Goal: Information Seeking & Learning: Learn about a topic

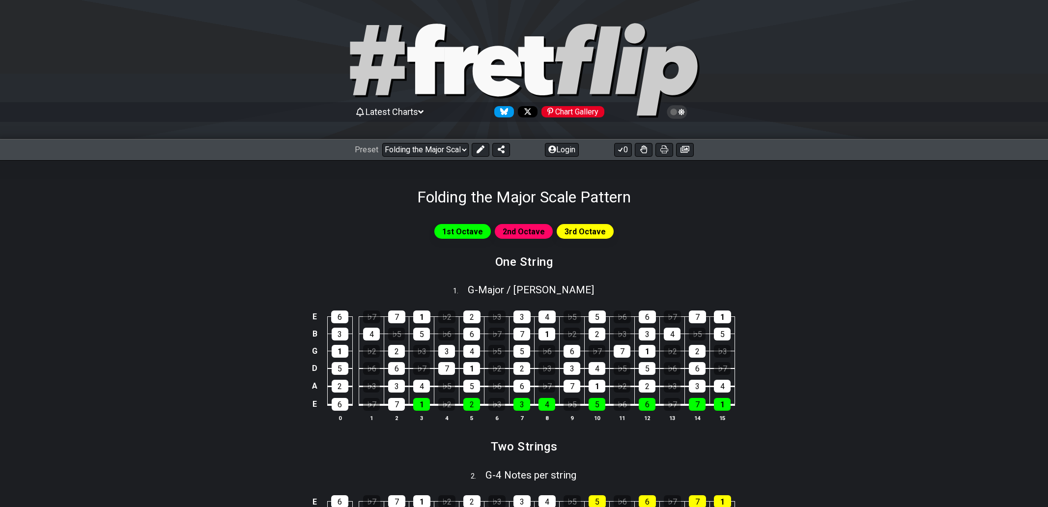
select select "/022512297046"
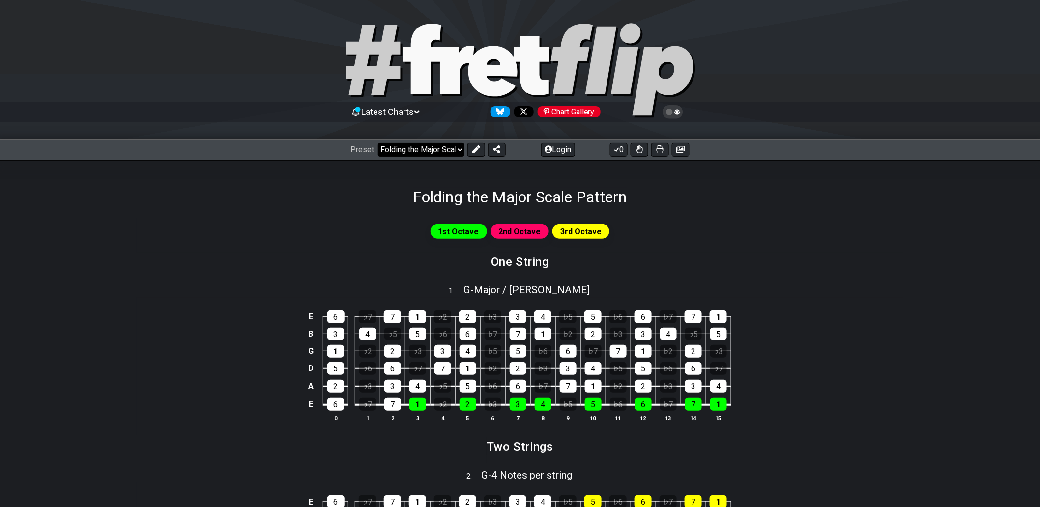
click at [462, 150] on select "Welcome to #fretflip! Folding the Major Scale Pattern Custom Preset Minor Penta…" at bounding box center [421, 150] width 86 height 14
click at [731, 231] on div "1st Octave 2nd Octave 3rd Octave" at bounding box center [520, 231] width 767 height 19
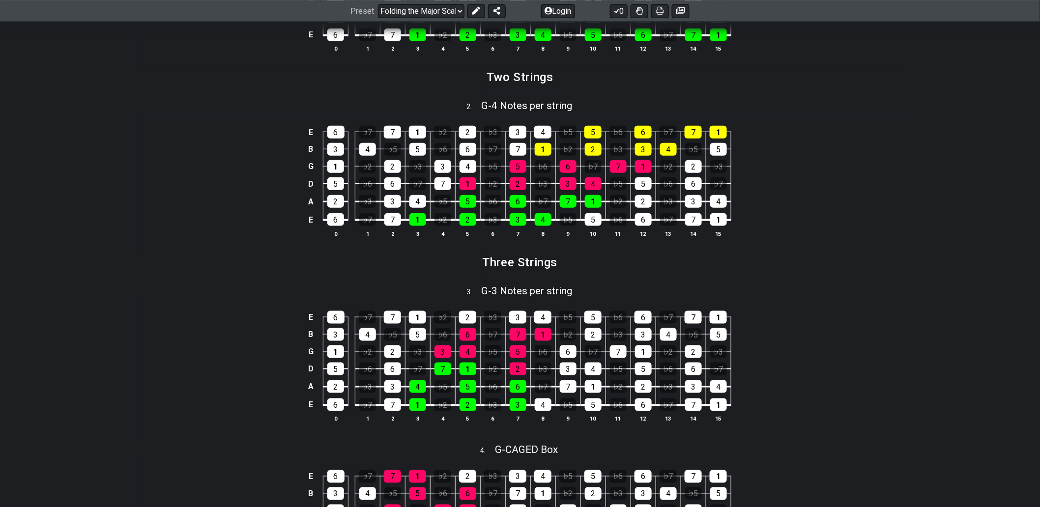
scroll to position [382, 0]
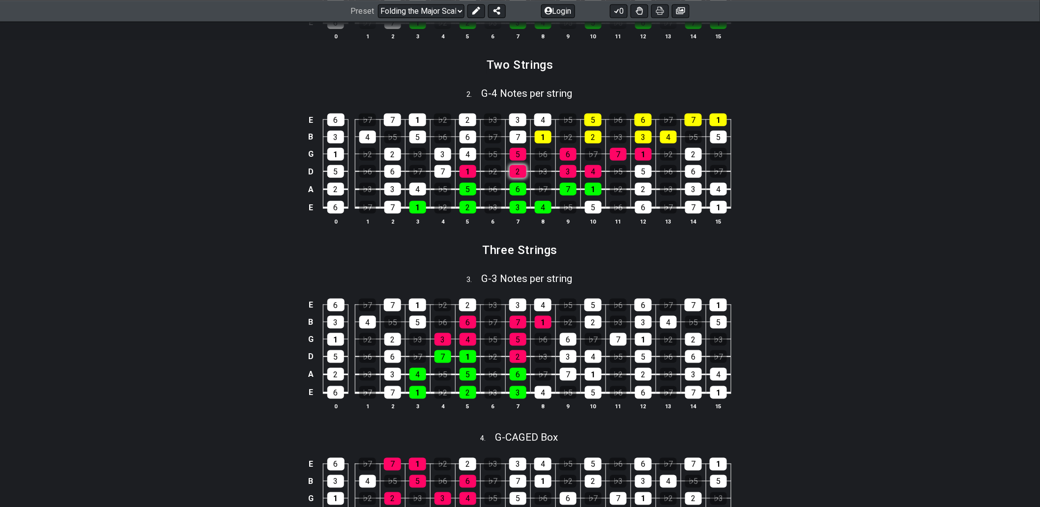
click at [521, 172] on div "2" at bounding box center [518, 171] width 17 height 13
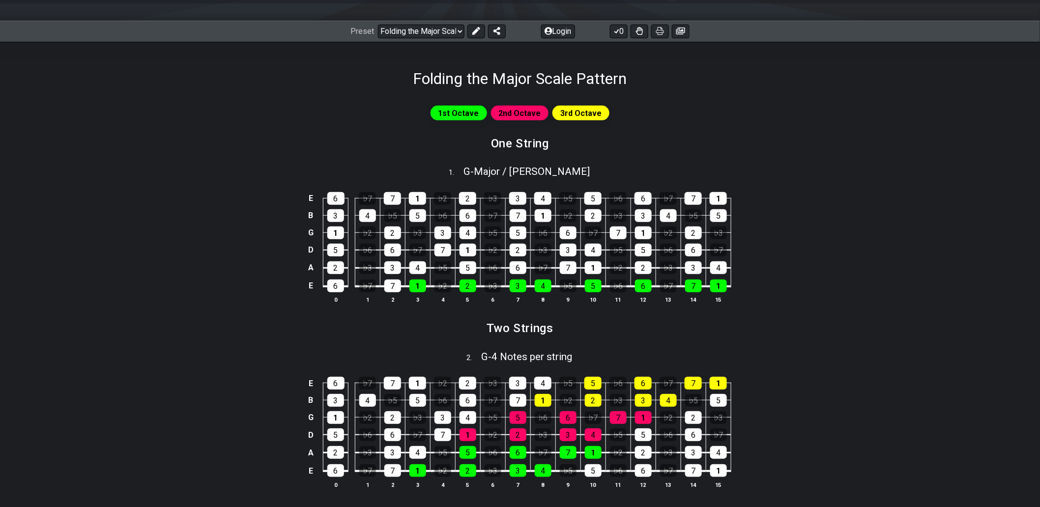
scroll to position [109, 0]
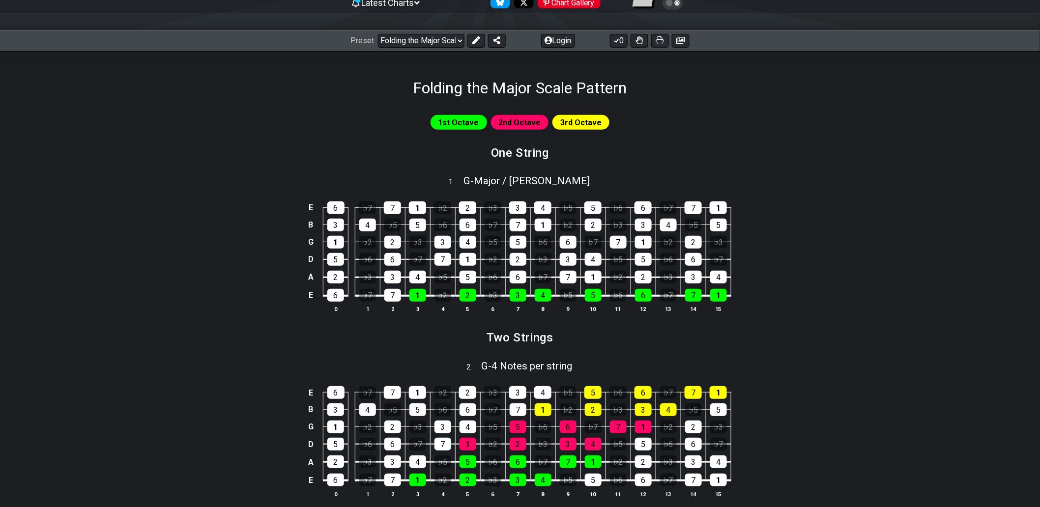
click at [515, 121] on span "2nd Octave" at bounding box center [520, 122] width 42 height 14
click at [457, 41] on select "Welcome to #fretflip! Folding the Major Scale Pattern Custom Preset Minor Penta…" at bounding box center [421, 41] width 86 height 14
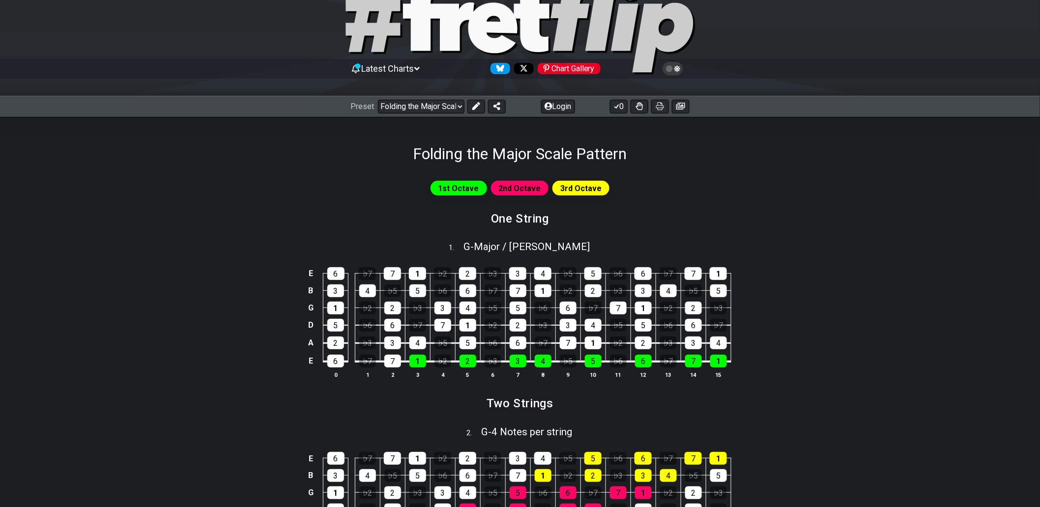
scroll to position [55, 0]
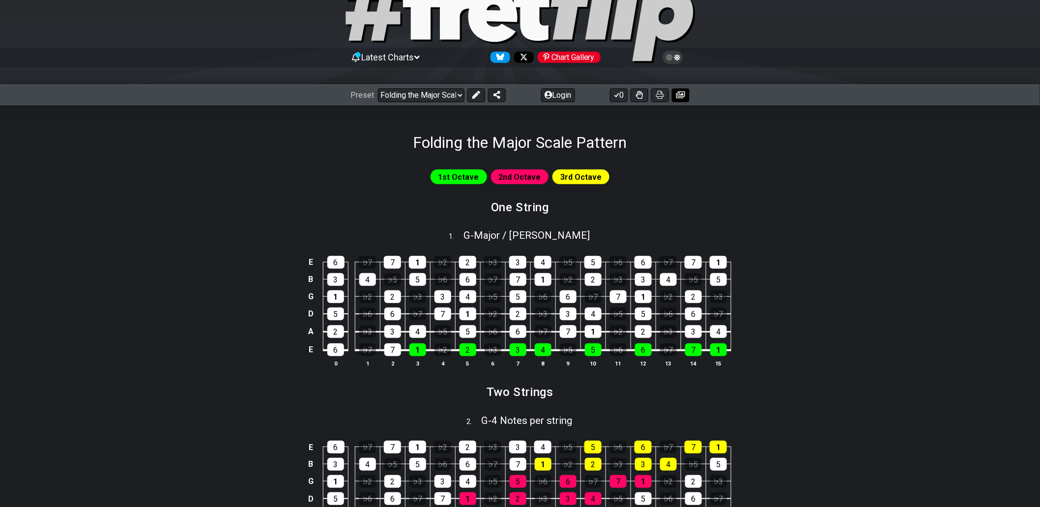
click at [680, 94] on icon at bounding box center [680, 95] width 9 height 8
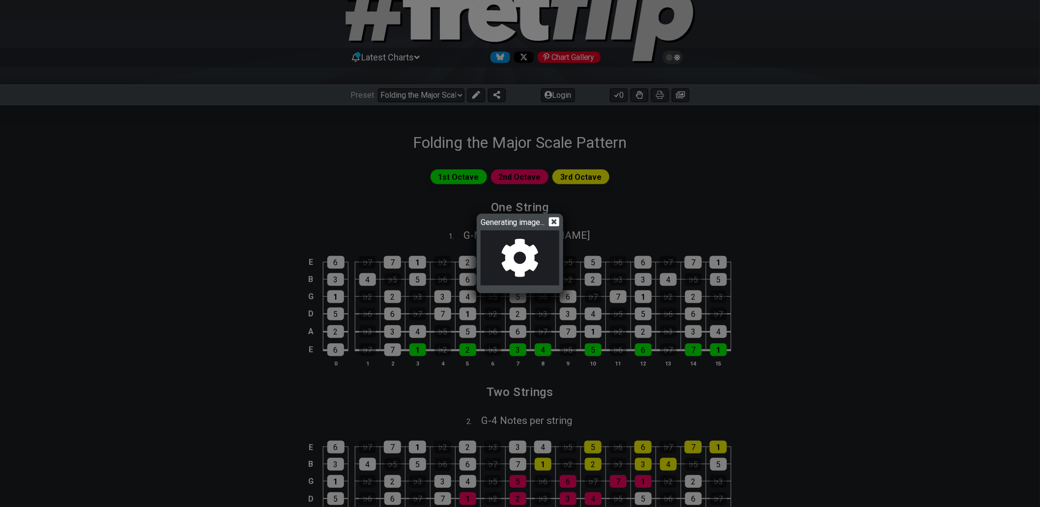
click at [558, 220] on icon at bounding box center [554, 222] width 10 height 10
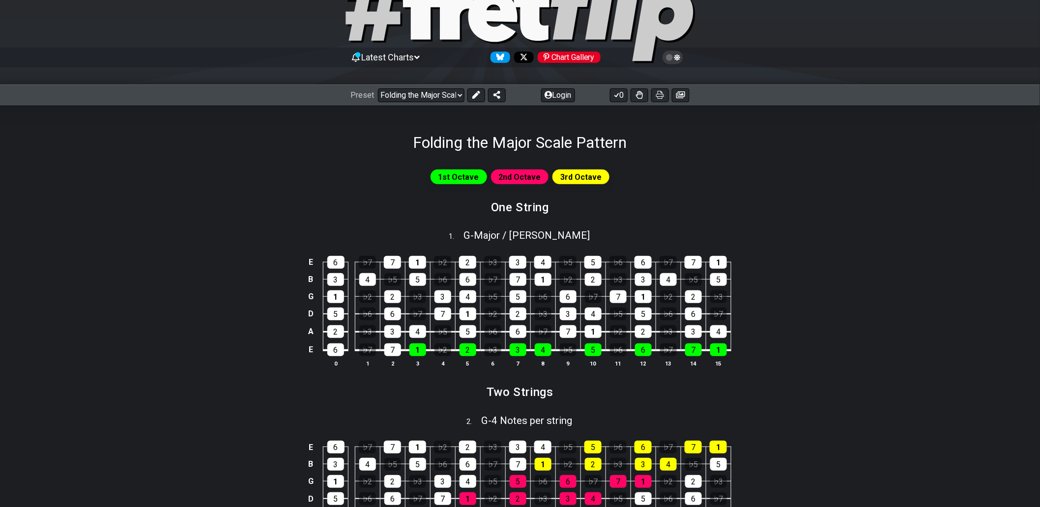
drag, startPoint x: 413, startPoint y: 138, endPoint x: 571, endPoint y: 141, distance: 158.7
click at [563, 139] on h1 "Folding the Major Scale Pattern" at bounding box center [520, 142] width 214 height 19
click at [682, 95] on icon at bounding box center [680, 94] width 9 height 7
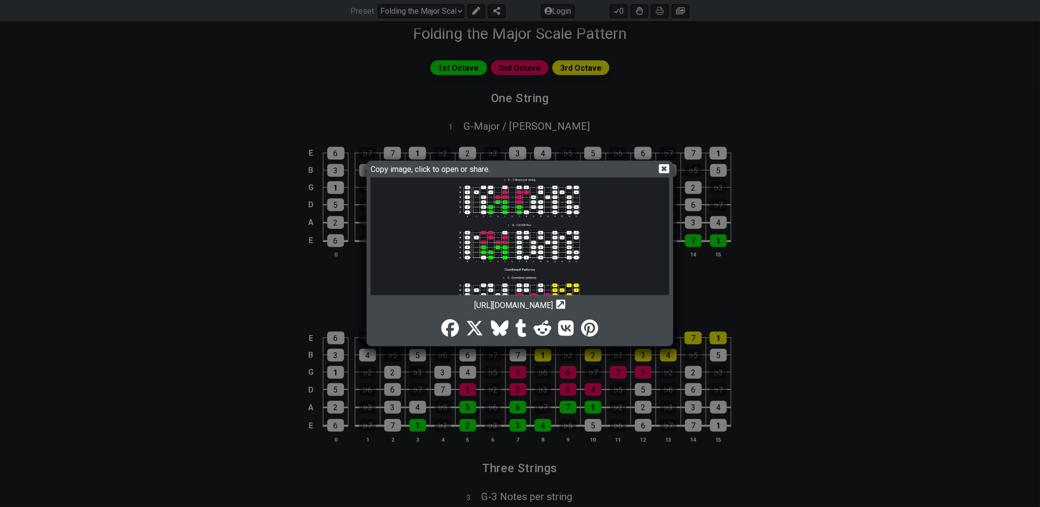
scroll to position [130, 0]
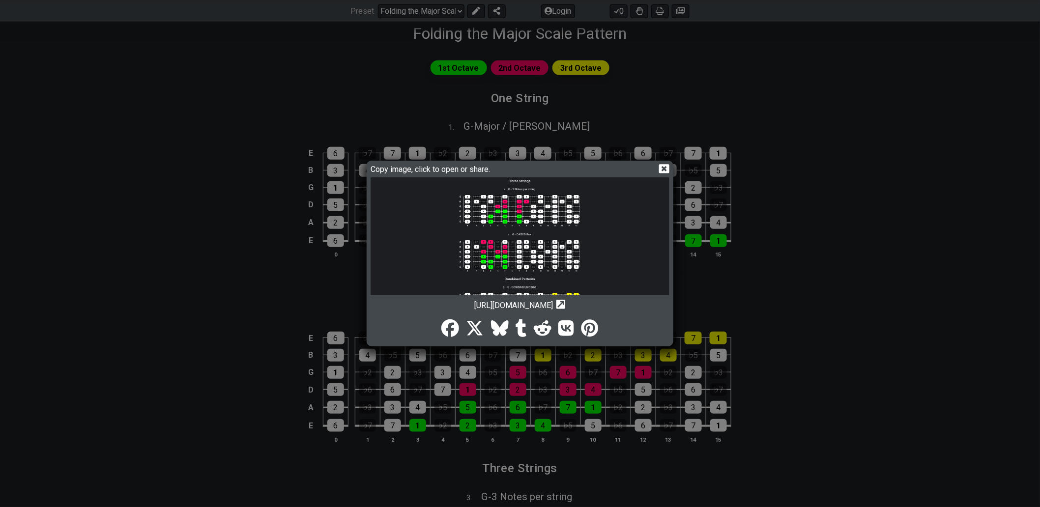
click at [661, 166] on icon at bounding box center [664, 168] width 10 height 9
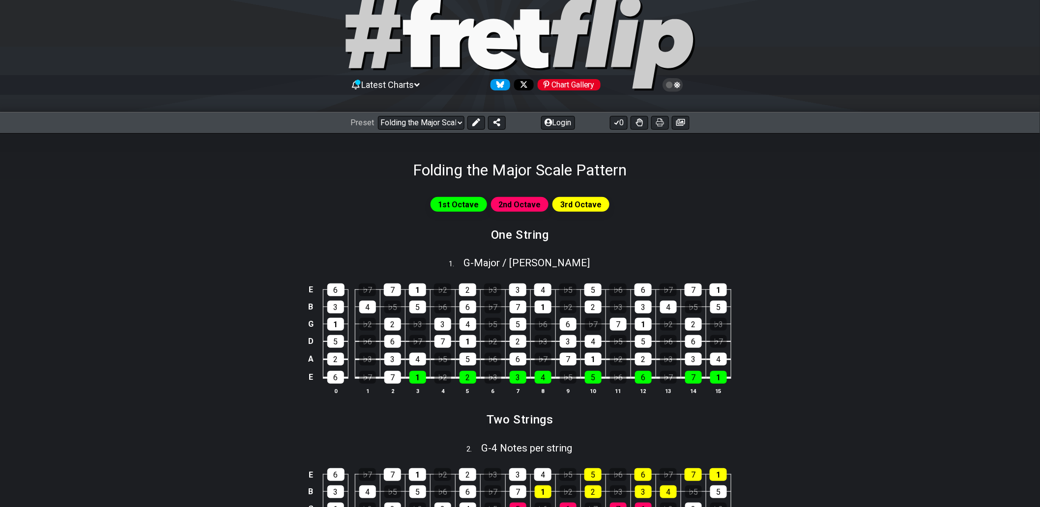
scroll to position [109, 0]
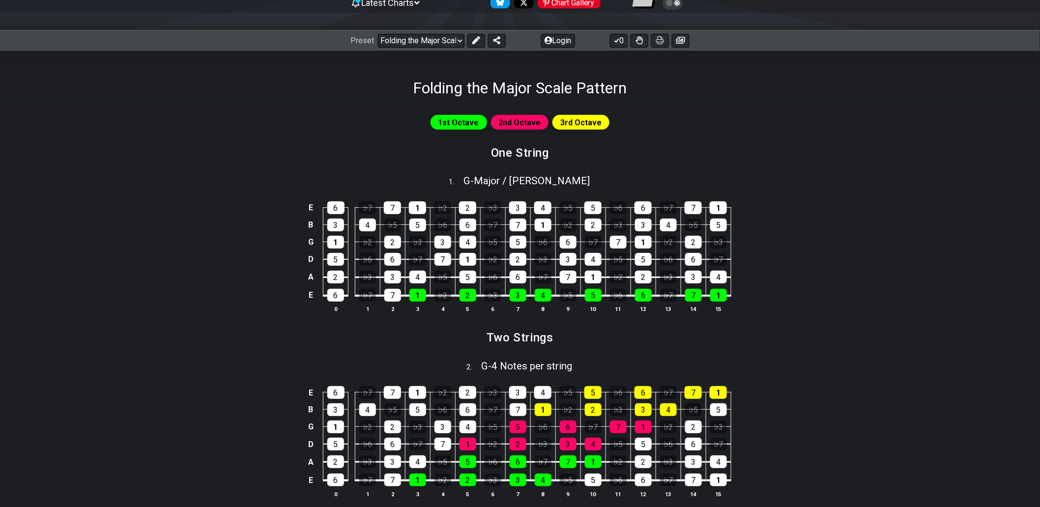
click at [533, 123] on span "2nd Octave" at bounding box center [520, 122] width 42 height 14
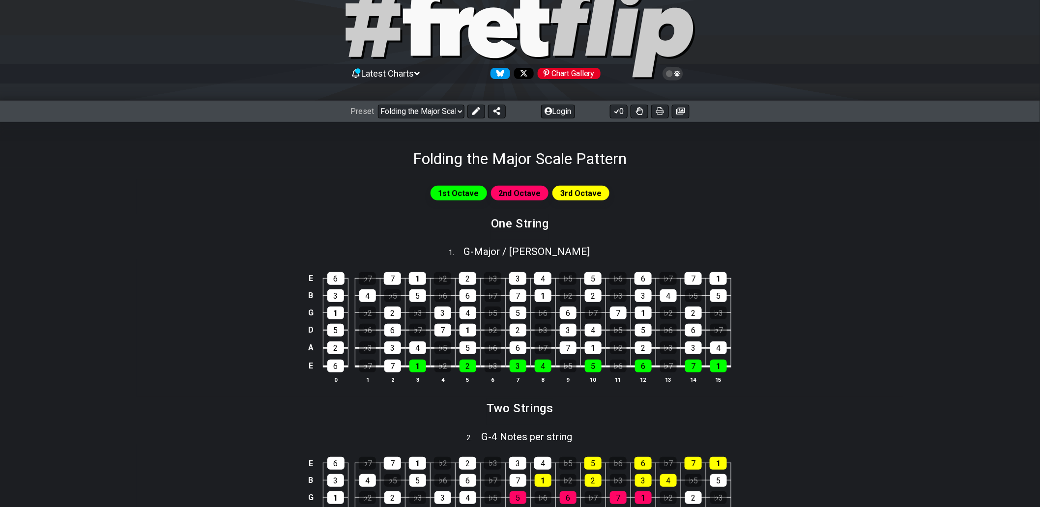
scroll to position [0, 0]
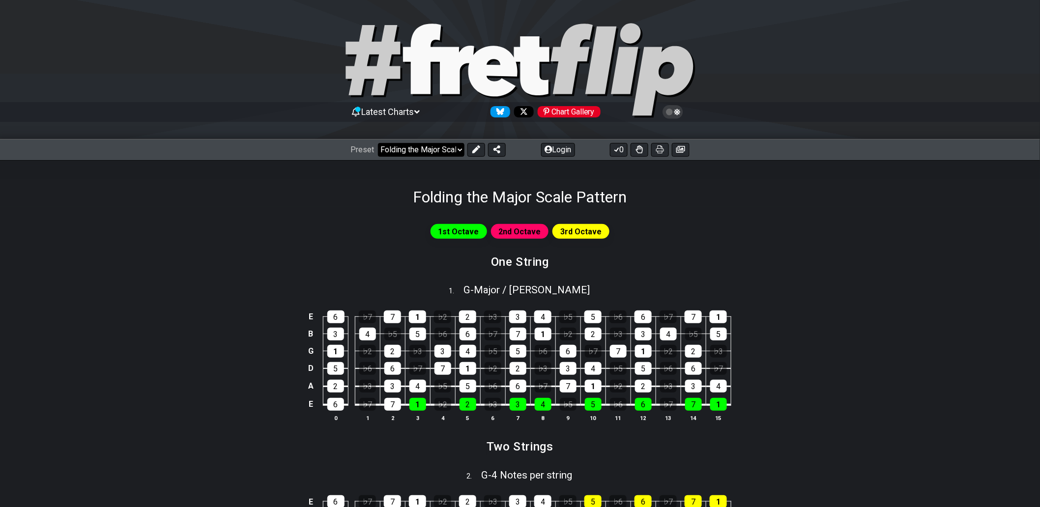
click at [459, 148] on select "Welcome to #fretflip! Folding the Major Scale Pattern Custom Preset Minor Penta…" at bounding box center [421, 150] width 86 height 14
click at [378, 143] on select "Welcome to #fretflip! Folding the Major Scale Pattern Custom Preset Minor Penta…" at bounding box center [421, 150] width 86 height 14
select select "/minor-pentatonic"
select select "C"
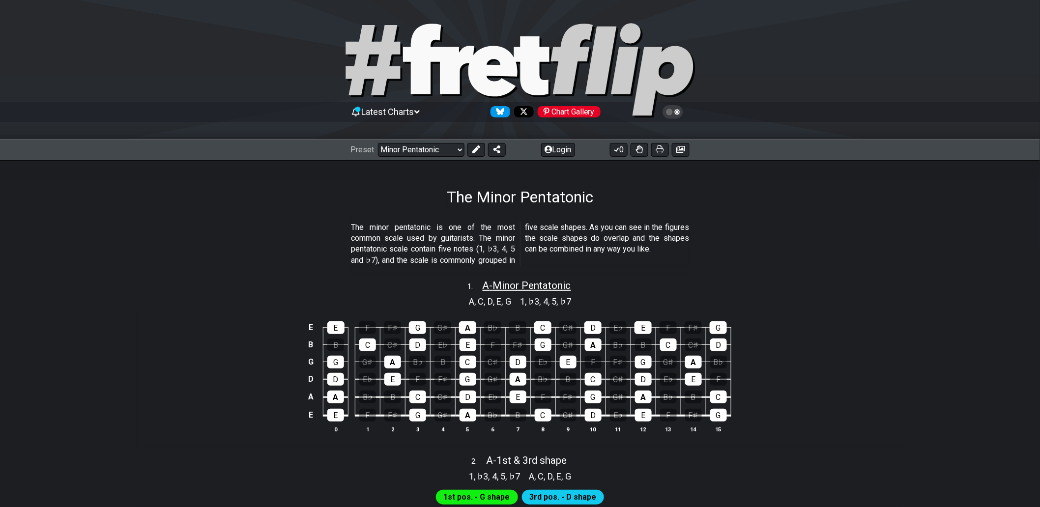
click at [502, 286] on span "A - Minor Pentatonic" at bounding box center [527, 286] width 88 height 12
select select "A"
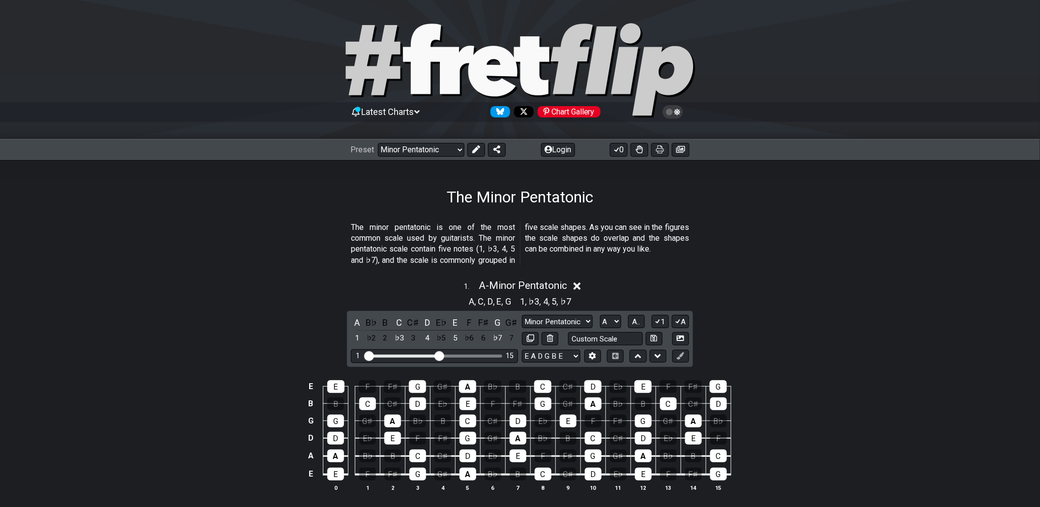
click at [580, 282] on icon at bounding box center [576, 286] width 7 height 10
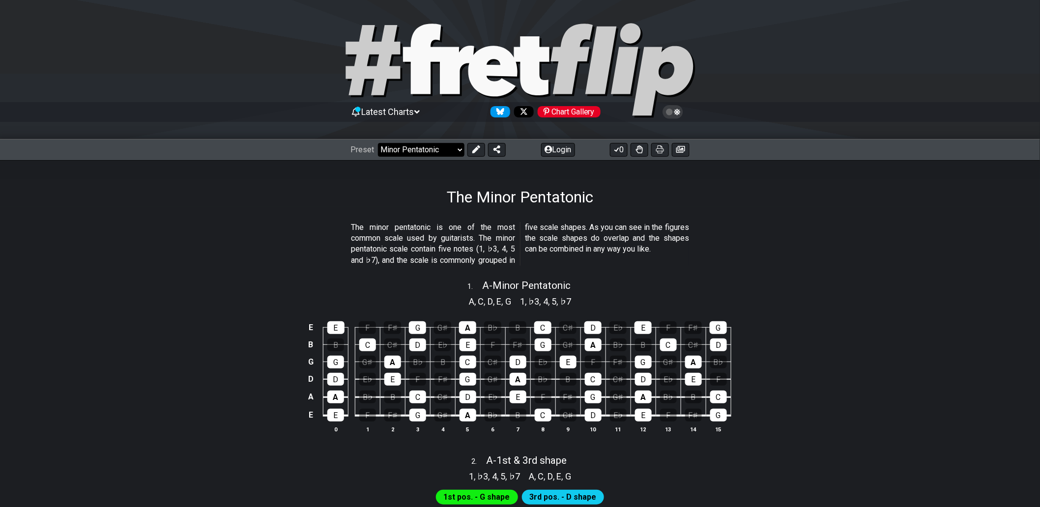
click at [458, 149] on select "Welcome to #fretflip! Folding the Major Scale Pattern Custom Preset Minor Penta…" at bounding box center [421, 150] width 86 height 14
click at [378, 143] on select "Welcome to #fretflip! Folding the Major Scale Pattern Custom Preset Minor Penta…" at bounding box center [421, 150] width 86 height 14
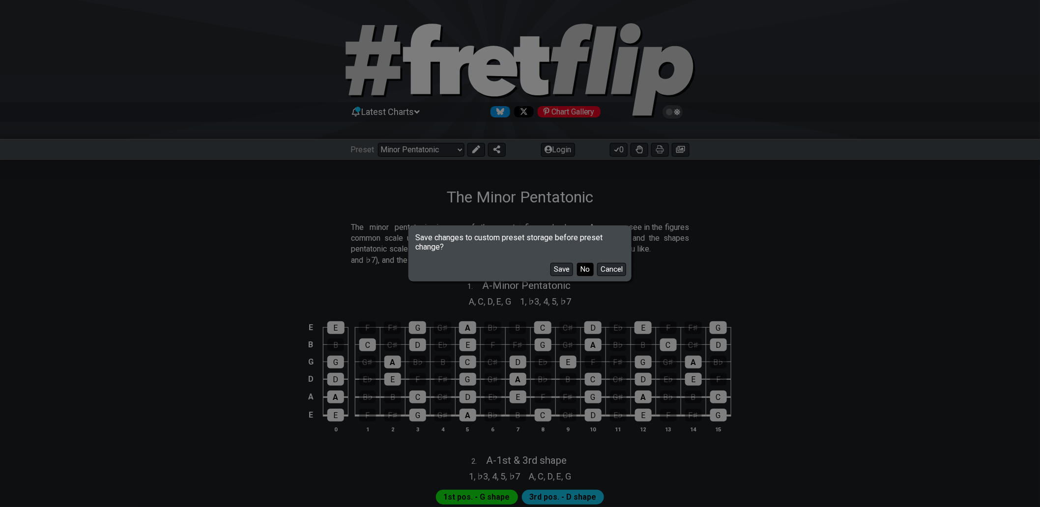
click at [582, 272] on button "No" at bounding box center [585, 269] width 17 height 13
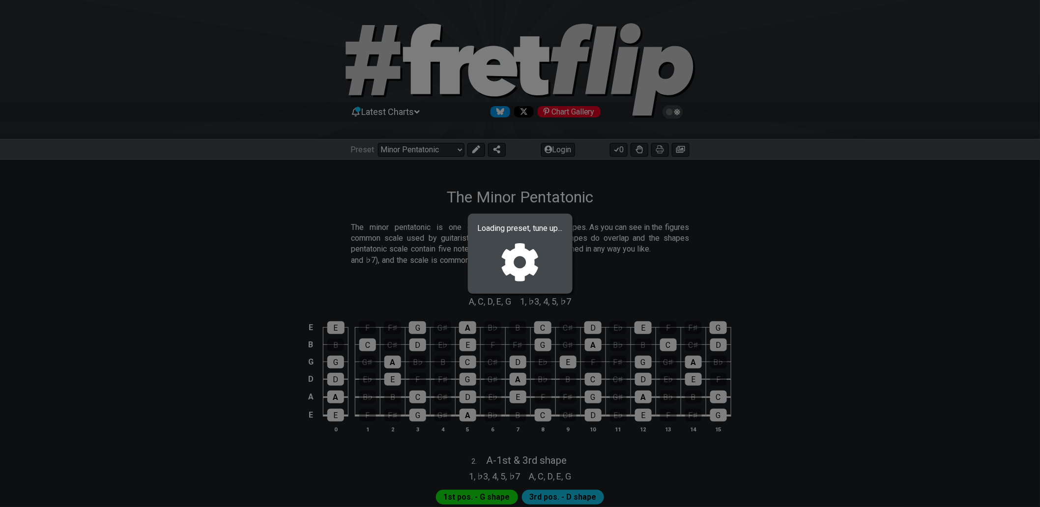
select select "/022512297046"
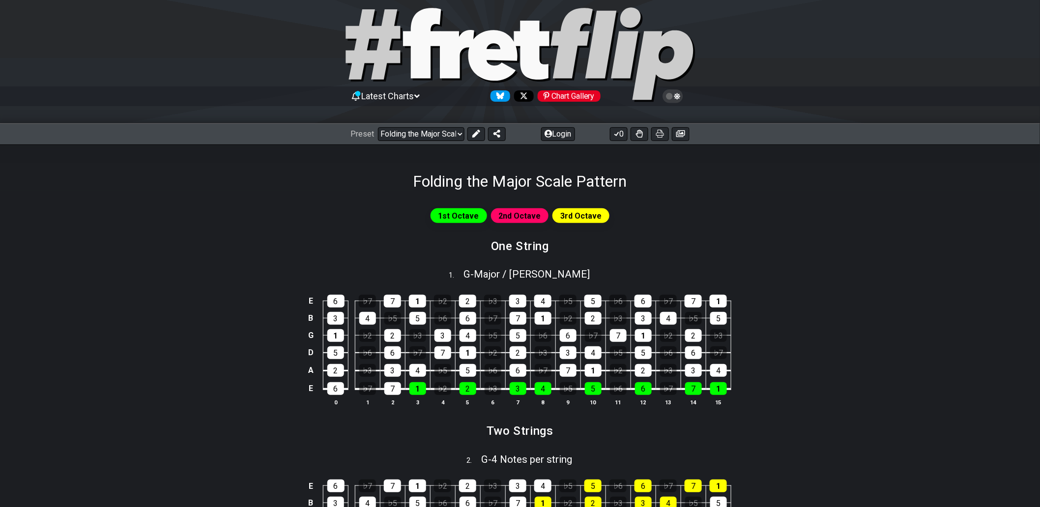
scroll to position [55, 0]
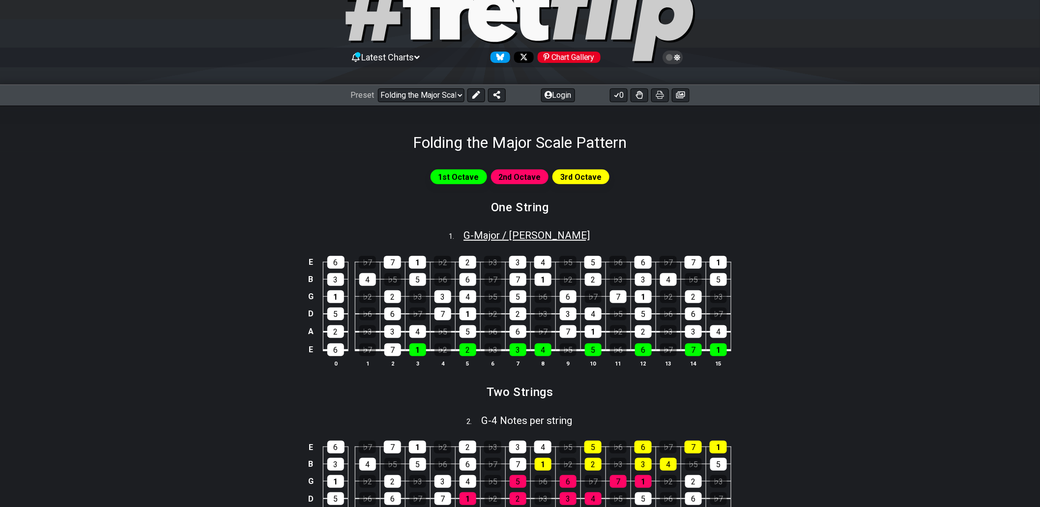
click at [519, 236] on span "G - Major / Ionian" at bounding box center [526, 235] width 126 height 12
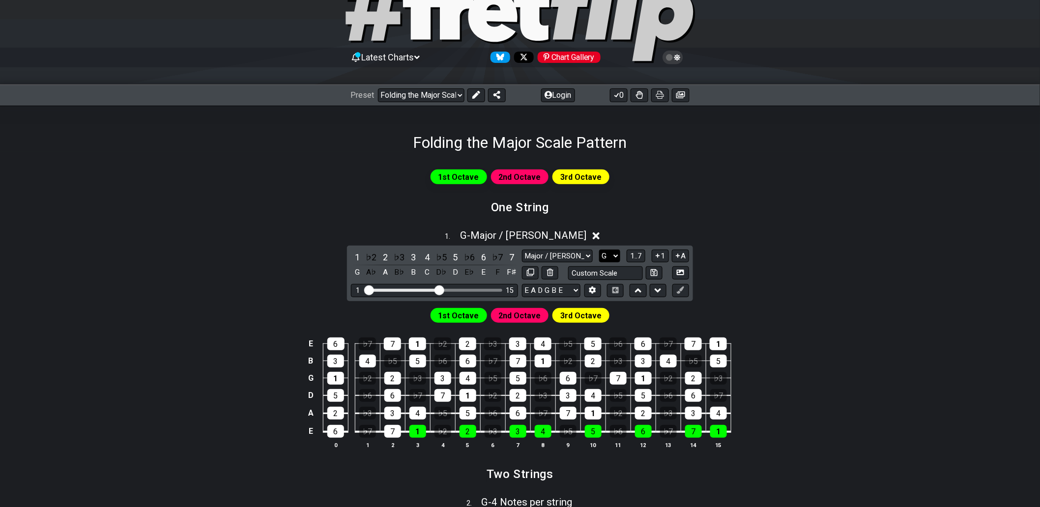
click at [614, 256] on select "A♭ A A♯ B♭ B C C♯ D♭ D D♯ E♭ E F F♯ G♭ G G♯" at bounding box center [609, 256] width 21 height 13
select select "C"
click at [599, 250] on select "A♭ A A♯ B♭ B C C♯ D♭ D D♯ E♭ E F F♯ G♭ G G♯" at bounding box center [609, 256] width 21 height 13
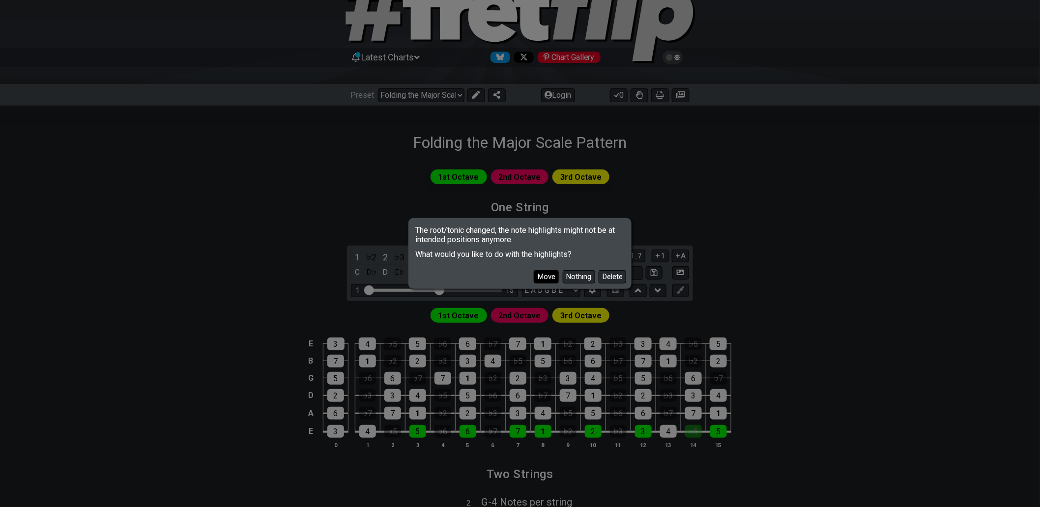
click at [546, 274] on button "Move" at bounding box center [546, 276] width 25 height 13
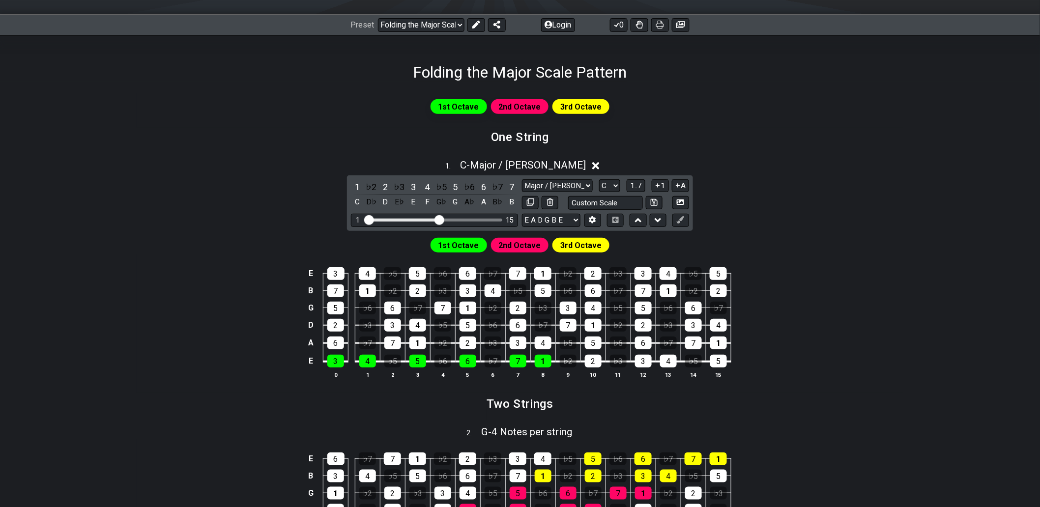
scroll to position [164, 0]
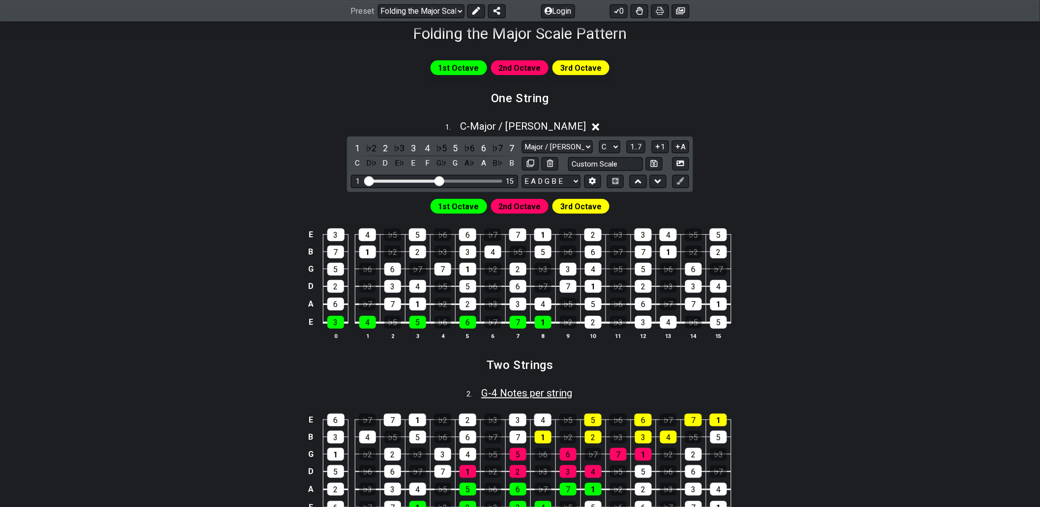
click at [505, 395] on span "G - 4 Notes per string" at bounding box center [526, 393] width 91 height 12
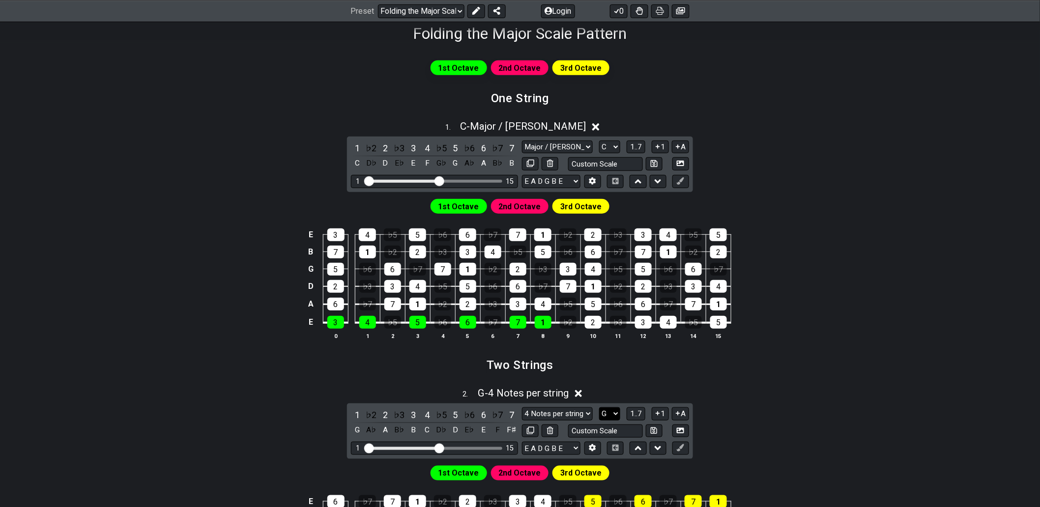
click at [616, 412] on select "A♭ A A♯ B♭ B C C♯ D♭ D D♯ E♭ E F F♯ G♭ G G♯" at bounding box center [609, 413] width 21 height 13
select select "C"
click at [599, 408] on select "A♭ A A♯ B♭ B C C♯ D♭ D D♯ E♭ E F F♯ G♭ G G♯" at bounding box center [609, 413] width 21 height 13
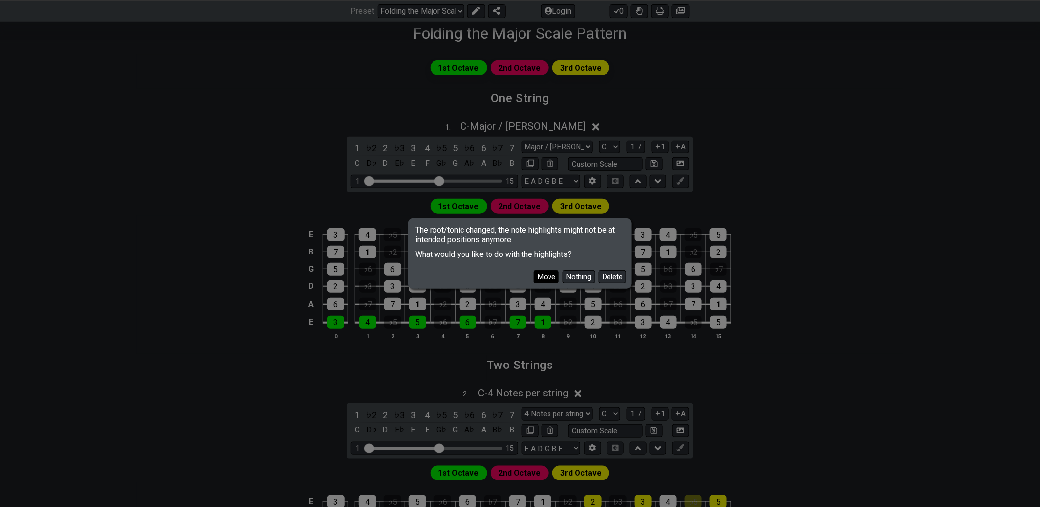
click at [549, 281] on button "Move" at bounding box center [546, 276] width 25 height 13
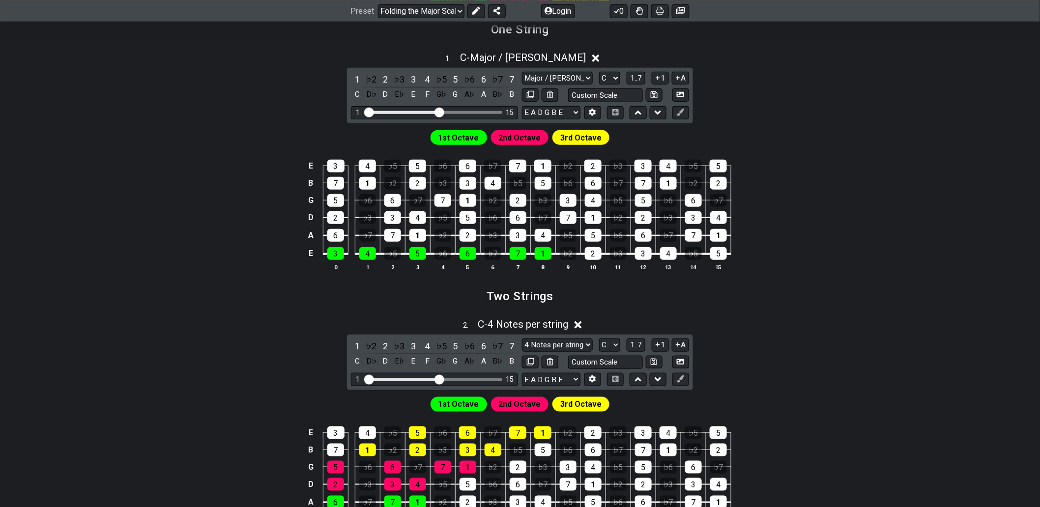
scroll to position [327, 0]
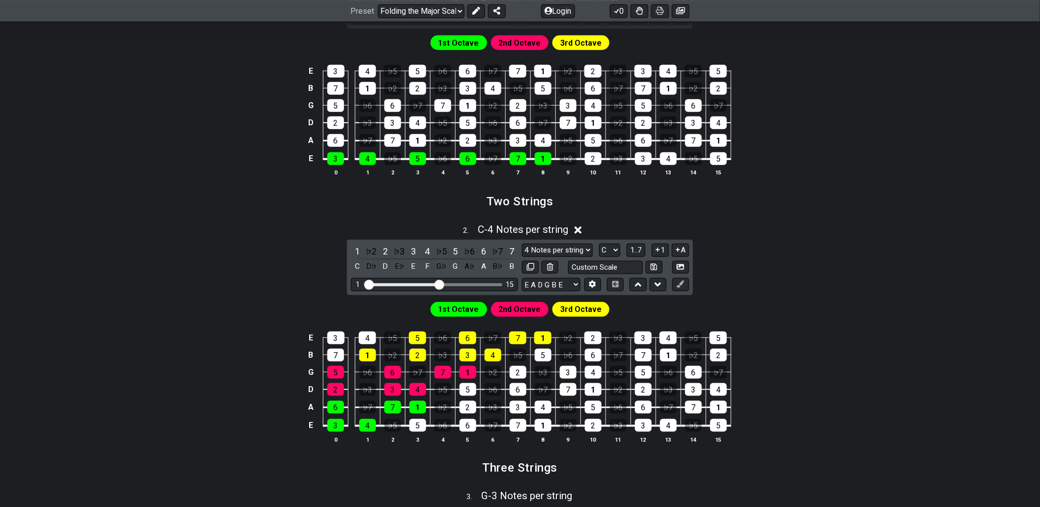
click at [582, 232] on icon at bounding box center [577, 230] width 7 height 7
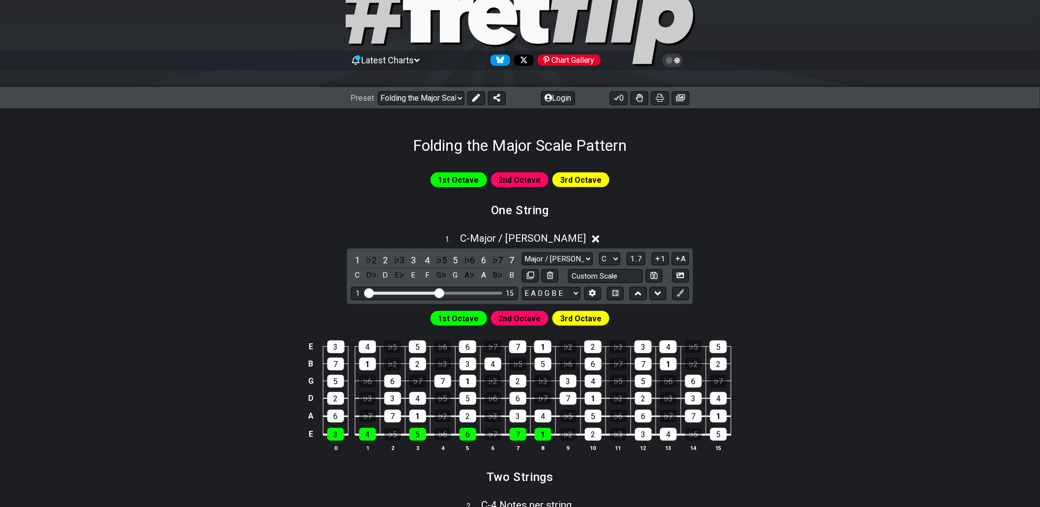
scroll to position [0, 0]
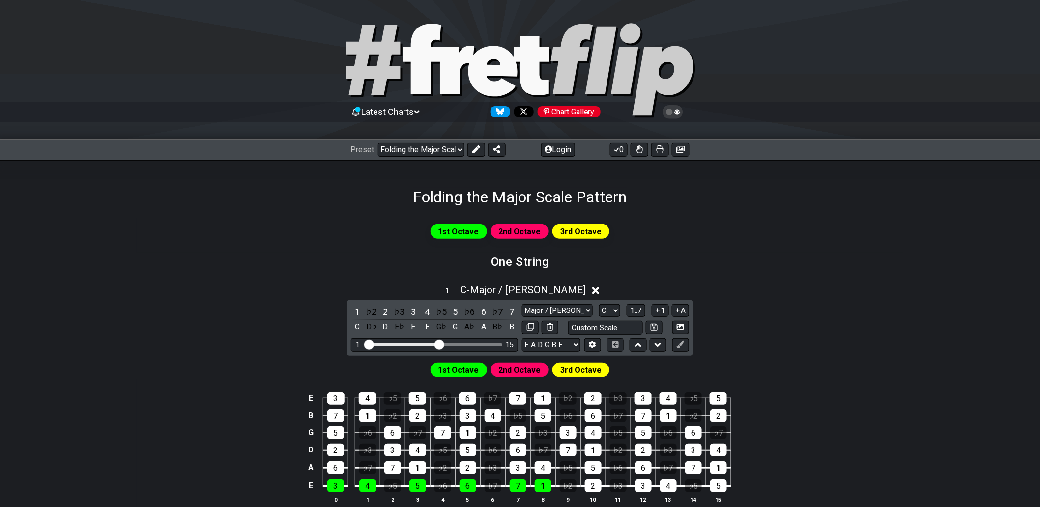
click at [675, 114] on icon at bounding box center [677, 112] width 6 height 7
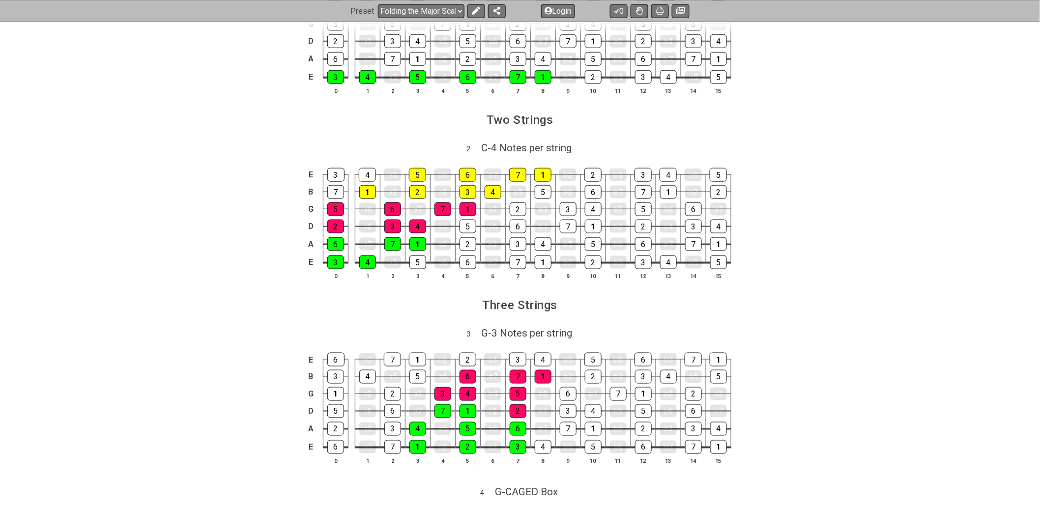
scroll to position [546, 0]
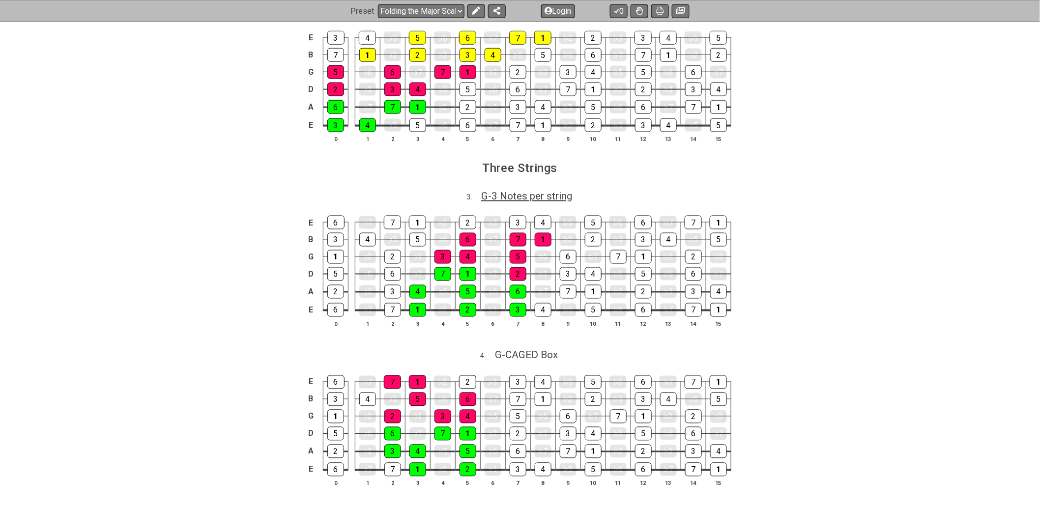
click at [551, 195] on span "G - 3 Notes per string" at bounding box center [526, 196] width 91 height 12
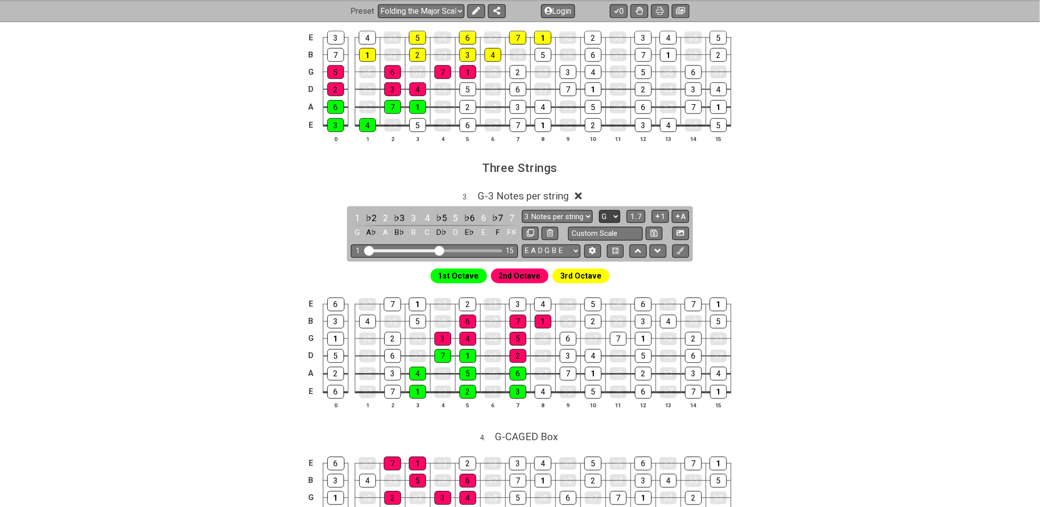
click at [619, 218] on select "A♭ A A♯ B♭ B C C♯ D♭ D D♯ E♭ E F F♯ G♭ G G♯" at bounding box center [609, 216] width 21 height 13
select select "C"
click at [599, 213] on select "A♭ A A♯ B♭ B C C♯ D♭ D D♯ E♭ E F F♯ G♭ G G♯" at bounding box center [609, 216] width 21 height 13
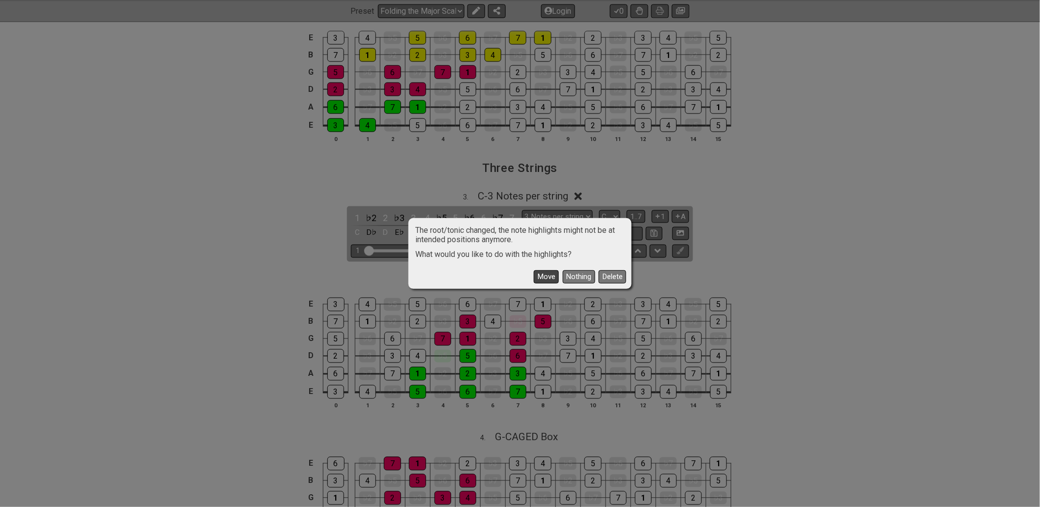
click at [541, 279] on button "Move" at bounding box center [546, 276] width 25 height 13
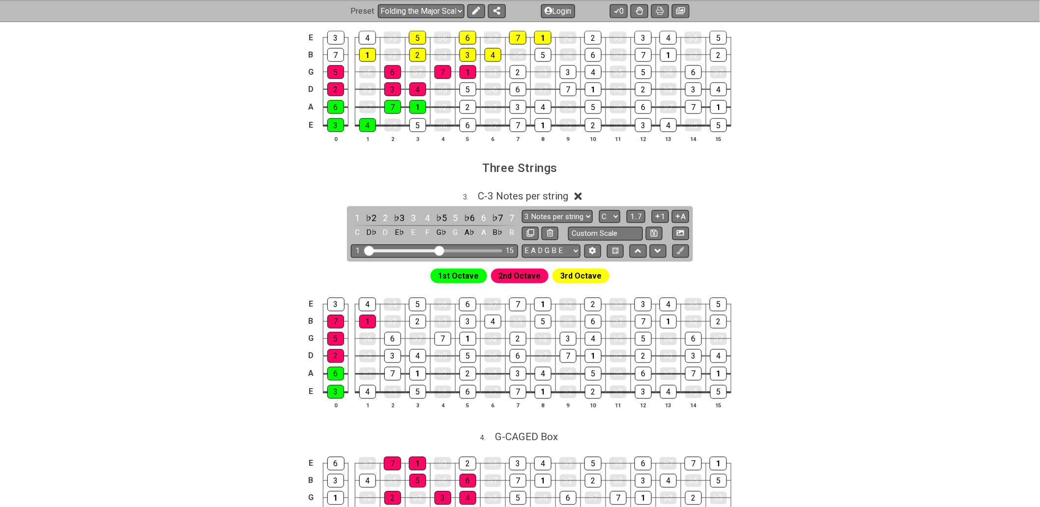
click at [582, 198] on icon at bounding box center [577, 196] width 7 height 7
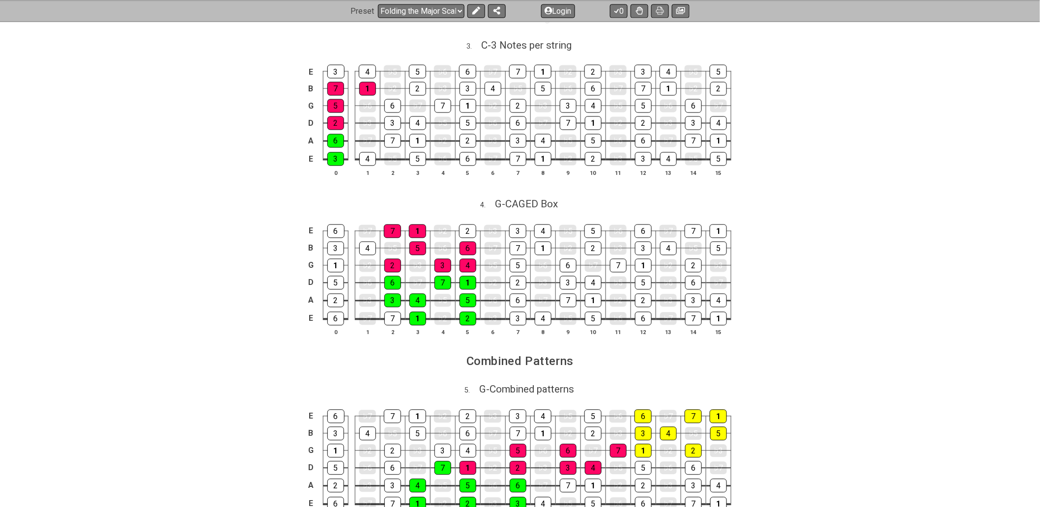
scroll to position [710, 0]
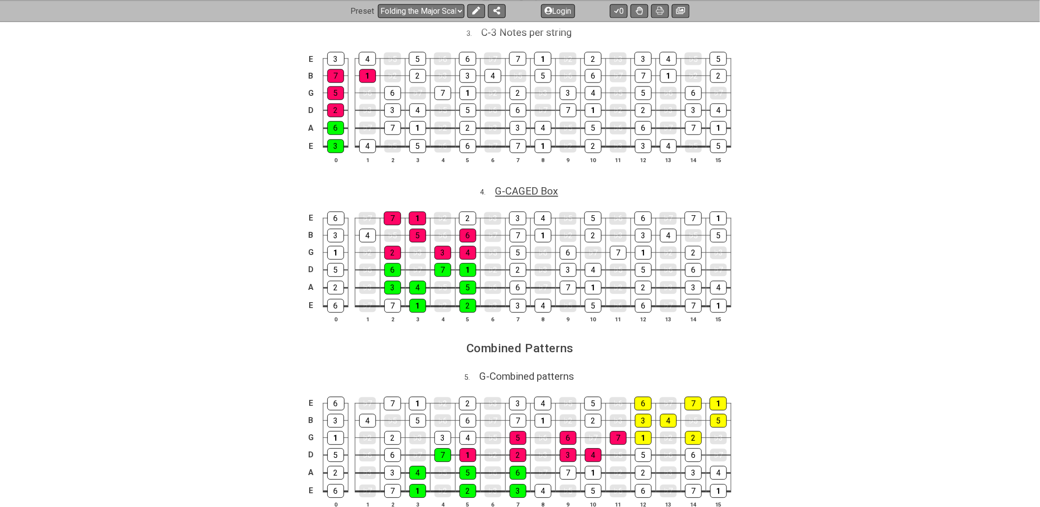
click at [516, 197] on span "G - CAGED Box" at bounding box center [526, 192] width 63 height 12
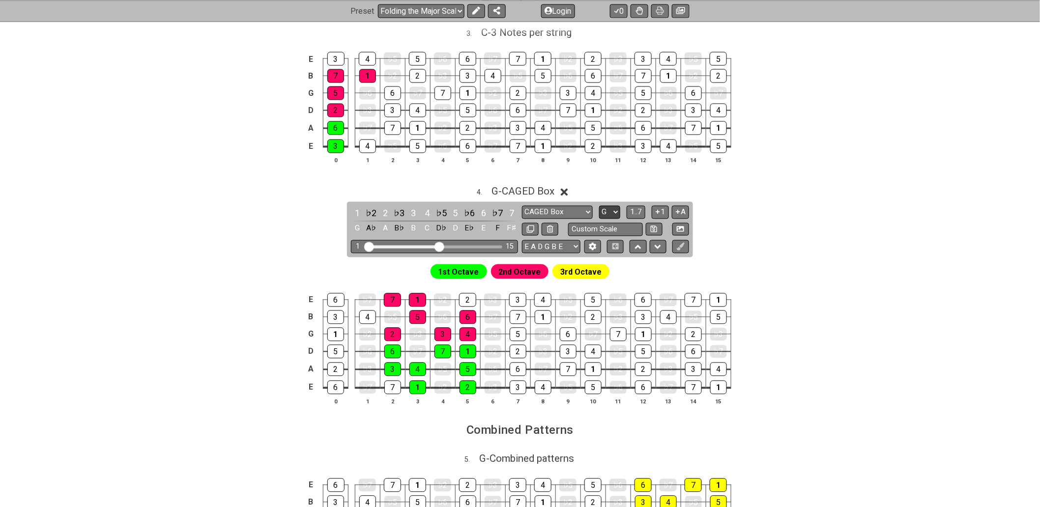
click at [608, 219] on select "A♭ A A♯ B♭ B C C♯ D♭ D D♯ E♭ E F F♯ G♭ G G♯" at bounding box center [609, 212] width 21 height 13
select select "C"
click at [599, 209] on select "A♭ A A♯ B♭ B C C♯ D♭ D D♯ E♭ E F F♯ G♭ G G♯" at bounding box center [609, 212] width 21 height 13
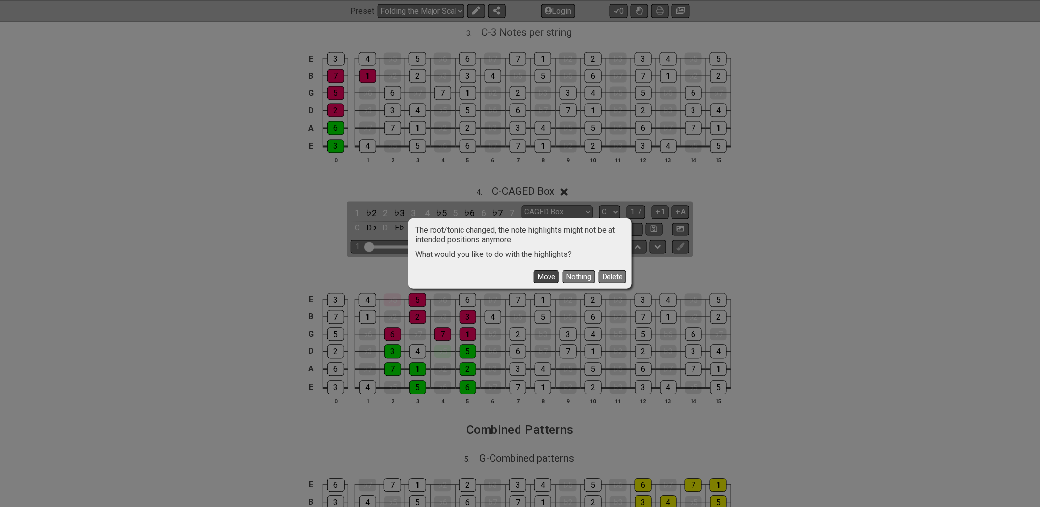
click at [540, 279] on button "Move" at bounding box center [546, 276] width 25 height 13
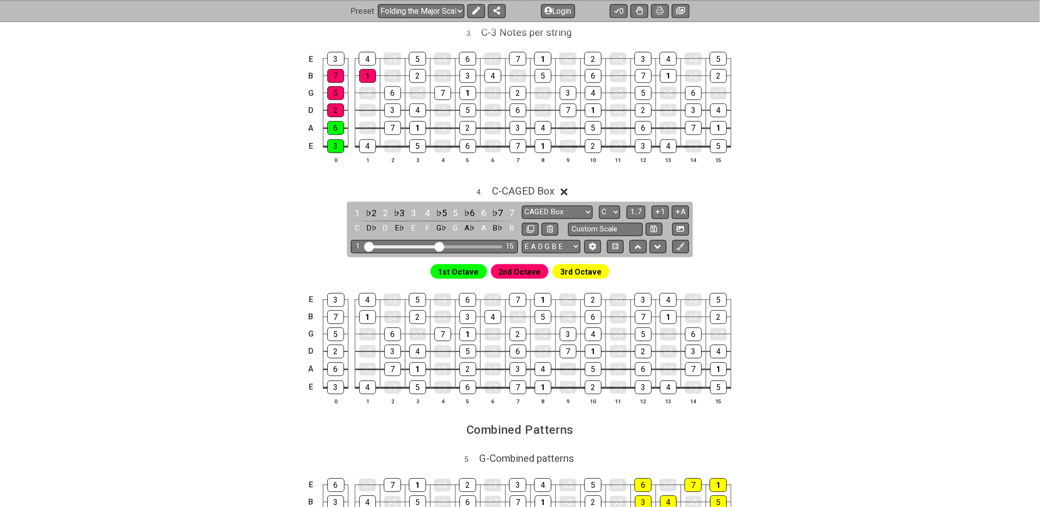
click at [565, 195] on icon at bounding box center [564, 192] width 7 height 7
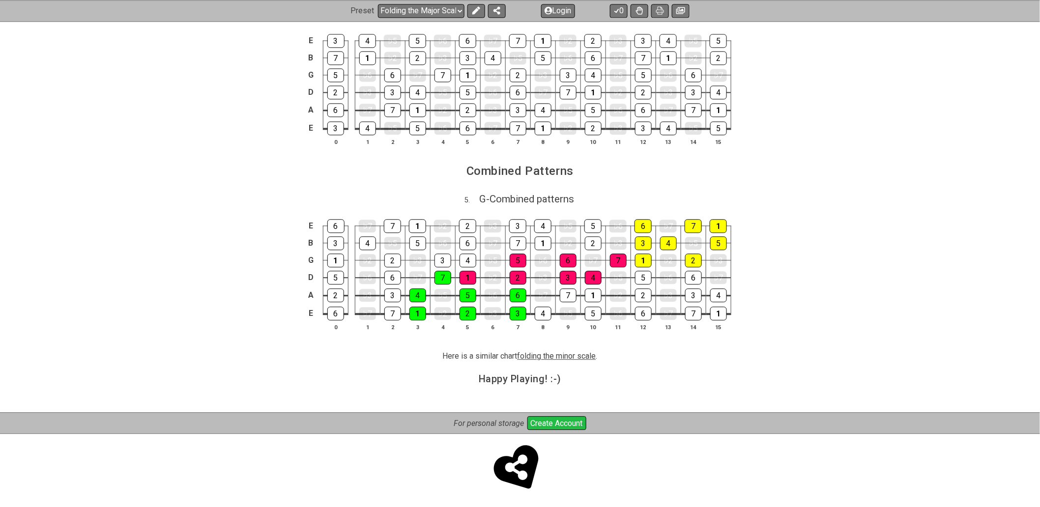
scroll to position [896, 0]
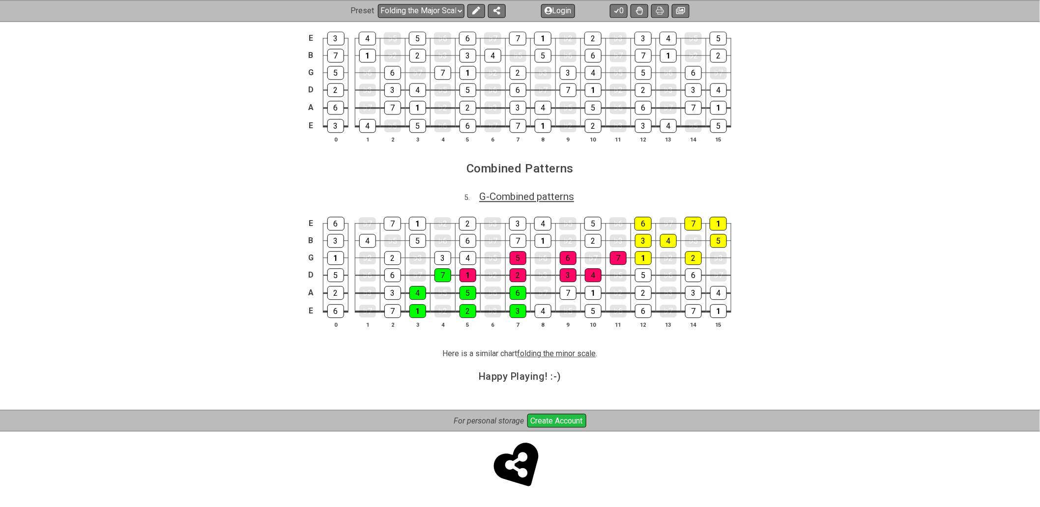
click at [566, 199] on span "G - Combined patterns" at bounding box center [526, 197] width 95 height 12
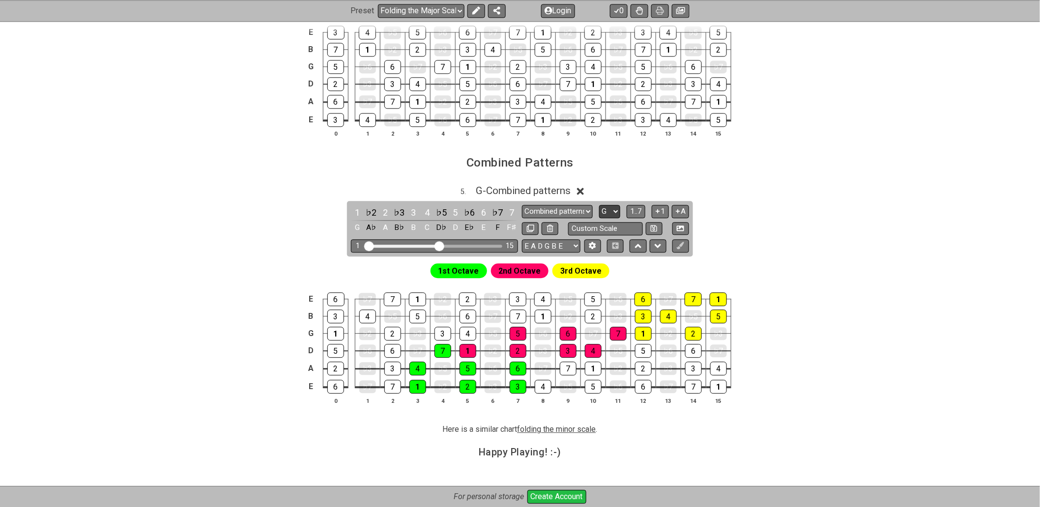
click at [614, 217] on select "A♭ A A♯ B♭ B C C♯ D♭ D D♯ E♭ E F F♯ G♭ G G♯" at bounding box center [609, 211] width 21 height 13
select select "C"
click at [599, 209] on select "A♭ A A♯ B♭ B C C♯ D♭ D D♯ E♭ E F F♯ G♭ G G♯" at bounding box center [609, 211] width 21 height 13
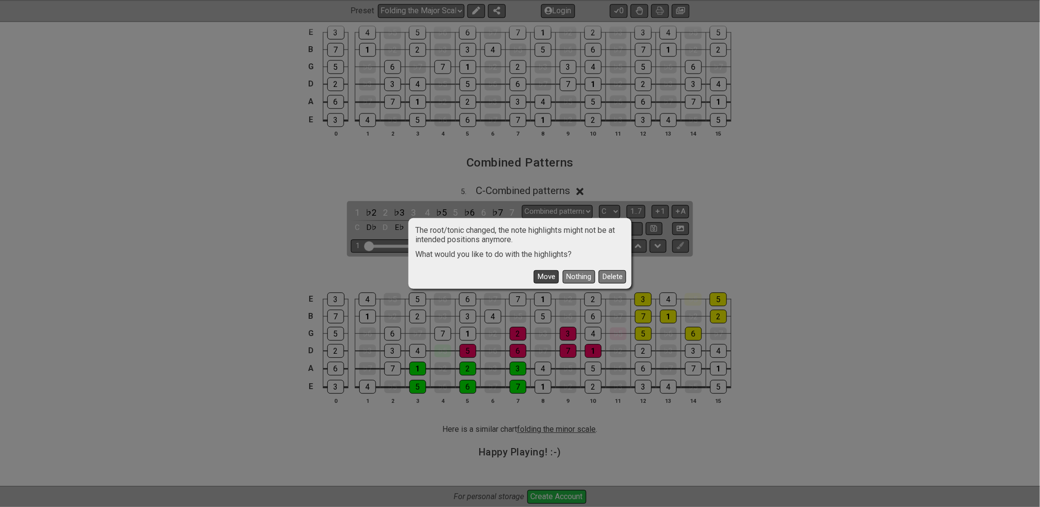
click at [546, 276] on button "Move" at bounding box center [546, 276] width 25 height 13
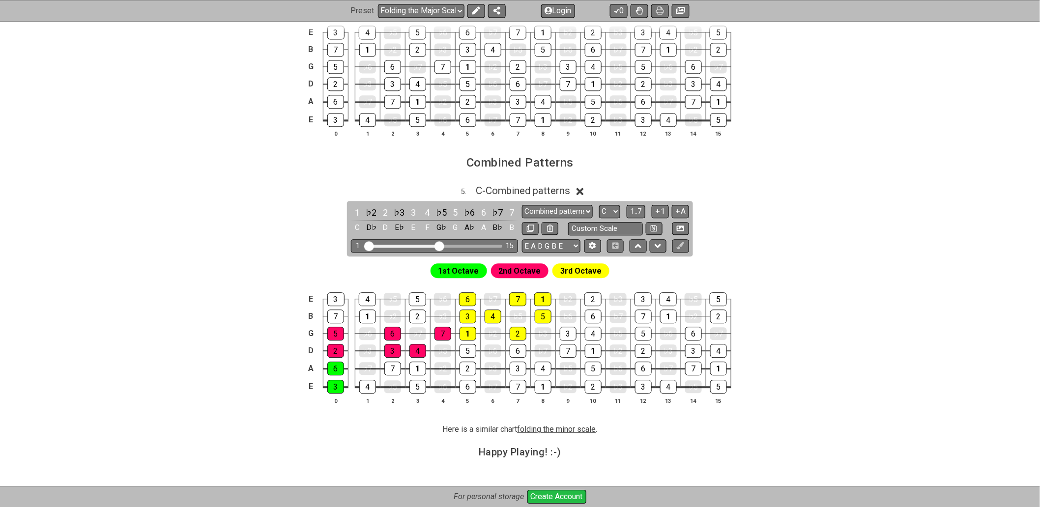
click at [440, 245] on input "Visible fret range" at bounding box center [435, 245] width 140 height 0
click at [439, 245] on input "Visible fret range" at bounding box center [435, 245] width 140 height 0
click at [660, 214] on icon at bounding box center [657, 210] width 9 height 7
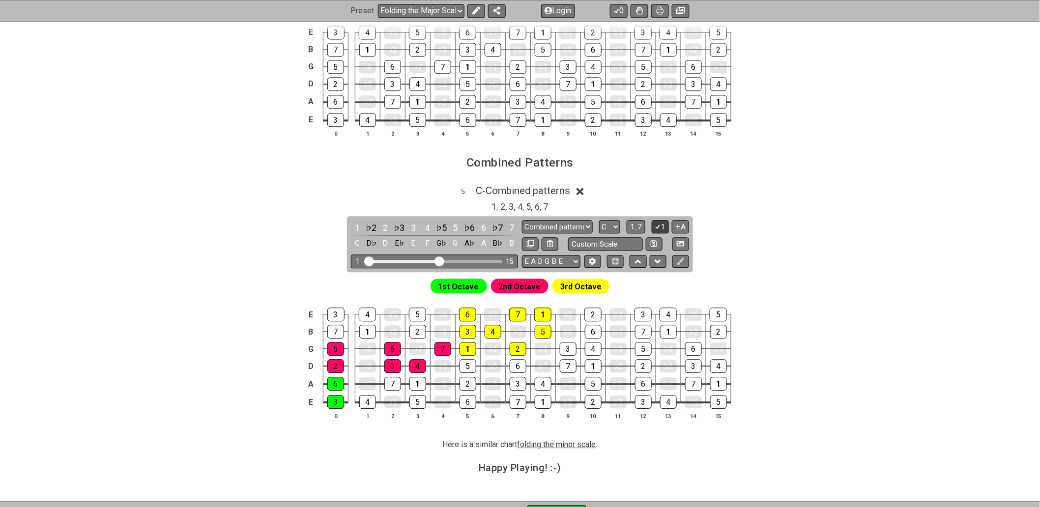
click at [657, 229] on icon at bounding box center [657, 227] width 5 height 4
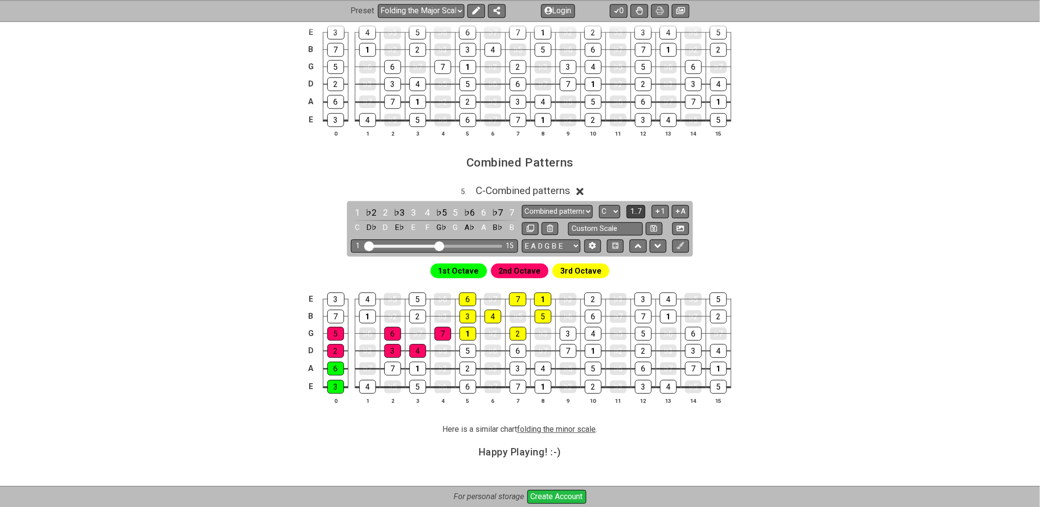
click at [642, 216] on span "1..7" at bounding box center [636, 211] width 12 height 9
click at [642, 217] on button "..." at bounding box center [636, 211] width 17 height 13
click at [640, 248] on icon at bounding box center [638, 246] width 6 height 10
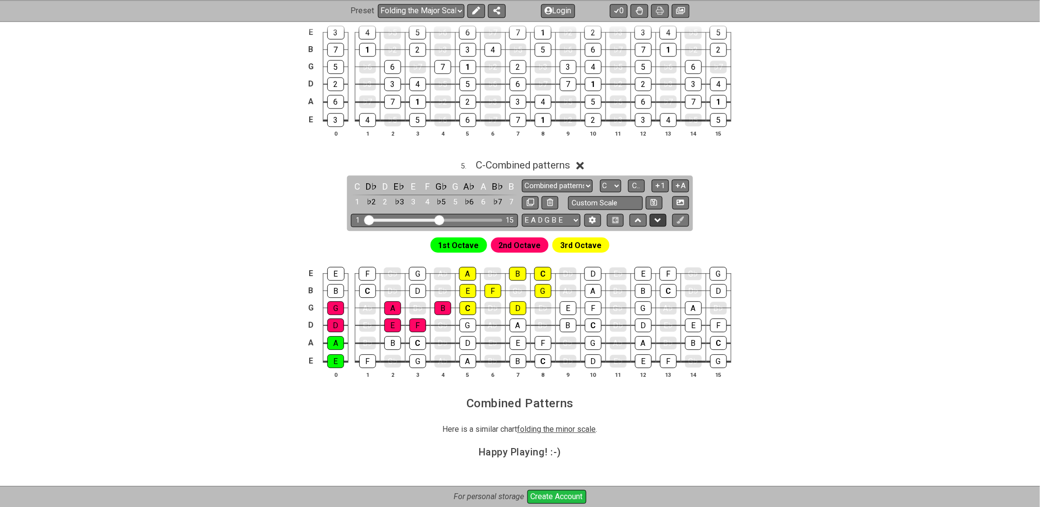
click at [654, 224] on button at bounding box center [658, 220] width 17 height 13
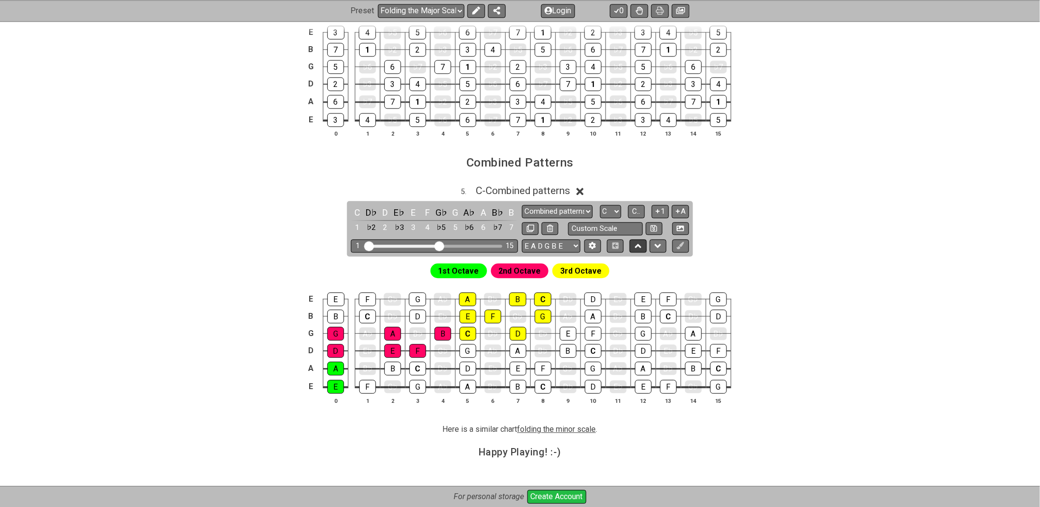
click at [638, 251] on icon at bounding box center [638, 246] width 6 height 10
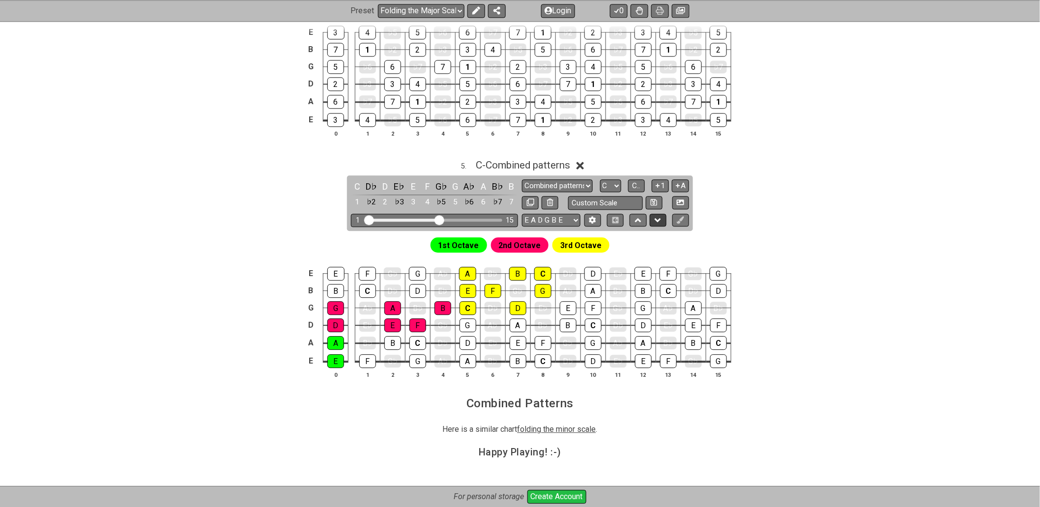
click at [657, 225] on icon at bounding box center [657, 220] width 6 height 10
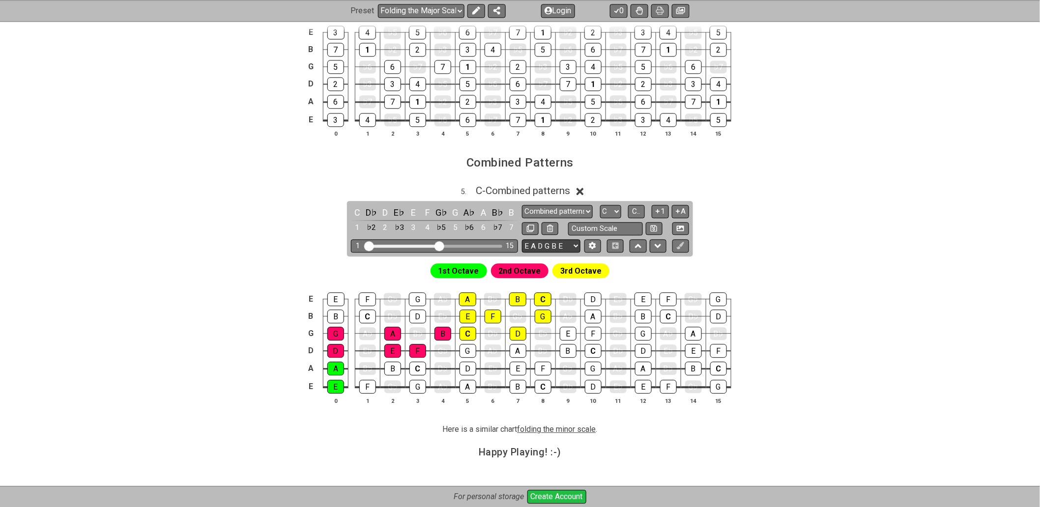
click at [576, 251] on select "E A D G B E E A D G B E E A D G B E B E A D F♯ B A D G C E A D A D G B E E♭ A♭ …" at bounding box center [551, 245] width 58 height 13
click at [355, 213] on div "C" at bounding box center [357, 212] width 13 height 13
click at [359, 214] on div "C" at bounding box center [357, 212] width 13 height 13
click at [370, 214] on div "D♭" at bounding box center [371, 212] width 13 height 13
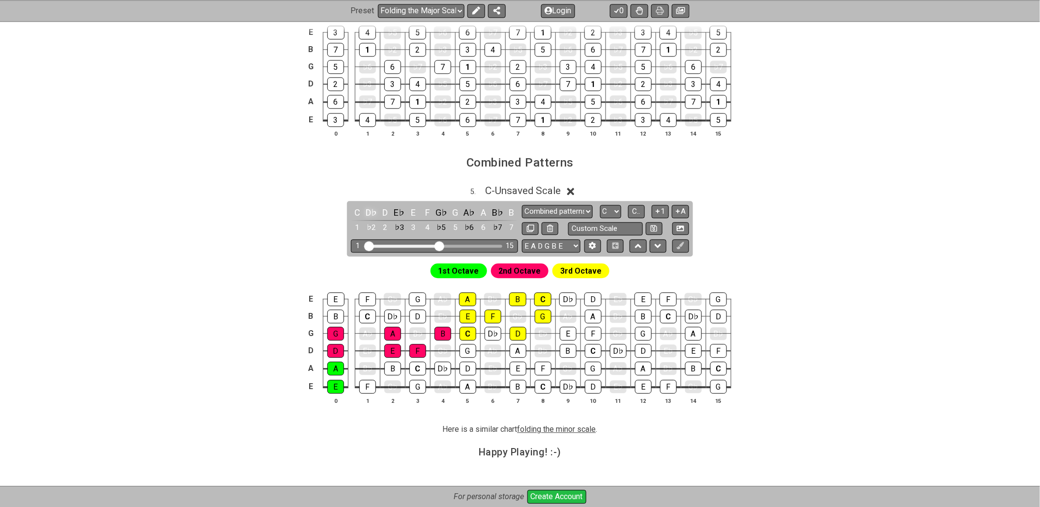
click at [370, 214] on div "D♭" at bounding box center [371, 212] width 13 height 13
click at [370, 214] on div "C♯" at bounding box center [371, 212] width 13 height 13
click at [617, 249] on icon at bounding box center [615, 245] width 6 height 6
click at [572, 276] on span "3rd Octave" at bounding box center [580, 271] width 41 height 14
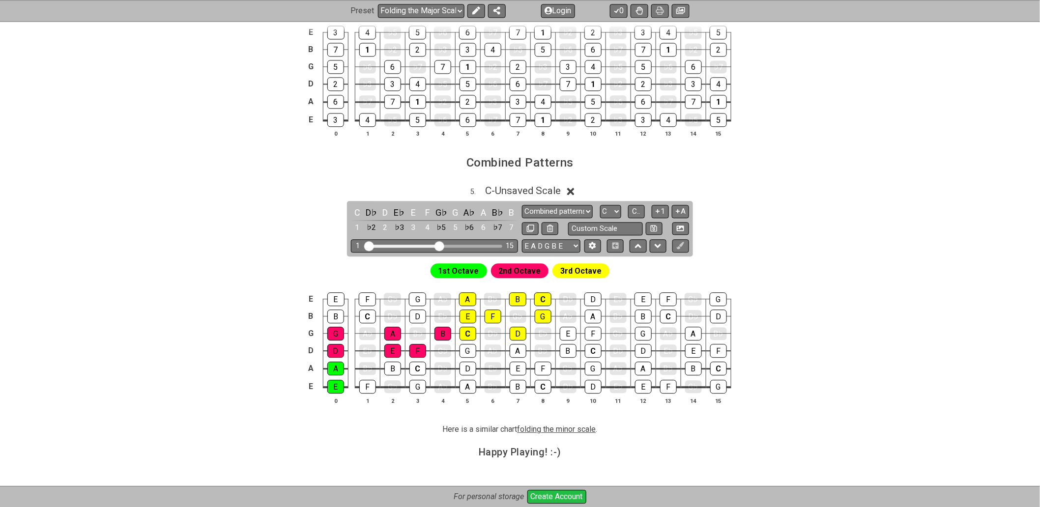
click at [519, 278] on span "2nd Octave" at bounding box center [520, 271] width 42 height 14
click at [568, 269] on span "3rd Octave" at bounding box center [580, 271] width 41 height 14
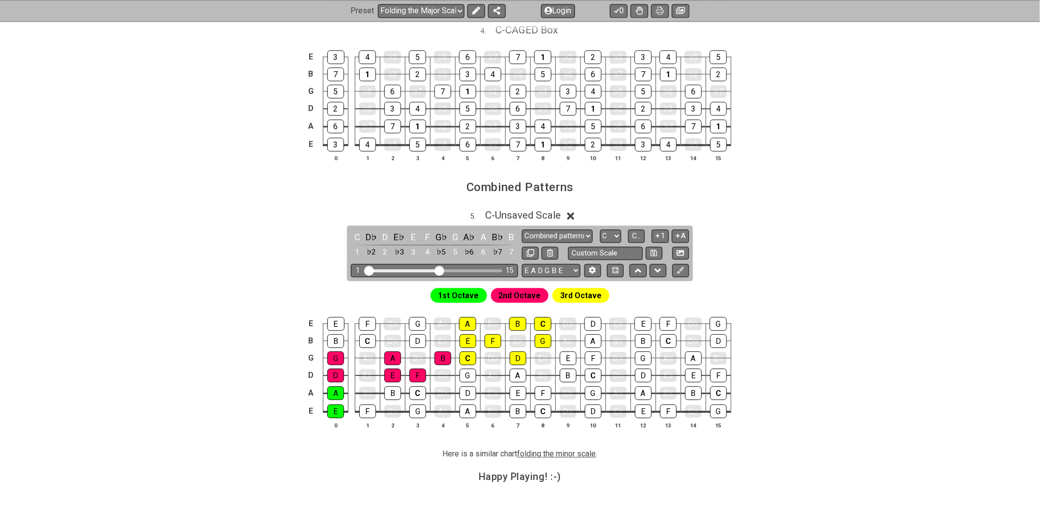
scroll to position [869, 0]
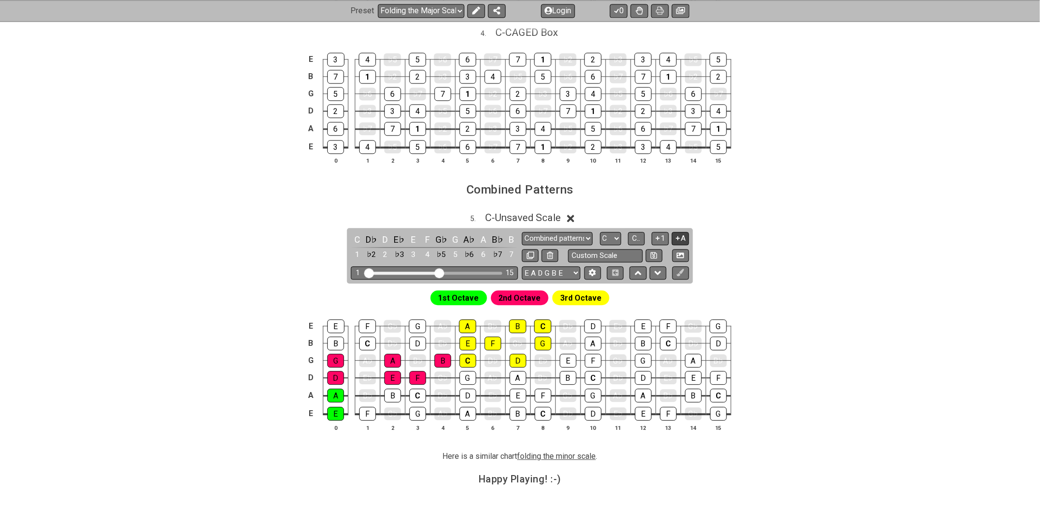
click at [679, 242] on icon at bounding box center [677, 237] width 9 height 7
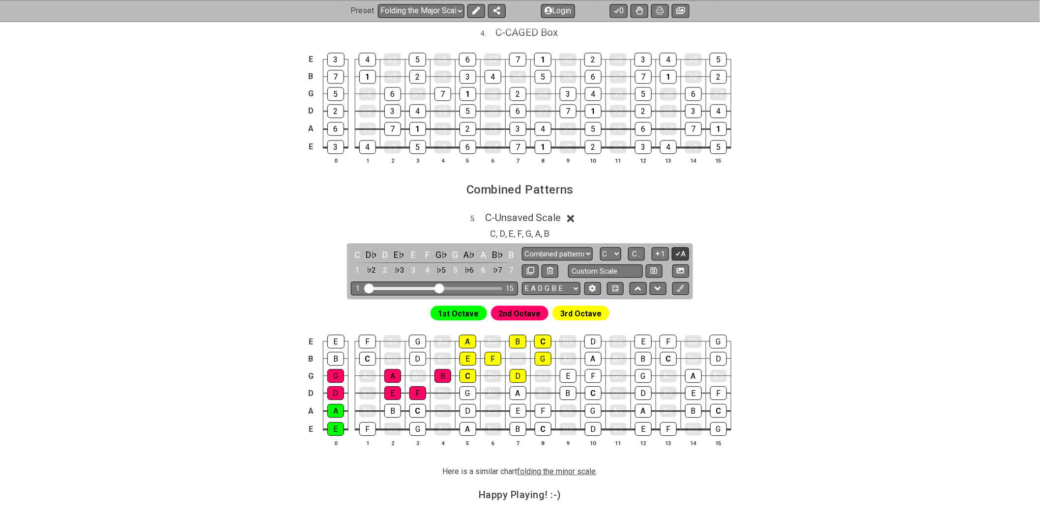
click at [680, 257] on icon at bounding box center [677, 253] width 9 height 7
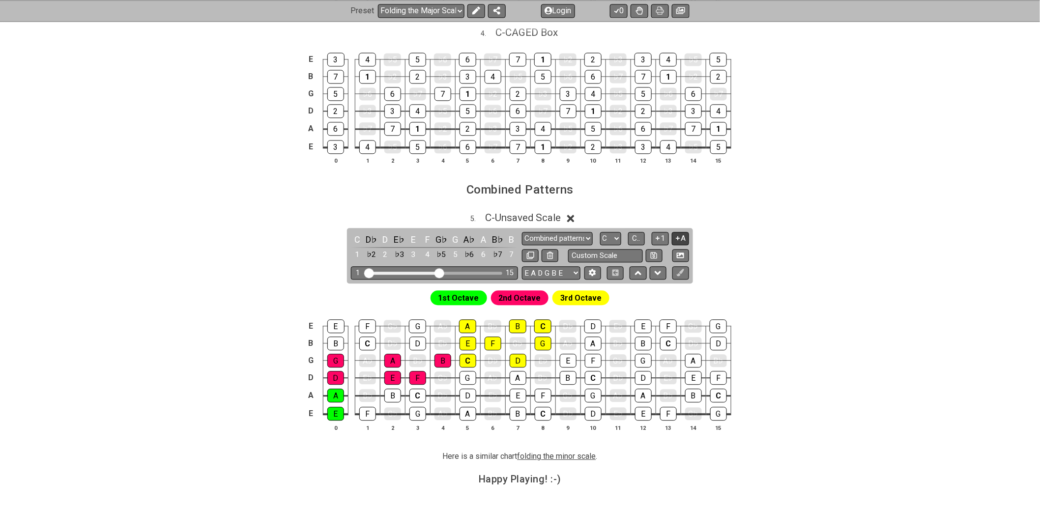
click at [679, 240] on icon at bounding box center [678, 238] width 4 height 4
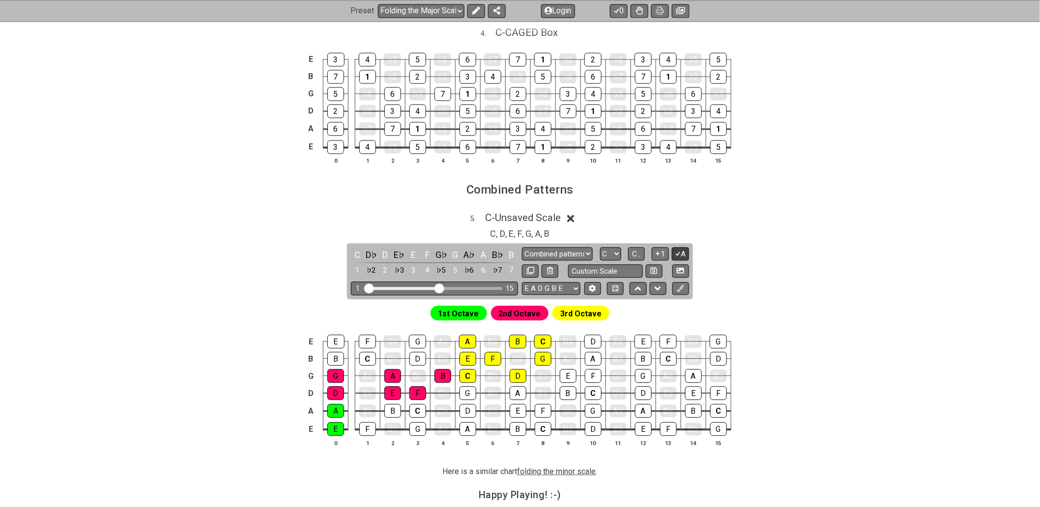
click at [677, 257] on icon at bounding box center [677, 253] width 9 height 7
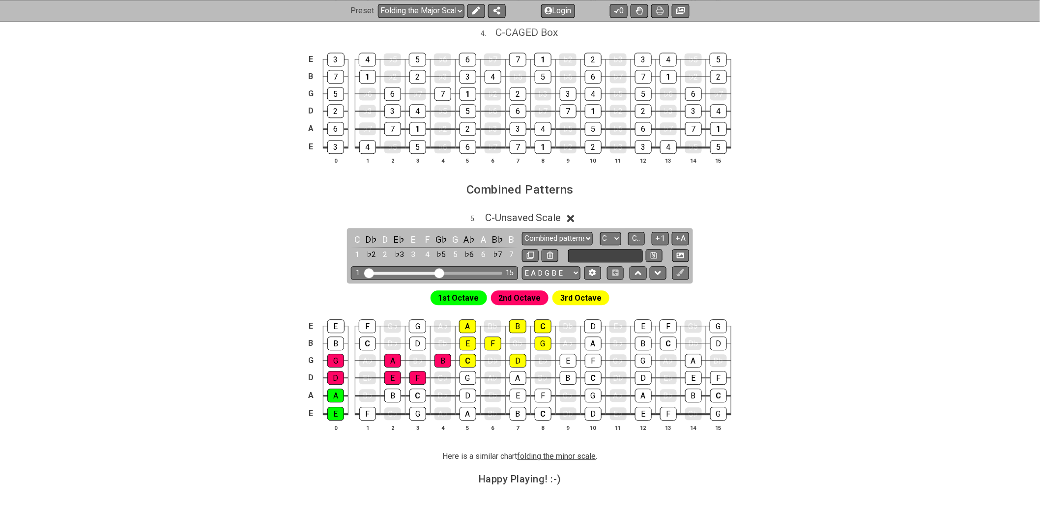
click at [625, 261] on input "text" at bounding box center [605, 255] width 75 height 13
type input "Custom Scale"
click at [768, 256] on div "5 . C - Unsaved Scale C D♭ D E♭ E F G♭ G A♭ A B♭ B 1 ♭2 2 ♭3 3 4 ♭5 5 ♭6 6 ♭7 7…" at bounding box center [520, 325] width 767 height 239
click at [682, 276] on icon at bounding box center [680, 272] width 7 height 7
click at [680, 276] on icon at bounding box center [680, 272] width 7 height 7
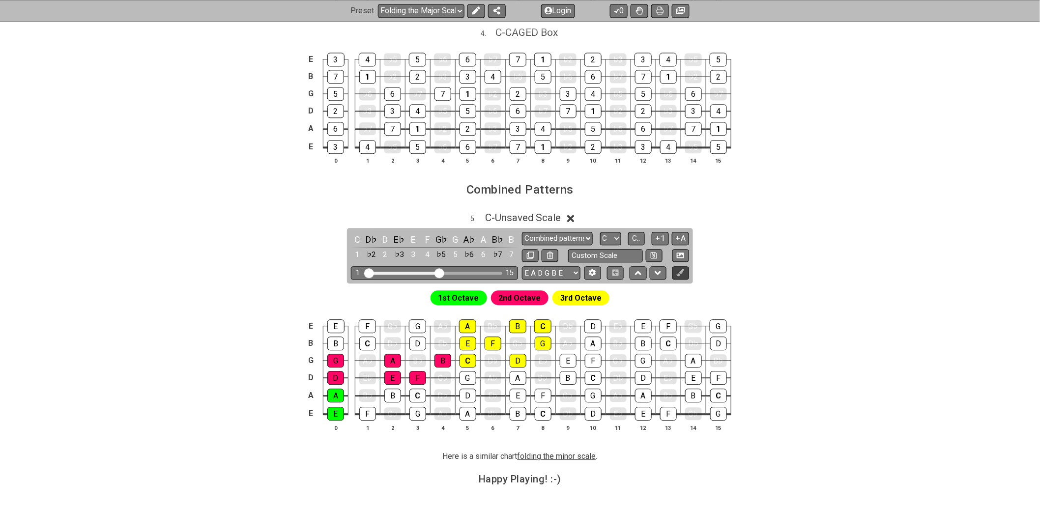
click at [680, 276] on icon at bounding box center [680, 272] width 7 height 7
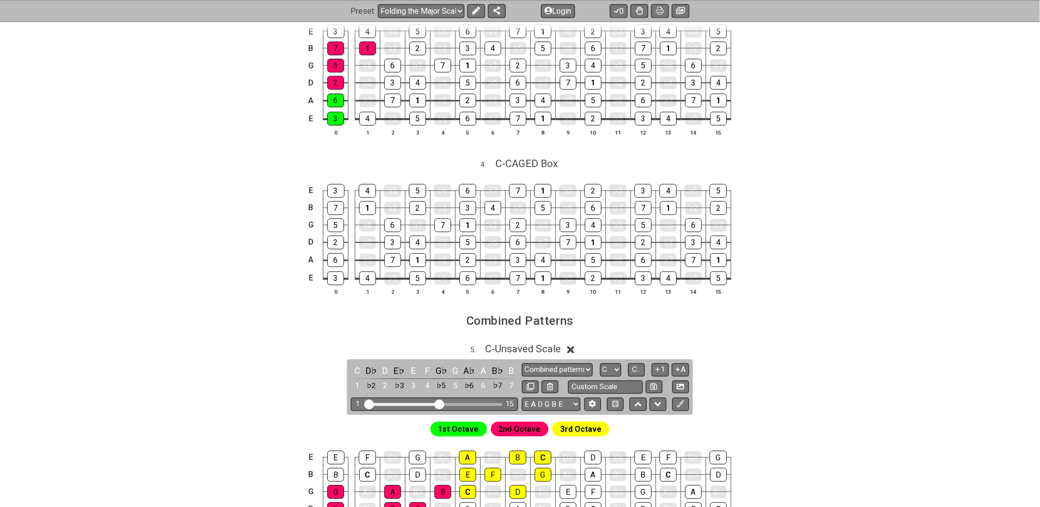
scroll to position [760, 0]
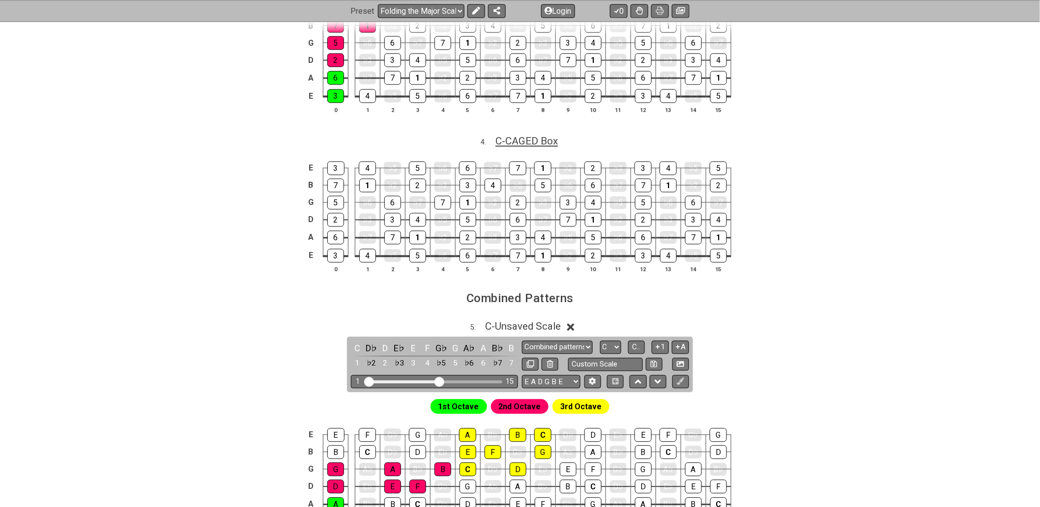
click at [543, 145] on span "C - CAGED Box" at bounding box center [526, 142] width 62 height 12
select select "C"
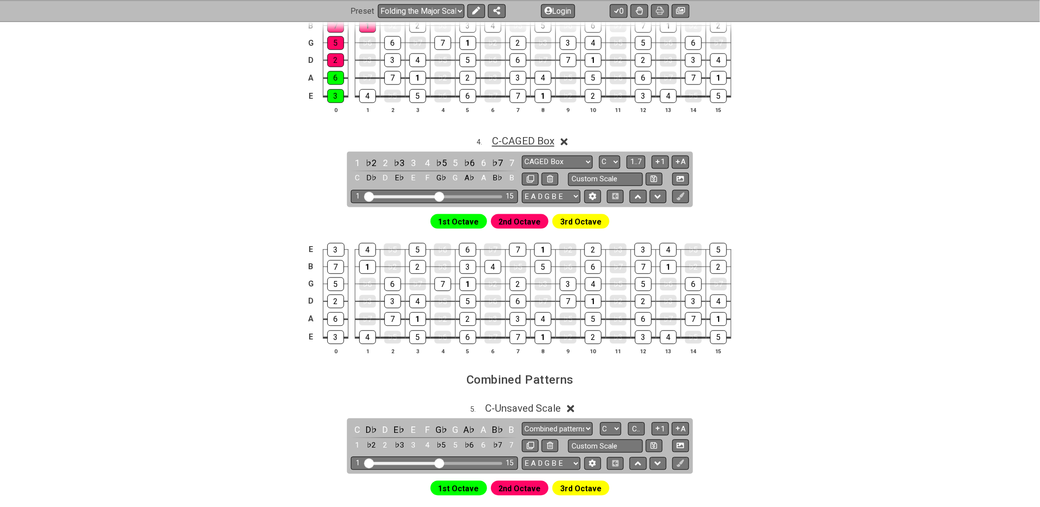
click at [543, 145] on span "C - CAGED Box" at bounding box center [523, 142] width 62 height 12
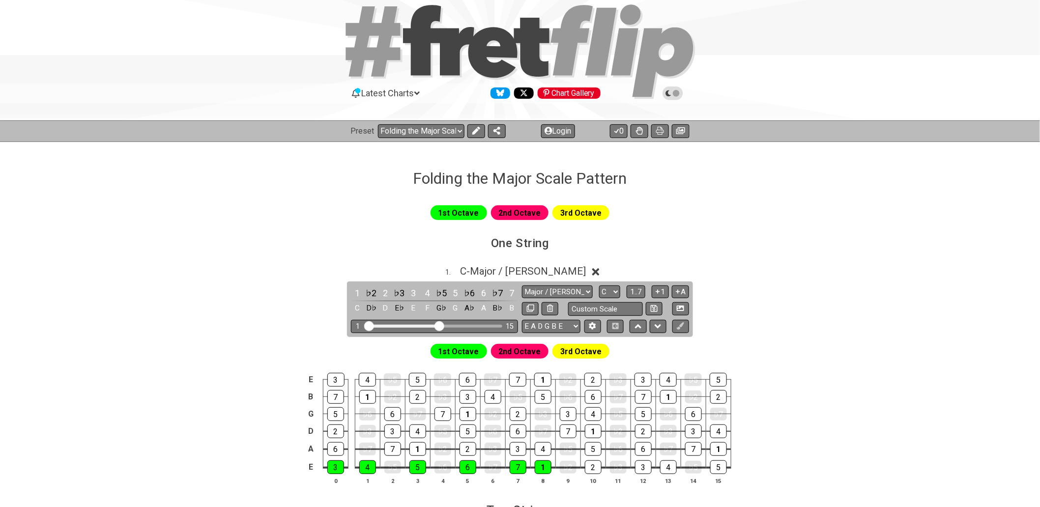
scroll to position [0, 0]
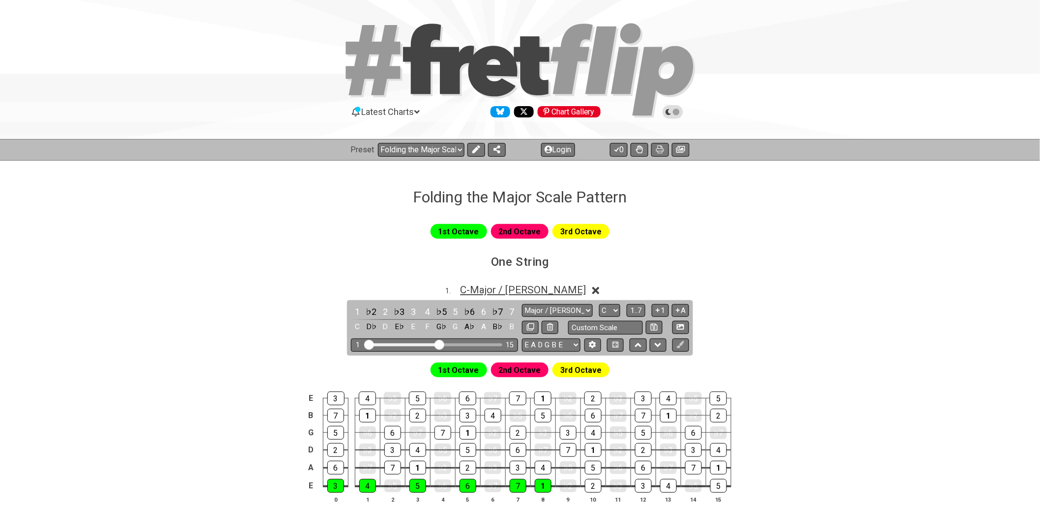
click at [554, 285] on span "C - Major / Ionian" at bounding box center [523, 290] width 126 height 12
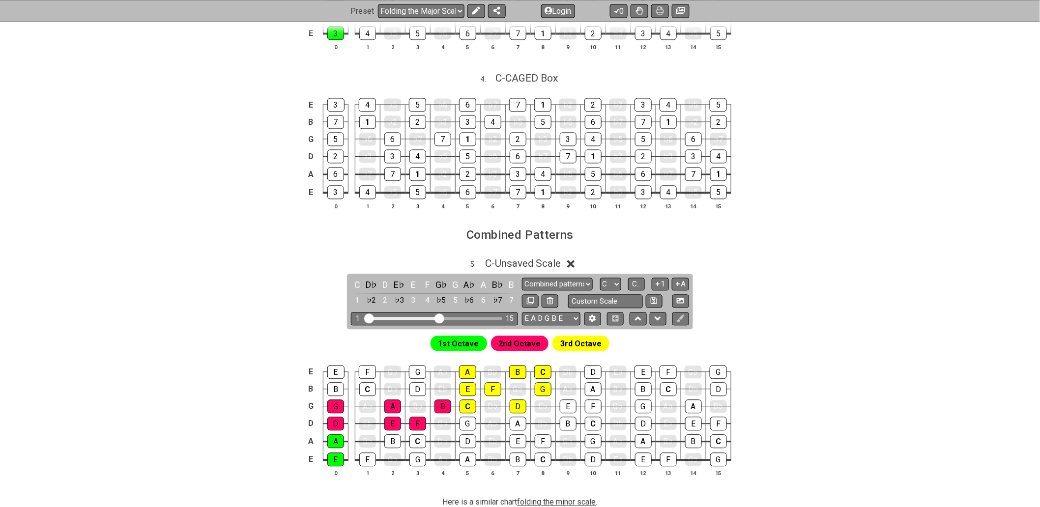
scroll to position [819, 0]
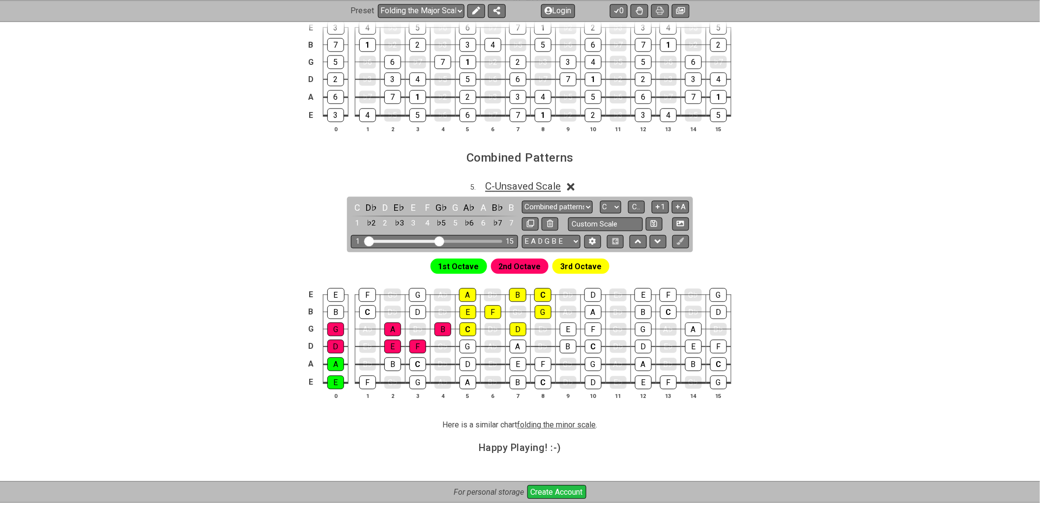
click at [549, 187] on span "C - Unsaved Scale" at bounding box center [523, 186] width 76 height 12
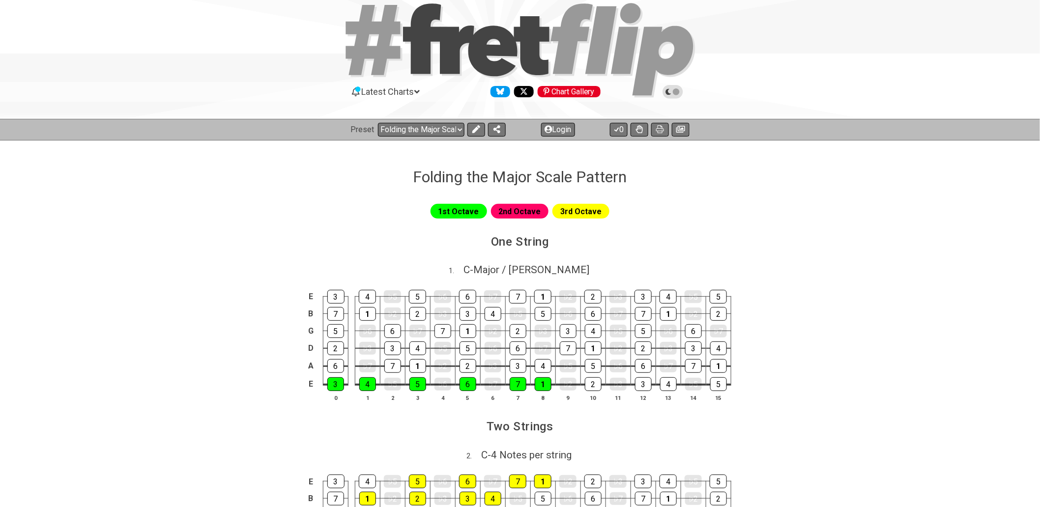
scroll to position [0, 0]
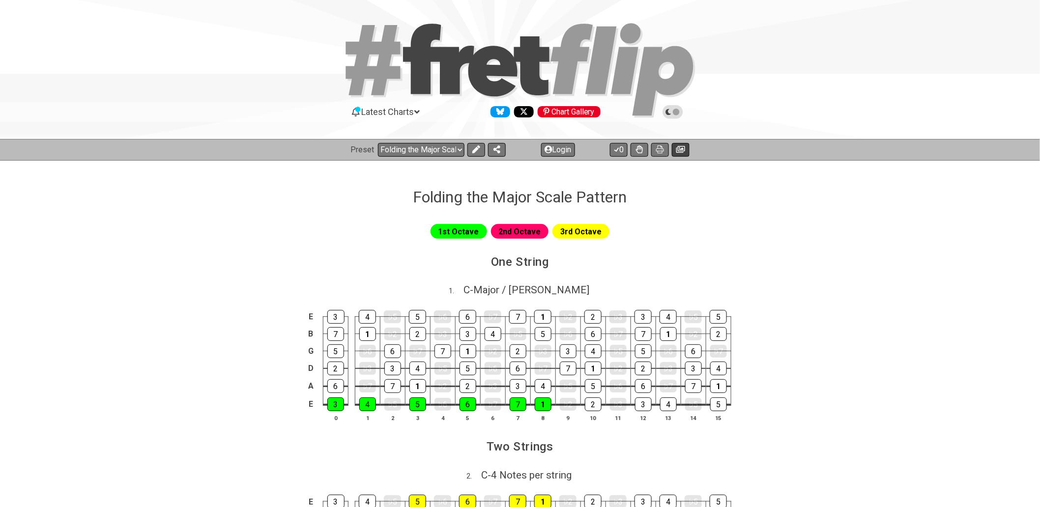
click at [677, 150] on icon at bounding box center [680, 149] width 9 height 8
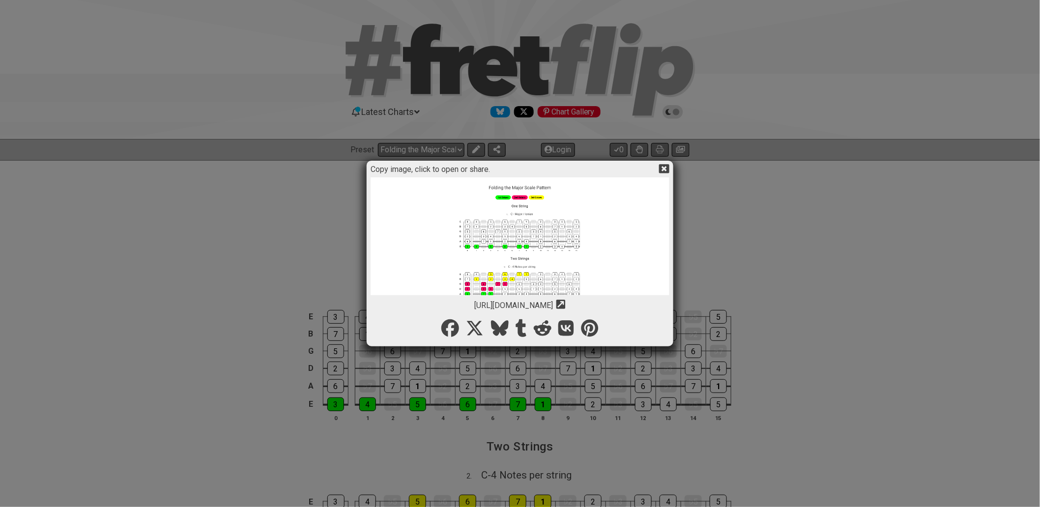
click at [665, 167] on icon at bounding box center [664, 169] width 10 height 10
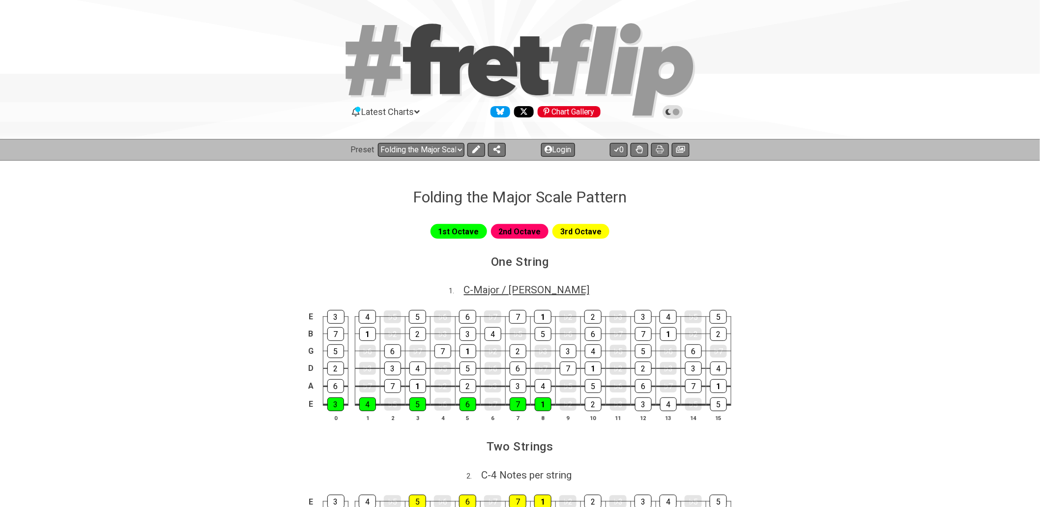
click at [530, 291] on span "C - Major / Ionian" at bounding box center [527, 290] width 126 height 12
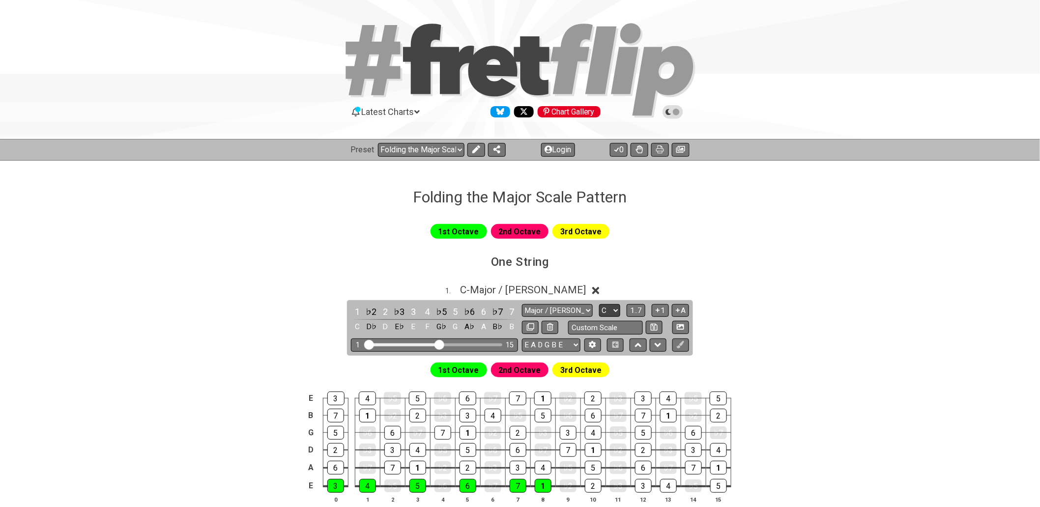
click at [611, 312] on select "A♭ A A♯ B♭ B C C♯ D♭ D D♯ E♭ E F F♯ G♭ G G♯" at bounding box center [609, 310] width 21 height 13
select select "D"
click at [599, 304] on select "A♭ A A♯ B♭ B C C♯ D♭ D D♯ E♭ E F F♯ G♭ G G♯" at bounding box center [609, 310] width 21 height 13
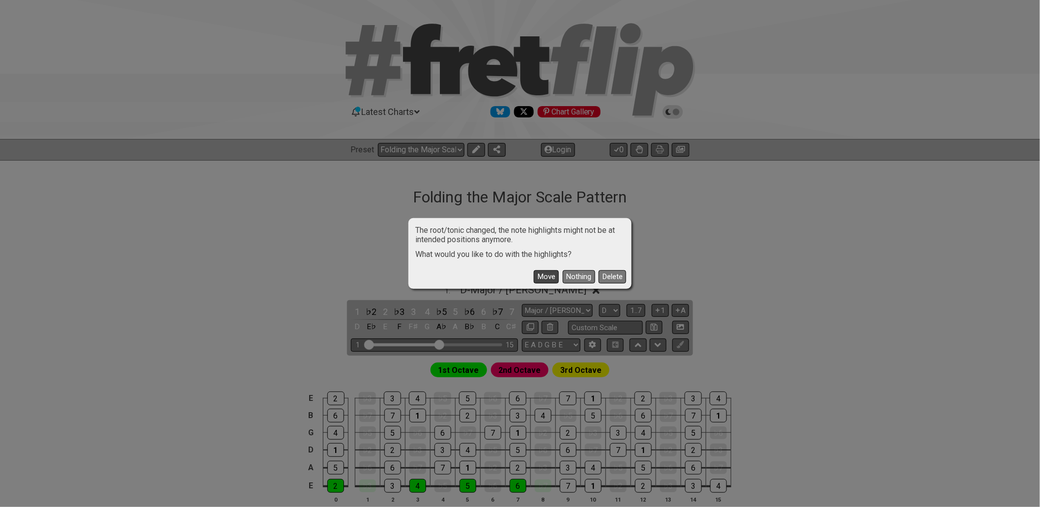
click at [539, 277] on button "Move" at bounding box center [546, 276] width 25 height 13
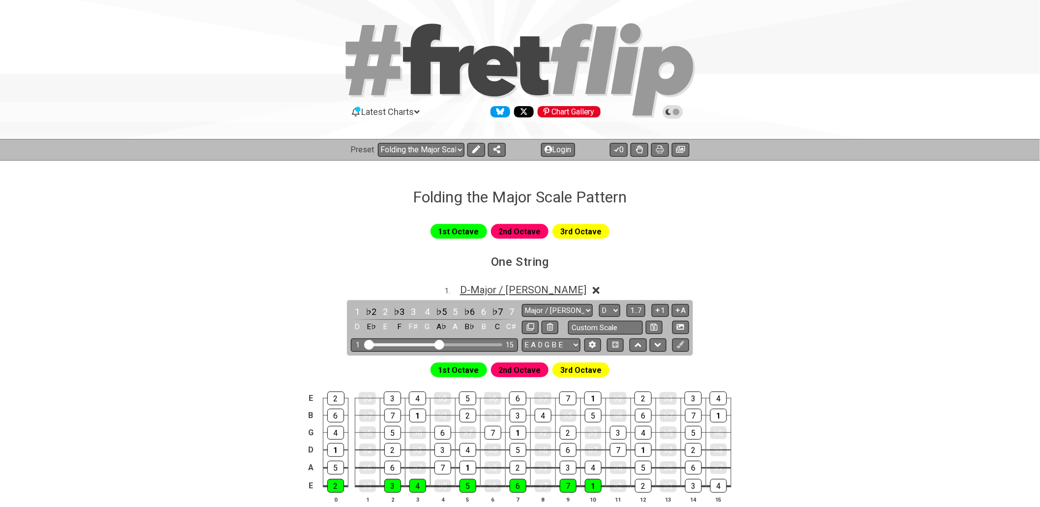
click at [546, 287] on span "D - Major / Ionian" at bounding box center [523, 290] width 126 height 12
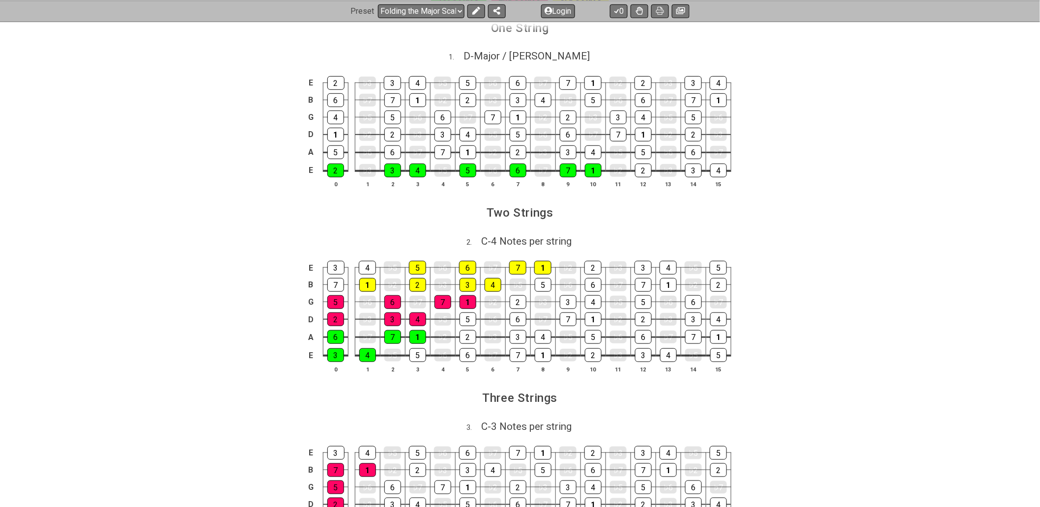
scroll to position [273, 0]
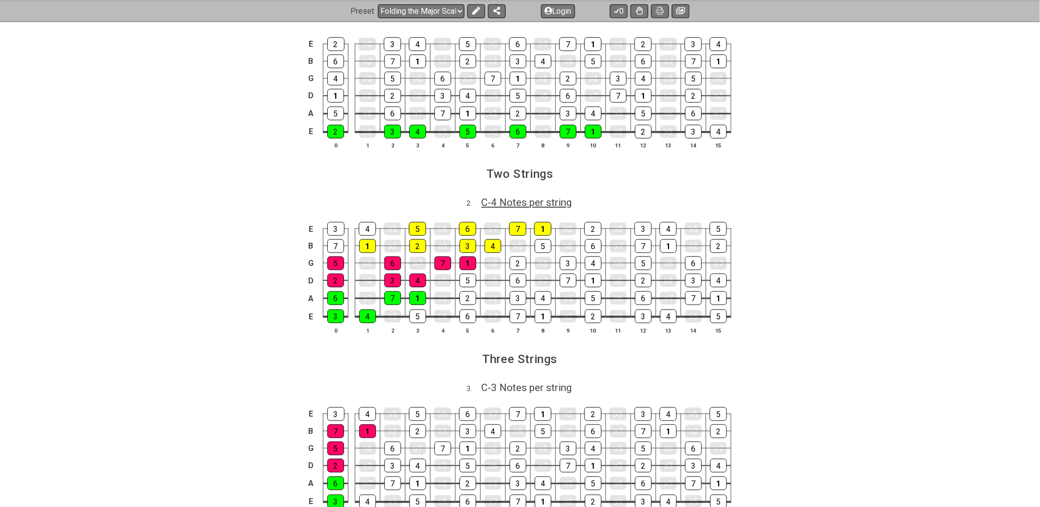
click at [536, 205] on span "C - 4 Notes per string" at bounding box center [527, 203] width 90 height 12
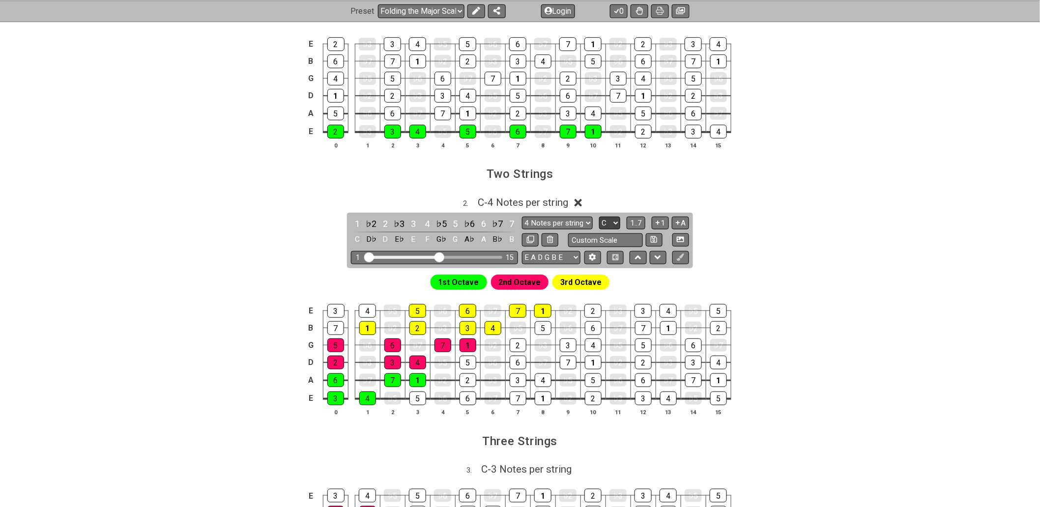
click at [610, 227] on select "A♭ A A♯ B♭ B C C♯ D♭ D D♯ E♭ E F F♯ G♭ G G♯" at bounding box center [609, 223] width 21 height 13
select select "D"
click at [599, 217] on select "A♭ A A♯ B♭ B C C♯ D♭ D D♯ E♭ E F F♯ G♭ G G♯" at bounding box center [609, 223] width 21 height 13
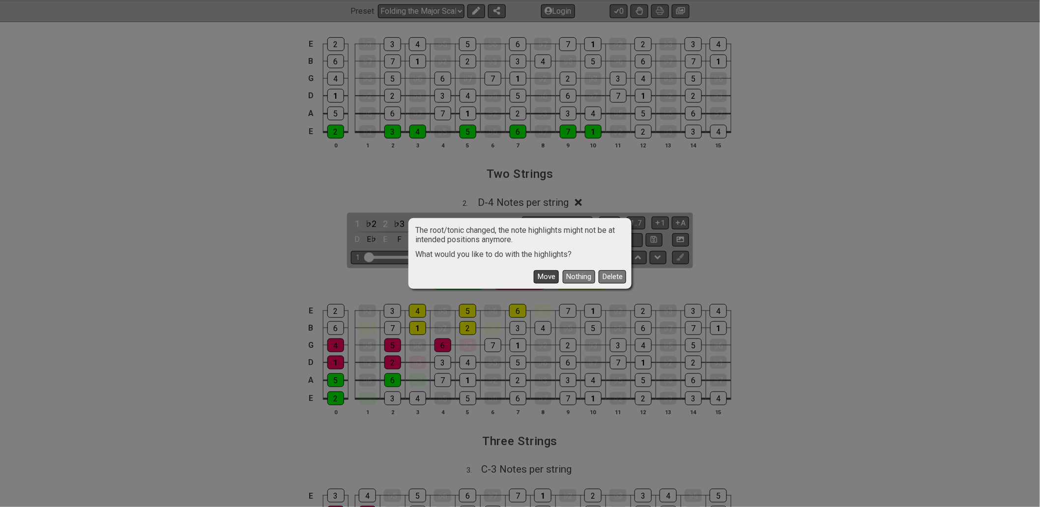
click at [543, 276] on button "Move" at bounding box center [546, 276] width 25 height 13
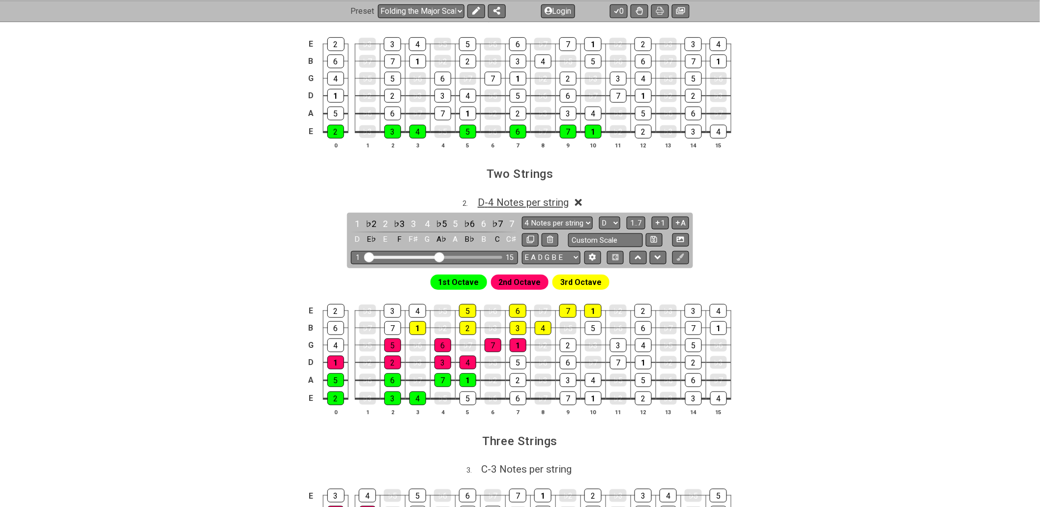
click at [543, 205] on span "D - 4 Notes per string" at bounding box center [523, 203] width 91 height 12
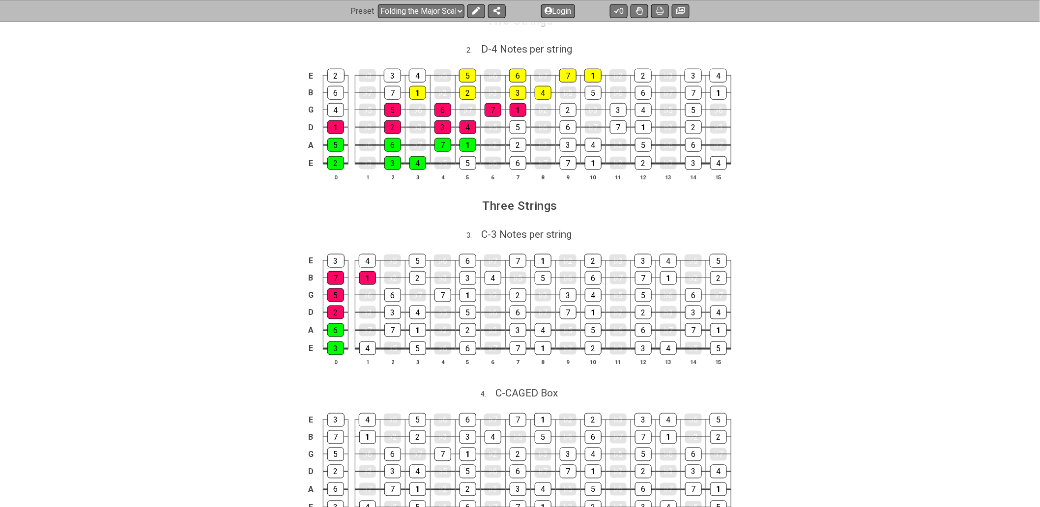
scroll to position [436, 0]
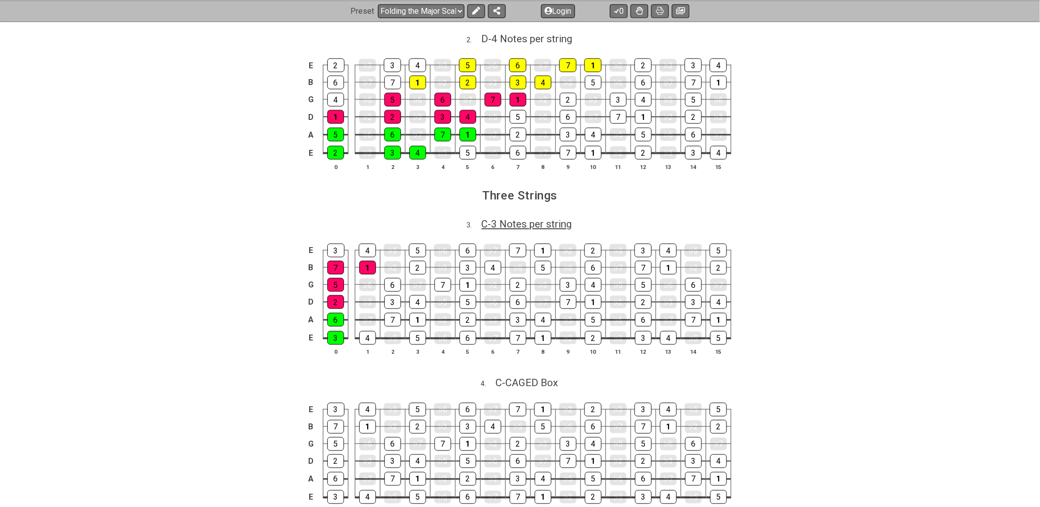
click at [539, 225] on span "C - 3 Notes per string" at bounding box center [527, 224] width 90 height 12
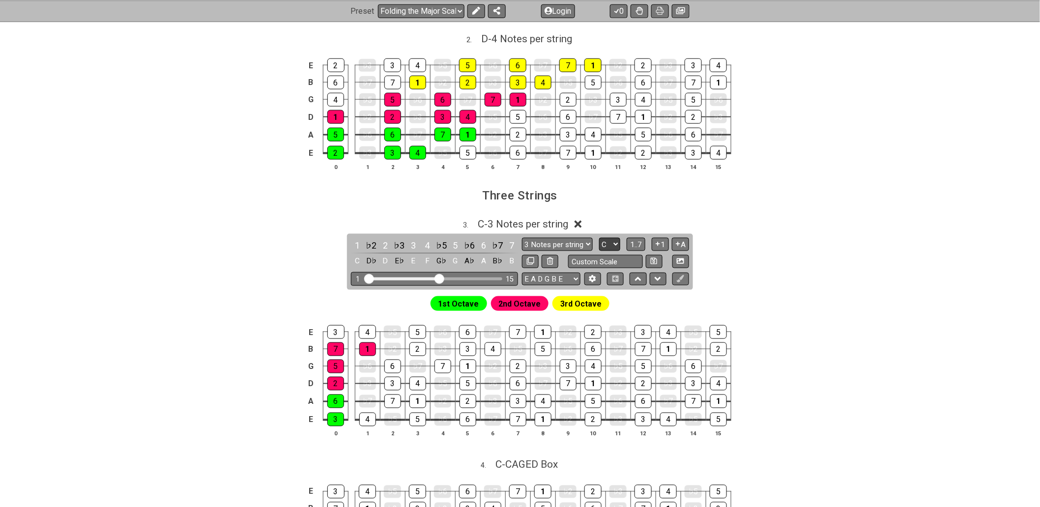
click at [610, 246] on select "A♭ A A♯ B♭ B C C♯ D♭ D D♯ E♭ E F F♯ G♭ G G♯" at bounding box center [609, 244] width 21 height 13
select select "D"
click at [599, 239] on select "A♭ A A♯ B♭ B C C♯ D♭ D D♯ E♭ E F F♯ G♭ G G♯" at bounding box center [609, 244] width 21 height 13
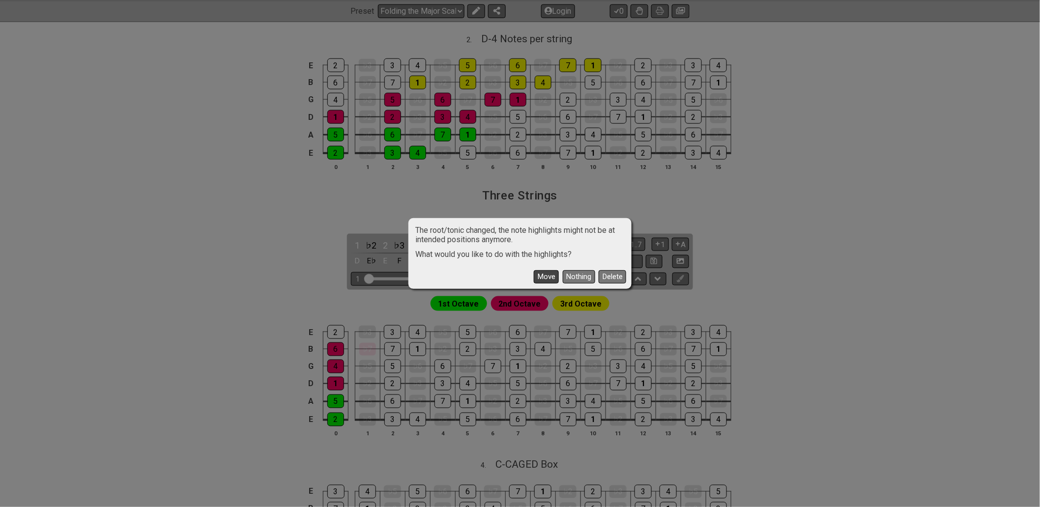
click at [546, 272] on button "Move" at bounding box center [546, 276] width 25 height 13
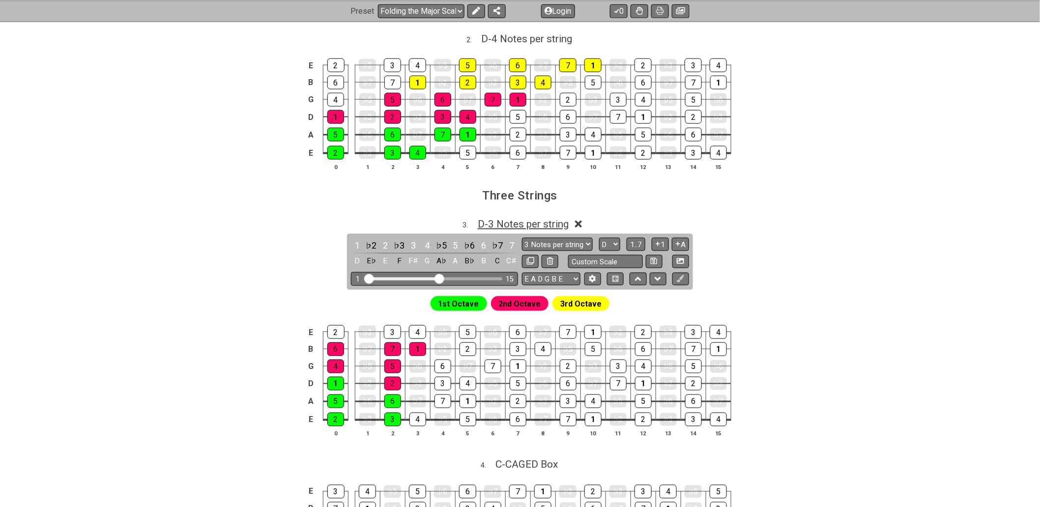
click at [548, 227] on span "D - 3 Notes per string" at bounding box center [523, 224] width 91 height 12
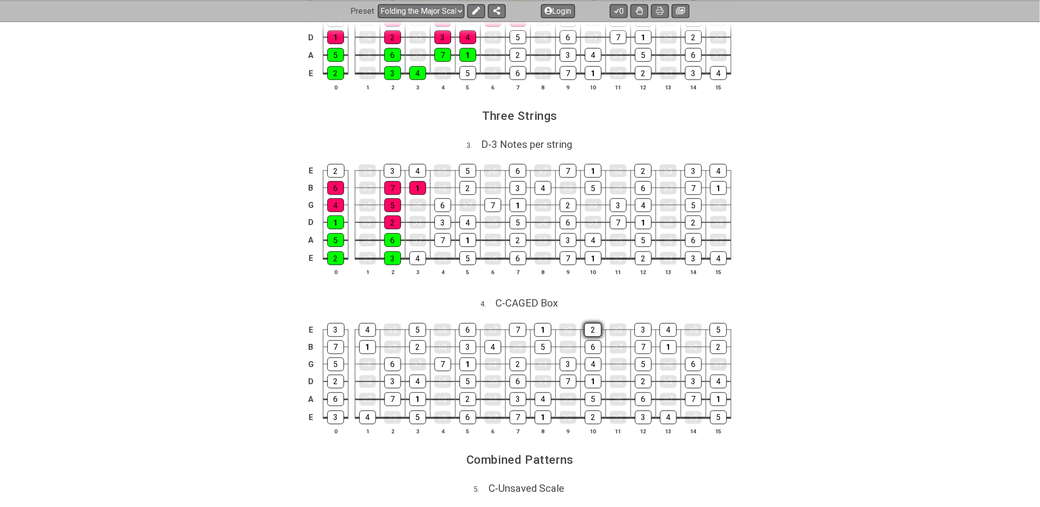
scroll to position [600, 0]
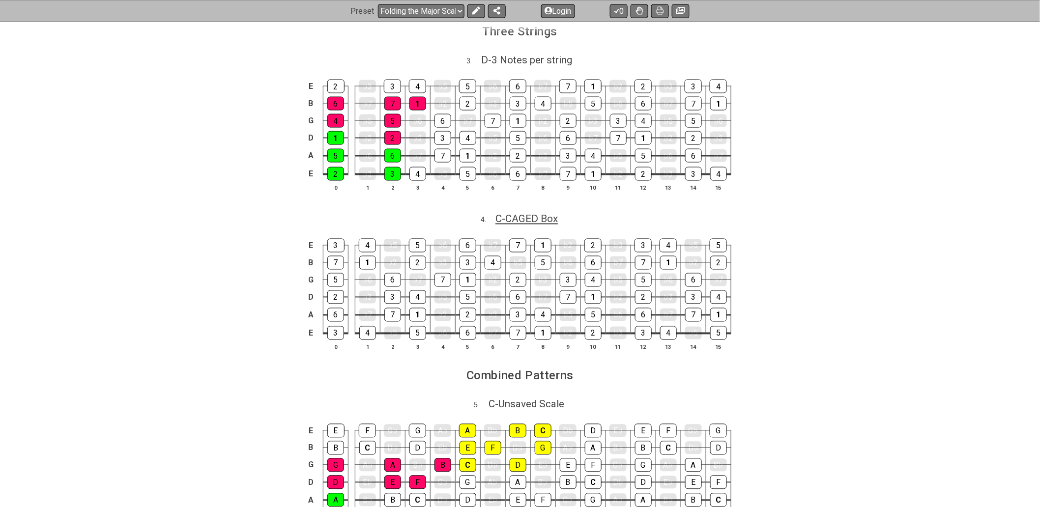
click at [531, 224] on span "C - CAGED Box" at bounding box center [526, 219] width 62 height 12
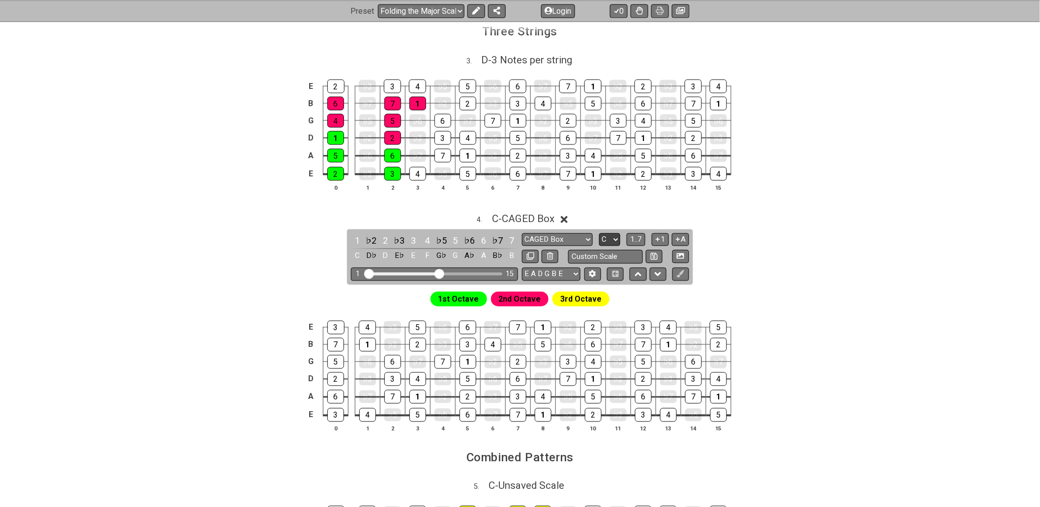
click at [615, 244] on select "A♭ A A♯ B♭ B C C♯ D♭ D D♯ E♭ E F F♯ G♭ G G♯" at bounding box center [609, 239] width 21 height 13
select select "D"
click at [599, 236] on select "A♭ A A♯ B♭ B C C♯ D♭ D D♯ E♭ E F F♯ G♭ G G♯" at bounding box center [609, 239] width 21 height 13
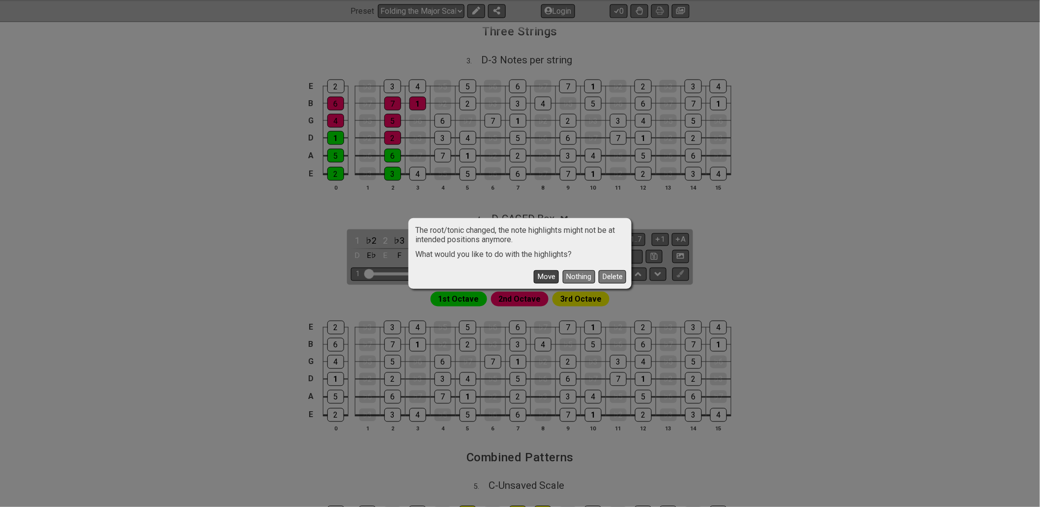
click at [547, 276] on button "Move" at bounding box center [546, 276] width 25 height 13
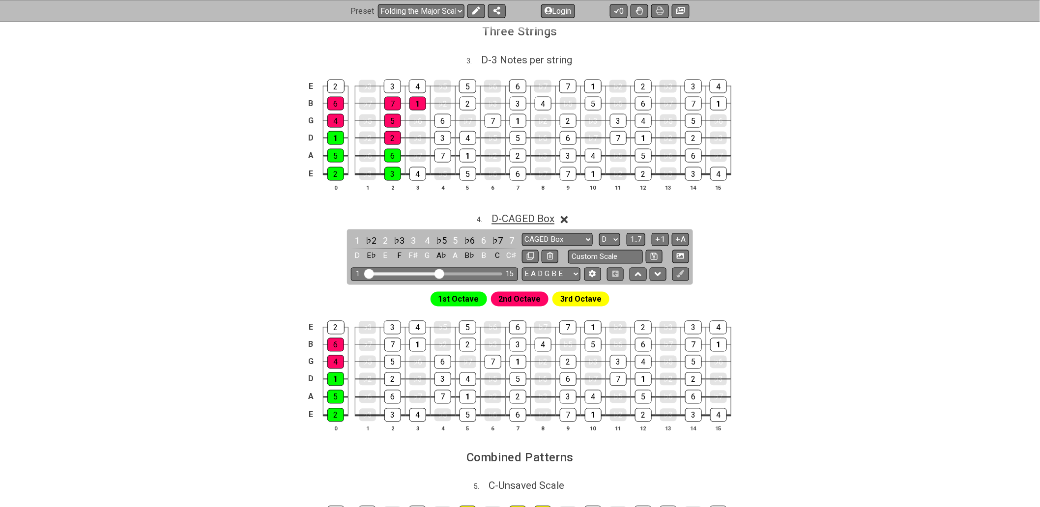
click at [536, 220] on span "D - CAGED Box" at bounding box center [522, 219] width 63 height 12
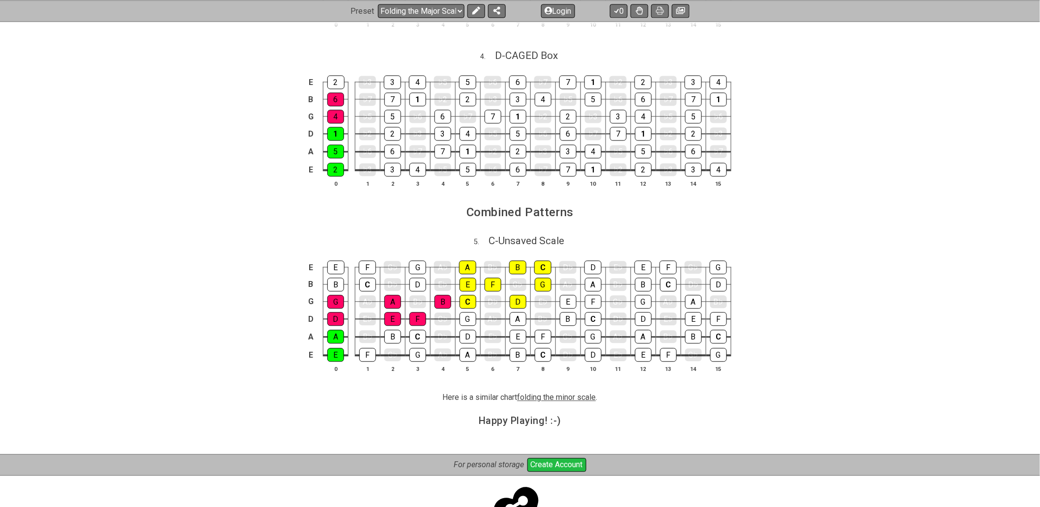
scroll to position [764, 0]
click at [528, 247] on span "C - Unsaved Scale" at bounding box center [527, 241] width 76 height 12
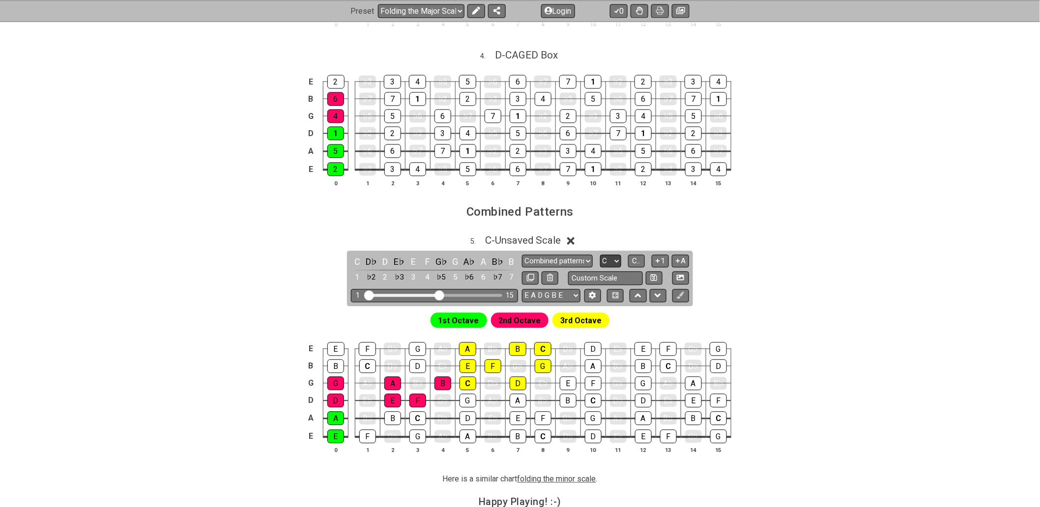
click at [607, 264] on select "A♭ A A♯ B♭ B C C♯ D♭ D D♯ E♭ E F F♯ G♭ G G♯" at bounding box center [610, 261] width 21 height 13
select select "D"
click at [600, 258] on select "A♭ A A♯ B♭ B C C♯ D♭ D D♯ E♭ E F F♯ G♭ G G♯" at bounding box center [610, 261] width 21 height 13
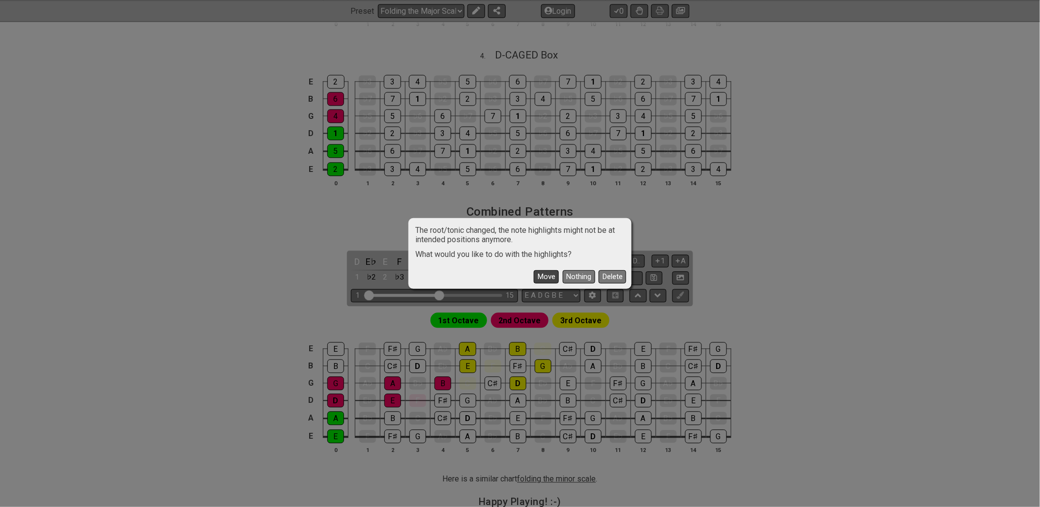
click at [542, 276] on button "Move" at bounding box center [546, 276] width 25 height 13
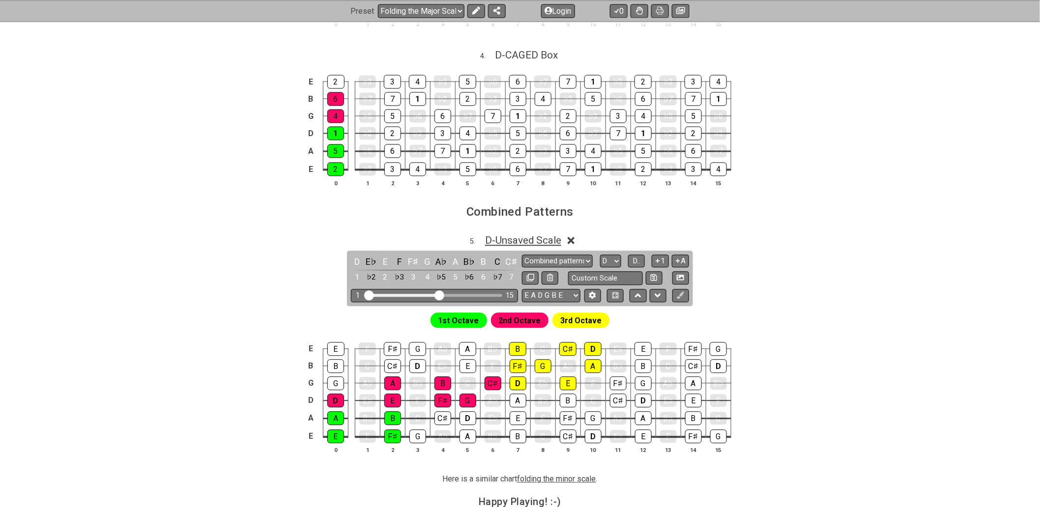
click at [550, 244] on span "D - Unsaved Scale" at bounding box center [523, 241] width 76 height 12
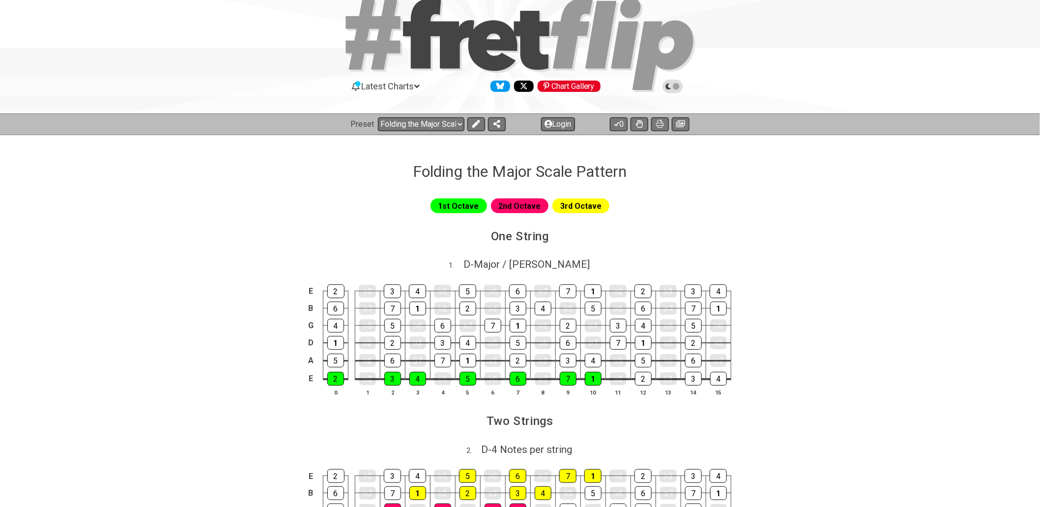
scroll to position [0, 0]
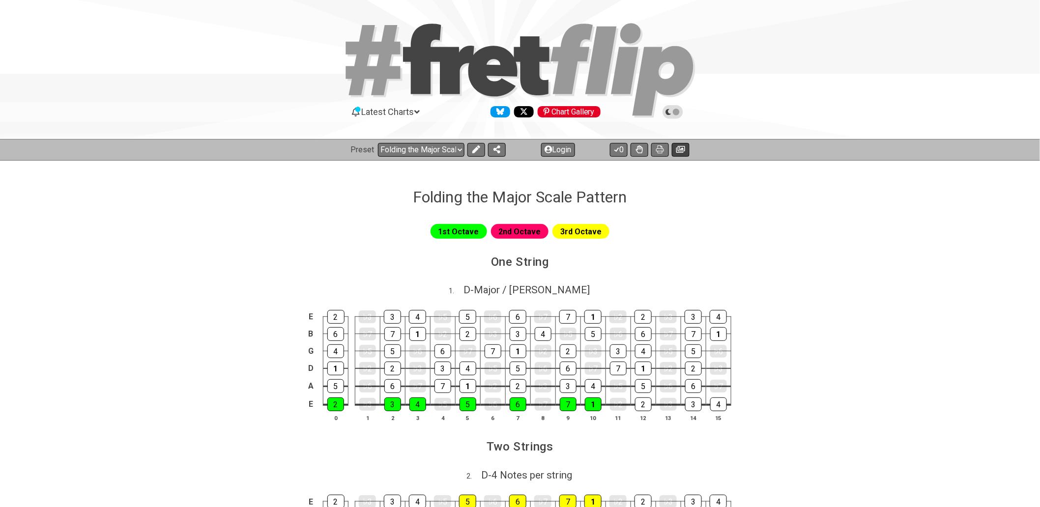
click at [683, 146] on icon at bounding box center [680, 149] width 9 height 7
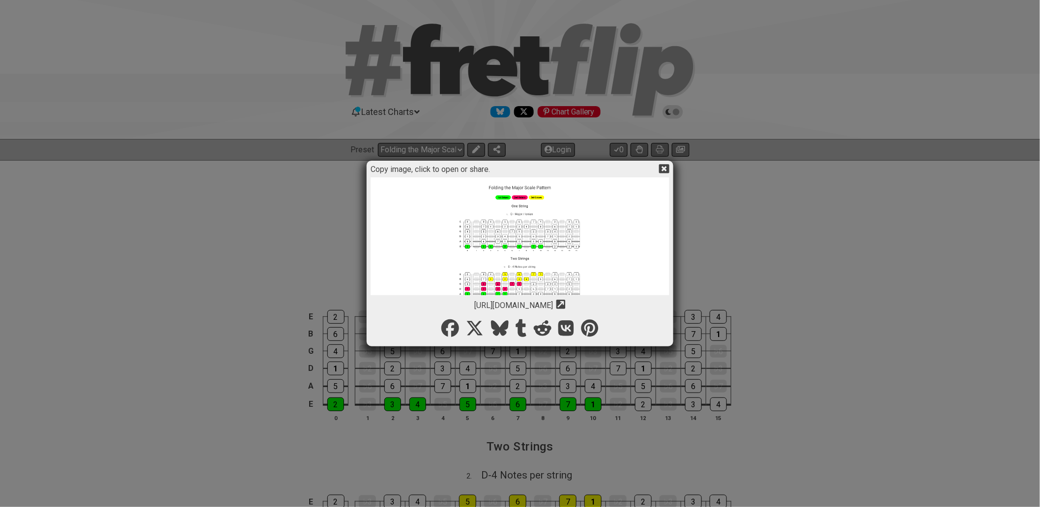
click at [662, 168] on icon at bounding box center [664, 168] width 10 height 9
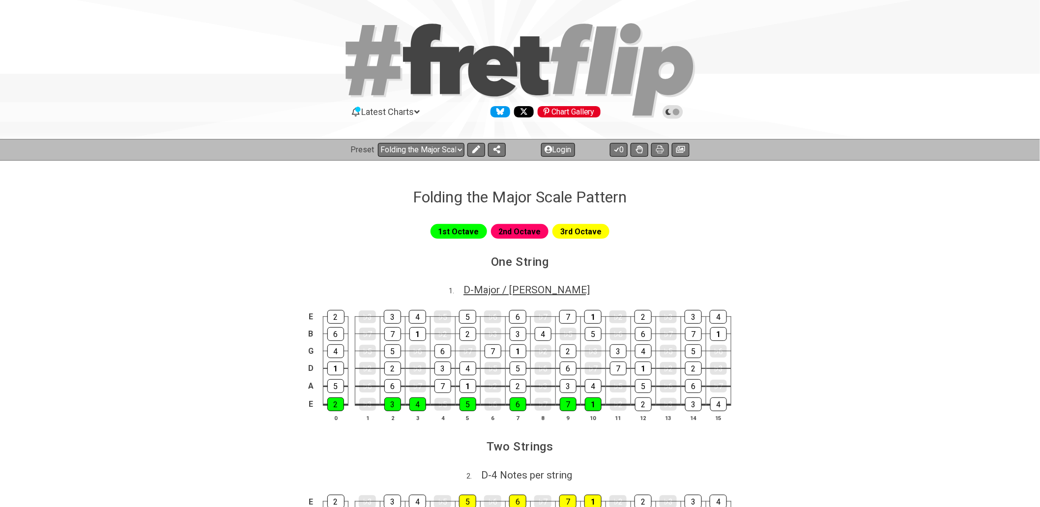
click at [510, 288] on span "D - Major / Ionian" at bounding box center [526, 290] width 126 height 12
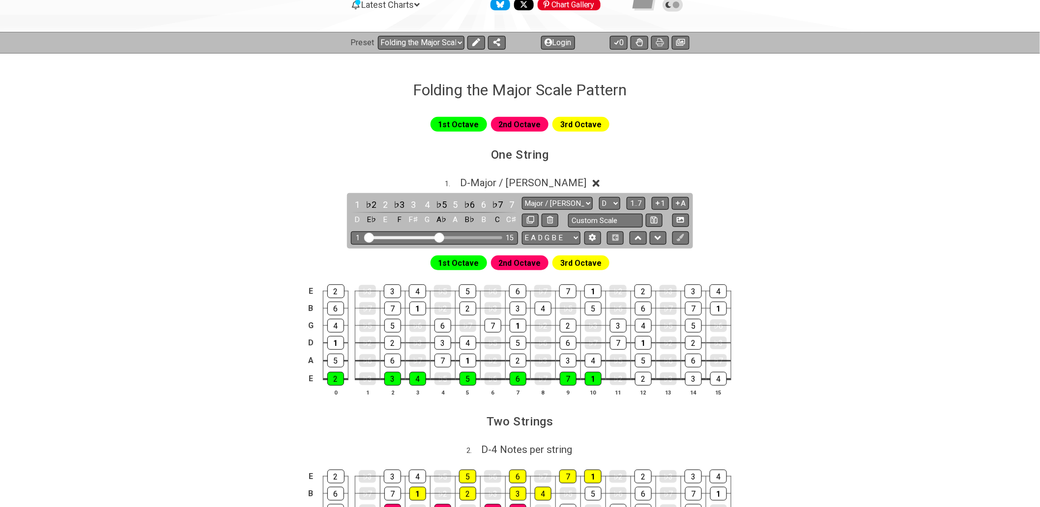
scroll to position [109, 0]
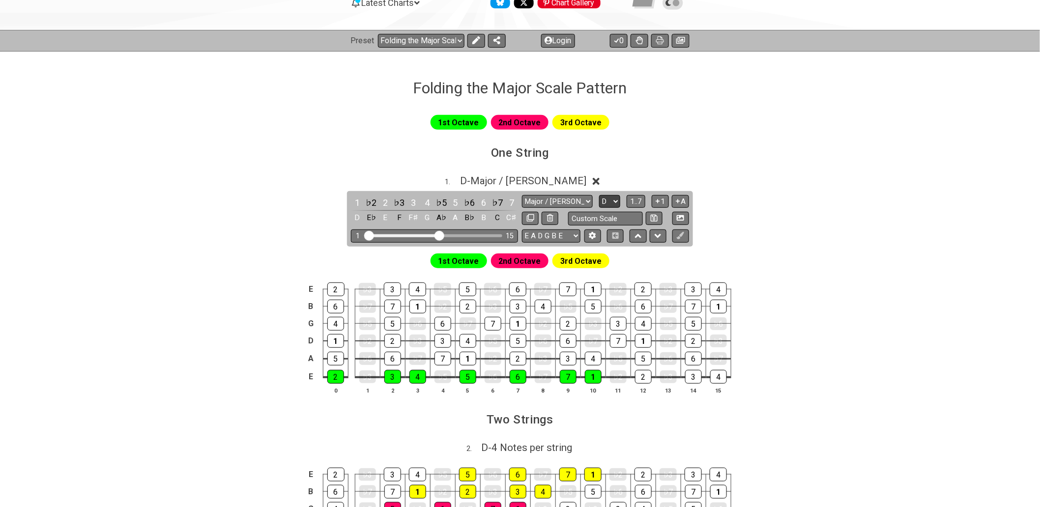
click at [613, 200] on select "A♭ A A♯ B♭ B C C♯ D♭ D D♯ E♭ E F F♯ G♭ G G♯" at bounding box center [609, 201] width 21 height 13
select select "E"
click at [599, 195] on select "A♭ A A♯ B♭ B C C♯ D♭ D D♯ E♭ E F F♯ G♭ G G♯" at bounding box center [609, 201] width 21 height 13
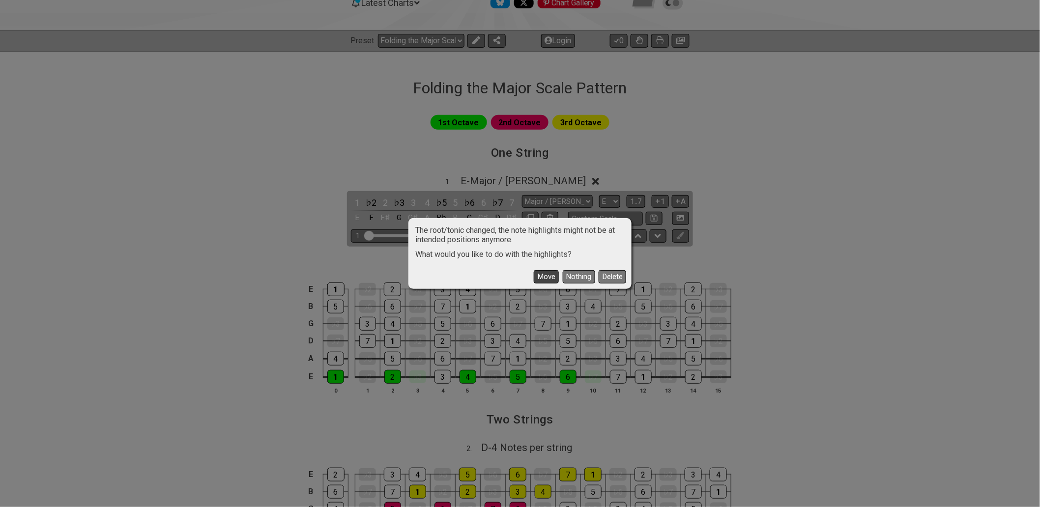
click at [543, 274] on button "Move" at bounding box center [546, 276] width 25 height 13
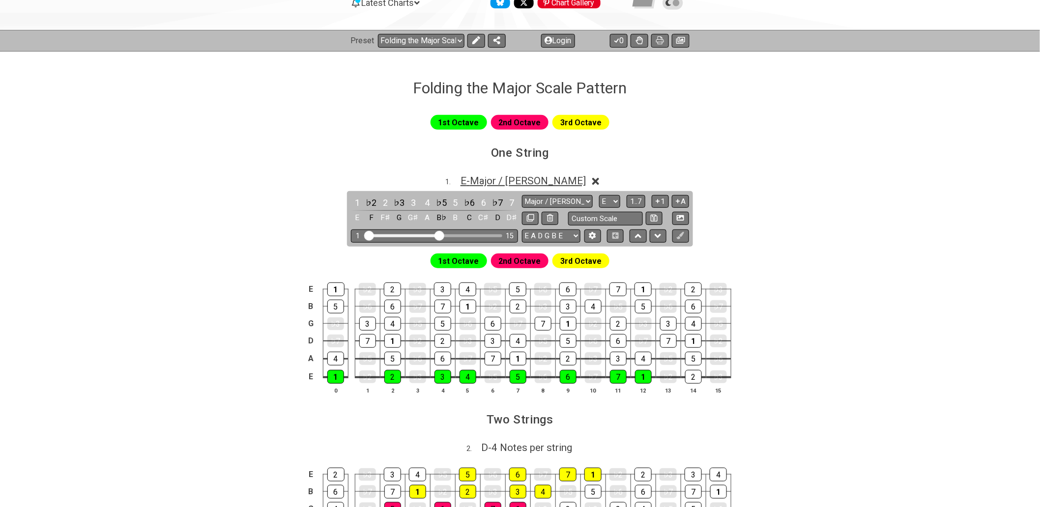
click at [536, 182] on span "E - Major / Ionian" at bounding box center [522, 181] width 125 height 12
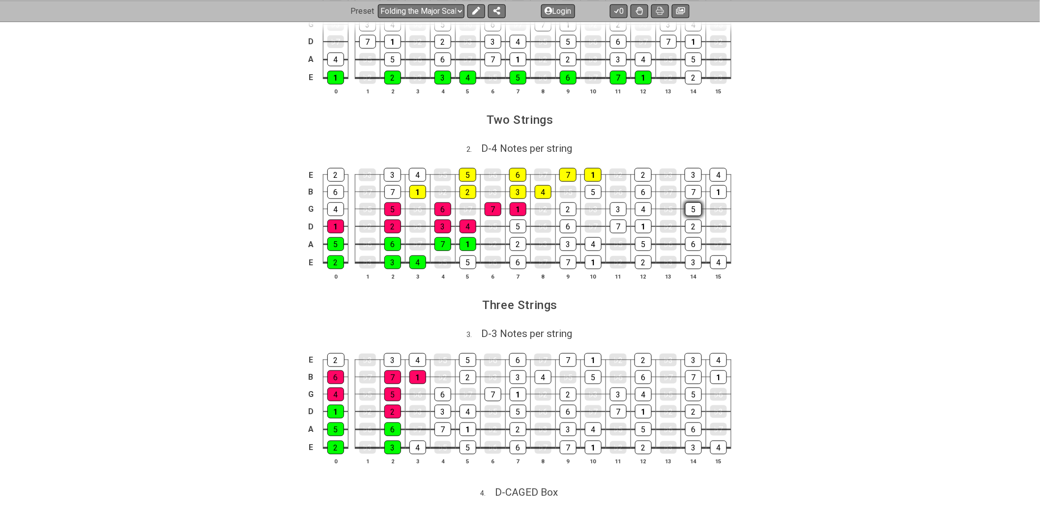
scroll to position [327, 0]
click at [523, 150] on span "D - 4 Notes per string" at bounding box center [526, 148] width 91 height 12
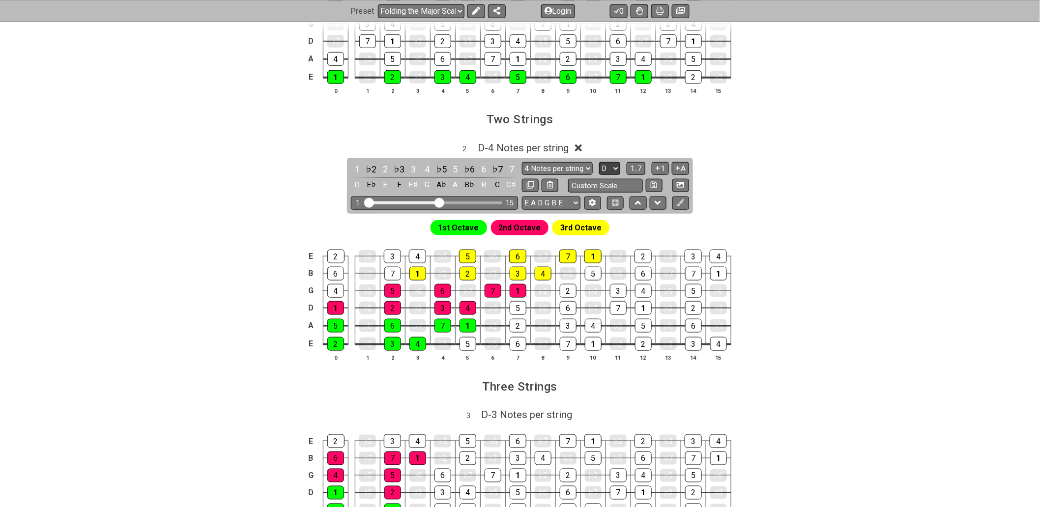
click at [618, 166] on select "A♭ A A♯ B♭ B C C♯ D♭ D D♯ E♭ E F F♯ G♭ G G♯" at bounding box center [609, 168] width 21 height 13
select select "E"
click at [599, 163] on select "A♭ A A♯ B♭ B C C♯ D♭ D D♯ E♭ E F F♯ G♭ G G♯" at bounding box center [609, 168] width 21 height 13
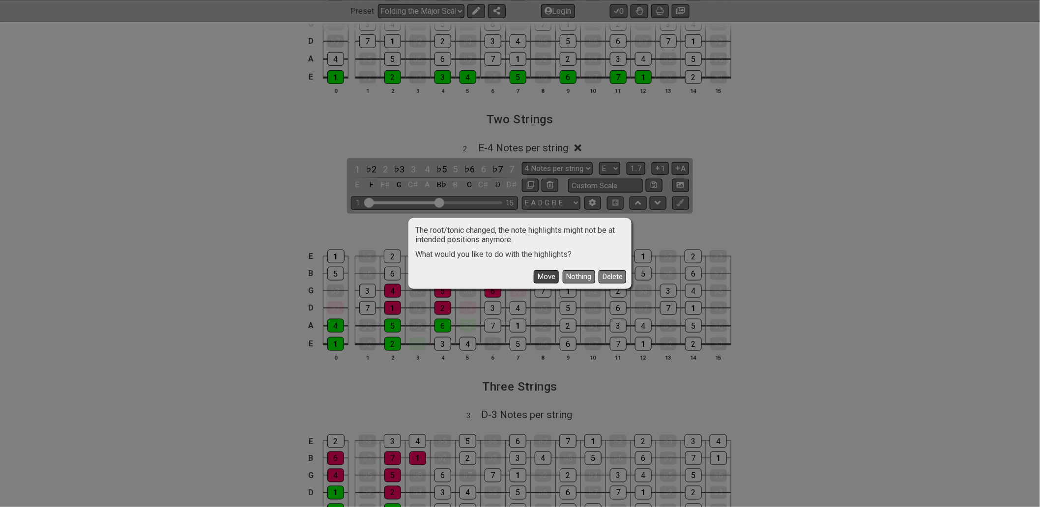
click at [539, 277] on button "Move" at bounding box center [546, 276] width 25 height 13
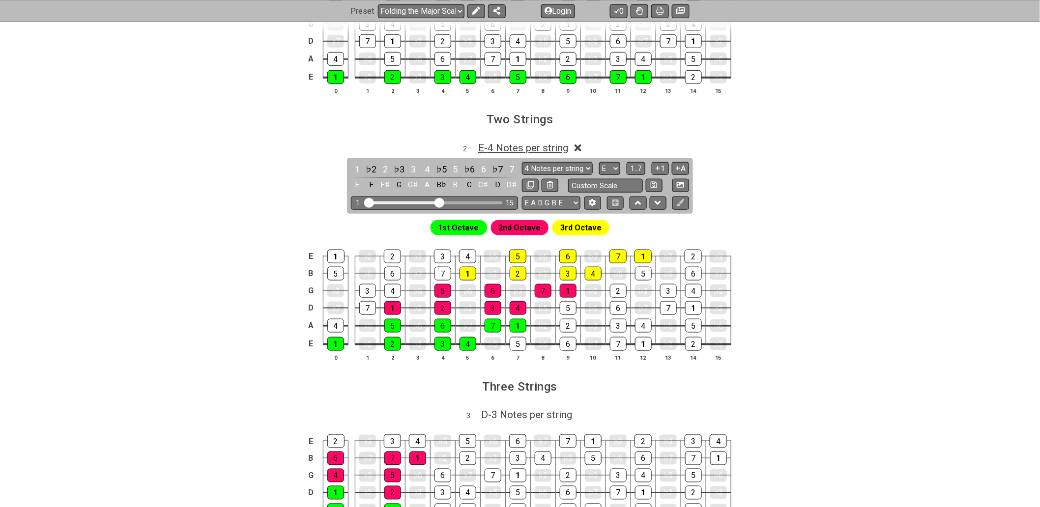
click at [527, 150] on span "E - 4 Notes per string" at bounding box center [523, 148] width 90 height 12
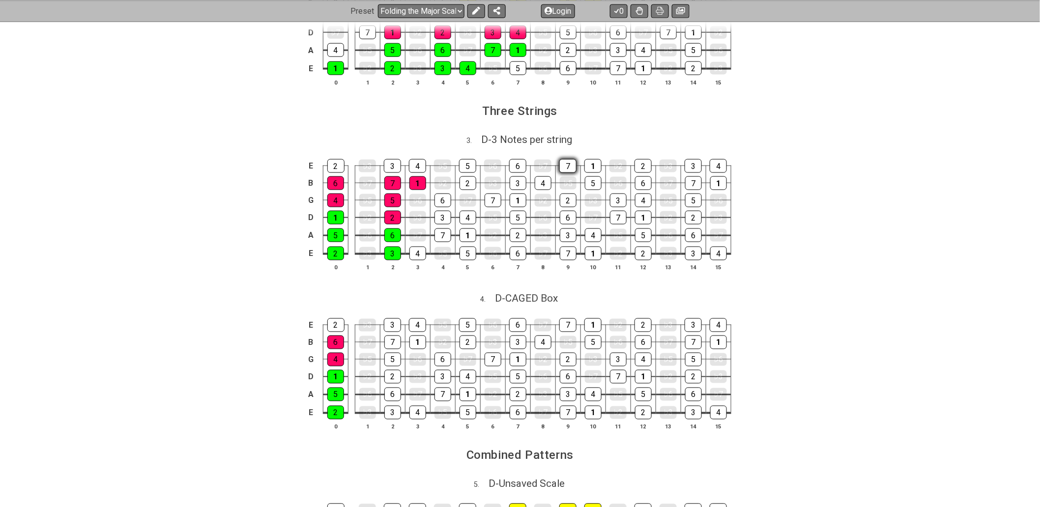
scroll to position [546, 0]
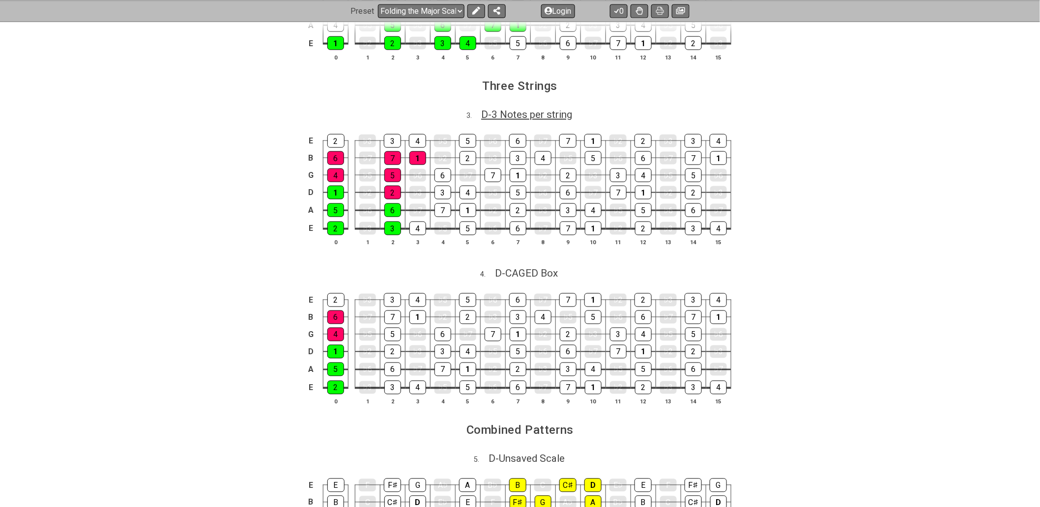
click at [537, 120] on span "D - 3 Notes per string" at bounding box center [526, 115] width 91 height 12
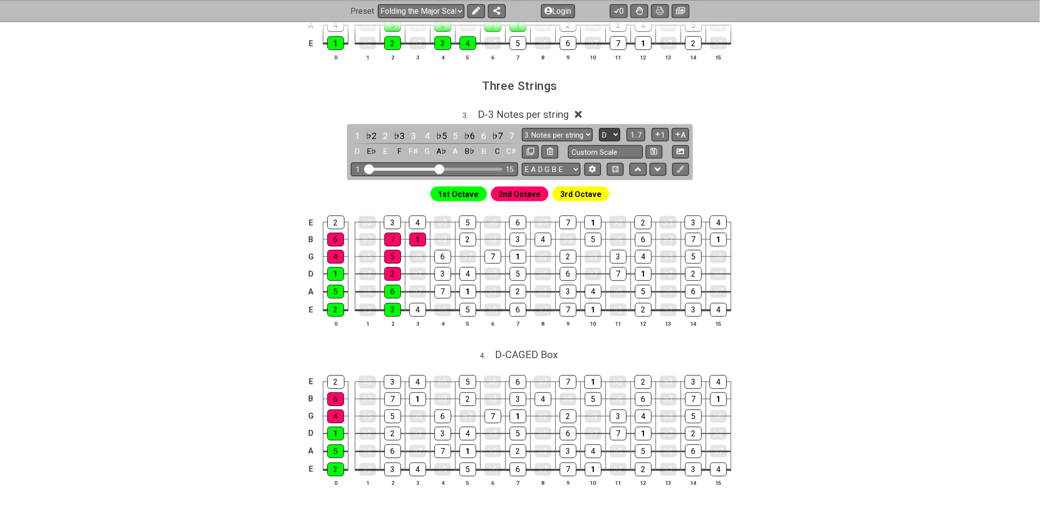
click at [617, 136] on select "A♭ A A♯ B♭ B C C♯ D♭ D D♯ E♭ E F F♯ G♭ G G♯" at bounding box center [609, 134] width 21 height 13
select select "E"
click at [599, 130] on select "A♭ A A♯ B♭ B C C♯ D♭ D D♯ E♭ E F F♯ G♭ G G♯" at bounding box center [609, 134] width 21 height 13
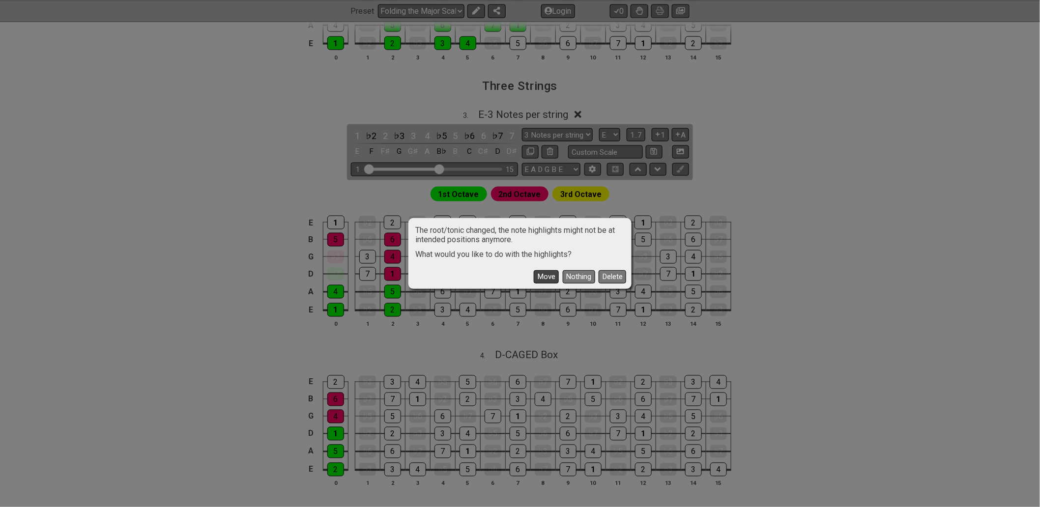
click at [543, 277] on button "Move" at bounding box center [546, 276] width 25 height 13
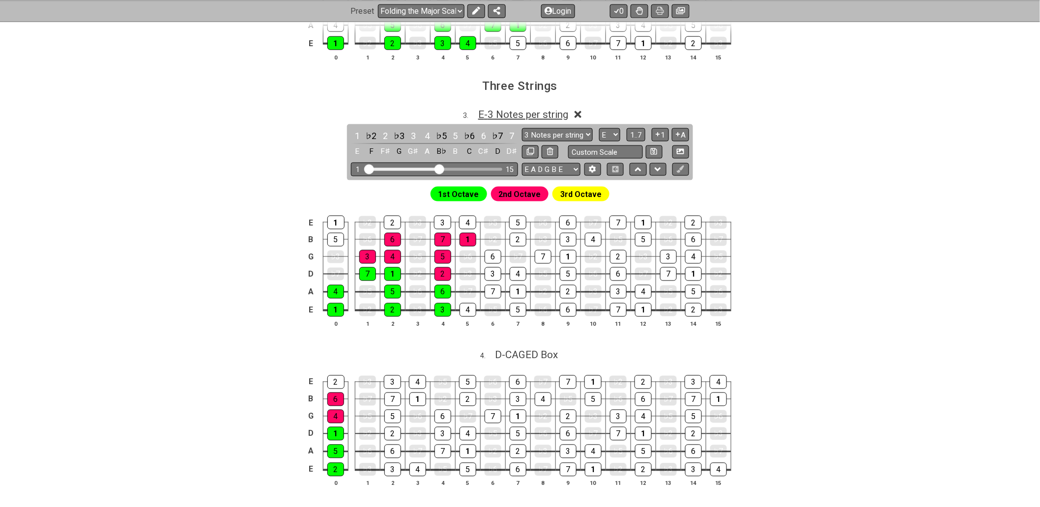
click at [557, 120] on span "E - 3 Notes per string" at bounding box center [523, 115] width 90 height 12
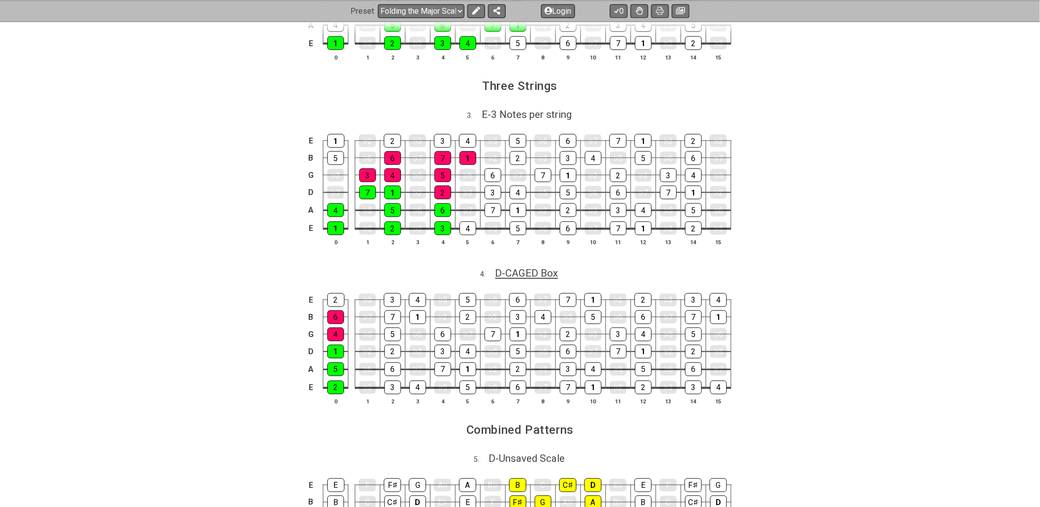
click at [523, 274] on span "D - CAGED Box" at bounding box center [526, 274] width 63 height 12
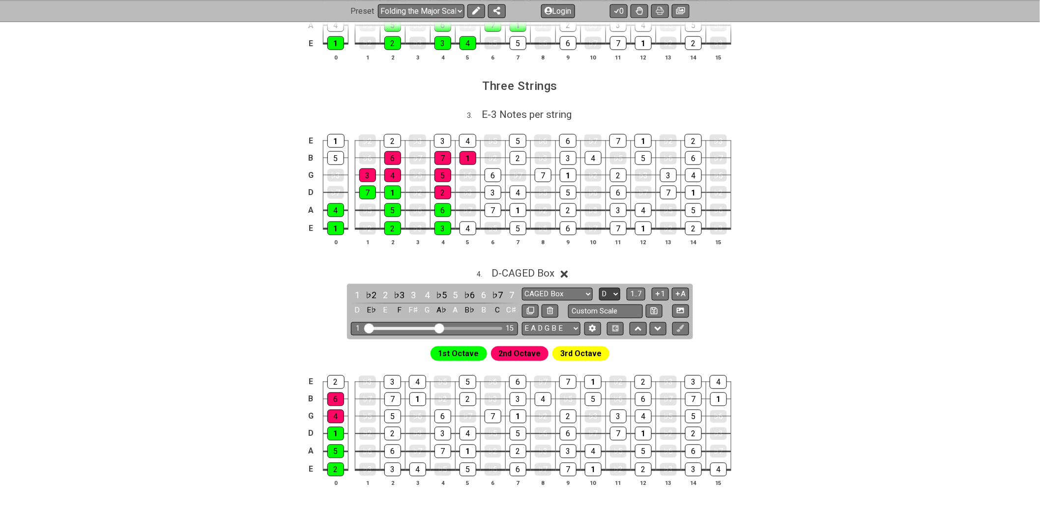
click at [610, 297] on select "A♭ A A♯ B♭ B C C♯ D♭ D D♯ E♭ E F F♯ G♭ G G♯" at bounding box center [609, 294] width 21 height 13
select select "E"
click at [599, 291] on select "A♭ A A♯ B♭ B C C♯ D♭ D D♯ E♭ E F F♯ G♭ G G♯" at bounding box center [609, 294] width 21 height 13
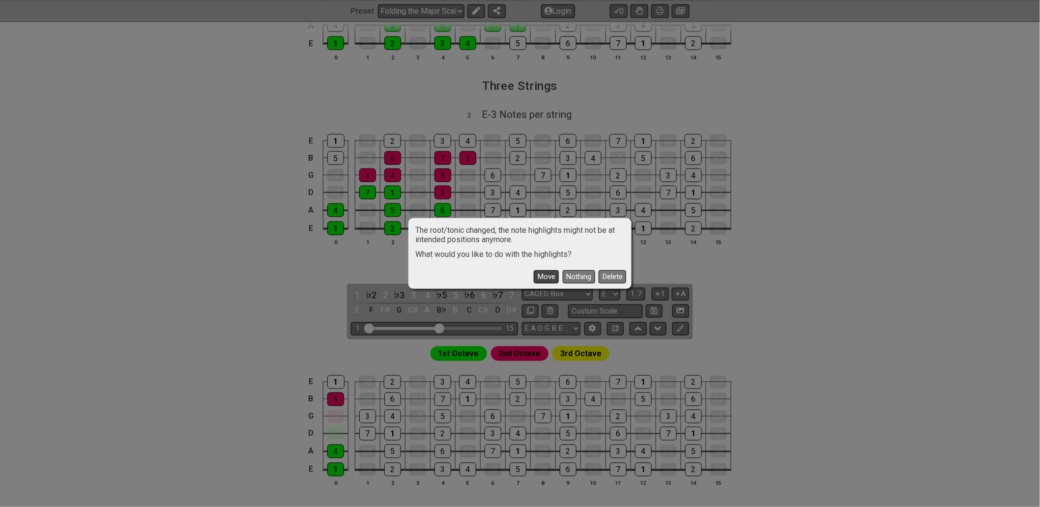
click at [541, 274] on button "Move" at bounding box center [546, 276] width 25 height 13
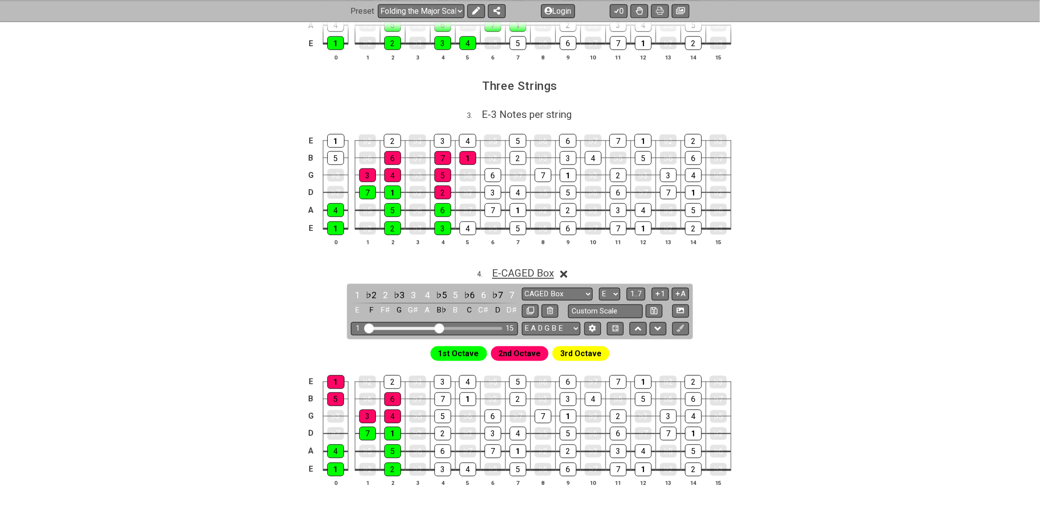
click at [538, 276] on span "E - CAGED Box" at bounding box center [523, 274] width 62 height 12
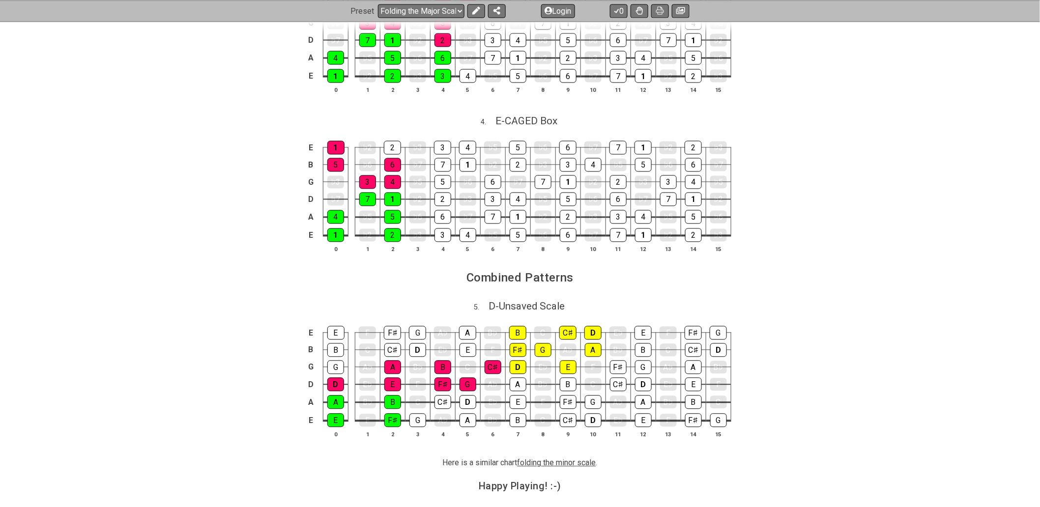
scroll to position [710, 0]
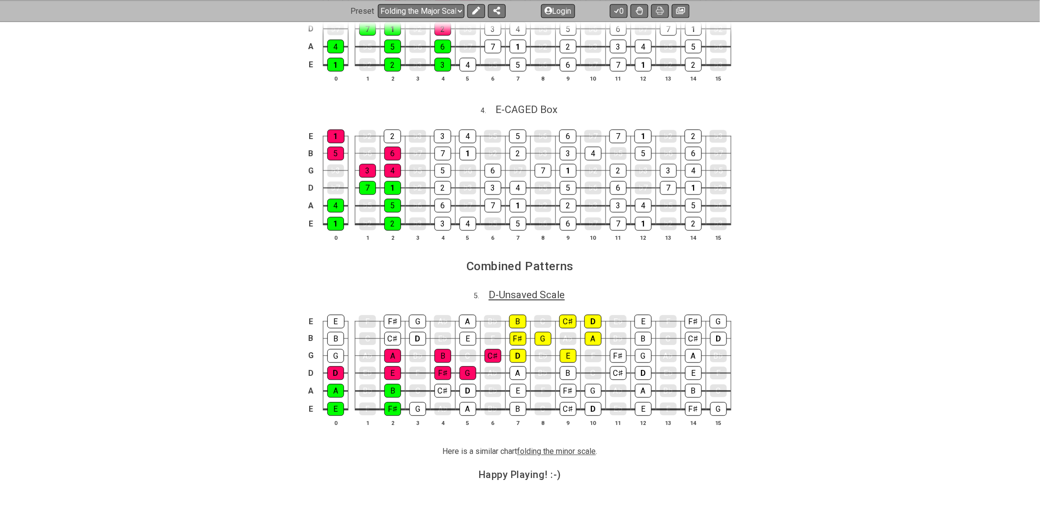
click at [513, 296] on span "D - Unsaved Scale" at bounding box center [526, 295] width 76 height 12
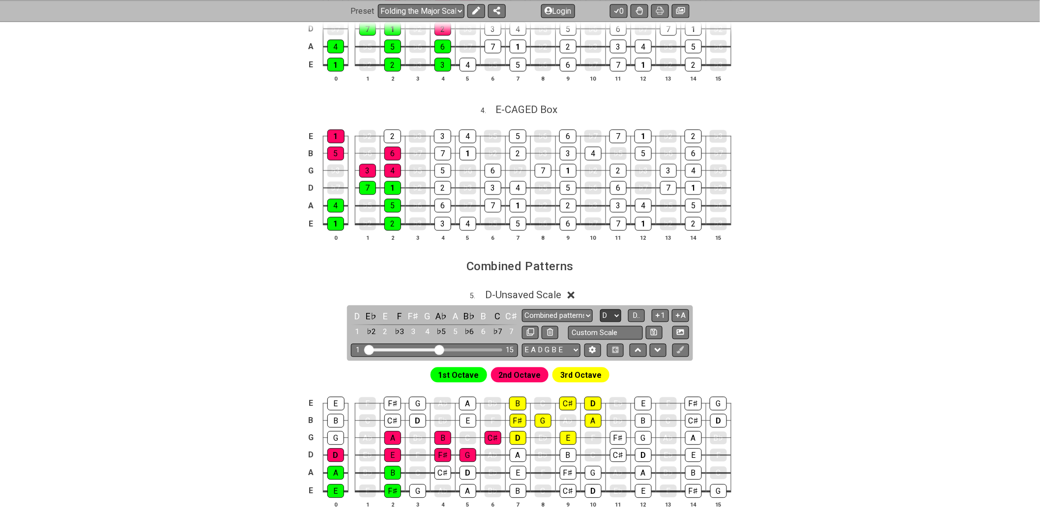
click at [606, 316] on select "A♭ A A♯ B♭ B C C♯ D♭ D D♯ E♭ E F F♯ G♭ G G♯" at bounding box center [610, 316] width 21 height 13
select select "E"
click at [600, 313] on select "A♭ A A♯ B♭ B C C♯ D♭ D D♯ E♭ E F F♯ G♭ G G♯" at bounding box center [610, 316] width 21 height 13
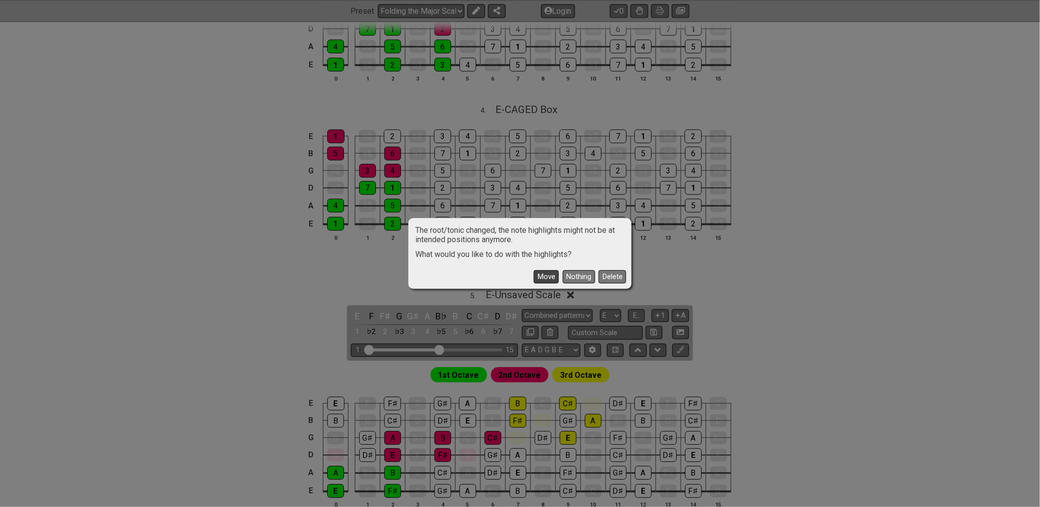
click at [541, 274] on button "Move" at bounding box center [546, 276] width 25 height 13
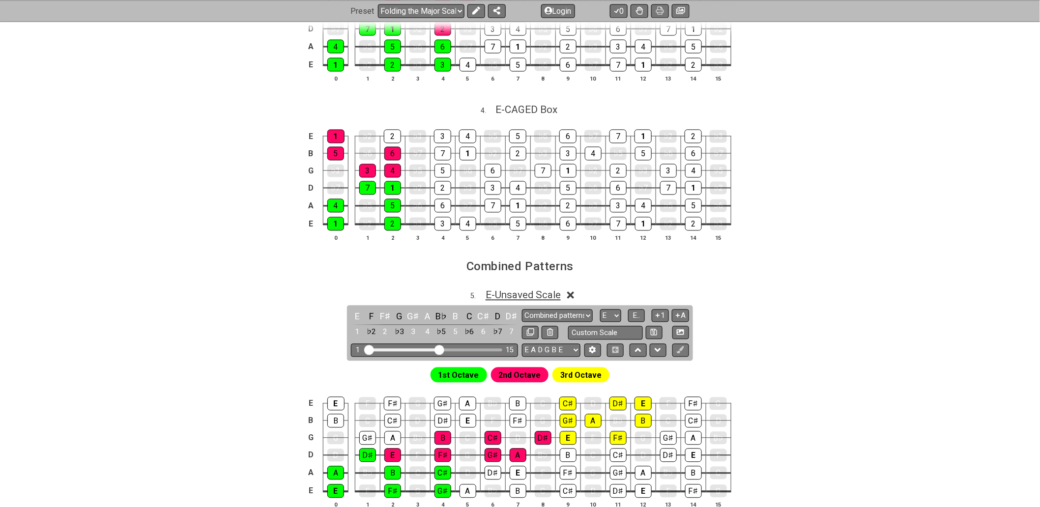
click at [549, 296] on span "E - Unsaved Scale" at bounding box center [522, 295] width 75 height 12
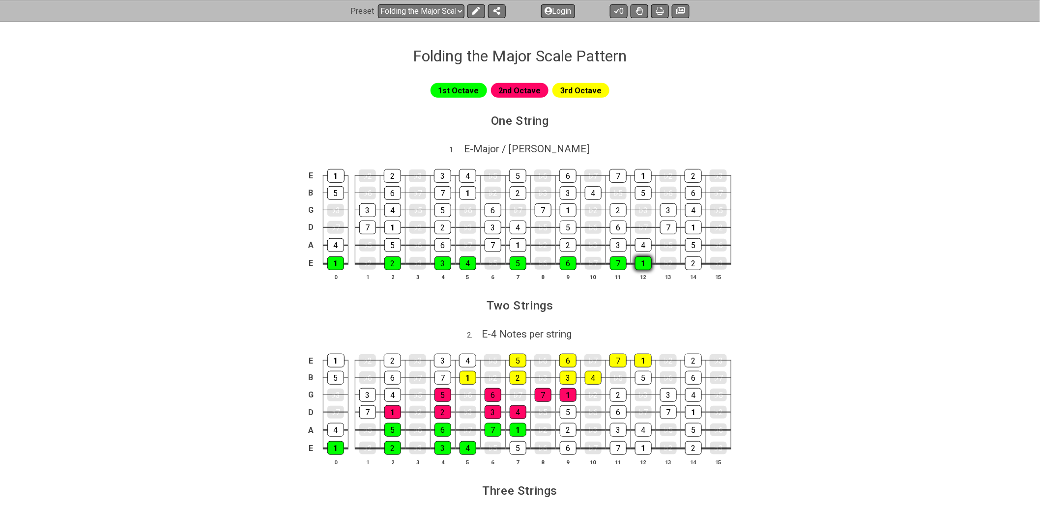
scroll to position [0, 0]
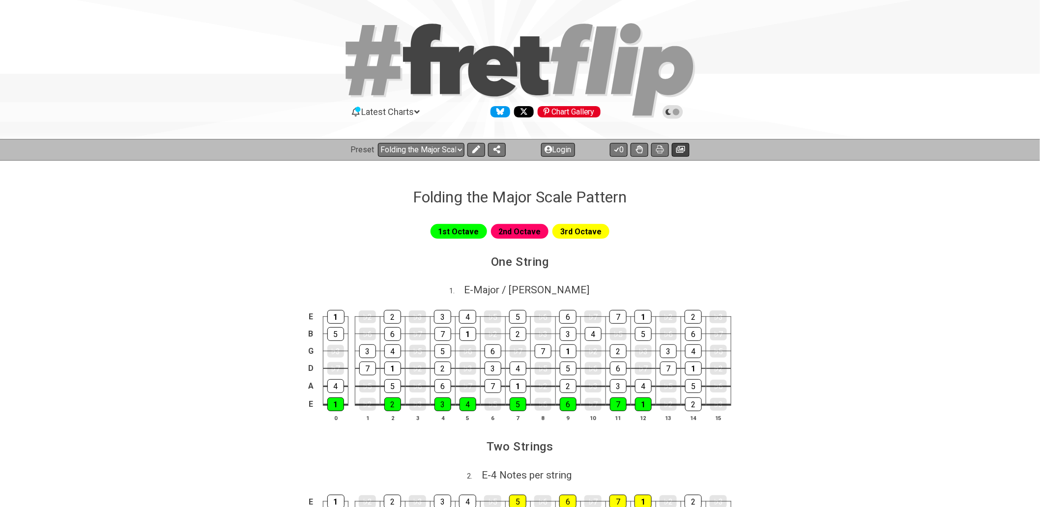
click at [681, 149] on icon at bounding box center [680, 149] width 9 height 7
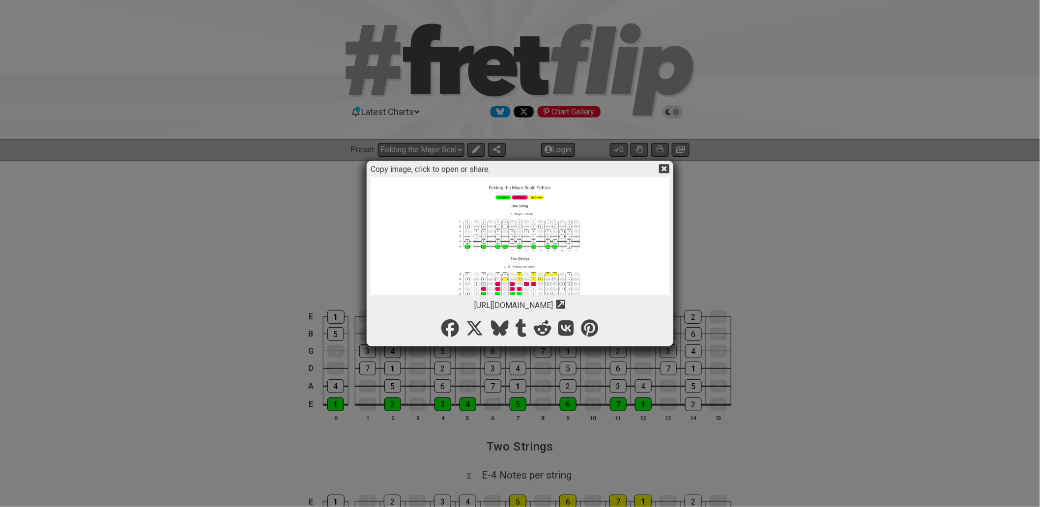
click at [663, 166] on icon at bounding box center [664, 168] width 10 height 9
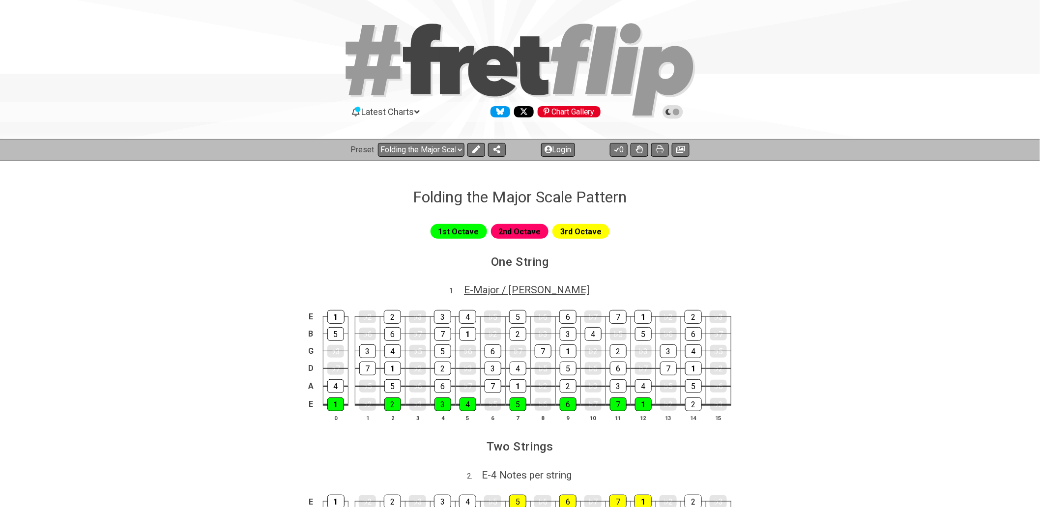
click at [521, 287] on span "E - Major / Ionian" at bounding box center [526, 290] width 125 height 12
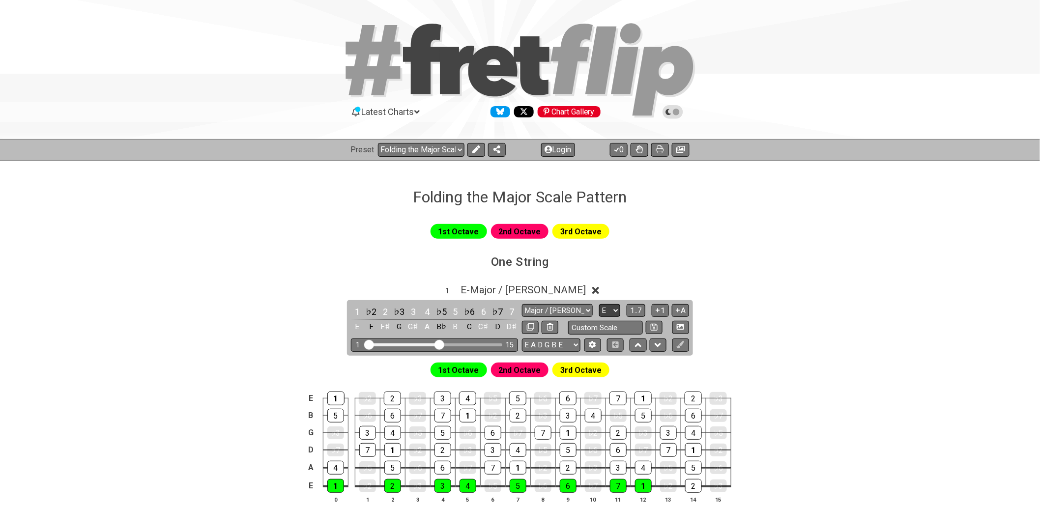
click at [616, 312] on select "A♭ A A♯ B♭ B C C♯ D♭ D D♯ E♭ E F F♯ G♭ G G♯" at bounding box center [609, 310] width 21 height 13
select select "F"
click at [599, 304] on select "A♭ A A♯ B♭ B C C♯ D♭ D D♯ E♭ E F F♯ G♭ G G♯" at bounding box center [609, 310] width 21 height 13
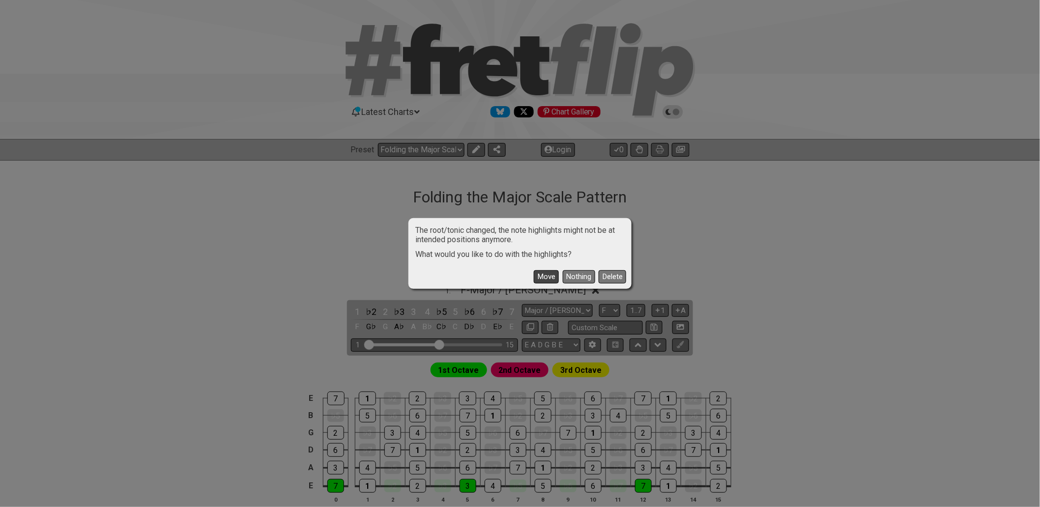
click at [544, 276] on button "Move" at bounding box center [546, 276] width 25 height 13
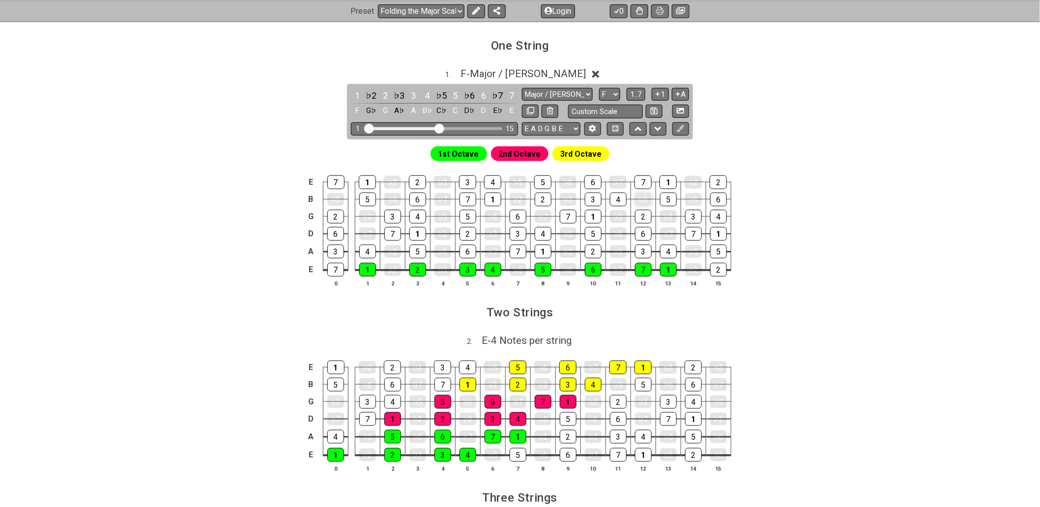
scroll to position [218, 0]
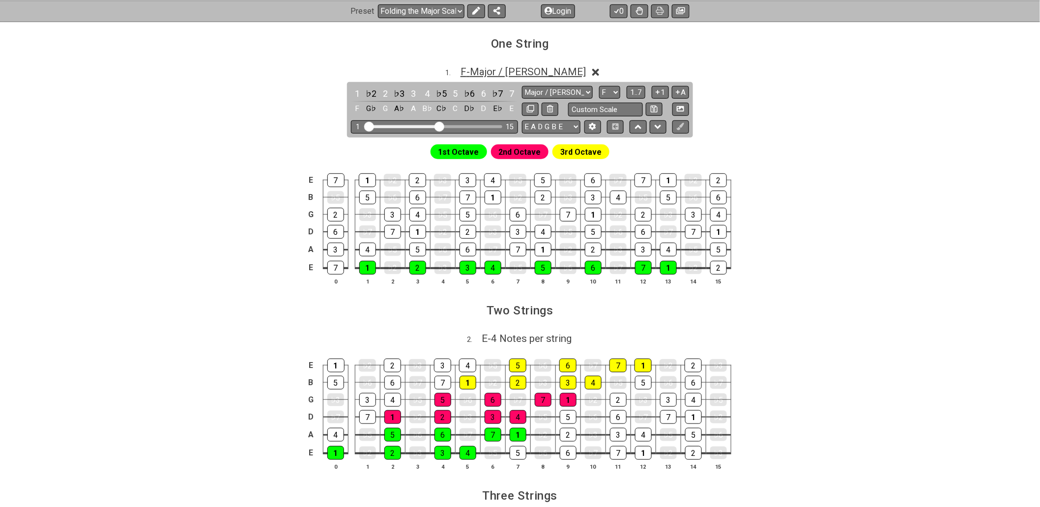
click at [523, 69] on span "F - Major / Ionian" at bounding box center [522, 72] width 125 height 12
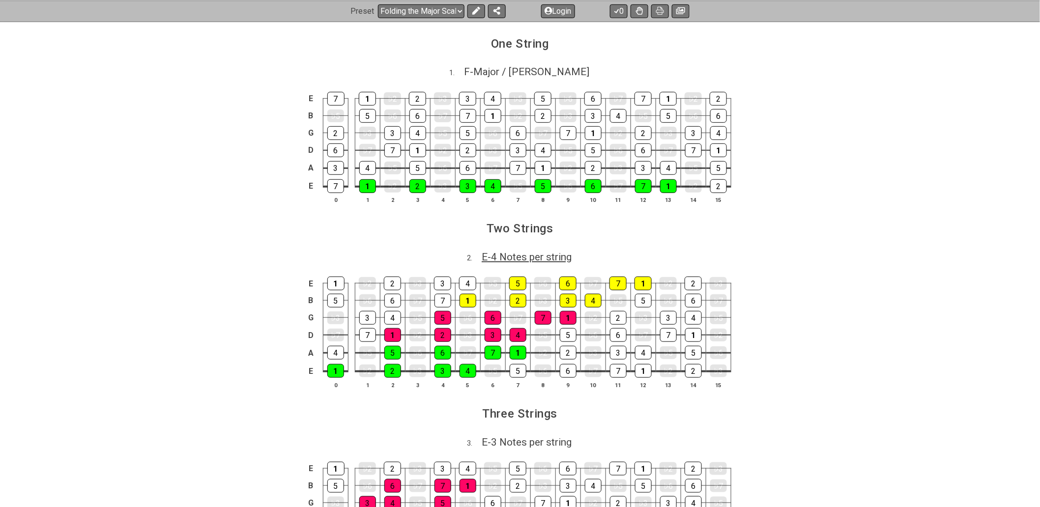
click at [518, 256] on span "E - 4 Notes per string" at bounding box center [527, 257] width 90 height 12
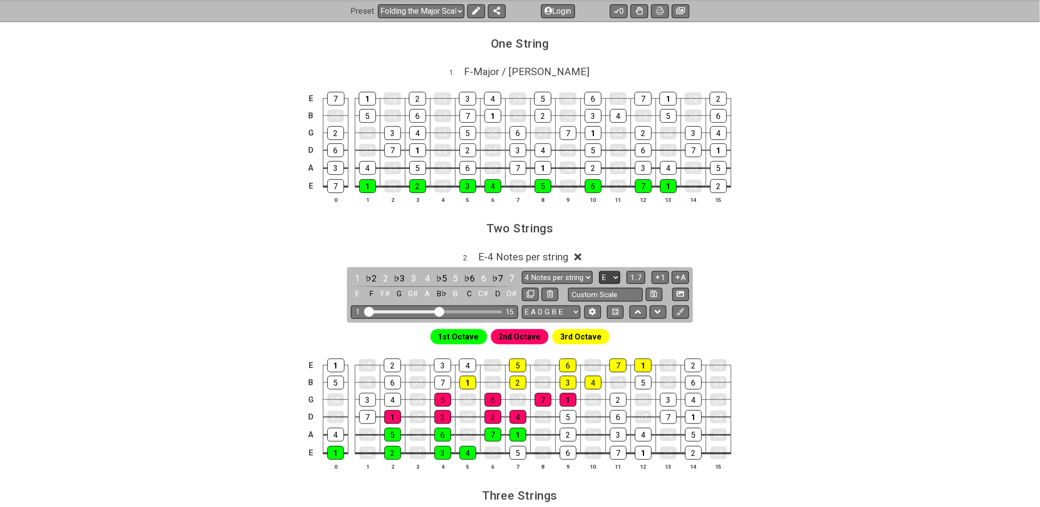
click at [613, 278] on select "A♭ A A♯ B♭ B C C♯ D♭ D D♯ E♭ E F F♯ G♭ G G♯" at bounding box center [609, 277] width 21 height 13
select select "F"
click at [599, 272] on select "A♭ A A♯ B♭ B C C♯ D♭ D D♯ E♭ E F F♯ G♭ G G♯" at bounding box center [609, 277] width 21 height 13
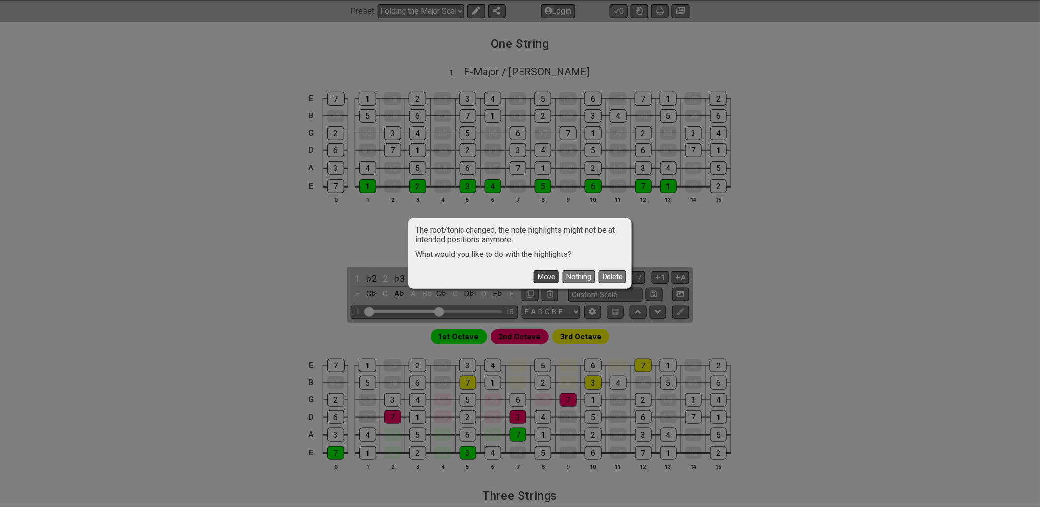
click at [540, 276] on button "Move" at bounding box center [546, 276] width 25 height 13
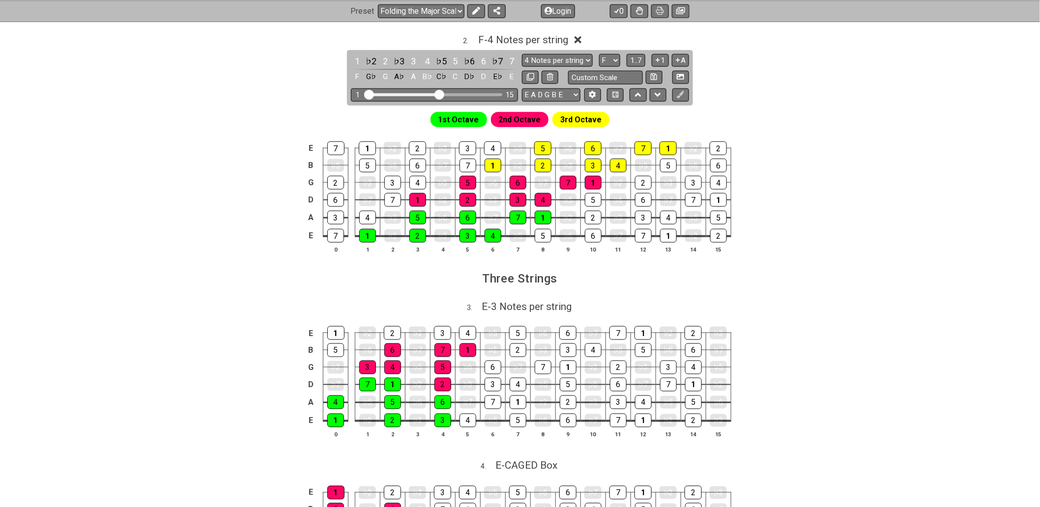
scroll to position [436, 0]
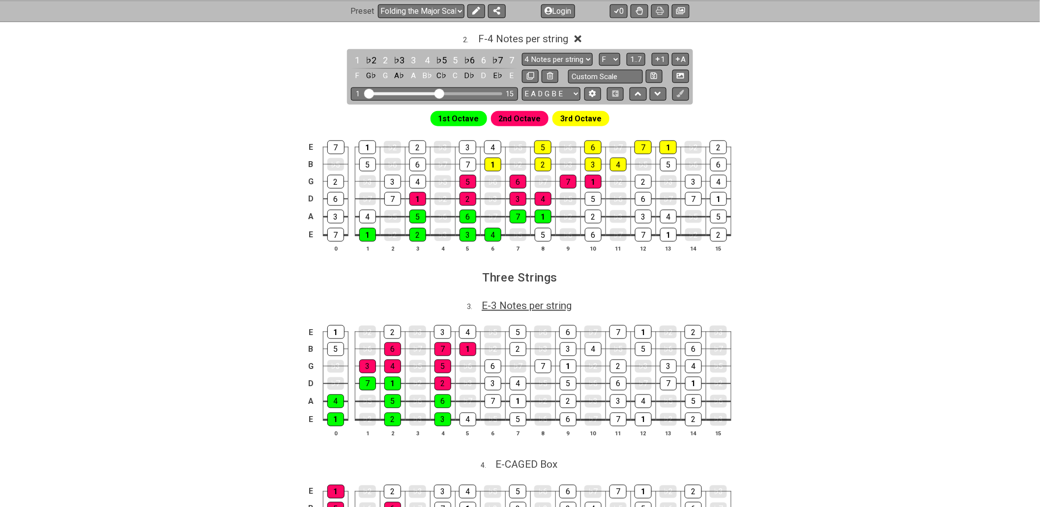
click at [519, 307] on span "E - 3 Notes per string" at bounding box center [527, 306] width 90 height 12
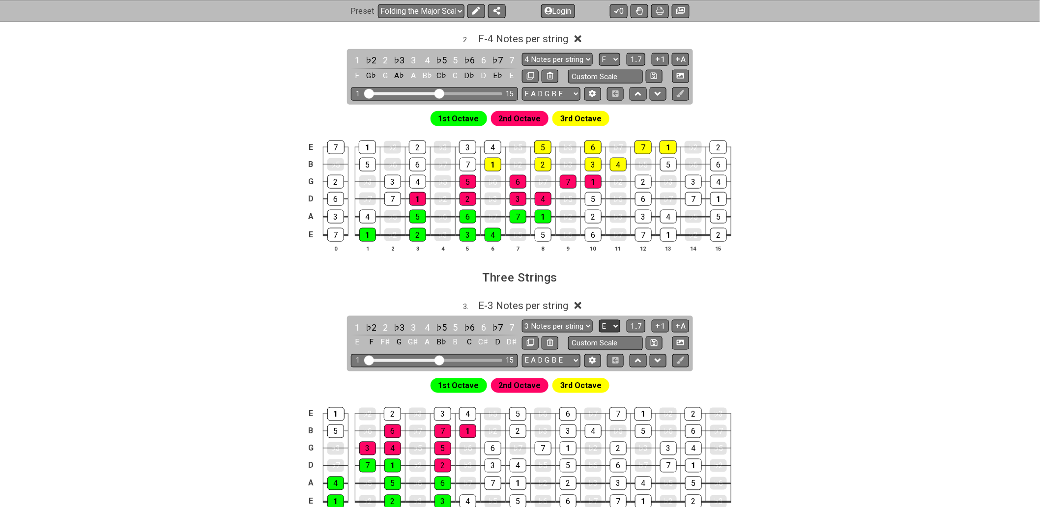
click at [616, 325] on select "A♭ A A♯ B♭ B C C♯ D♭ D D♯ E♭ E F F♯ G♭ G G♯" at bounding box center [609, 326] width 21 height 13
select select "F"
click at [599, 322] on select "A♭ A A♯ B♭ B C C♯ D♭ D D♯ E♭ E F F♯ G♭ G G♯" at bounding box center [609, 326] width 21 height 13
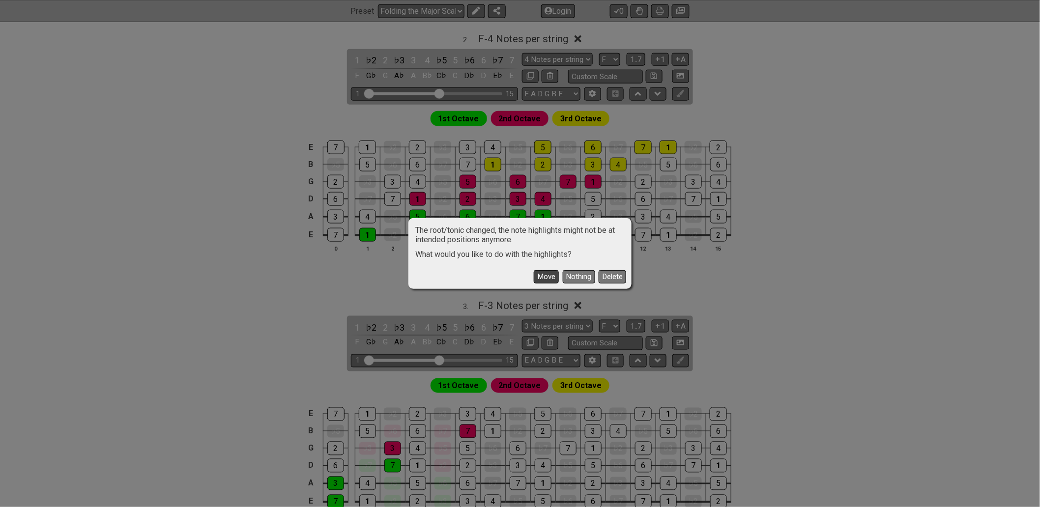
click at [543, 279] on button "Move" at bounding box center [546, 276] width 25 height 13
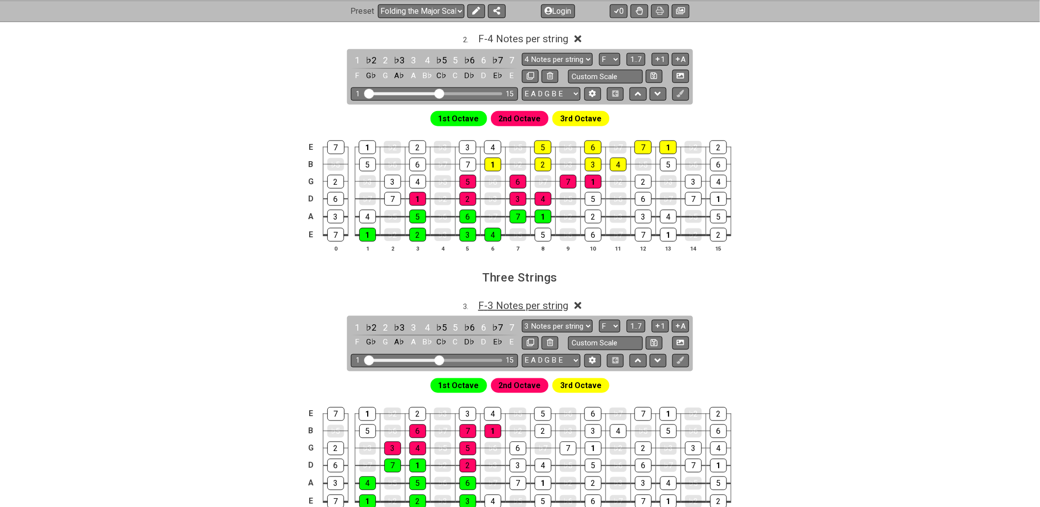
click at [547, 307] on span "F - 3 Notes per string" at bounding box center [523, 306] width 90 height 12
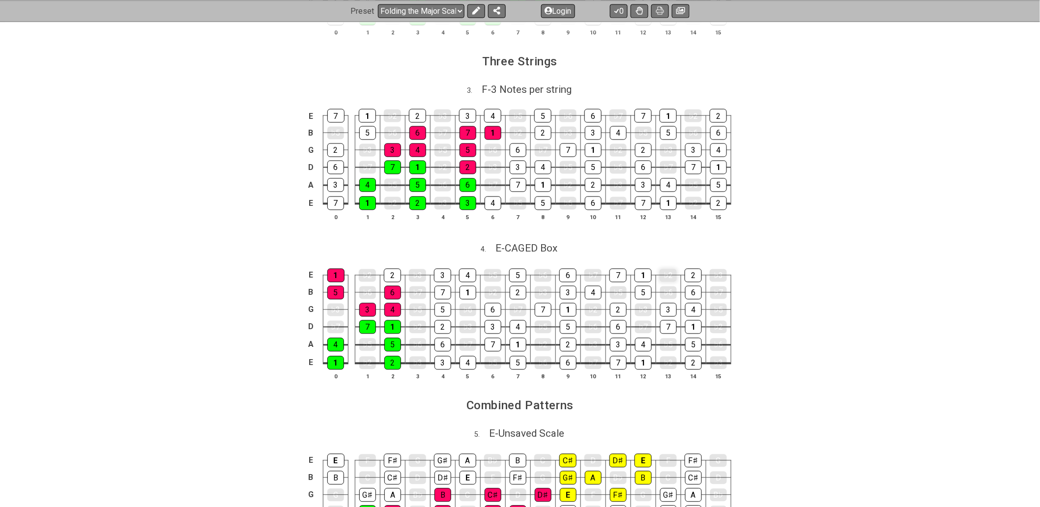
scroll to position [655, 0]
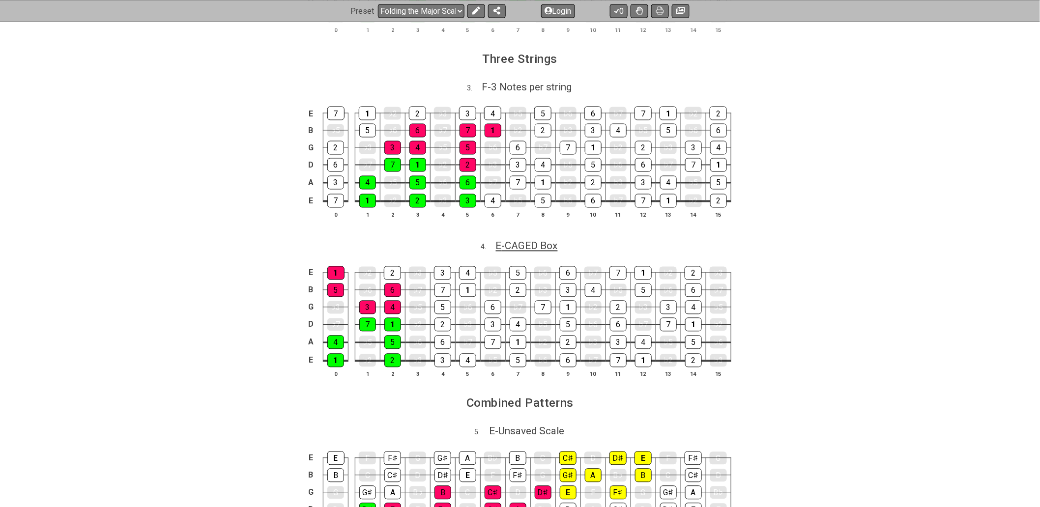
click at [525, 252] on span "E - CAGED Box" at bounding box center [527, 246] width 62 height 12
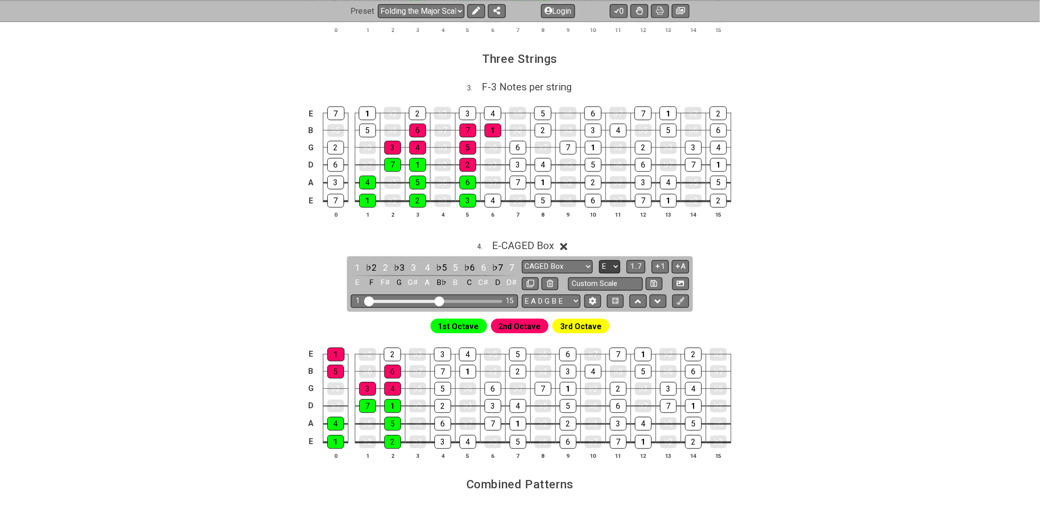
click at [616, 272] on select "A♭ A A♯ B♭ B C C♯ D♭ D D♯ E♭ E F F♯ G♭ G G♯" at bounding box center [609, 266] width 21 height 13
select select "F"
click at [599, 264] on select "A♭ A A♯ B♭ B C C♯ D♭ D D♯ E♭ E F F♯ G♭ G G♯" at bounding box center [609, 266] width 21 height 13
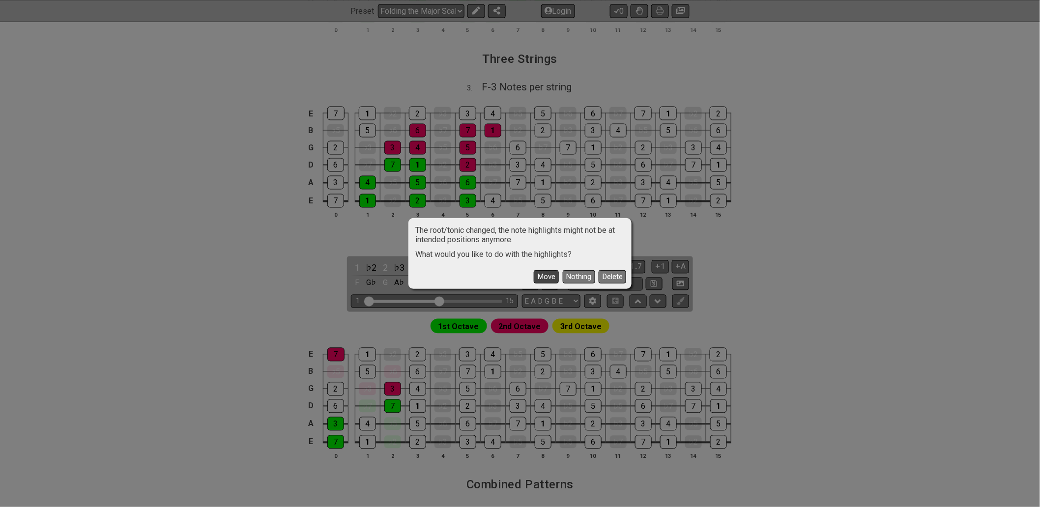
click at [537, 277] on button "Move" at bounding box center [546, 276] width 25 height 13
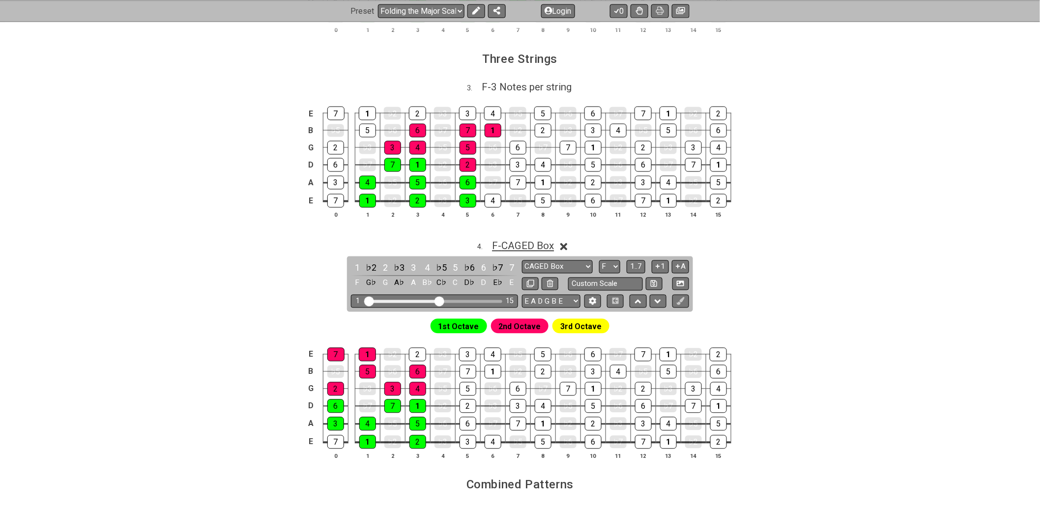
click at [551, 249] on span "F - CAGED Box" at bounding box center [523, 246] width 62 height 12
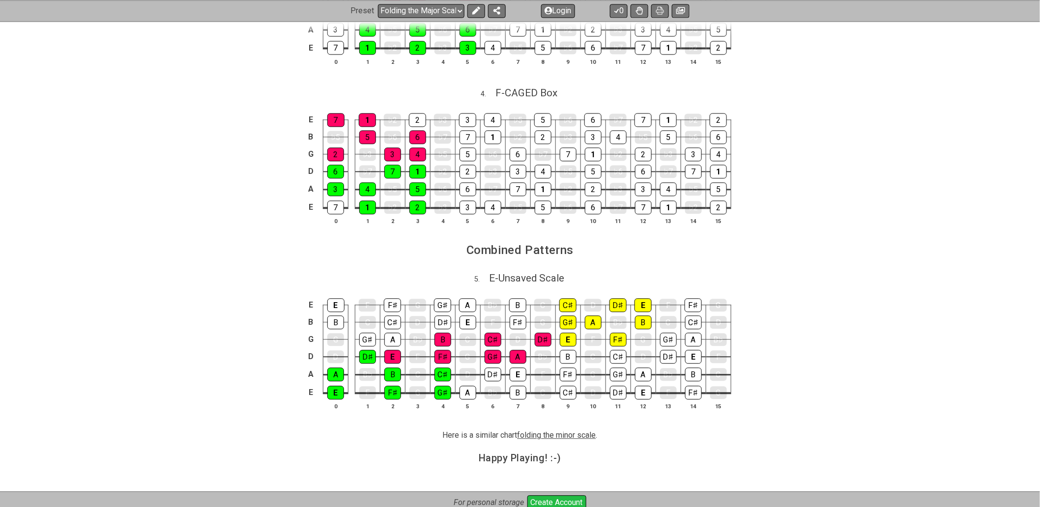
scroll to position [819, 0]
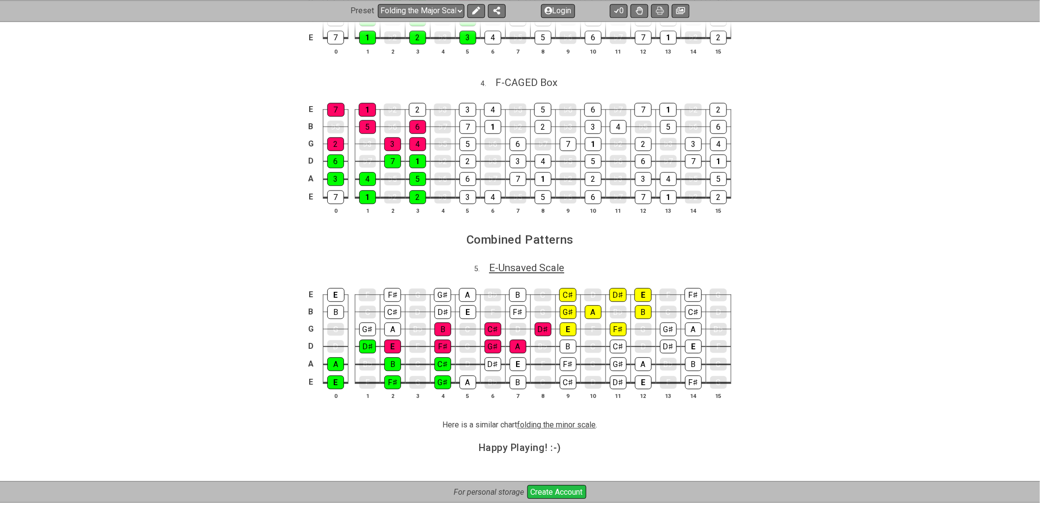
click at [523, 271] on span "E - Unsaved Scale" at bounding box center [526, 268] width 75 height 12
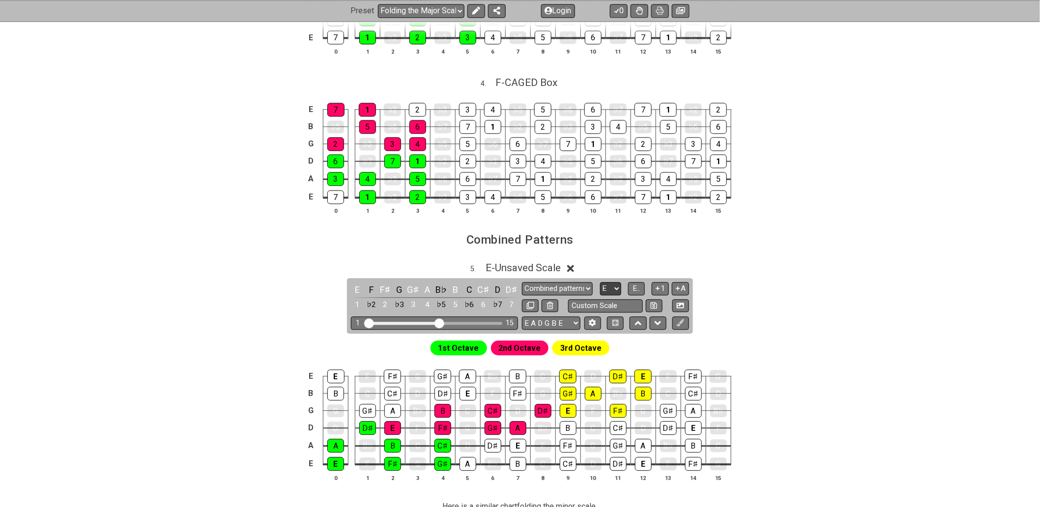
click at [611, 292] on select "A♭ A A♯ B♭ B C C♯ D♭ D D♯ E♭ E F F♯ G♭ G G♯" at bounding box center [610, 288] width 21 height 13
select select "F"
click at [600, 286] on select "A♭ A A♯ B♭ B C C♯ D♭ D D♯ E♭ E F F♯ G♭ G G♯" at bounding box center [610, 288] width 21 height 13
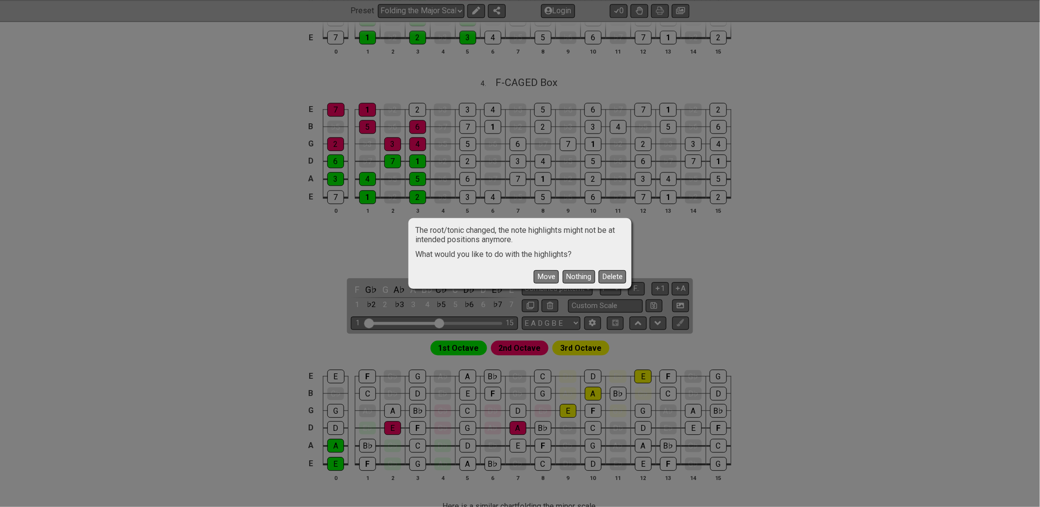
click at [542, 274] on button "Move" at bounding box center [546, 276] width 25 height 13
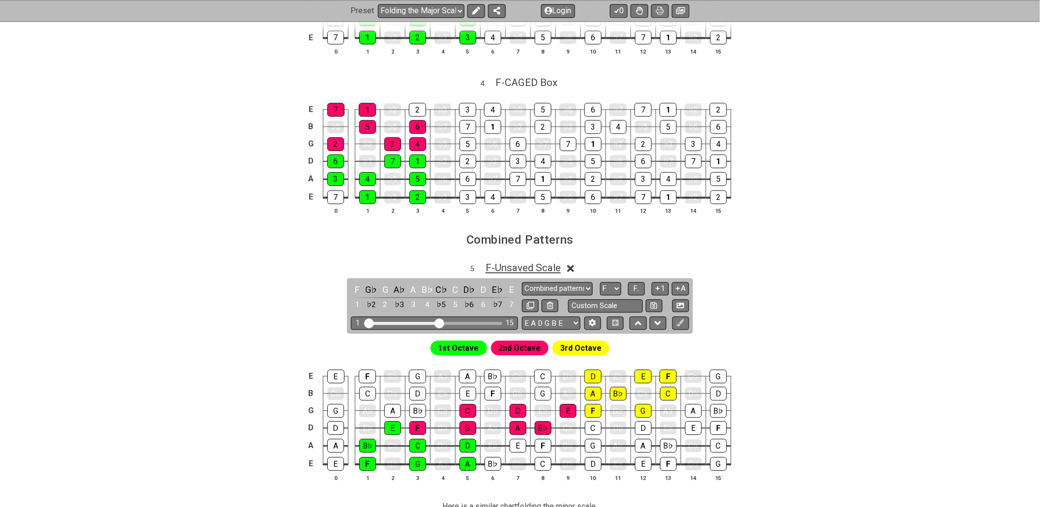
click at [537, 269] on span "F - Unsaved Scale" at bounding box center [522, 268] width 75 height 12
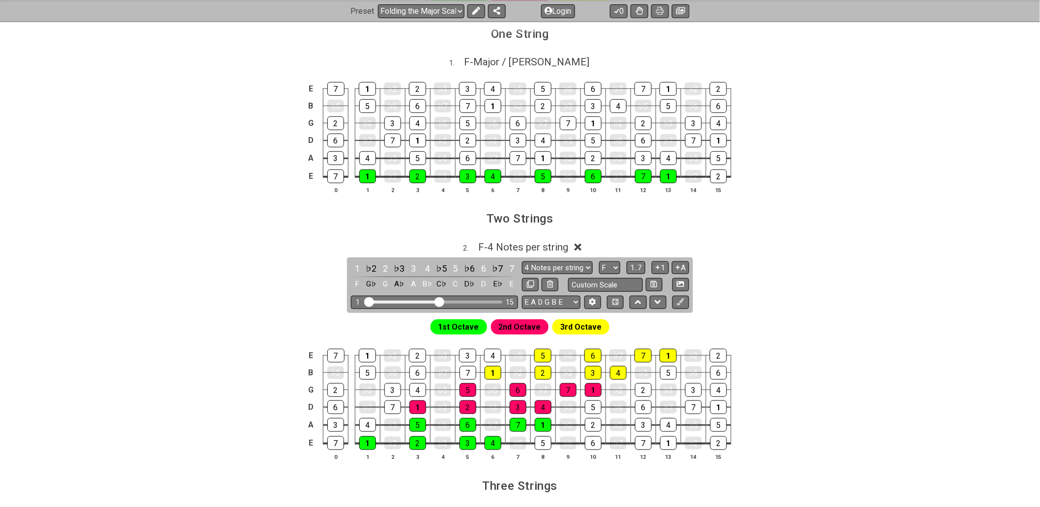
scroll to position [218, 0]
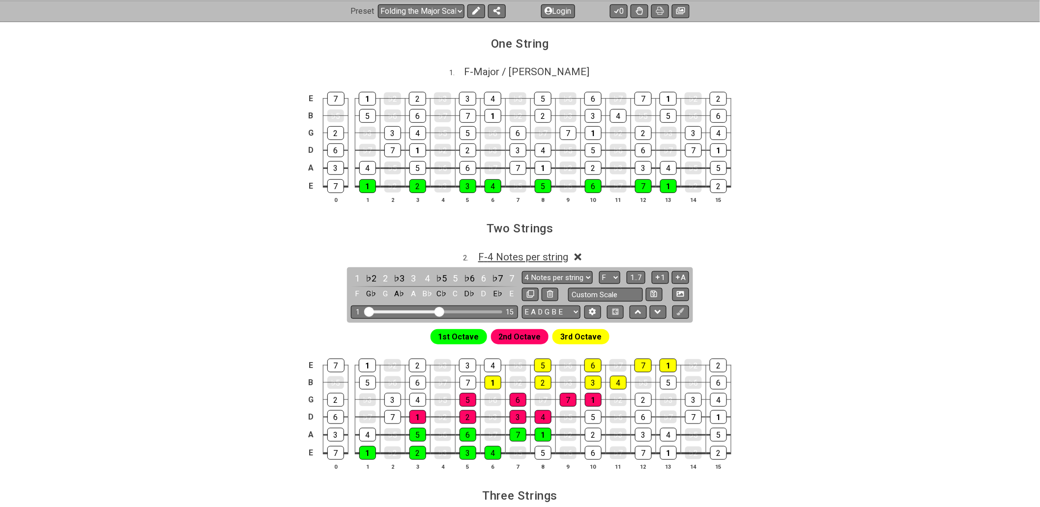
click at [551, 259] on span "F - 4 Notes per string" at bounding box center [523, 257] width 90 height 12
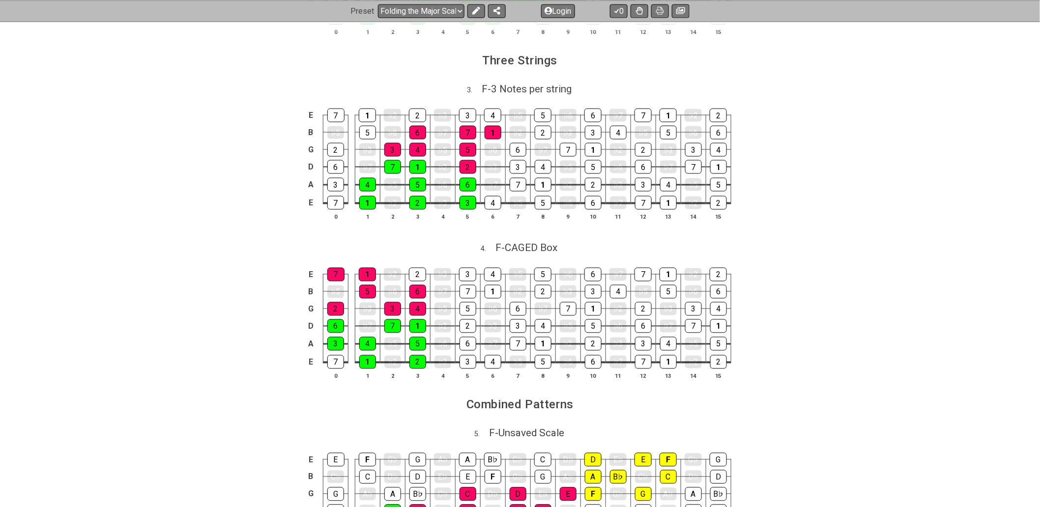
scroll to position [436, 0]
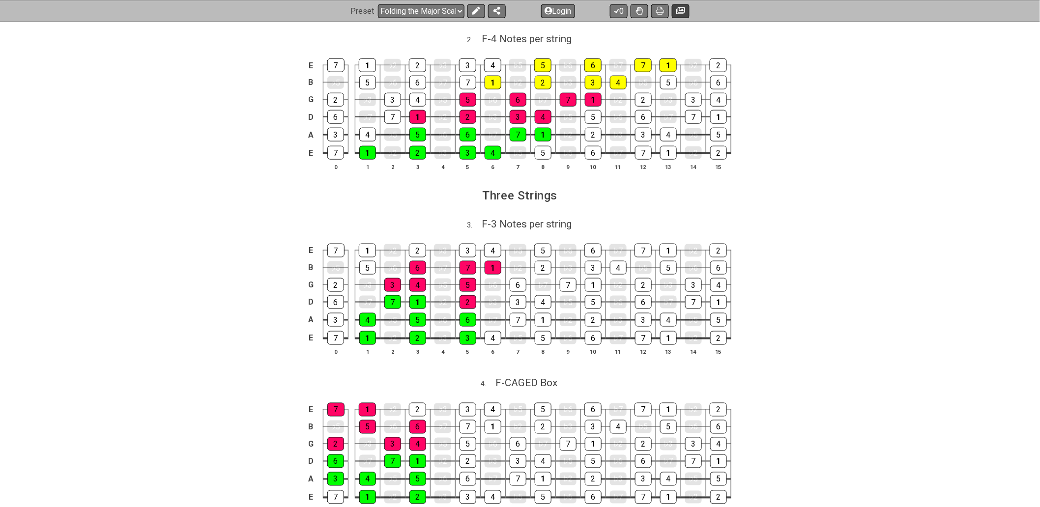
click at [679, 9] on icon at bounding box center [680, 11] width 9 height 8
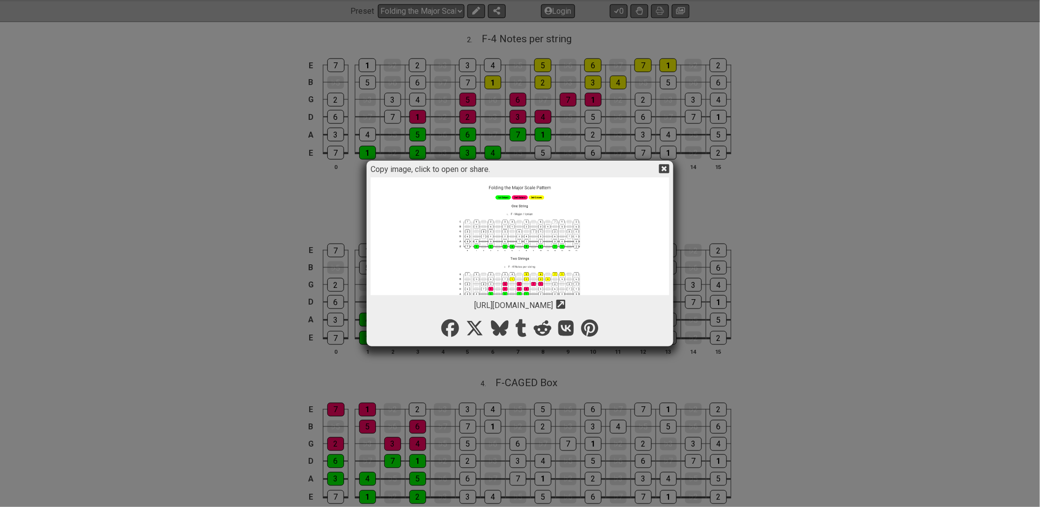
click at [661, 169] on icon at bounding box center [664, 168] width 10 height 9
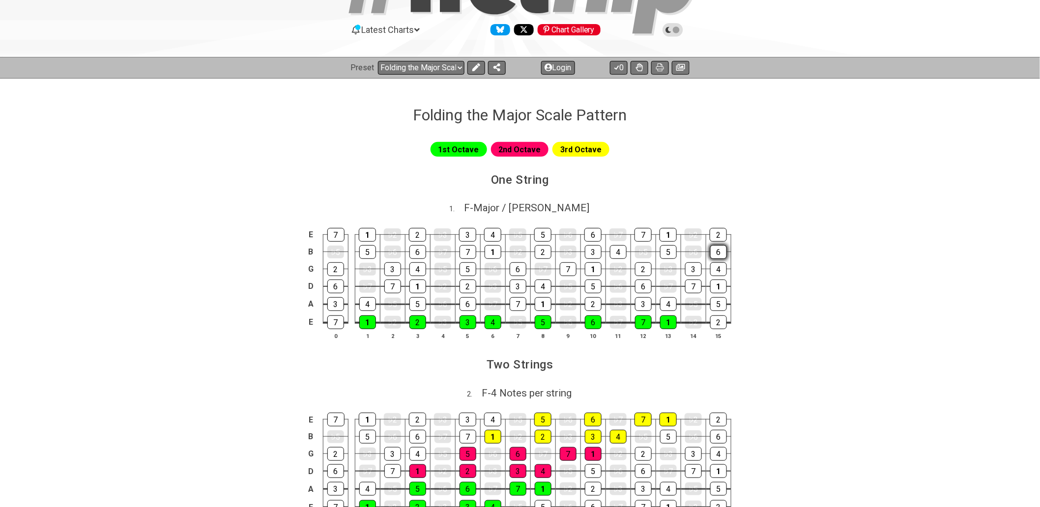
scroll to position [0, 0]
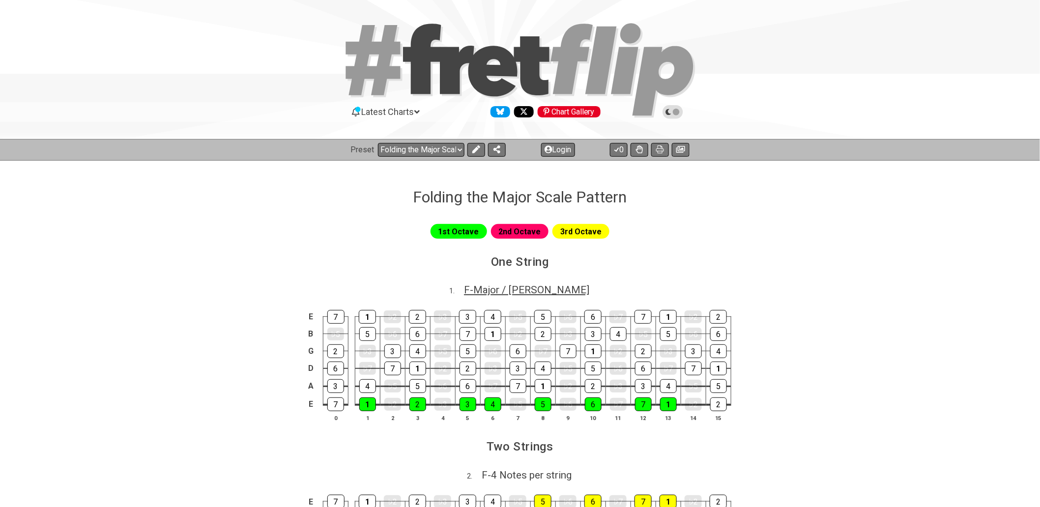
click at [526, 290] on span "F - Major / Ionian" at bounding box center [526, 290] width 125 height 12
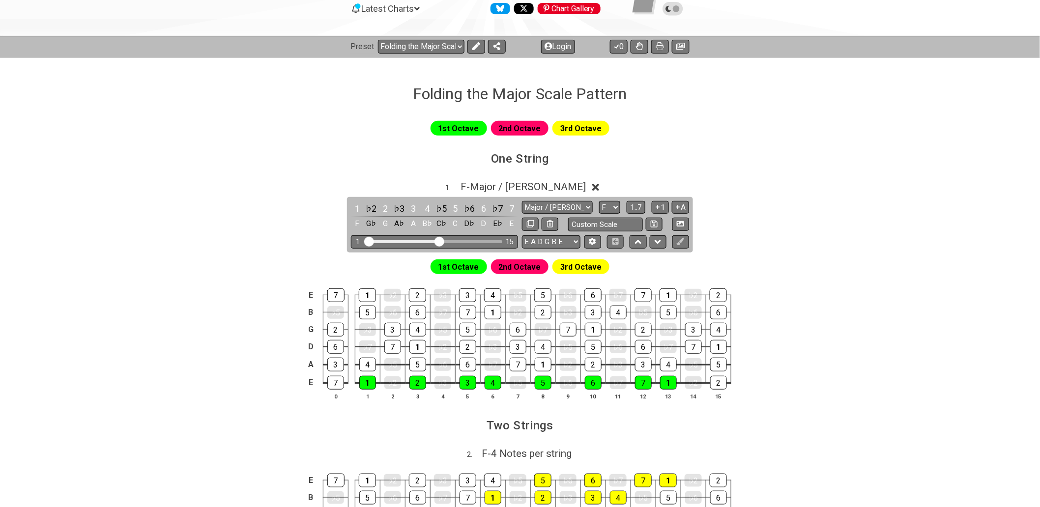
scroll to position [109, 0]
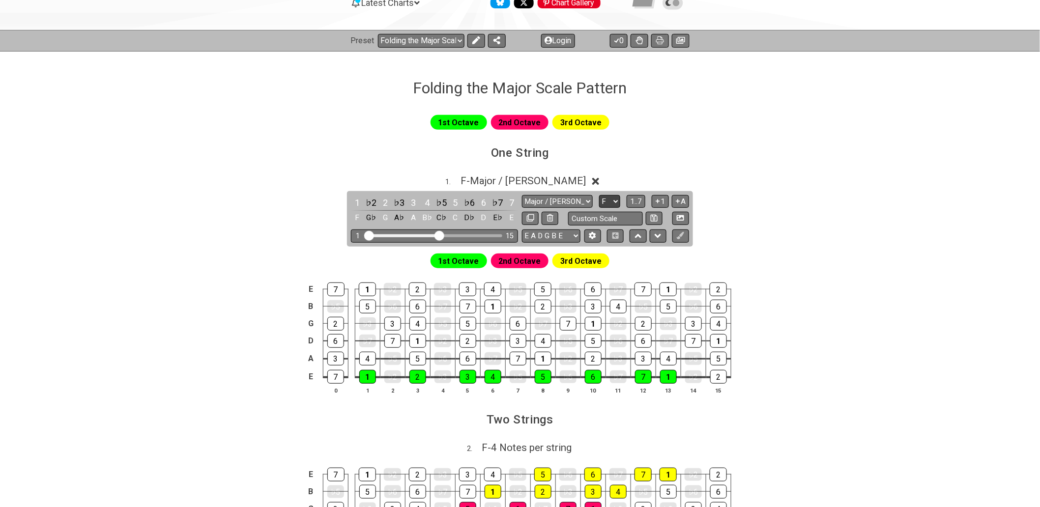
click at [618, 200] on select "A♭ A A♯ B♭ B C C♯ D♭ D D♯ E♭ E F F♯ G♭ G G♯" at bounding box center [609, 201] width 21 height 13
select select "A"
click at [599, 195] on select "A♭ A A♯ B♭ B C C♯ D♭ D D♯ E♭ E F F♯ G♭ G G♯" at bounding box center [609, 201] width 21 height 13
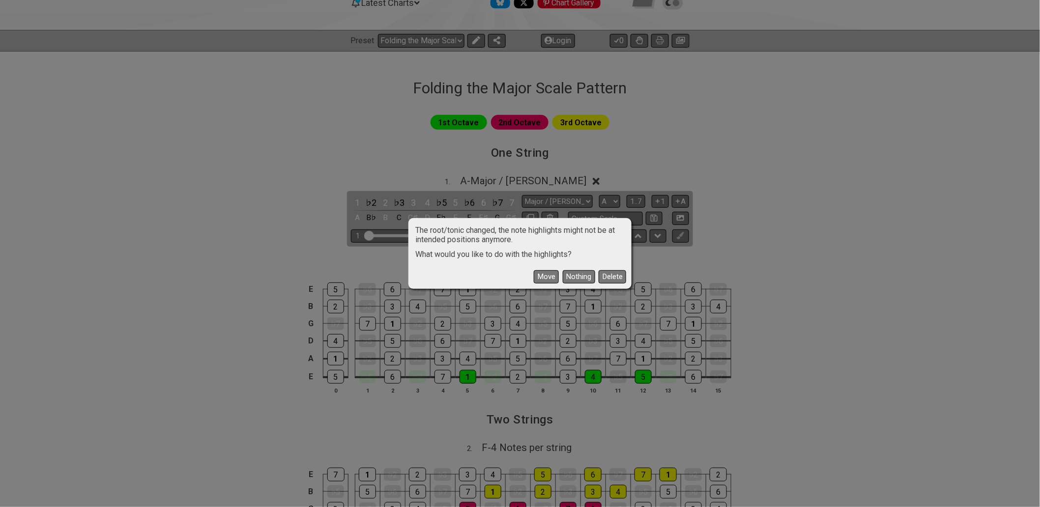
click at [535, 281] on button "Move" at bounding box center [546, 276] width 25 height 13
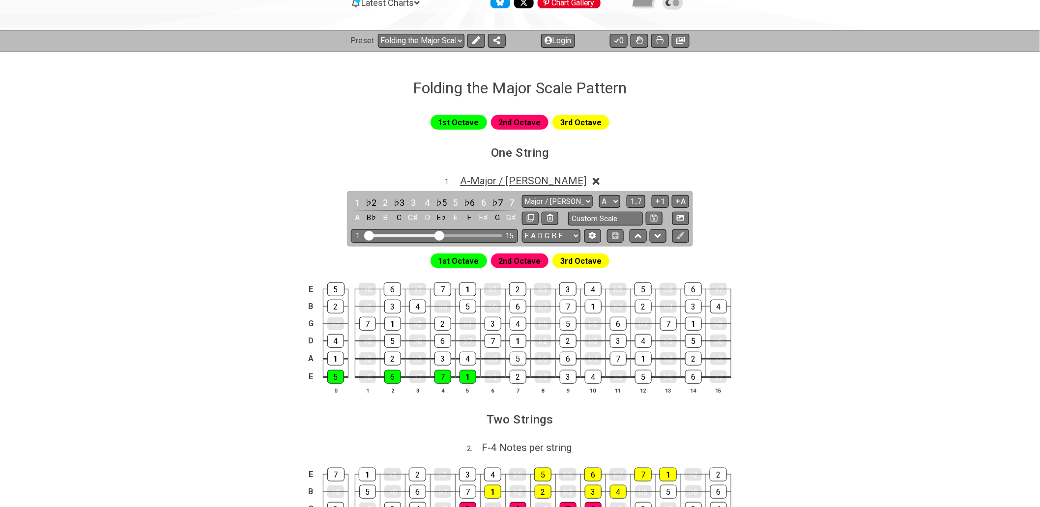
click at [551, 180] on span "A - Major / Ionian" at bounding box center [523, 181] width 126 height 12
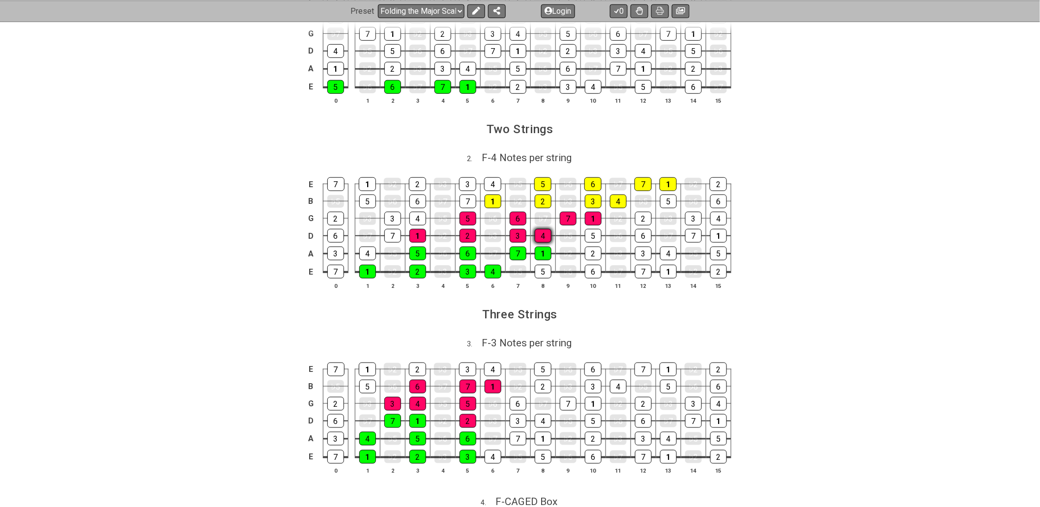
scroll to position [327, 0]
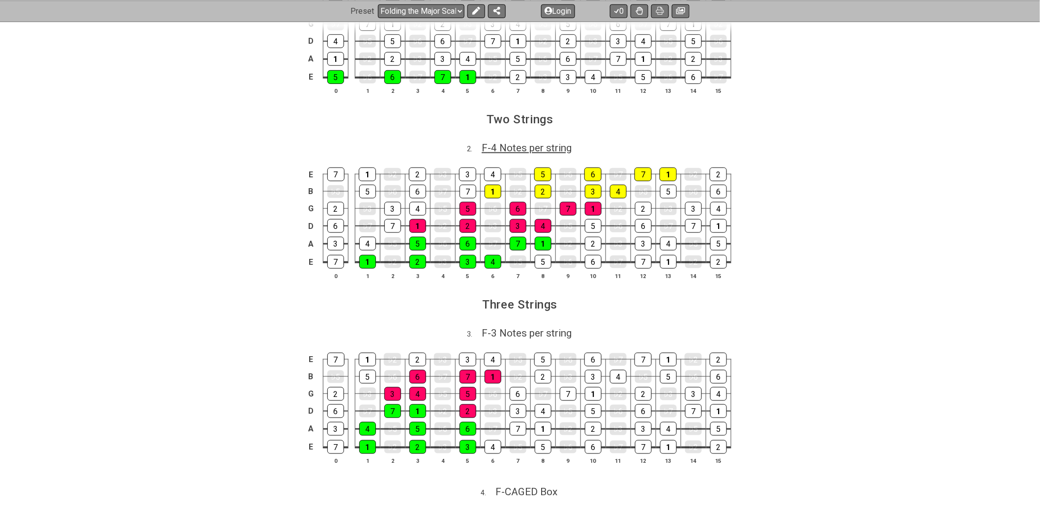
click at [519, 145] on span "F - 4 Notes per string" at bounding box center [527, 148] width 90 height 12
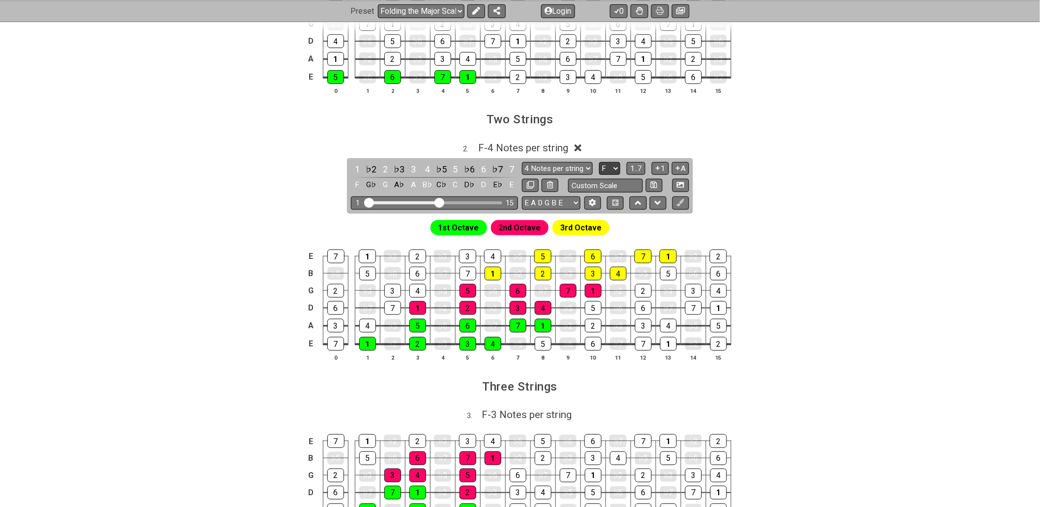
click at [608, 169] on select "A♭ A A♯ B♭ B C C♯ D♭ D D♯ E♭ E F F♯ G♭ G G♯" at bounding box center [609, 168] width 21 height 13
select select "A"
click at [599, 163] on select "A♭ A A♯ B♭ B C C♯ D♭ D D♯ E♭ E F F♯ G♭ G G♯" at bounding box center [609, 168] width 21 height 13
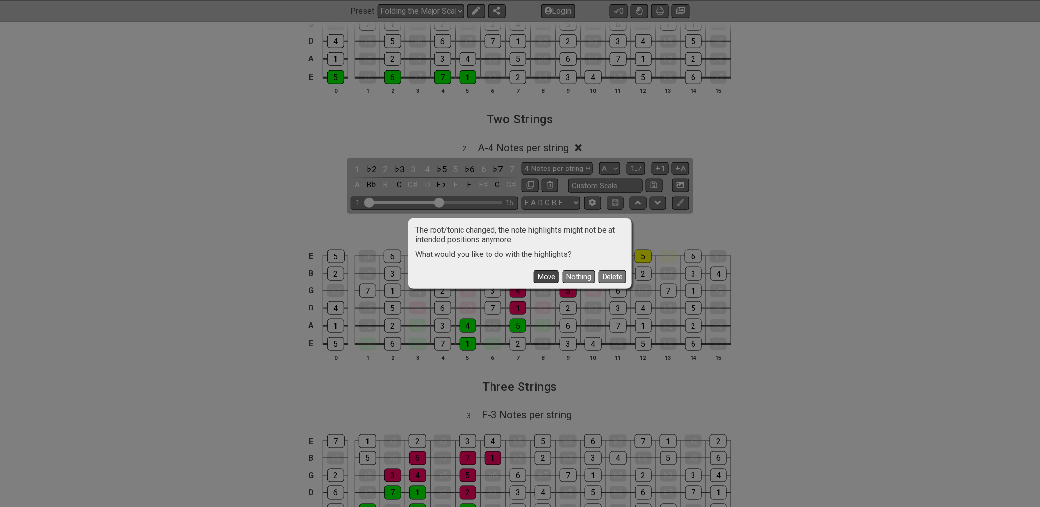
click at [548, 276] on button "Move" at bounding box center [546, 276] width 25 height 13
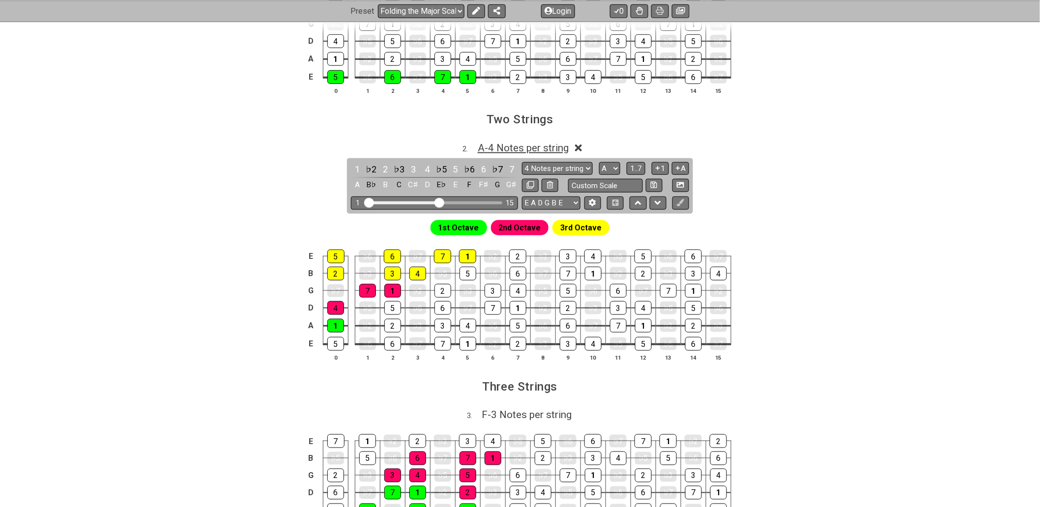
click at [542, 144] on span "A - 4 Notes per string" at bounding box center [523, 148] width 91 height 12
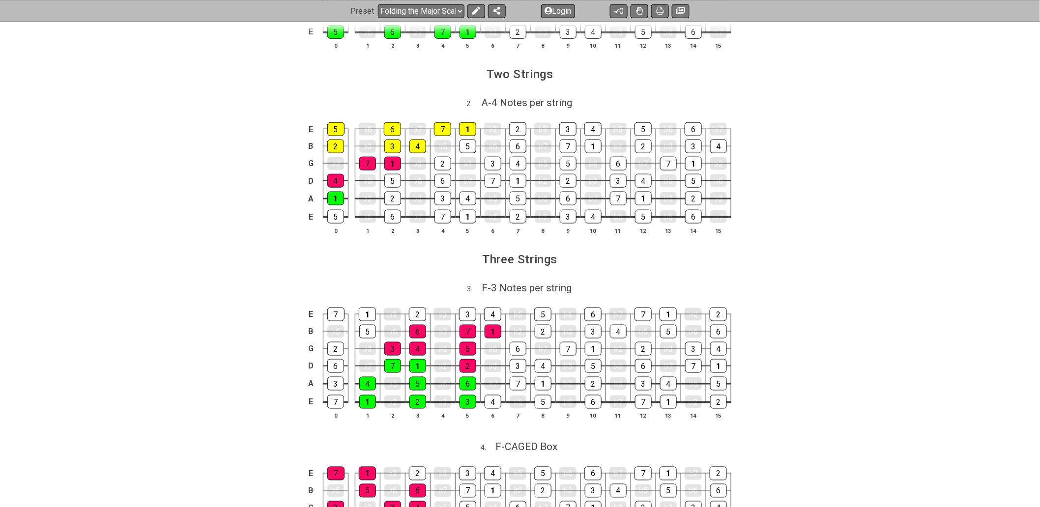
scroll to position [382, 0]
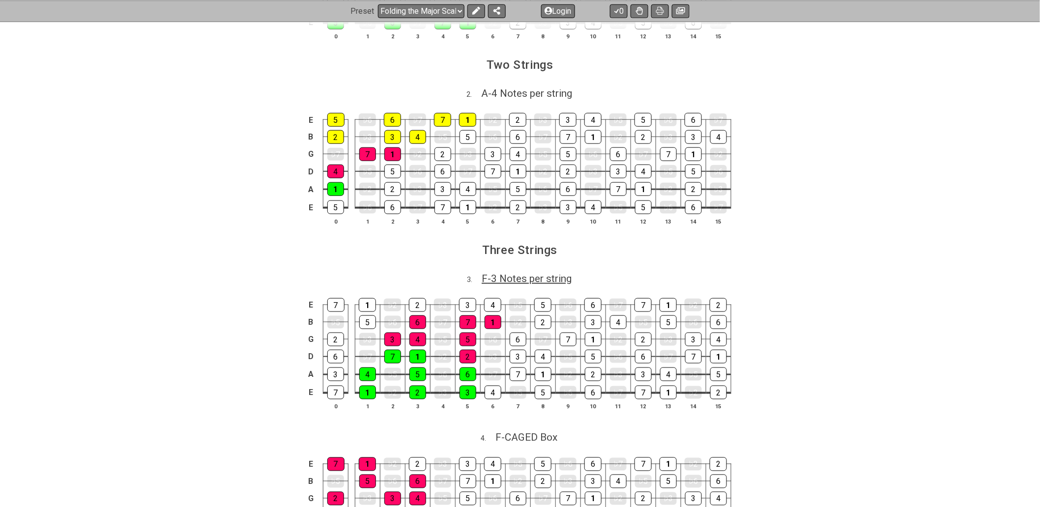
click at [540, 278] on span "F - 3 Notes per string" at bounding box center [527, 279] width 90 height 12
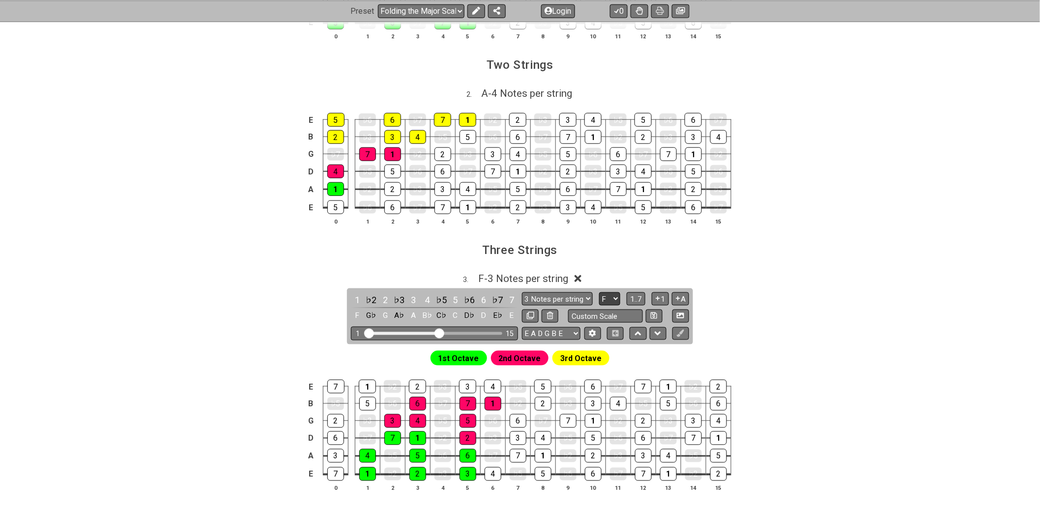
click at [611, 295] on select "A♭ A A♯ B♭ B C C♯ D♭ D D♯ E♭ E F F♯ G♭ G G♯" at bounding box center [609, 298] width 21 height 13
select select "A"
click at [599, 294] on select "A♭ A A♯ B♭ B C C♯ D♭ D D♯ E♭ E F F♯ G♭ G G♯" at bounding box center [609, 298] width 21 height 13
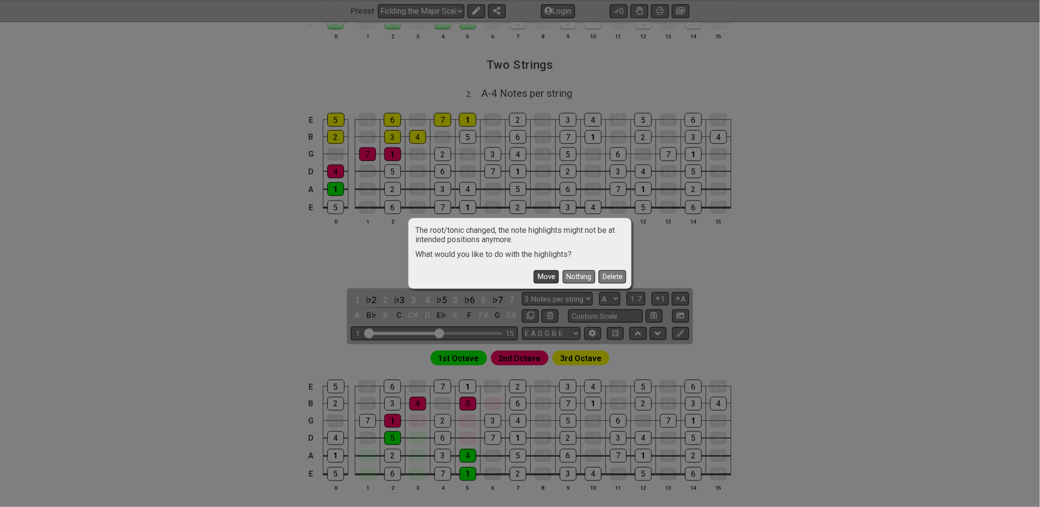
click at [541, 277] on button "Move" at bounding box center [546, 276] width 25 height 13
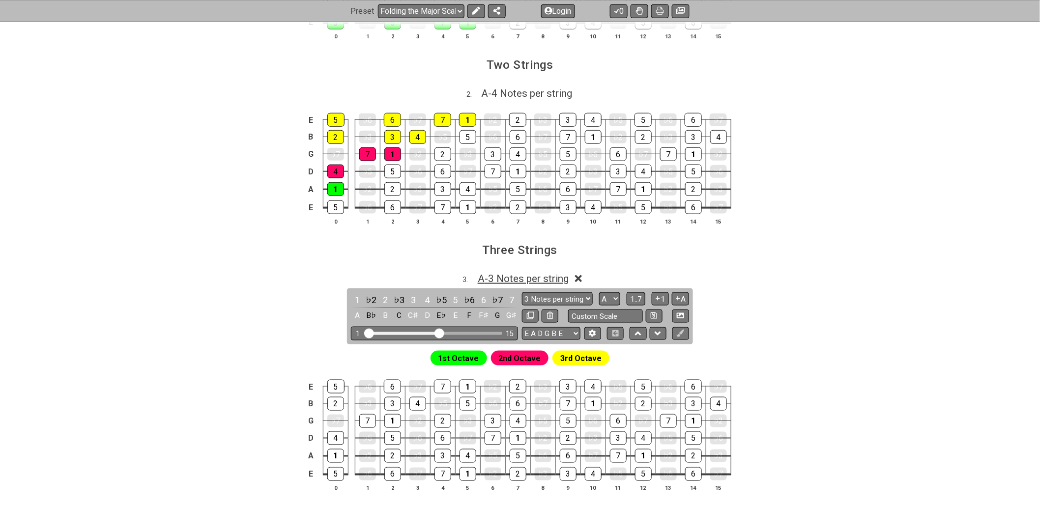
click at [556, 280] on span "A - 3 Notes per string" at bounding box center [523, 279] width 91 height 12
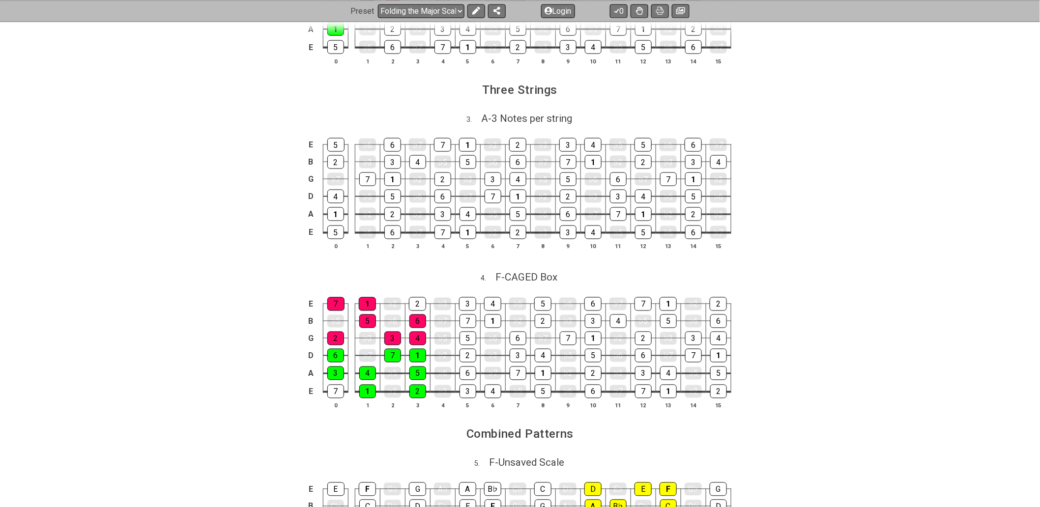
scroll to position [600, 0]
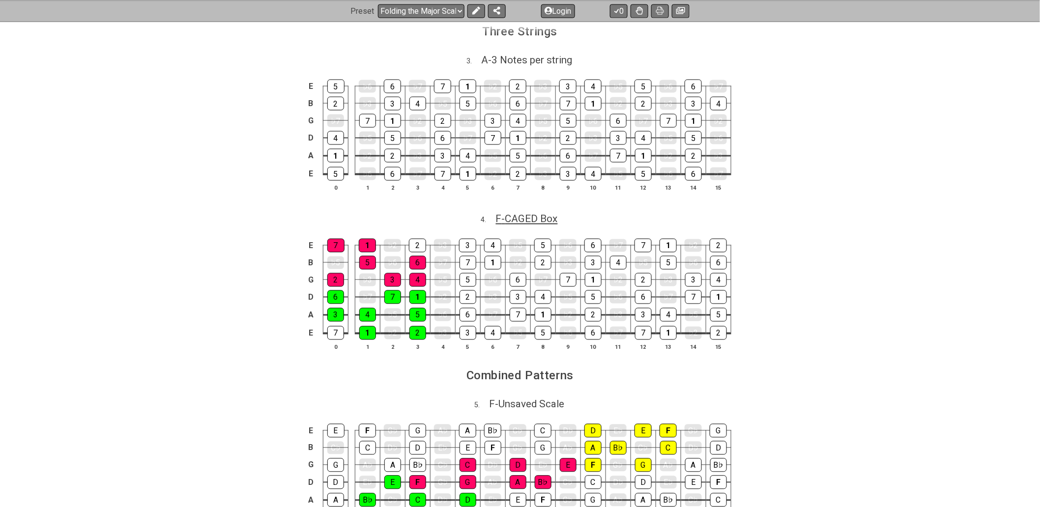
click at [527, 225] on span "F - CAGED Box" at bounding box center [527, 219] width 62 height 12
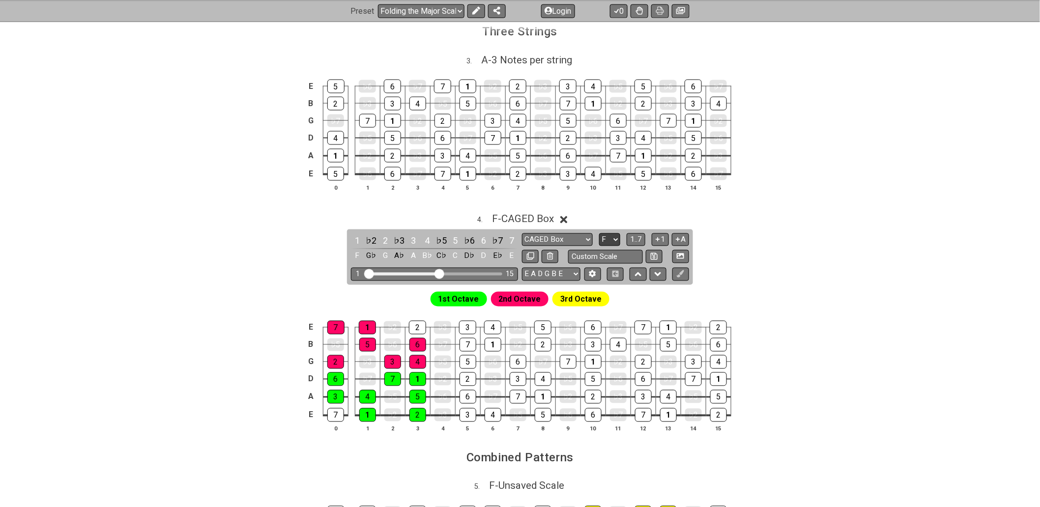
click at [604, 241] on select "A♭ A A♯ B♭ B C C♯ D♭ D D♯ E♭ E F F♯ G♭ G G♯" at bounding box center [609, 239] width 21 height 13
select select "A"
click at [599, 236] on select "A♭ A A♯ B♭ B C C♯ D♭ D D♯ E♭ E F F♯ G♭ G G♯" at bounding box center [609, 239] width 21 height 13
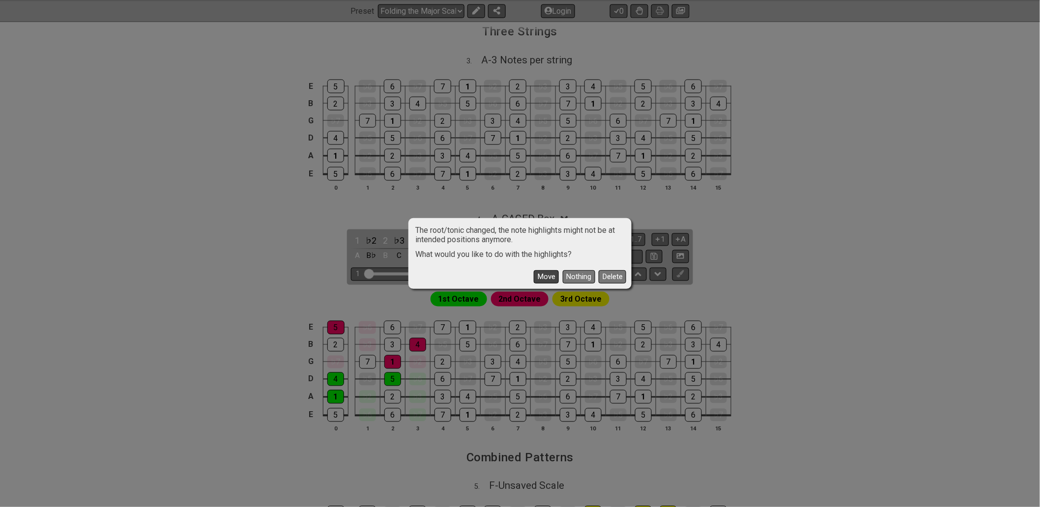
click at [549, 278] on button "Move" at bounding box center [546, 276] width 25 height 13
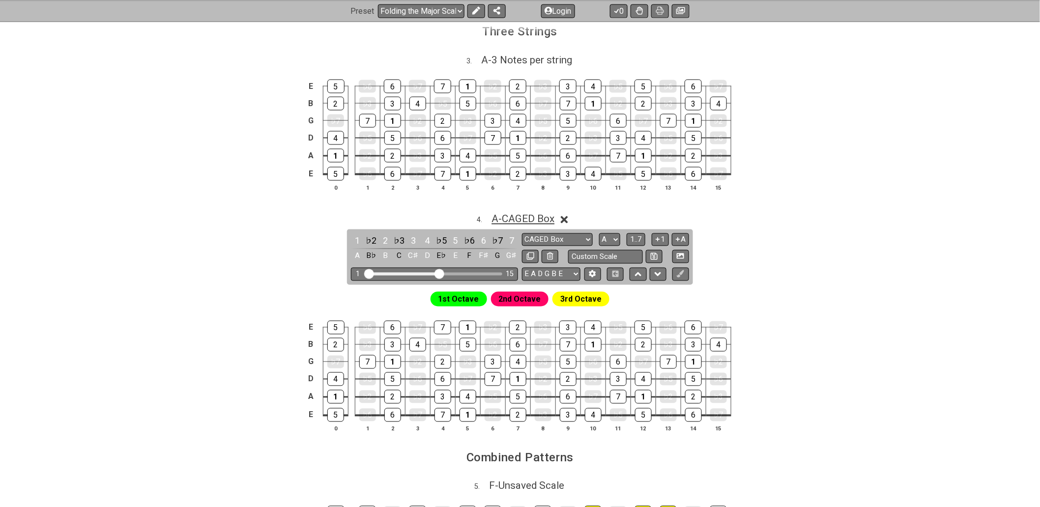
click at [542, 222] on span "A - CAGED Box" at bounding box center [522, 219] width 63 height 12
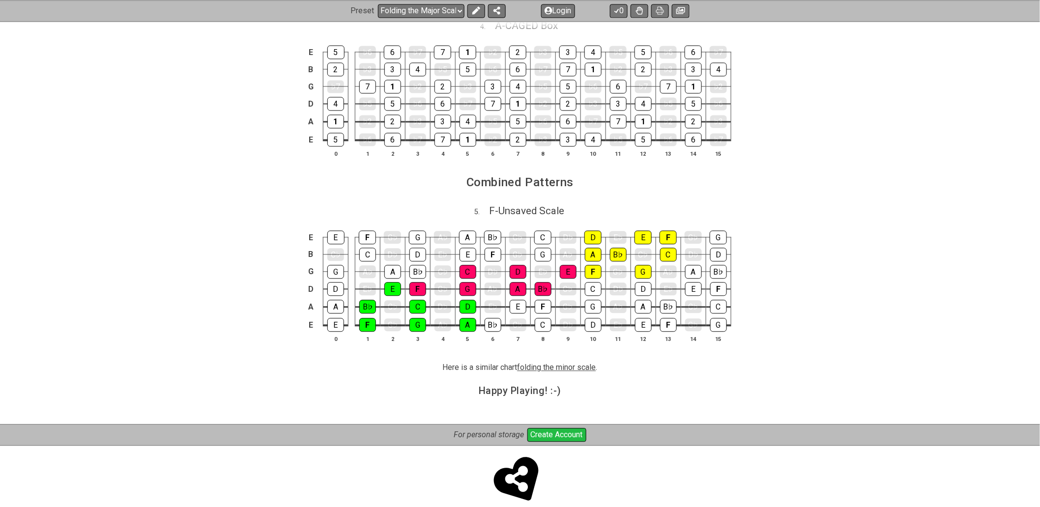
scroll to position [813, 0]
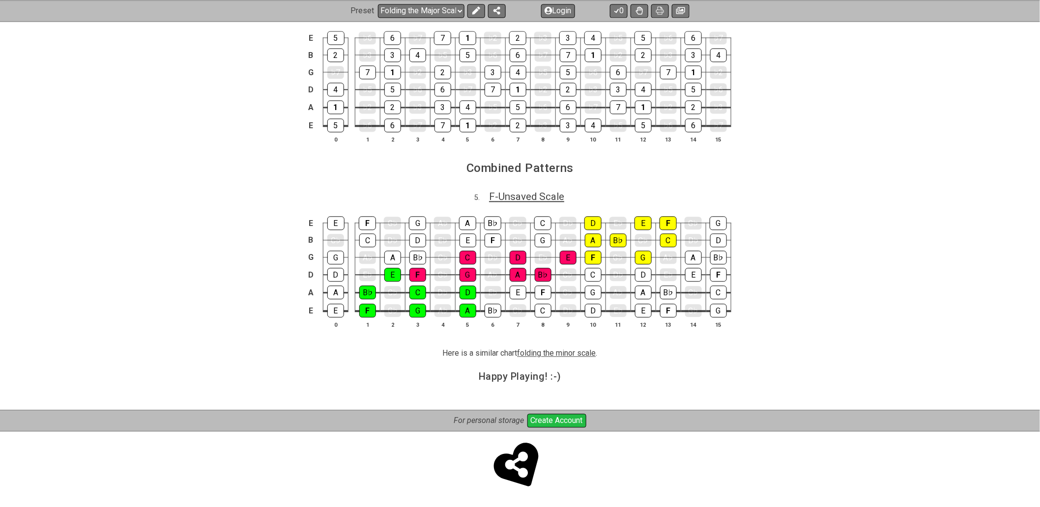
click at [536, 197] on span "F - Unsaved Scale" at bounding box center [526, 197] width 75 height 12
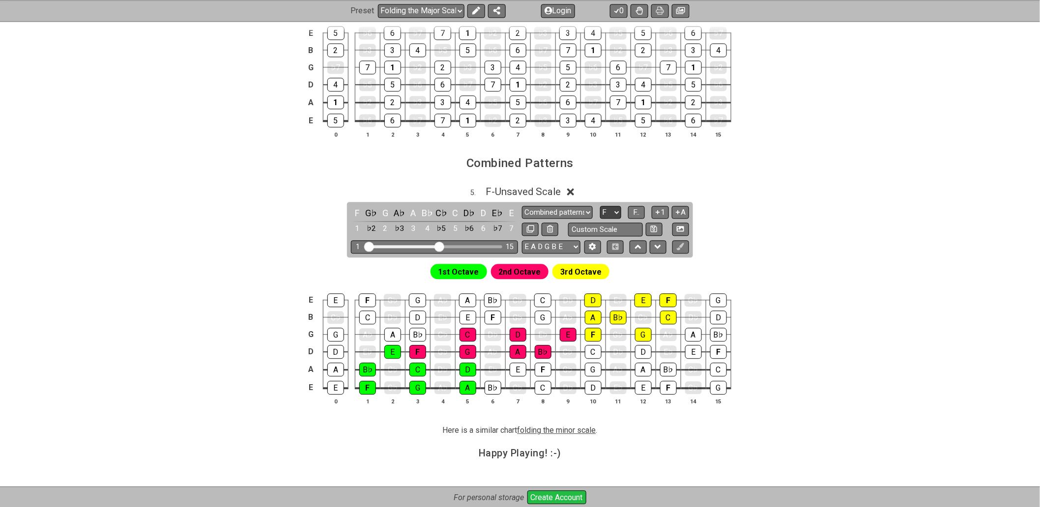
click at [605, 213] on select "A♭ A A♯ B♭ B C C♯ D♭ D D♯ E♭ E F F♯ G♭ G G♯" at bounding box center [610, 212] width 21 height 13
select select "A"
click at [600, 209] on select "A♭ A A♯ B♭ B C C♯ D♭ D D♯ E♭ E F F♯ G♭ G G♯" at bounding box center [610, 212] width 21 height 13
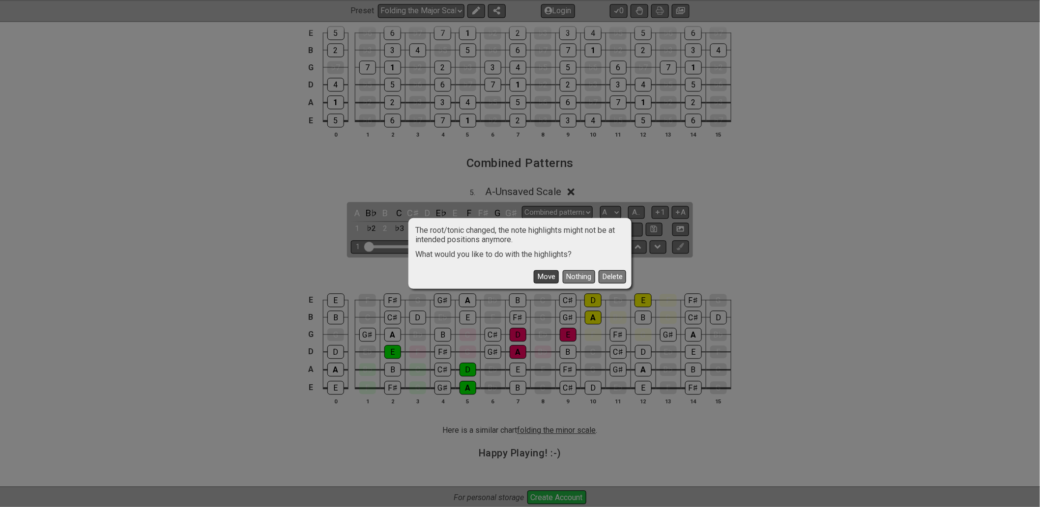
click at [547, 277] on button "Move" at bounding box center [546, 276] width 25 height 13
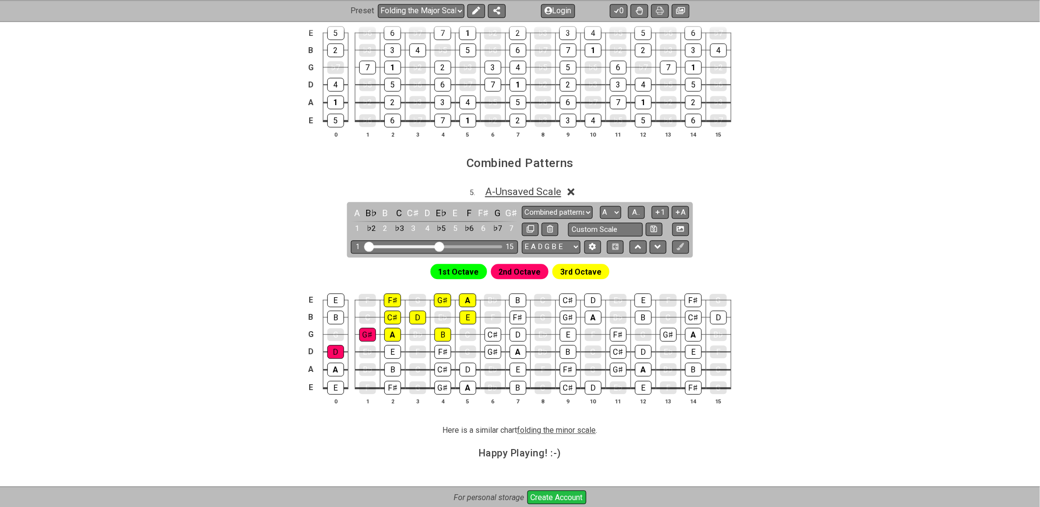
click at [544, 196] on span "A - Unsaved Scale" at bounding box center [523, 192] width 76 height 12
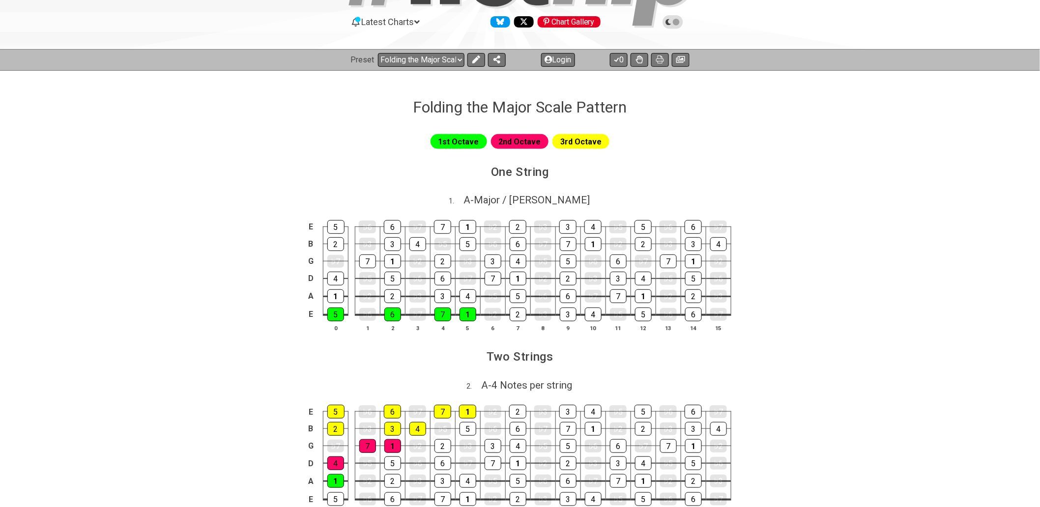
scroll to position [55, 0]
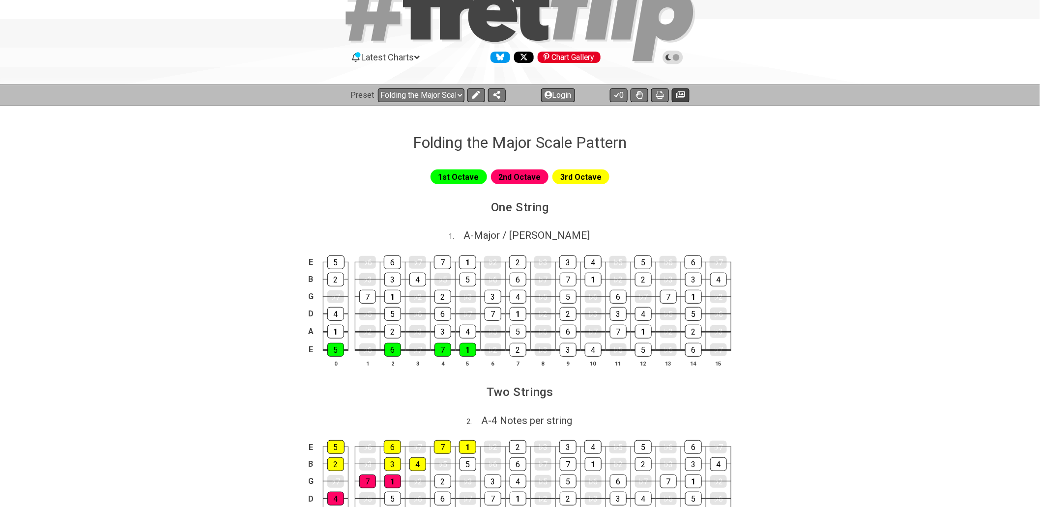
click at [683, 91] on icon at bounding box center [680, 95] width 9 height 8
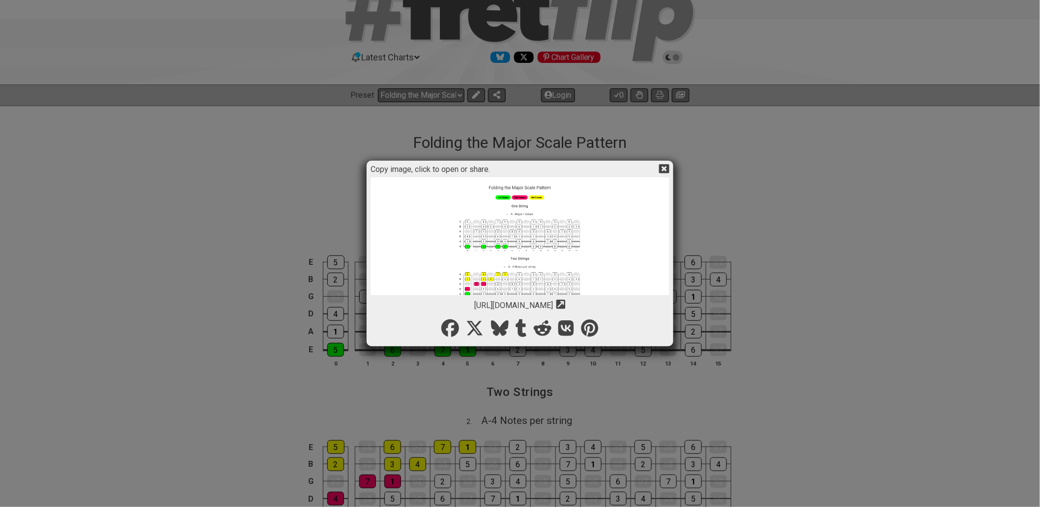
click at [666, 169] on icon at bounding box center [664, 168] width 10 height 9
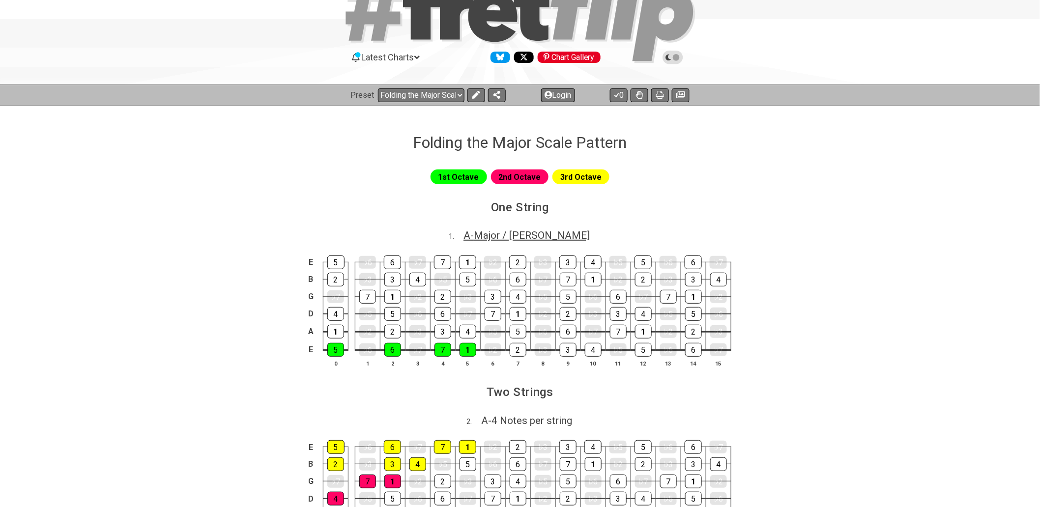
click at [540, 235] on span "A - Major / Ionian" at bounding box center [526, 235] width 126 height 12
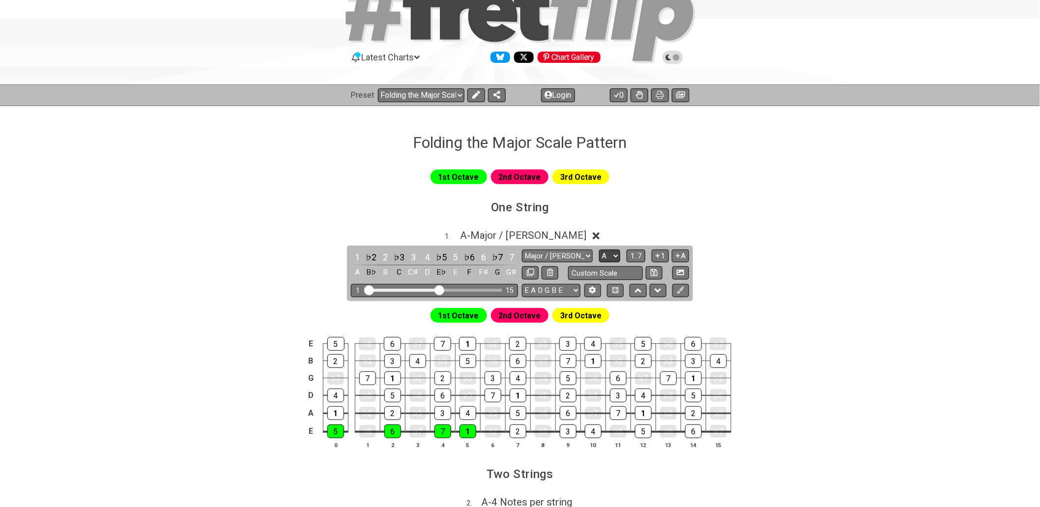
click at [615, 256] on select "A♭ A A♯ B♭ B C C♯ D♭ D D♯ E♭ E F F♯ G♭ G G♯" at bounding box center [609, 256] width 21 height 13
select select "B"
click at [599, 250] on select "A♭ A A♯ B♭ B C C♯ D♭ D D♯ E♭ E F F♯ G♭ G G♯" at bounding box center [609, 256] width 21 height 13
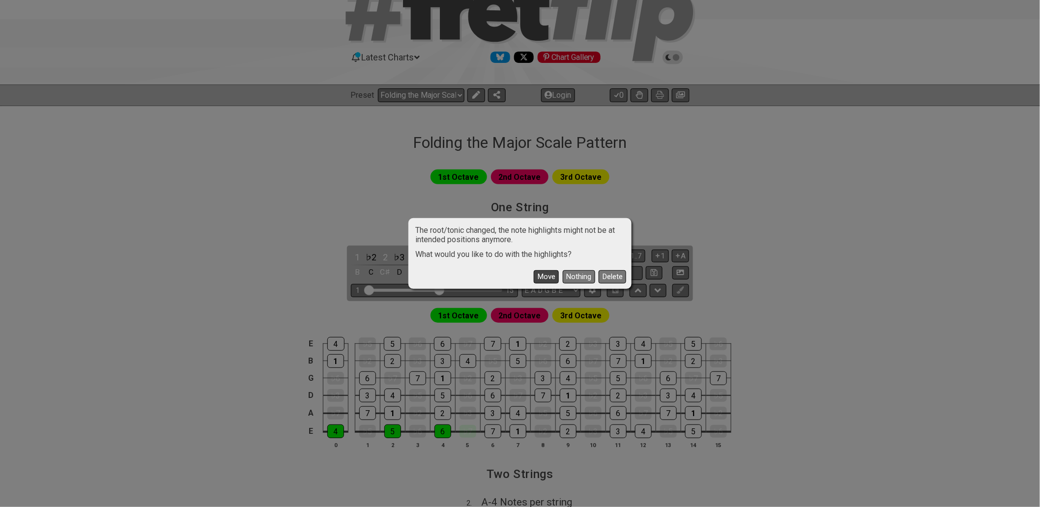
click at [543, 281] on button "Move" at bounding box center [546, 276] width 25 height 13
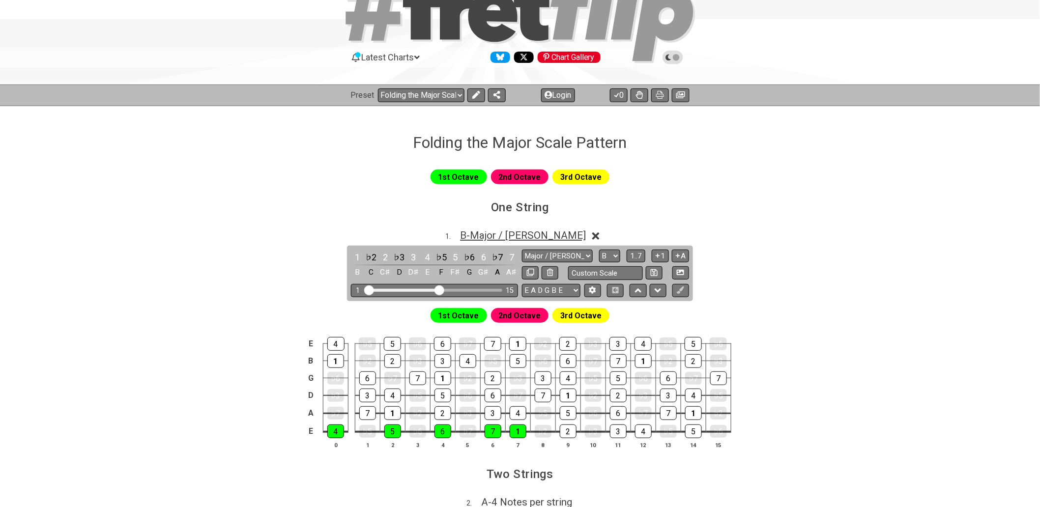
click at [534, 237] on span "B - Major / Ionian" at bounding box center [523, 235] width 126 height 12
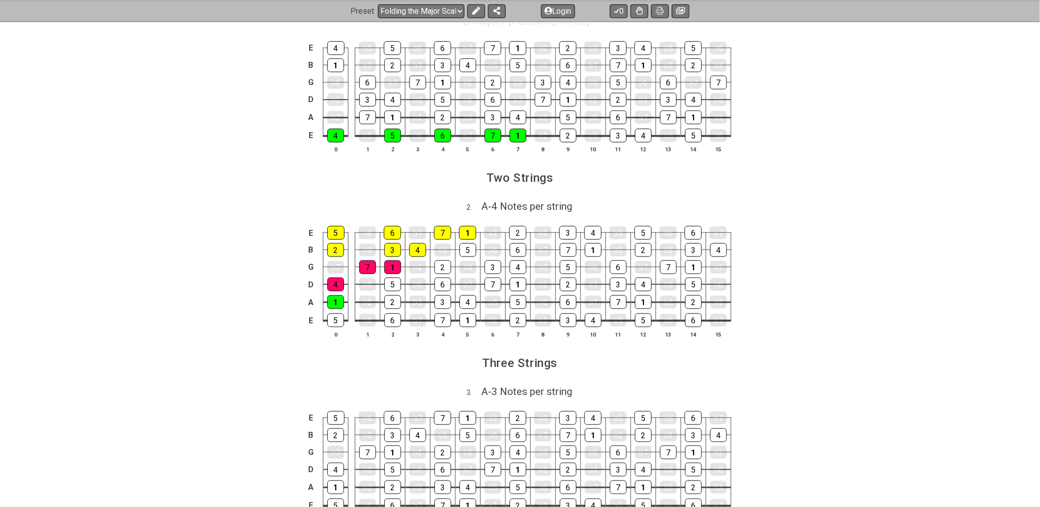
scroll to position [273, 0]
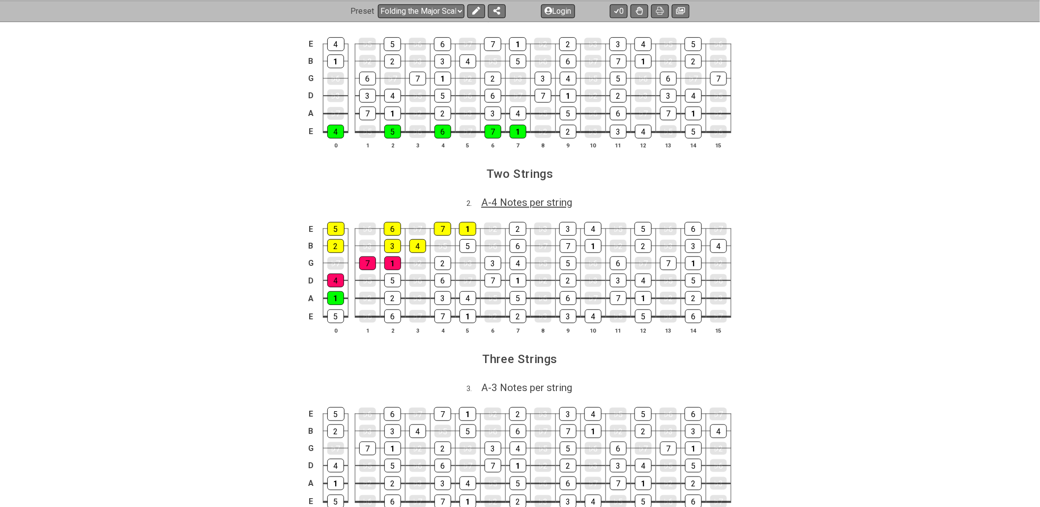
click at [525, 205] on span "A - 4 Notes per string" at bounding box center [526, 203] width 91 height 12
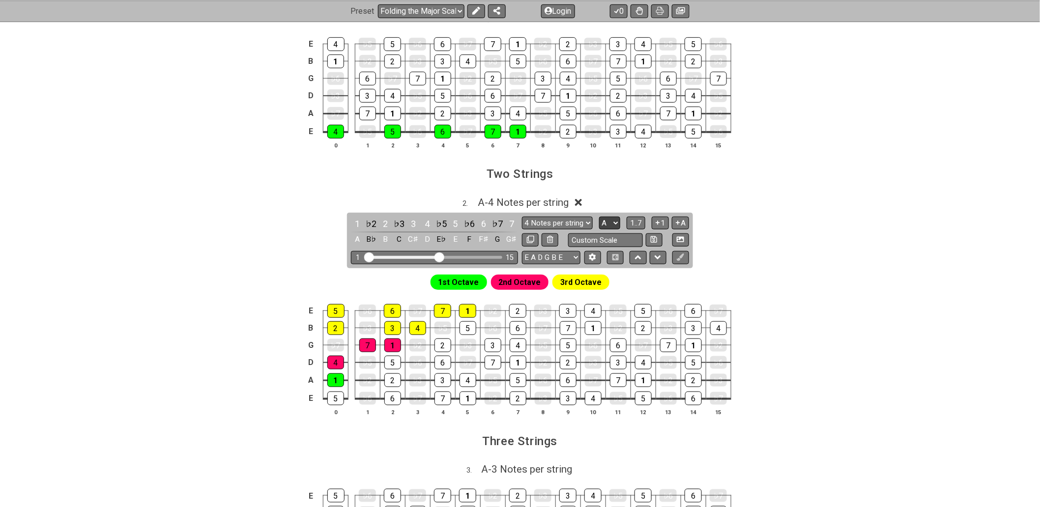
click at [612, 222] on select "A♭ A A♯ B♭ B C C♯ D♭ D D♯ E♭ E F F♯ G♭ G G♯" at bounding box center [609, 223] width 21 height 13
select select "B"
click at [599, 217] on select "A♭ A A♯ B♭ B C C♯ D♭ D D♯ E♭ E F F♯ G♭ G G♯" at bounding box center [609, 223] width 21 height 13
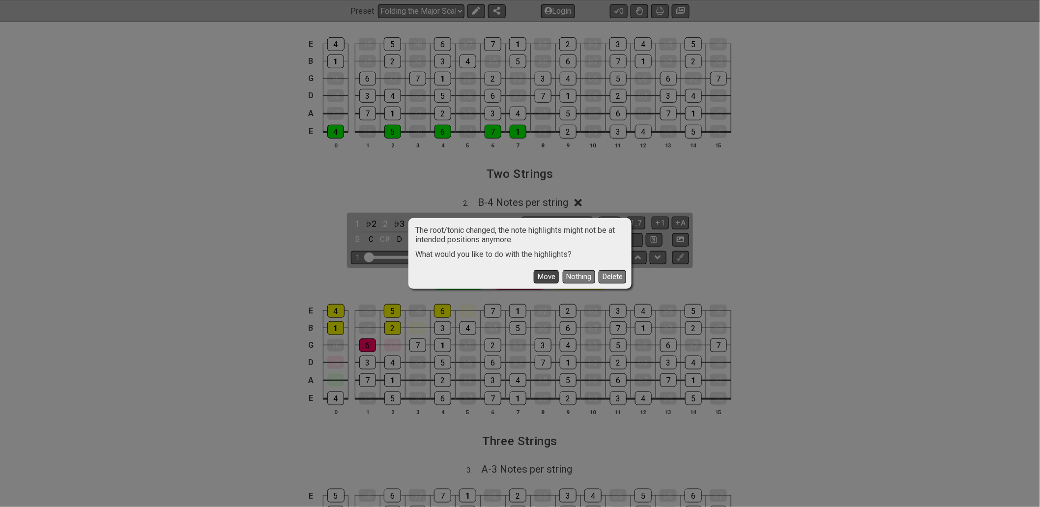
click at [546, 278] on button "Move" at bounding box center [546, 276] width 25 height 13
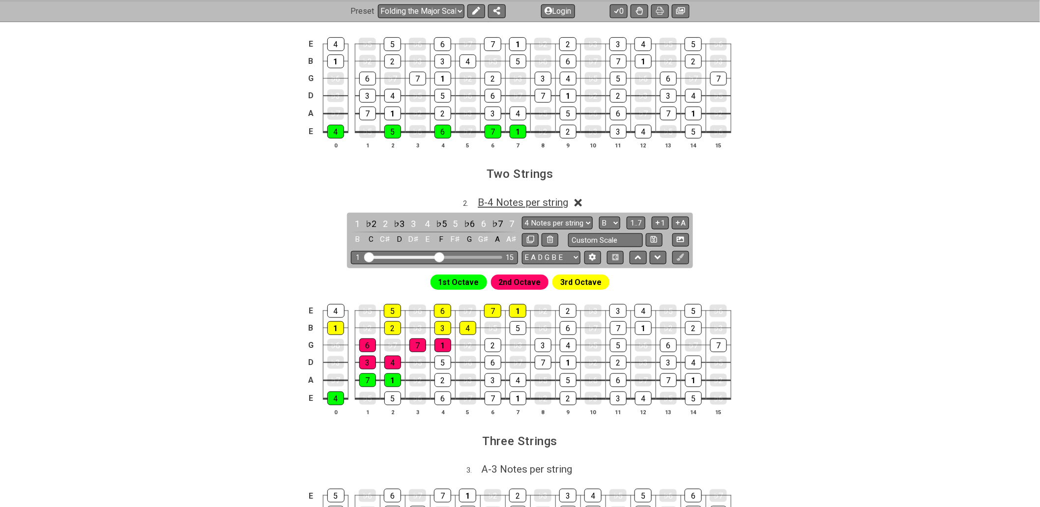
click at [554, 205] on span "B - 4 Notes per string" at bounding box center [523, 203] width 90 height 12
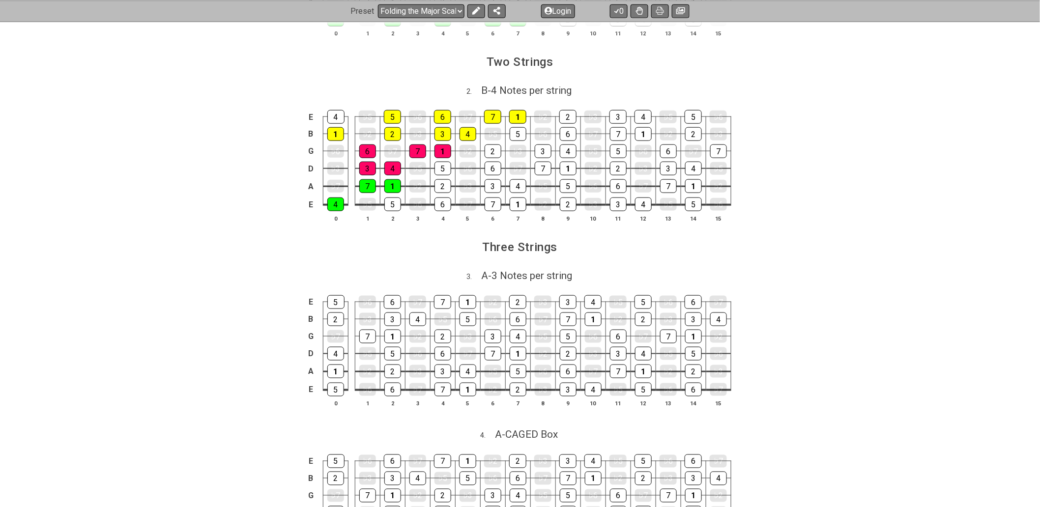
scroll to position [436, 0]
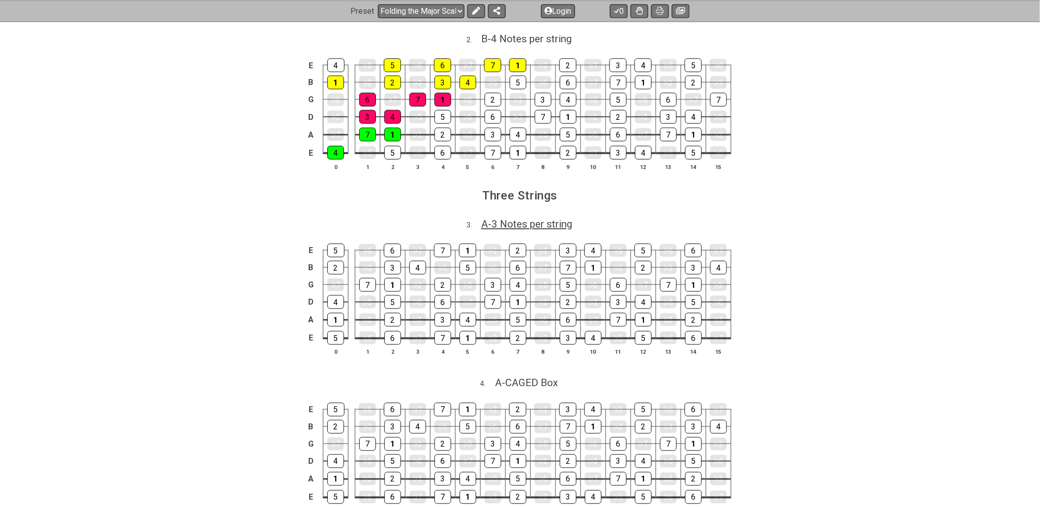
click at [526, 225] on span "A - 3 Notes per string" at bounding box center [526, 224] width 91 height 12
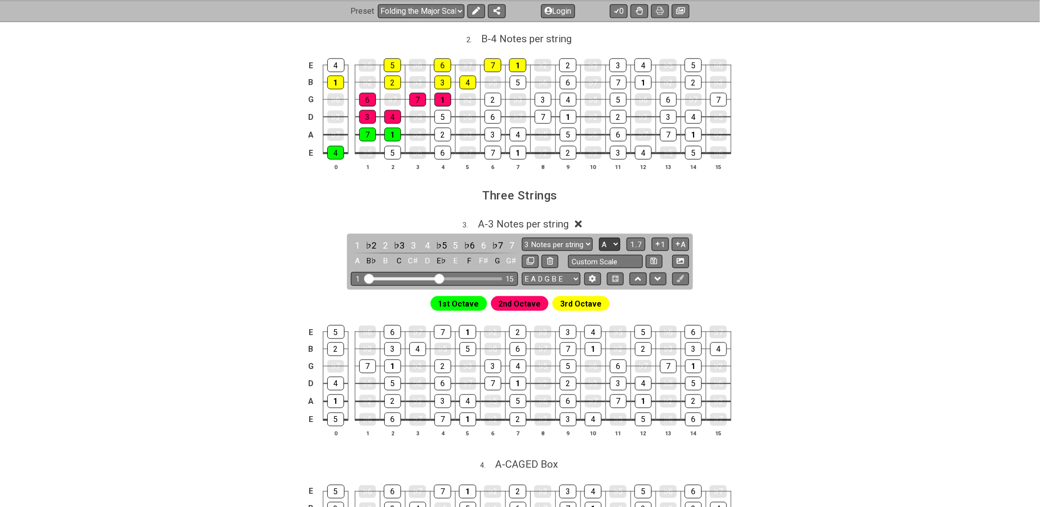
click at [613, 247] on select "A♭ A A♯ B♭ B C C♯ D♭ D D♯ E♭ E F F♯ G♭ G G♯" at bounding box center [609, 244] width 21 height 13
select select "B"
click at [599, 239] on select "A♭ A A♯ B♭ B C C♯ D♭ D D♯ E♭ E F F♯ G♭ G G♯" at bounding box center [609, 244] width 21 height 13
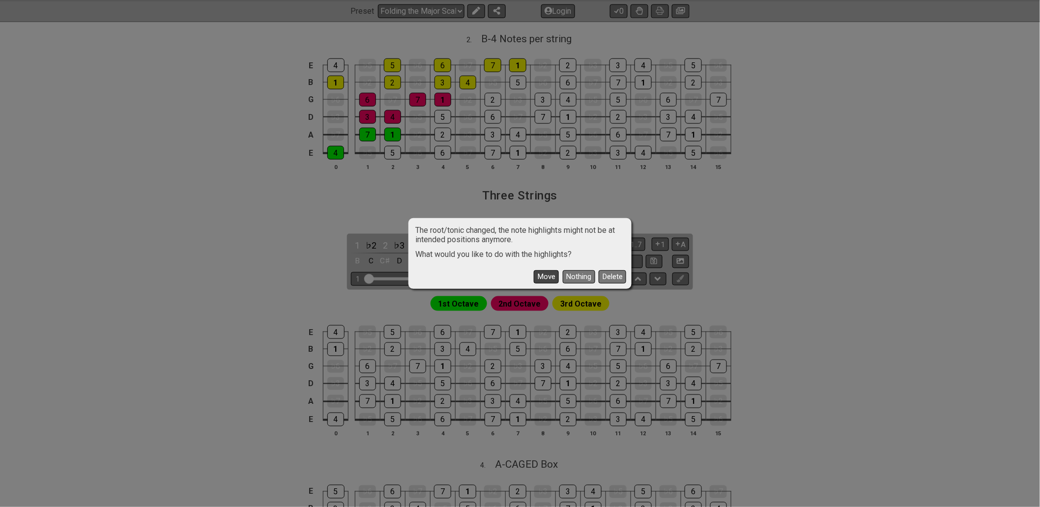
click at [549, 277] on button "Move" at bounding box center [546, 276] width 25 height 13
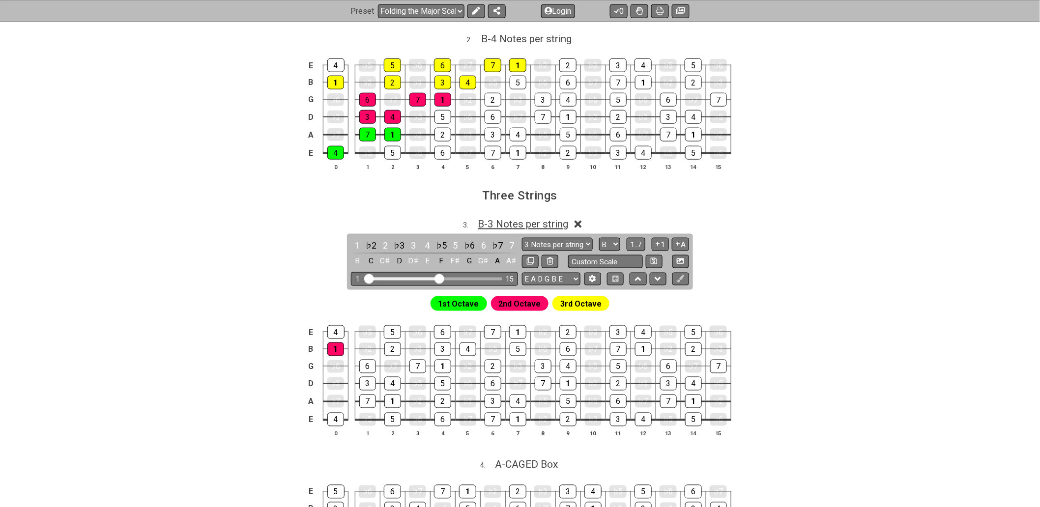
click at [533, 228] on span "B - 3 Notes per string" at bounding box center [523, 224] width 90 height 12
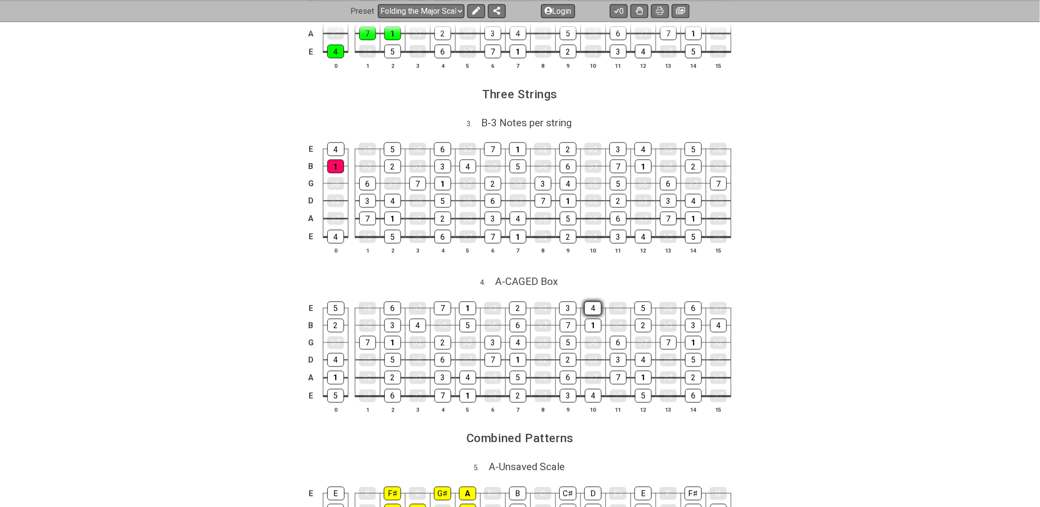
scroll to position [600, 0]
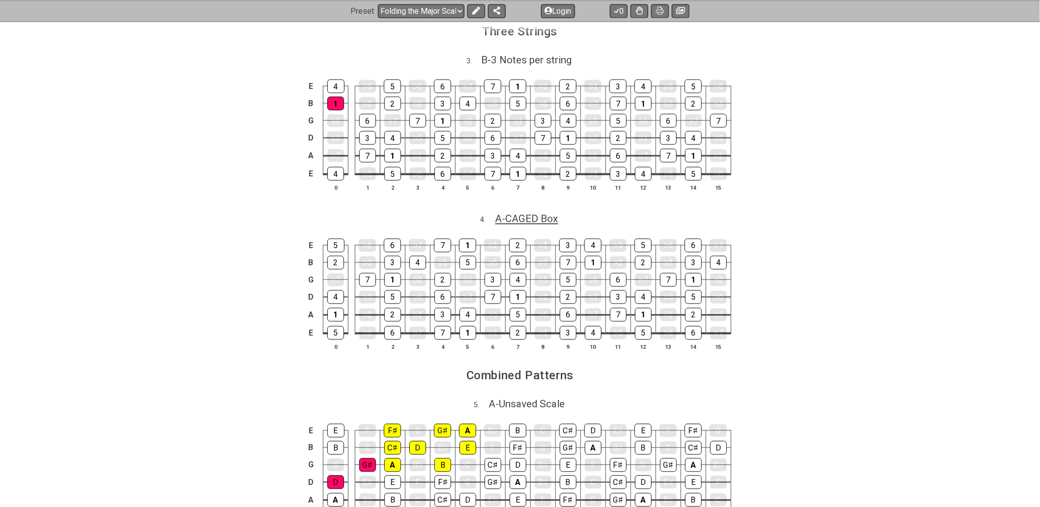
click at [542, 225] on span "A - CAGED Box" at bounding box center [526, 219] width 63 height 12
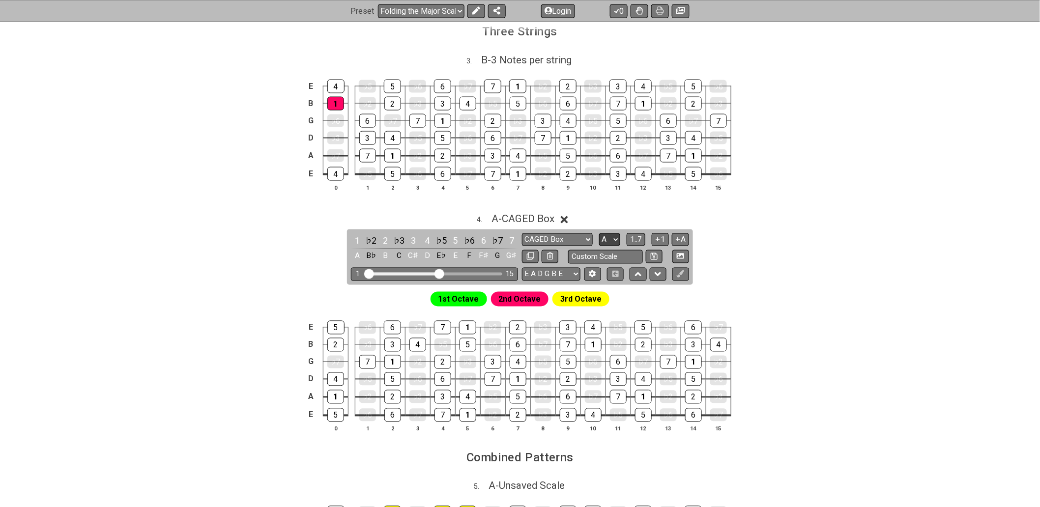
click at [610, 243] on select "A♭ A A♯ B♭ B C C♯ D♭ D D♯ E♭ E F F♯ G♭ G G♯" at bounding box center [609, 239] width 21 height 13
select select "B"
click at [599, 236] on select "A♭ A A♯ B♭ B C C♯ D♭ D D♯ E♭ E F F♯ G♭ G G♯" at bounding box center [609, 239] width 21 height 13
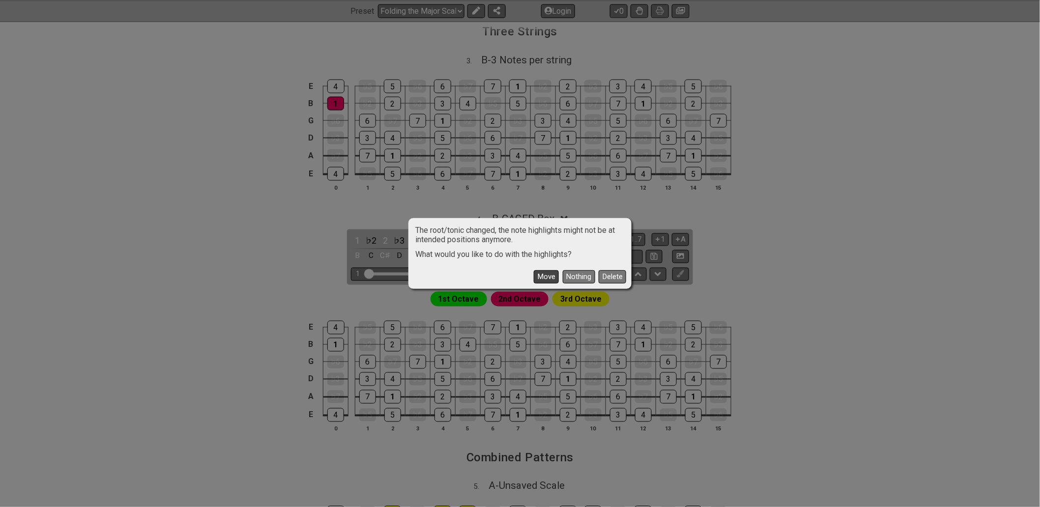
click at [550, 279] on button "Move" at bounding box center [546, 276] width 25 height 13
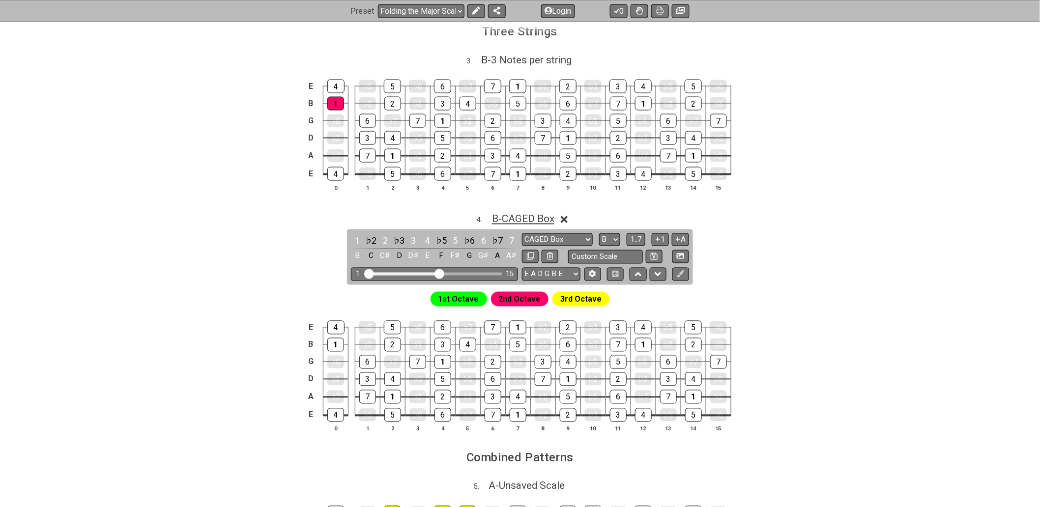
click at [544, 222] on span "B - CAGED Box" at bounding box center [523, 219] width 62 height 12
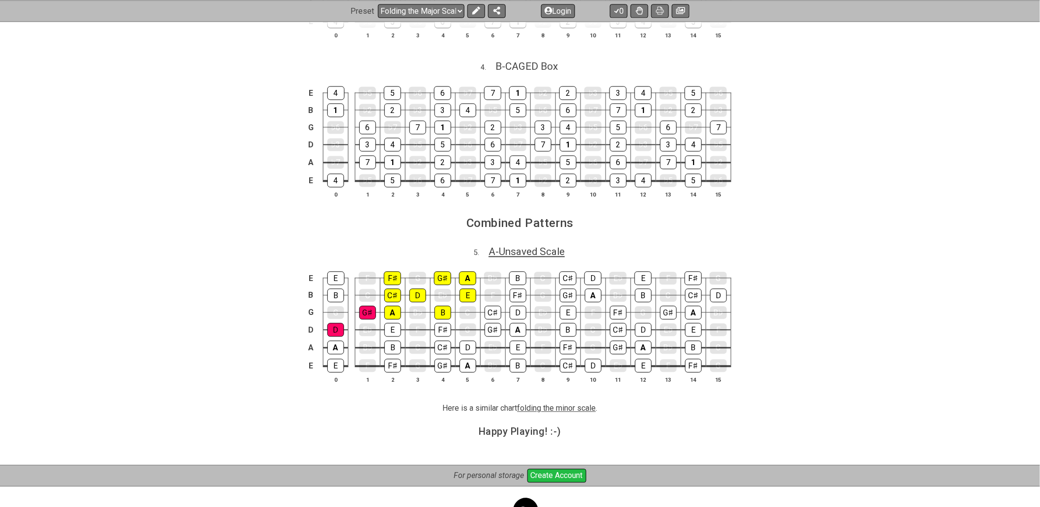
scroll to position [764, 0]
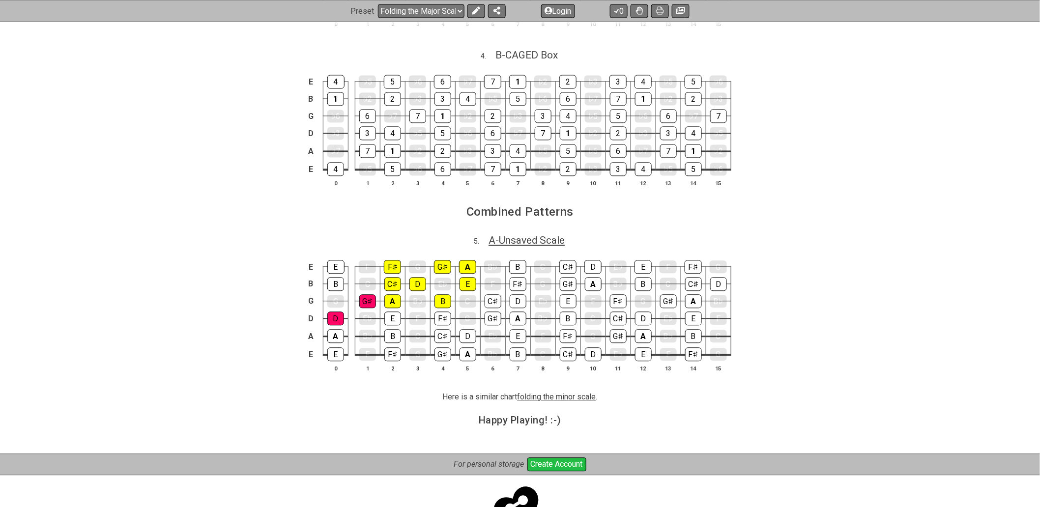
click at [527, 246] on span "A - Unsaved Scale" at bounding box center [526, 241] width 76 height 12
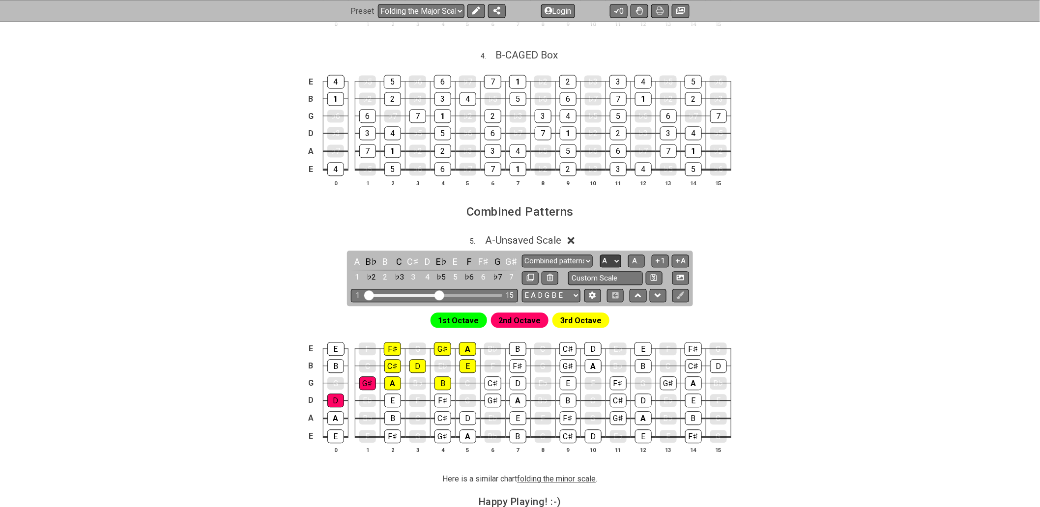
click at [619, 263] on select "A♭ A A♯ B♭ B C C♯ D♭ D D♯ E♭ E F F♯ G♭ G G♯" at bounding box center [610, 261] width 21 height 13
select select "B"
click at [600, 258] on select "A♭ A A♯ B♭ B C C♯ D♭ D D♯ E♭ E F F♯ G♭ G G♯" at bounding box center [610, 261] width 21 height 13
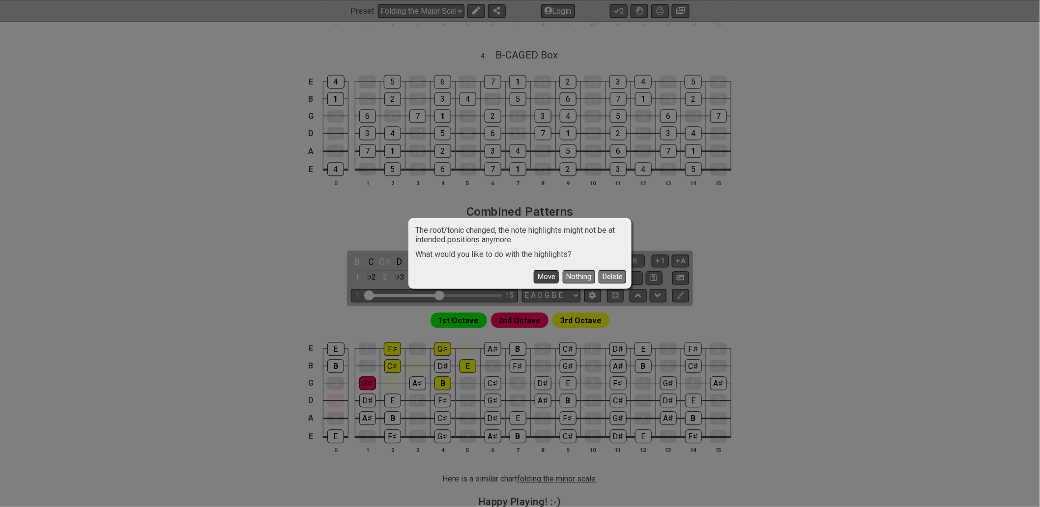
click at [545, 273] on button "Move" at bounding box center [546, 276] width 25 height 13
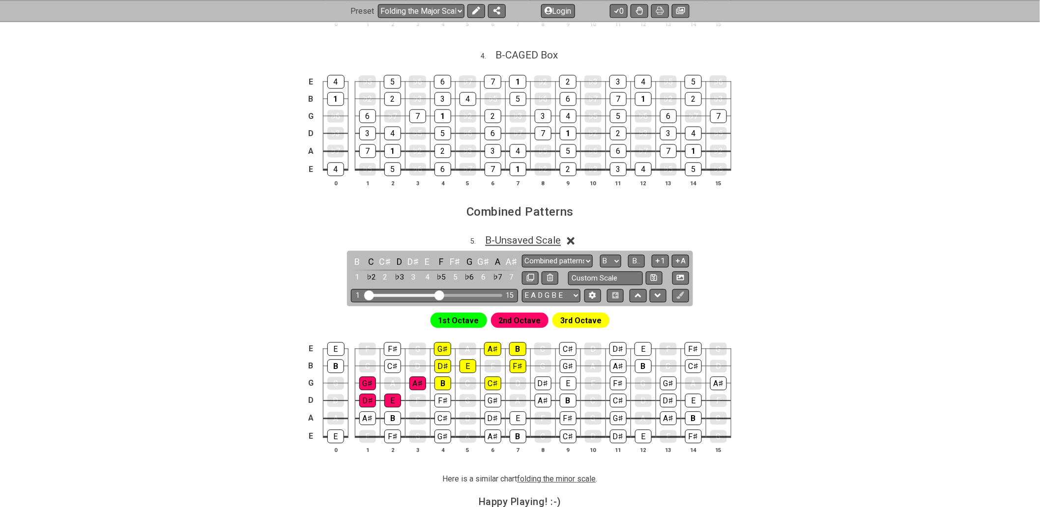
click at [546, 242] on span "B - Unsaved Scale" at bounding box center [523, 241] width 76 height 12
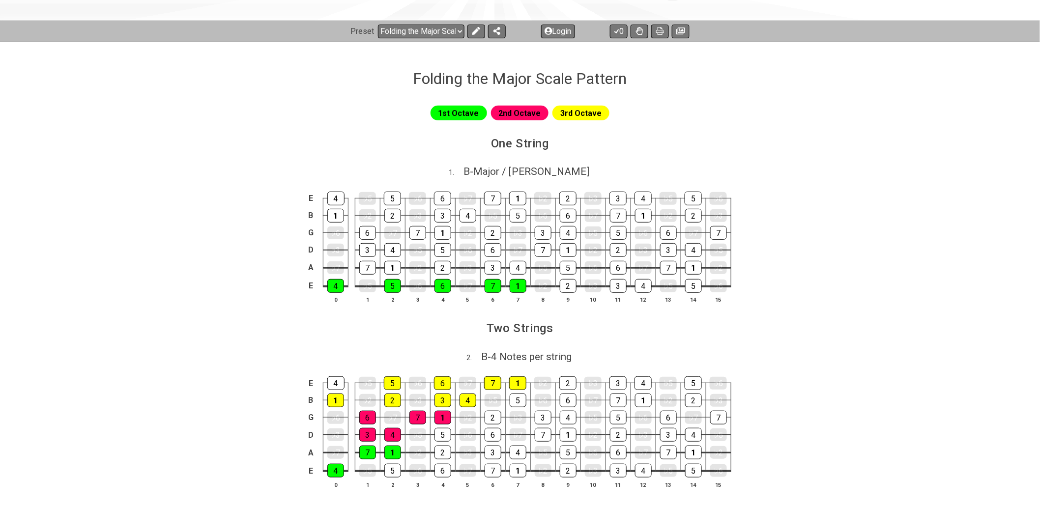
scroll to position [109, 0]
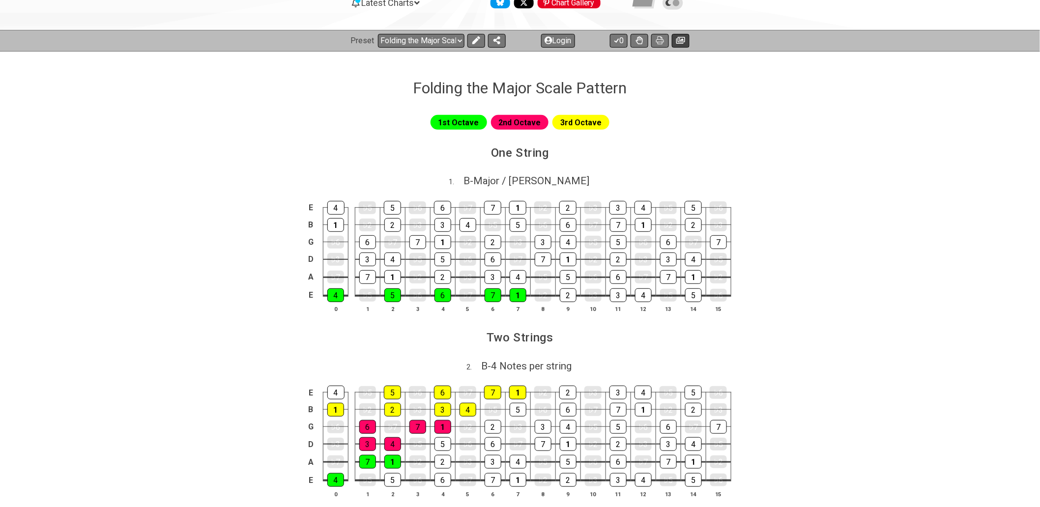
click at [682, 43] on icon at bounding box center [680, 40] width 9 height 8
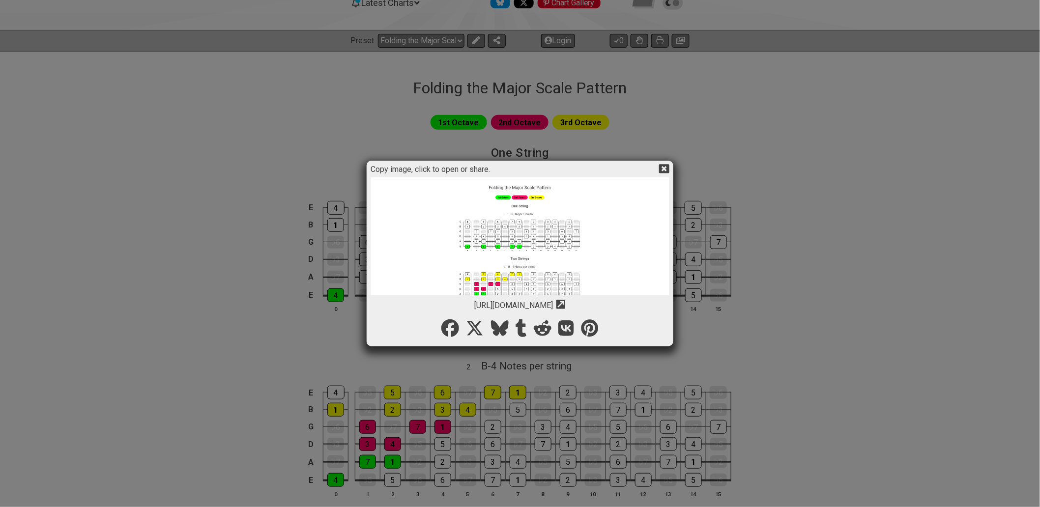
click at [665, 168] on icon at bounding box center [664, 168] width 10 height 9
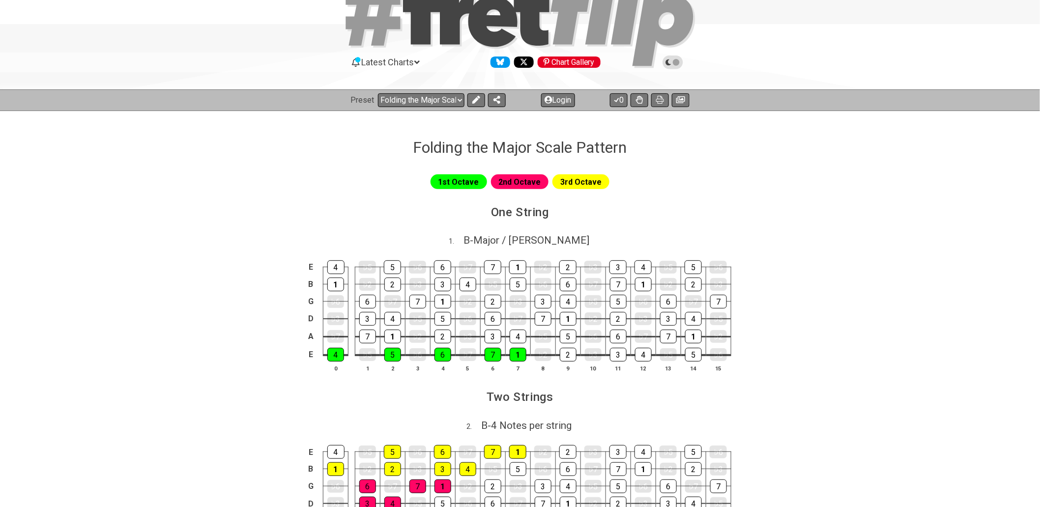
scroll to position [0, 0]
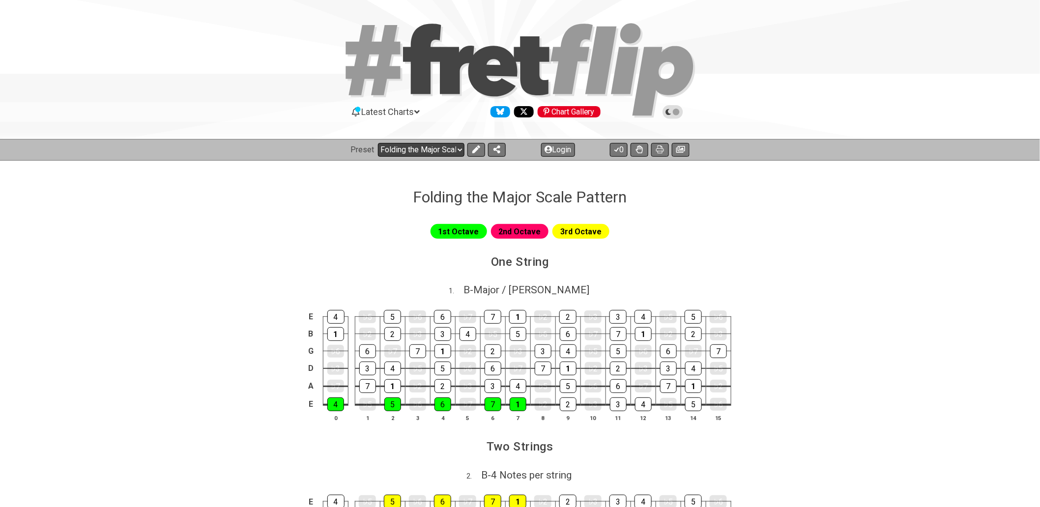
click at [458, 149] on select "Welcome to #fretflip! Folding the Major Scale Pattern Custom Preset Minor Penta…" at bounding box center [421, 150] width 86 height 14
click at [378, 143] on select "Welcome to #fretflip! Folding the Major Scale Pattern Custom Preset Minor Penta…" at bounding box center [421, 150] width 86 height 14
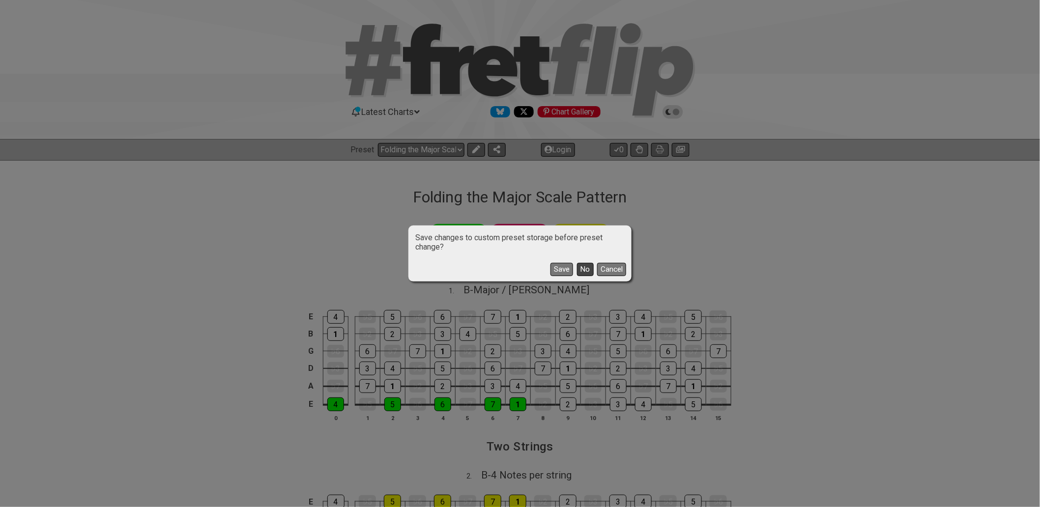
click at [588, 270] on button "No" at bounding box center [585, 269] width 17 height 13
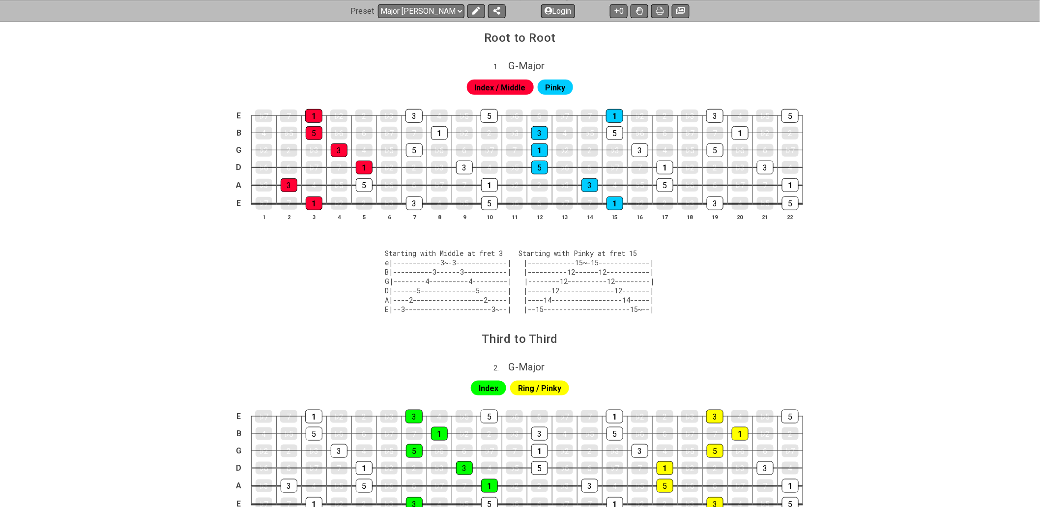
scroll to position [109, 0]
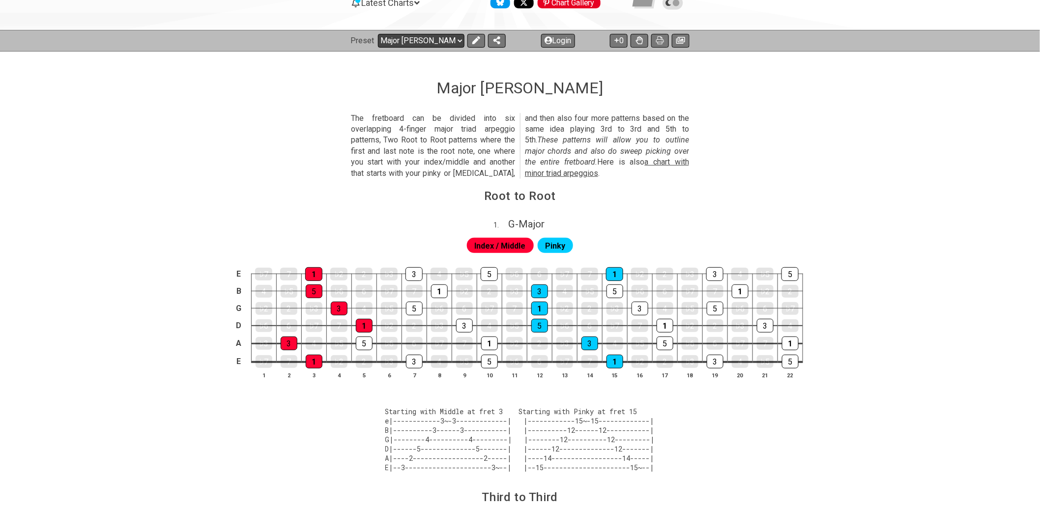
click at [459, 43] on select "Welcome to #fretflip! Folding the Major Scale Pattern Custom Preset Minor Penta…" at bounding box center [421, 41] width 86 height 14
click at [378, 34] on select "Welcome to #fretflip! Folding the Major Scale Pattern Custom Preset Minor Penta…" at bounding box center [421, 41] width 86 height 14
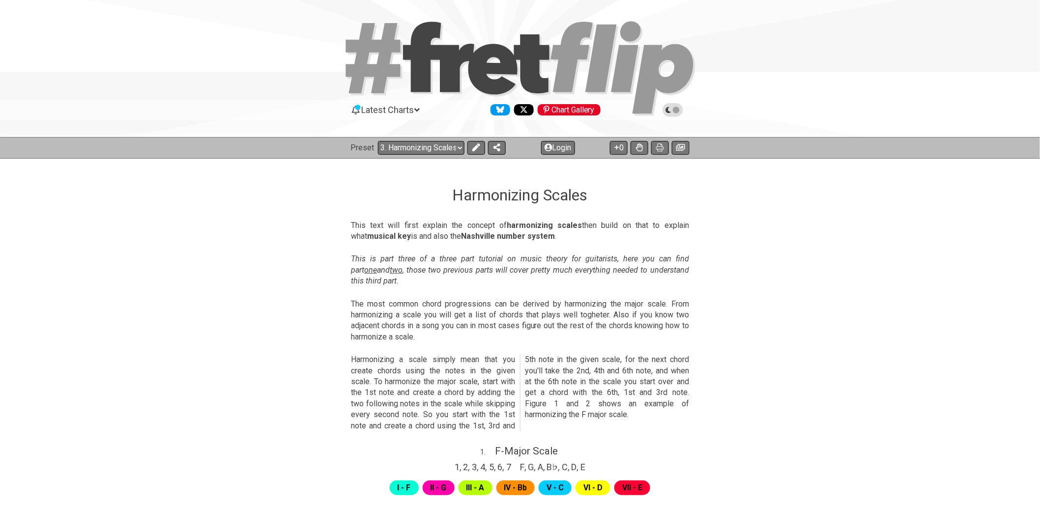
scroll to position [1, 0]
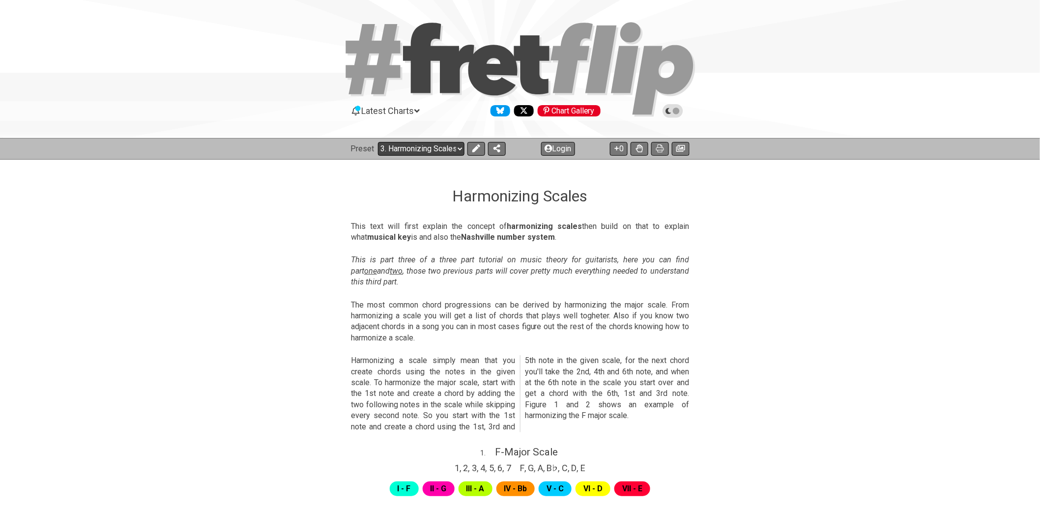
click at [460, 146] on select "Welcome to #fretflip! Folding the Major Scale Pattern Custom Preset Minor Penta…" at bounding box center [421, 149] width 86 height 14
click at [378, 142] on select "Welcome to #fretflip! Folding the Major Scale Pattern Custom Preset Minor Penta…" at bounding box center [421, 149] width 86 height 14
select select "/guitar-scales"
select select "C"
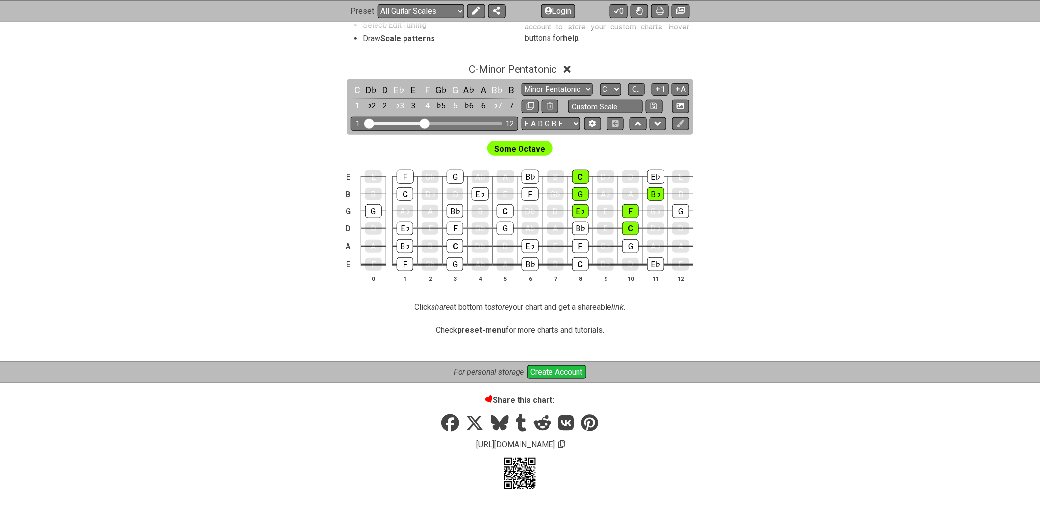
scroll to position [193, 0]
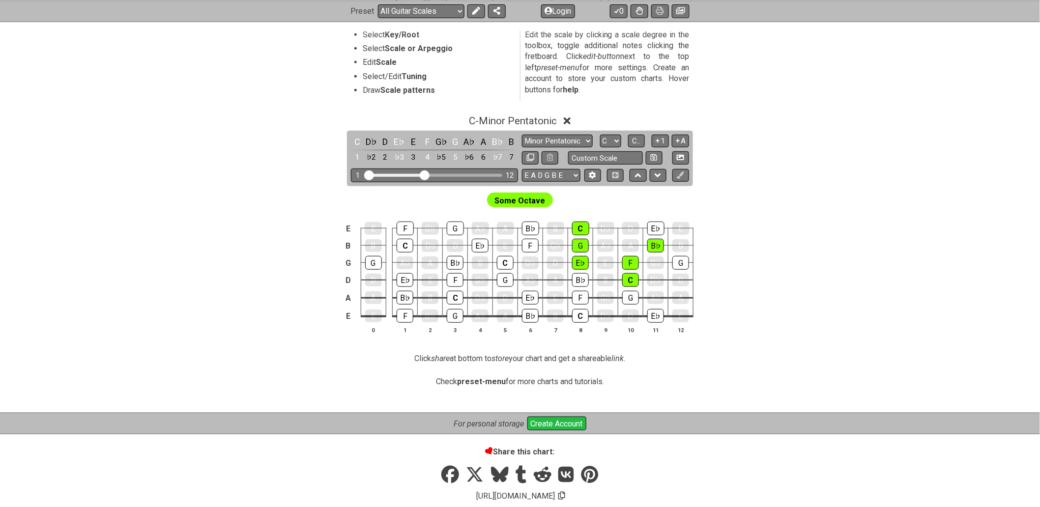
click at [526, 201] on span "Some Octave" at bounding box center [520, 201] width 51 height 14
click at [586, 138] on select "Minor Pentatonic Root Minor Pentatonic Major Pentatonic Minor Blues Major Blues…" at bounding box center [557, 141] width 71 height 13
click at [847, 198] on div "Some Octave" at bounding box center [520, 198] width 767 height 24
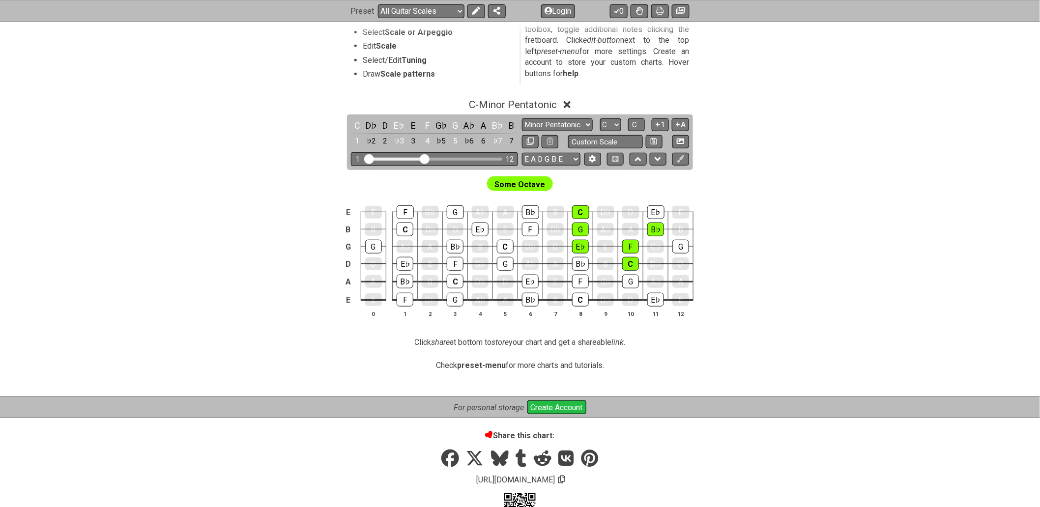
scroll to position [218, 0]
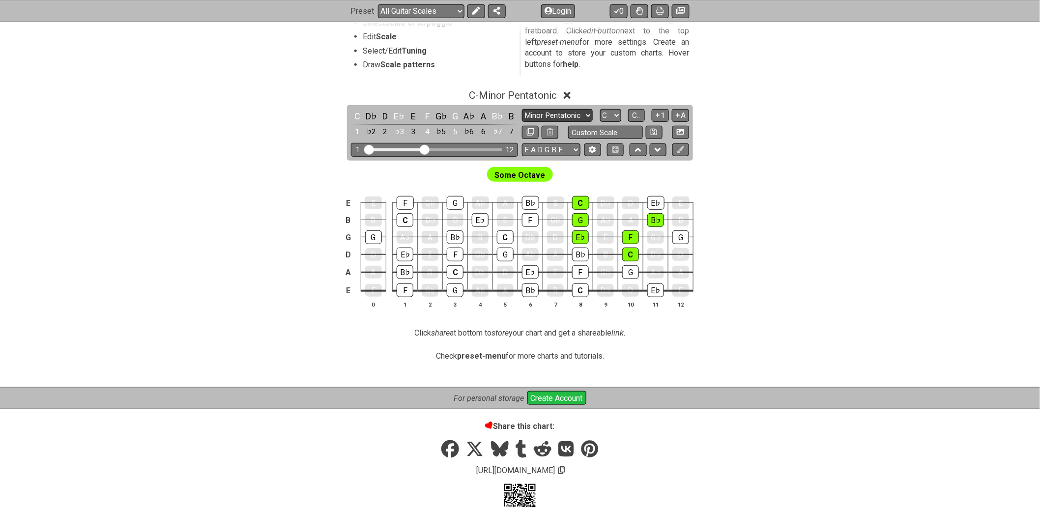
click at [569, 113] on select "Minor Pentatonic Root Minor Pentatonic Major Pentatonic Minor Blues Major Blues…" at bounding box center [557, 115] width 71 height 13
select select "Dorian"
click at [522, 122] on select "Minor Pentatonic Root Minor Pentatonic Major Pentatonic Minor Blues Major Blues…" at bounding box center [557, 115] width 71 height 13
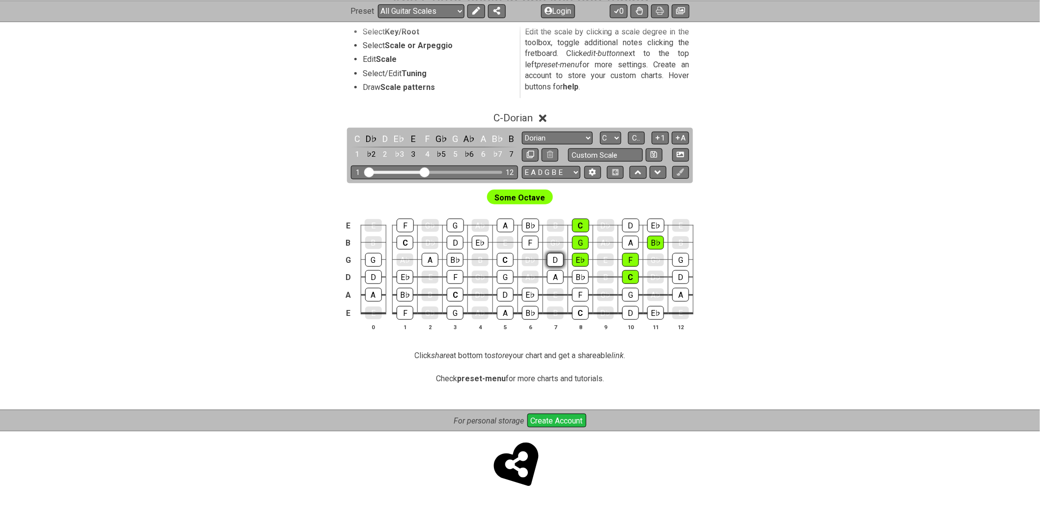
scroll to position [198, 0]
click at [520, 198] on span "Some Octave" at bounding box center [520, 198] width 51 height 14
click at [543, 138] on select "Minor Pentatonic Root Minor Pentatonic Major Pentatonic Minor Blues Major Blues…" at bounding box center [557, 138] width 71 height 13
click at [547, 136] on select "Minor Pentatonic Root Minor Pentatonic Major Pentatonic Minor Blues Major Blues…" at bounding box center [557, 138] width 71 height 13
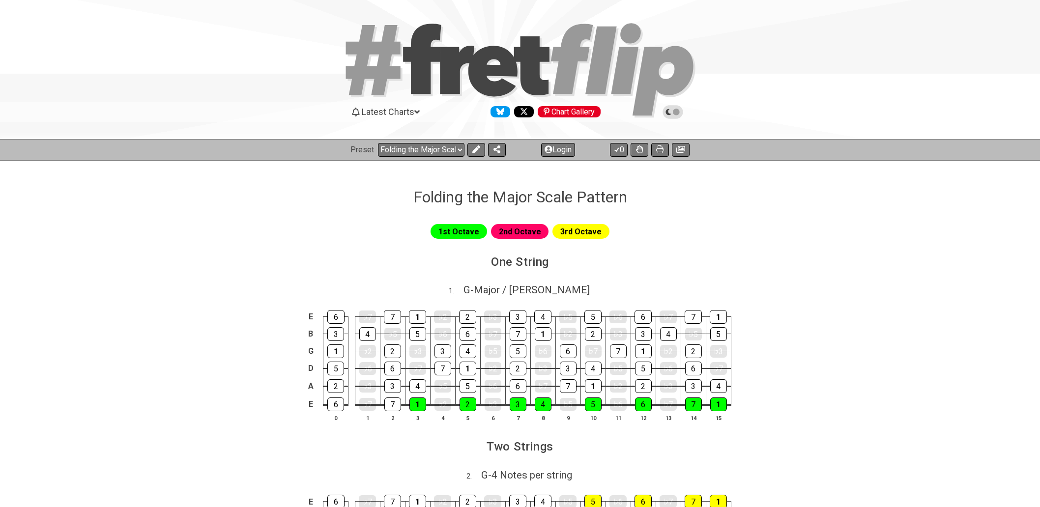
select select "/022512297046"
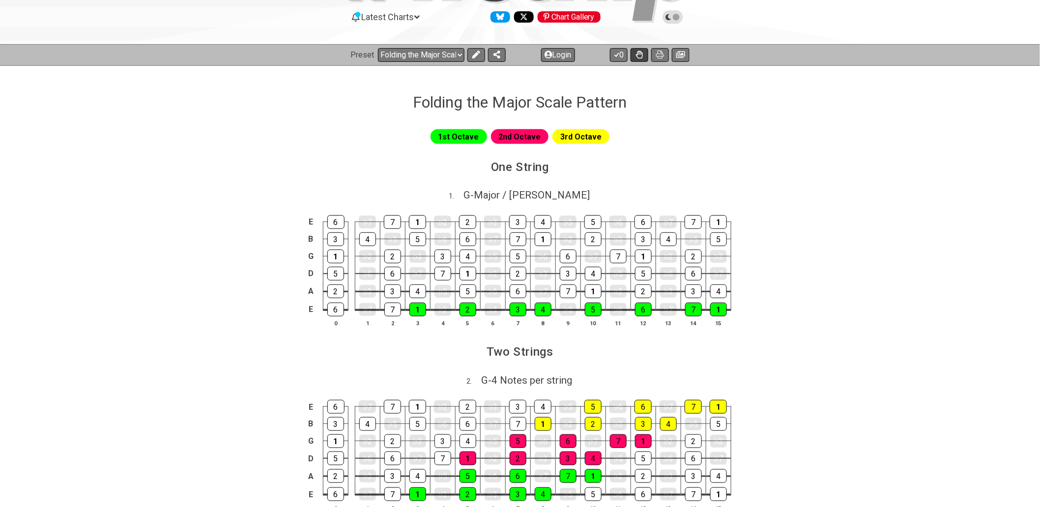
scroll to position [55, 0]
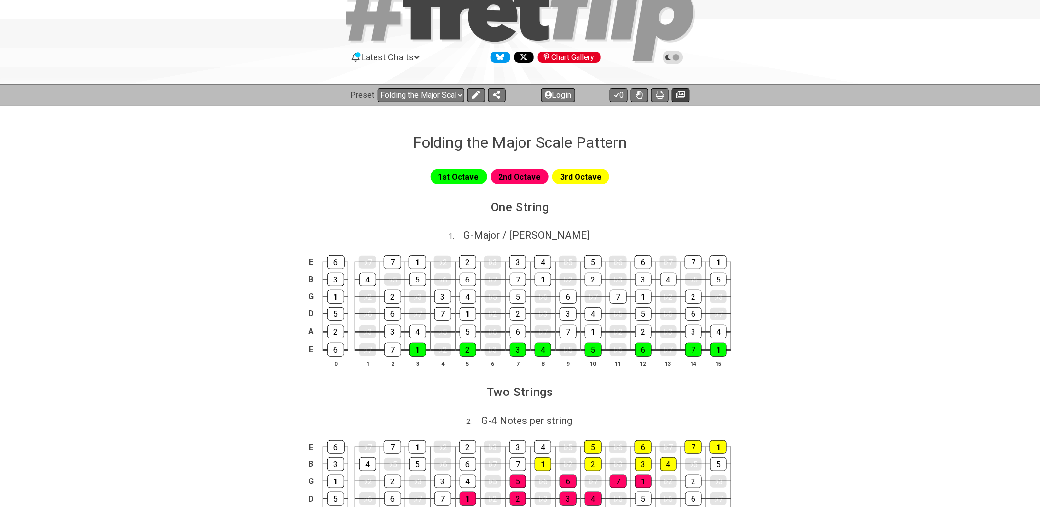
click at [675, 98] on button at bounding box center [681, 95] width 18 height 14
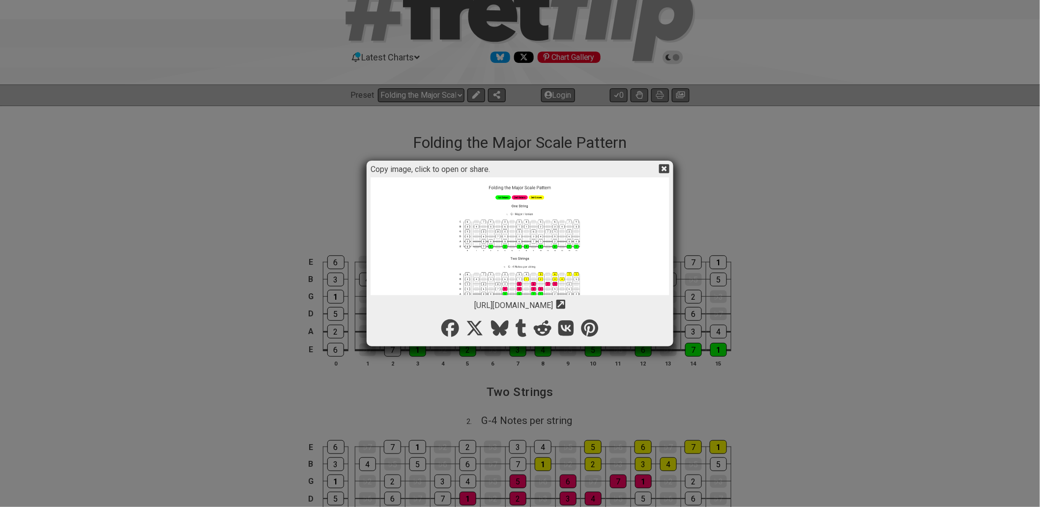
click at [792, 126] on div "Copy image, click to open or share. https://img.fretflip.com/024CEMWKX-mevn117c…" at bounding box center [520, 253] width 1040 height 507
click at [662, 168] on icon at bounding box center [664, 168] width 10 height 9
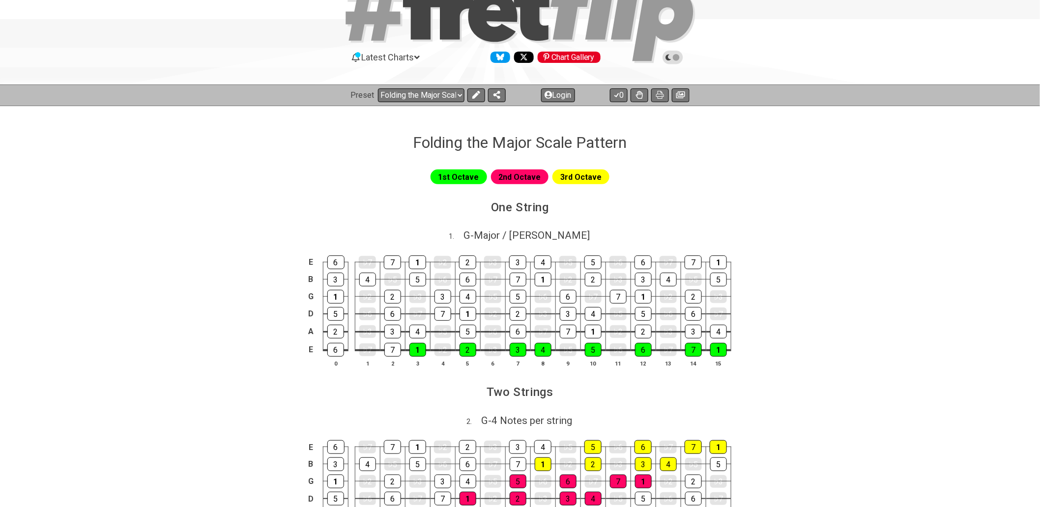
scroll to position [0, 0]
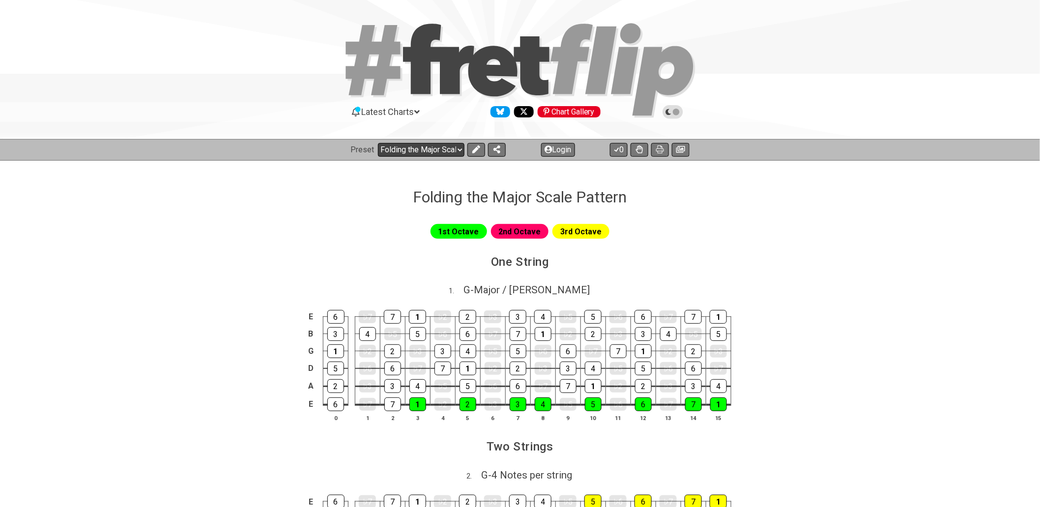
click at [460, 147] on select "Welcome to #fretflip! Folding the Major Scale Pattern Custom Preset Minor Penta…" at bounding box center [421, 150] width 86 height 14
click at [652, 252] on div "1st Octave 2nd Octave 3rd Octave" at bounding box center [520, 235] width 767 height 34
click at [526, 288] on span "G - Major / Ionian" at bounding box center [526, 290] width 126 height 12
select select "G"
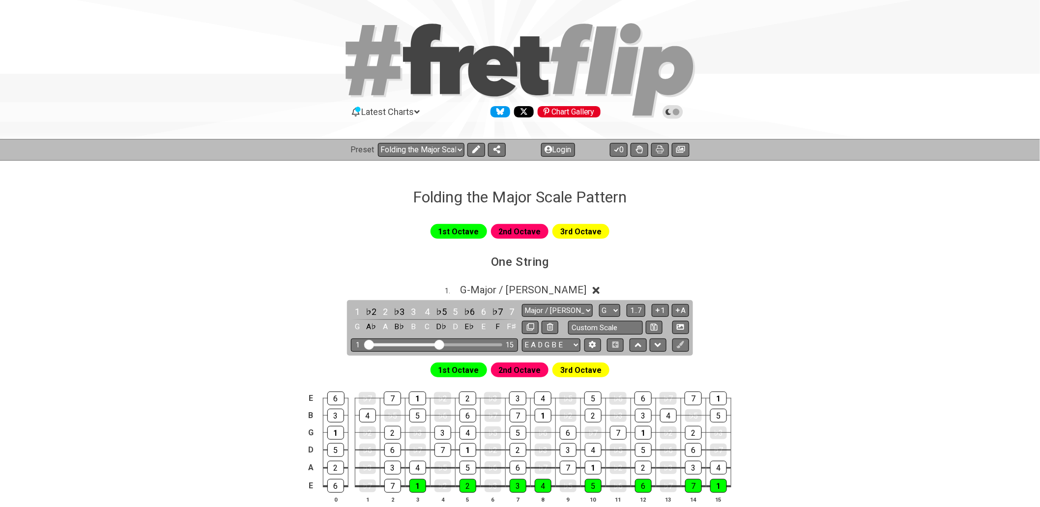
drag, startPoint x: 703, startPoint y: 252, endPoint x: 758, endPoint y: 155, distance: 111.3
click at [703, 251] on div "1st Octave 2nd Octave 3rd Octave" at bounding box center [520, 235] width 767 height 34
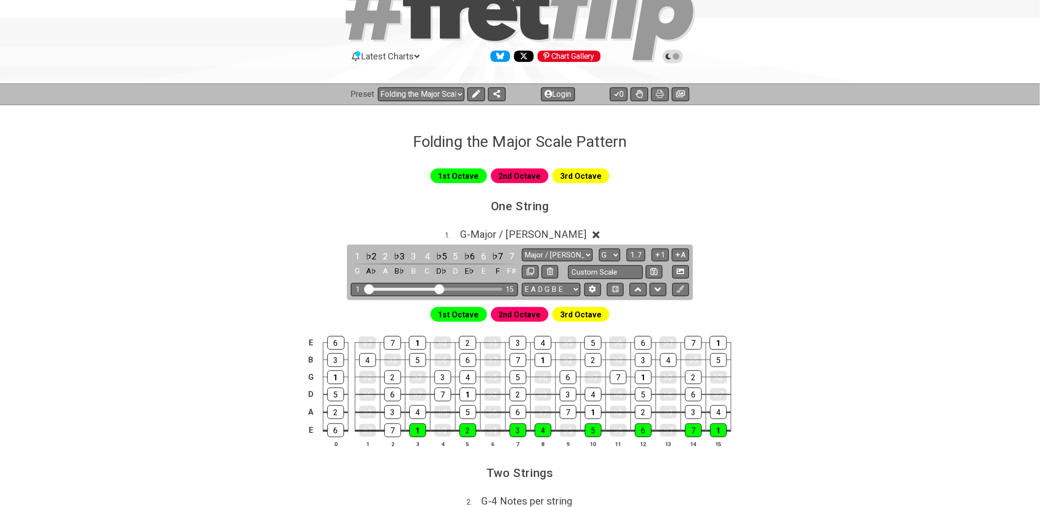
scroll to position [55, 0]
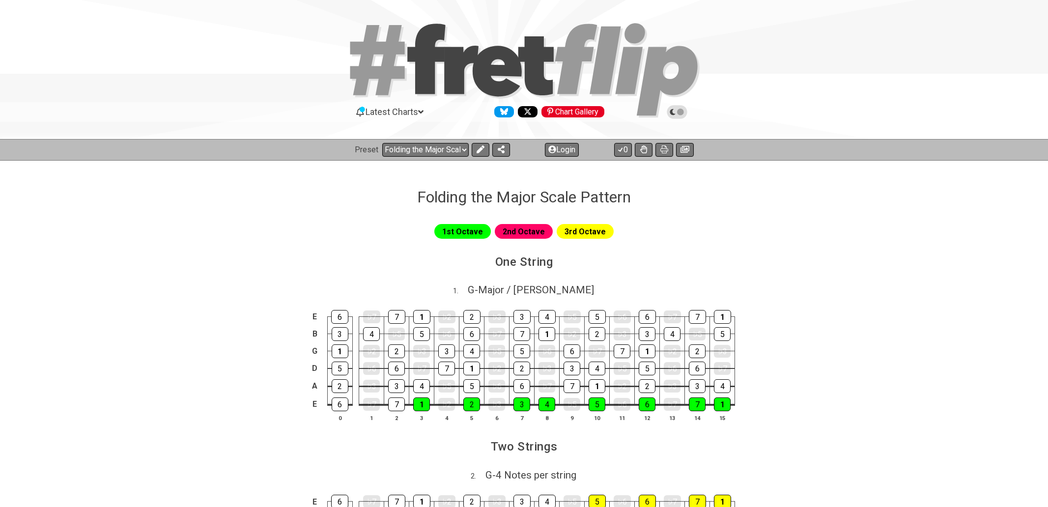
select select "/022512297046"
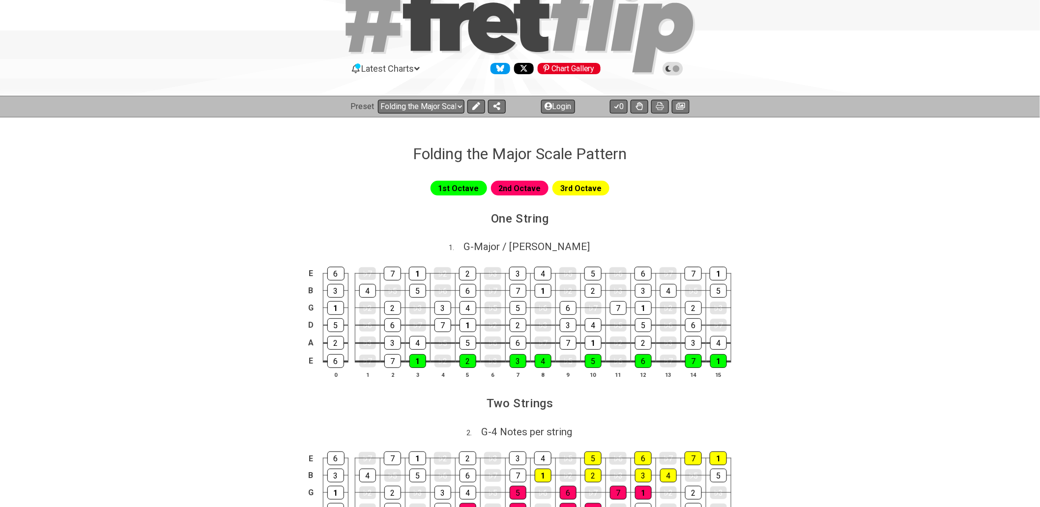
scroll to position [55, 0]
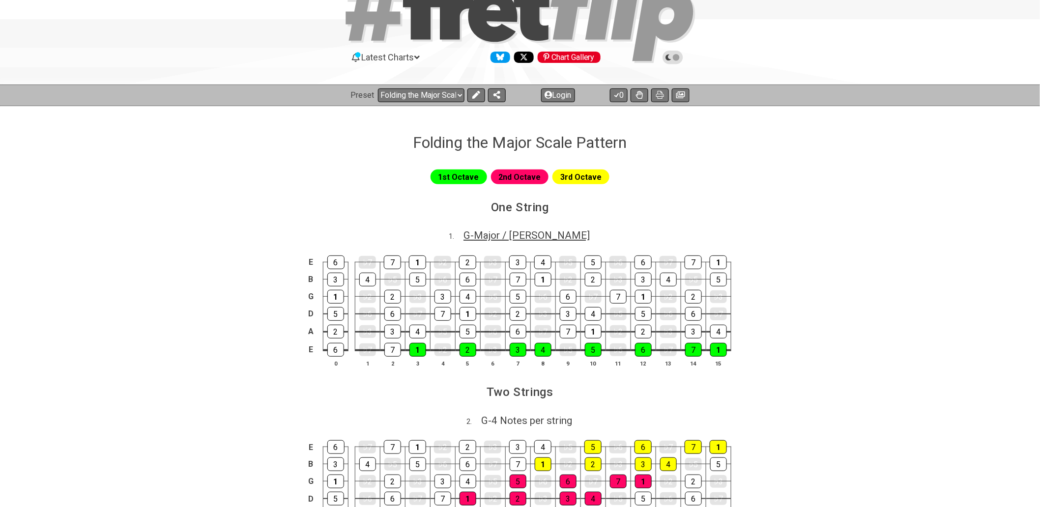
click at [535, 238] on span "G - Major / Ionian" at bounding box center [526, 235] width 126 height 12
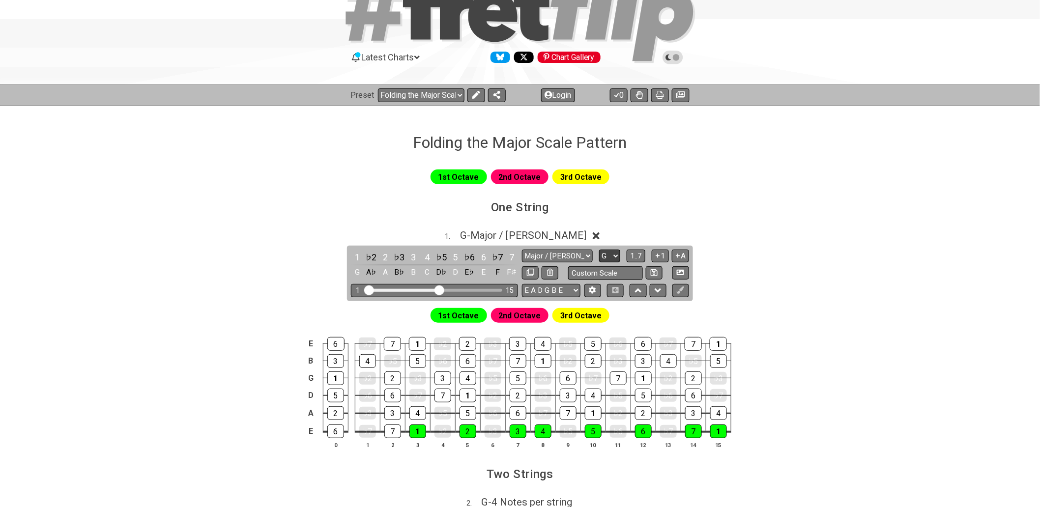
click at [610, 256] on select "A♭ A A♯ B♭ B C C♯ D♭ D D♯ E♭ E F F♯ G♭ G G♯" at bounding box center [609, 256] width 21 height 13
select select "C"
click at [599, 250] on select "A♭ A A♯ B♭ B C C♯ D♭ D D♯ E♭ E F F♯ G♭ G G♯" at bounding box center [609, 256] width 21 height 13
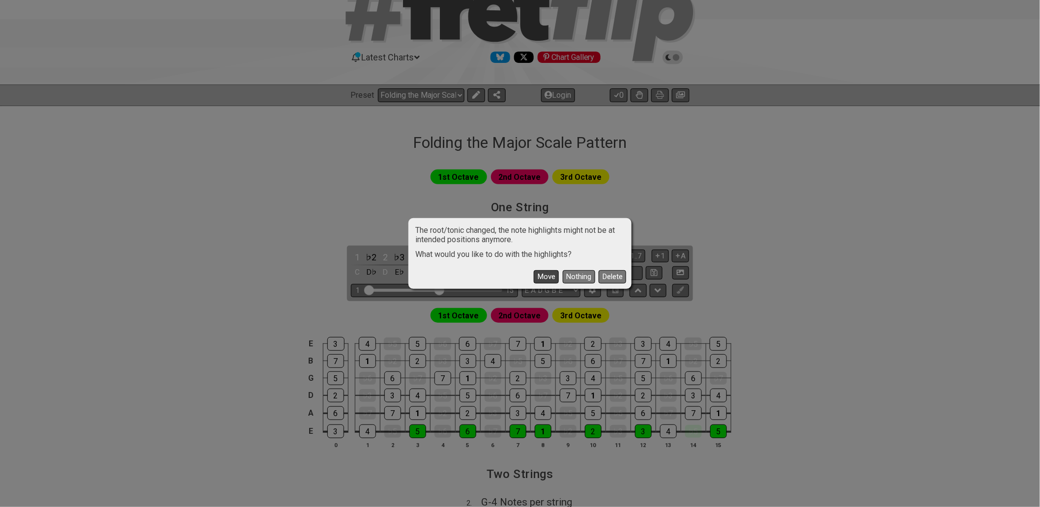
click at [541, 274] on button "Move" at bounding box center [546, 276] width 25 height 13
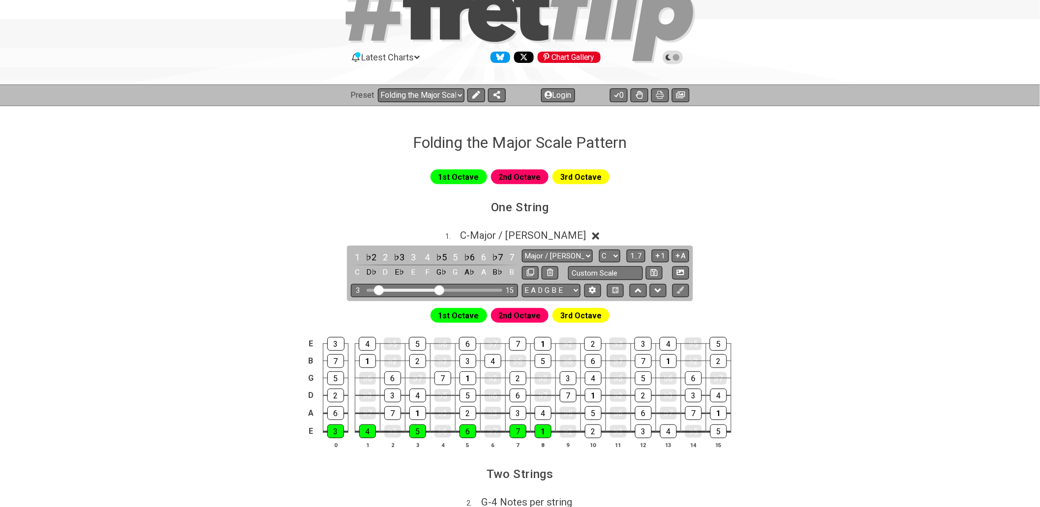
drag, startPoint x: 367, startPoint y: 291, endPoint x: 379, endPoint y: 288, distance: 13.0
click at [379, 289] on input "Visible fret range" at bounding box center [435, 289] width 140 height 0
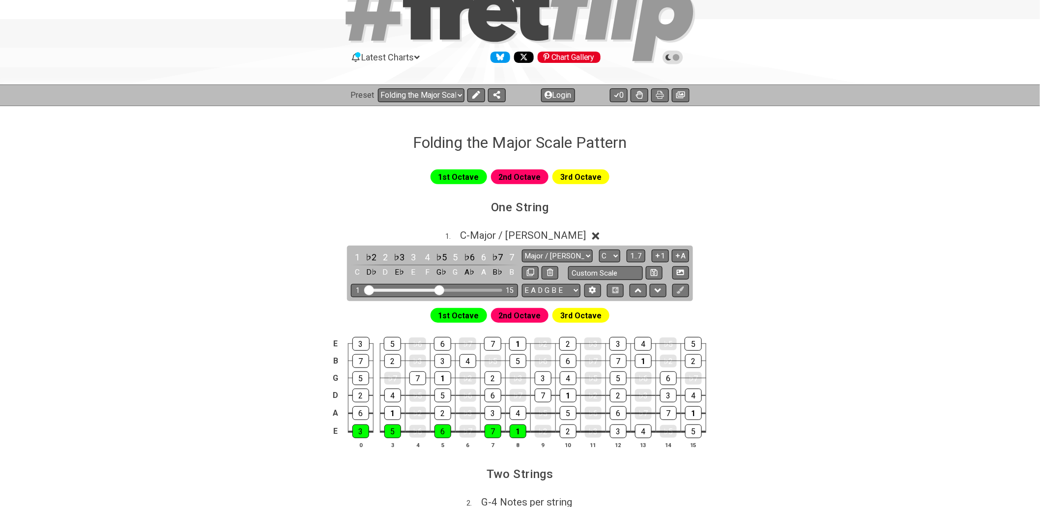
drag, startPoint x: 379, startPoint y: 288, endPoint x: 355, endPoint y: 286, distance: 24.2
click at [365, 289] on input "Visible fret range" at bounding box center [435, 289] width 140 height 0
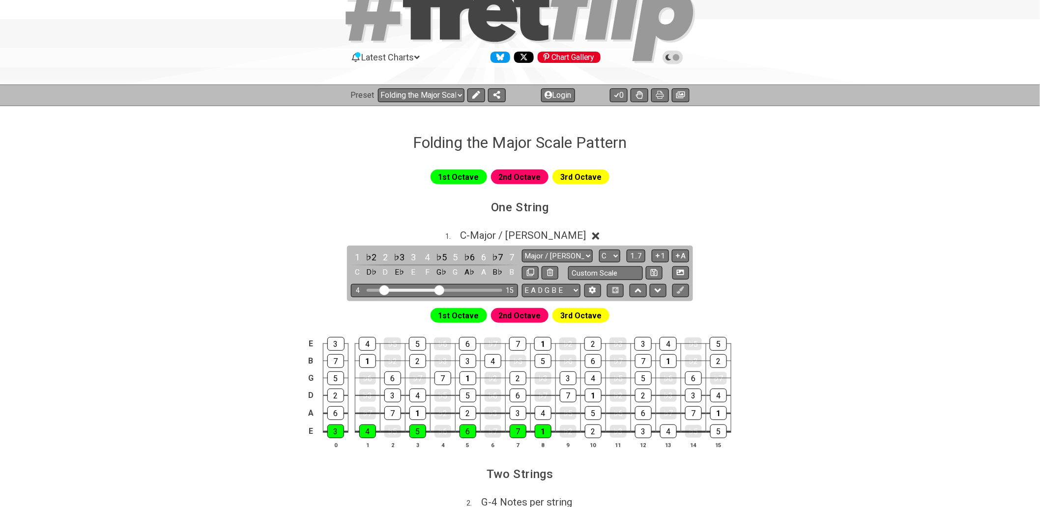
drag, startPoint x: 372, startPoint y: 292, endPoint x: 385, endPoint y: 291, distance: 13.3
click at [385, 289] on input "Visible fret range" at bounding box center [435, 289] width 140 height 0
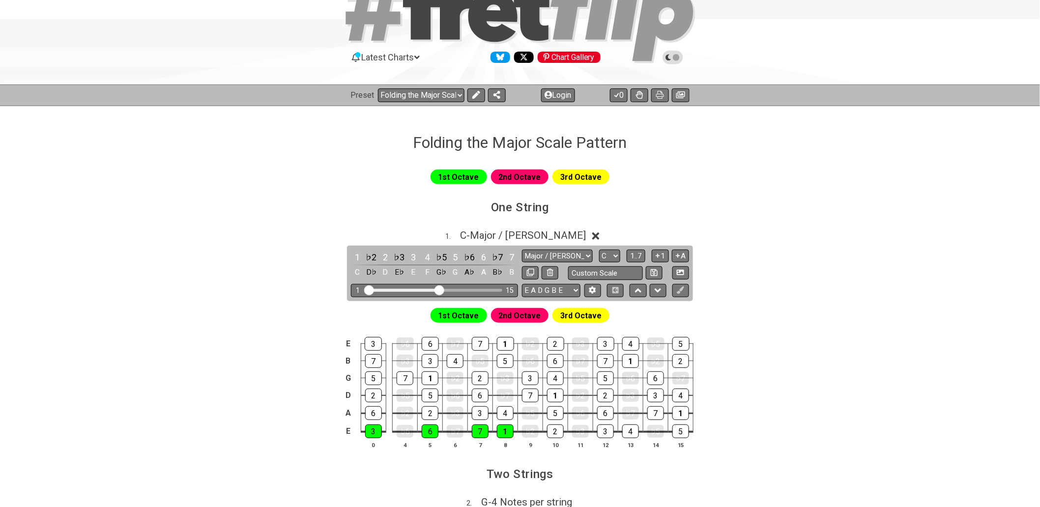
drag, startPoint x: 385, startPoint y: 291, endPoint x: 341, endPoint y: 290, distance: 44.2
click at [365, 289] on input "Visible fret range" at bounding box center [435, 289] width 140 height 0
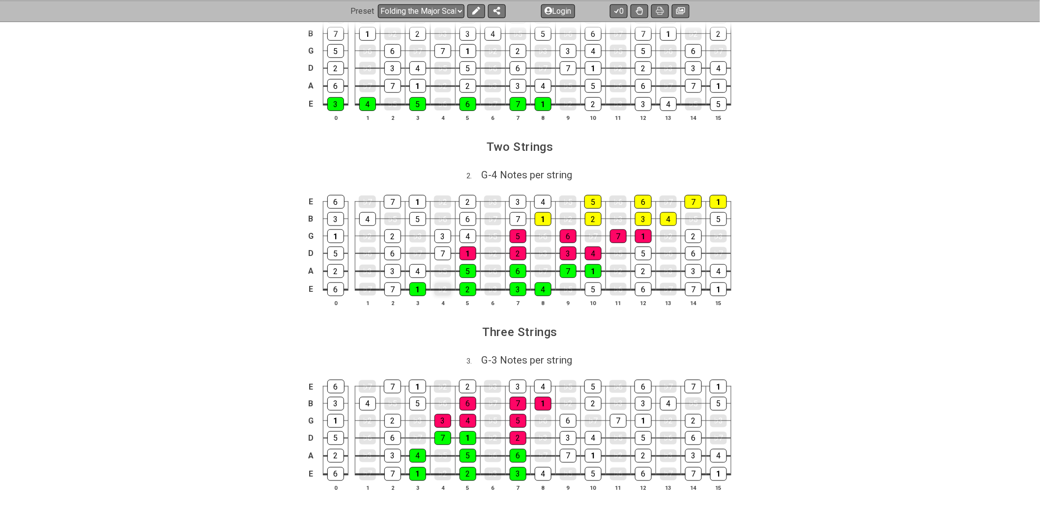
scroll to position [164, 0]
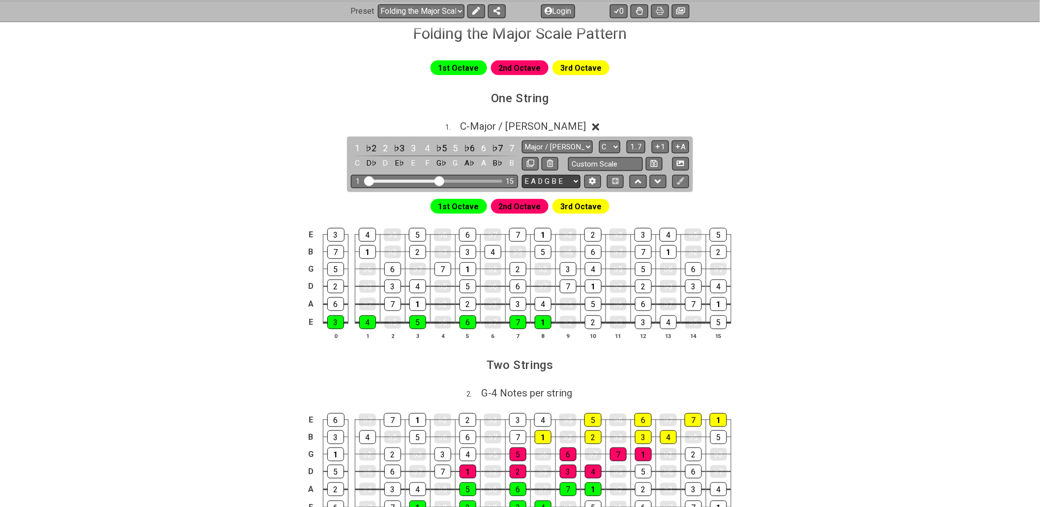
click at [571, 182] on select "E A D G B E E A D G B E E A D G B E B E A D F♯ B A D G C E A D A D G B E E♭ A♭ …" at bounding box center [551, 181] width 58 height 13
click at [572, 182] on select "E A D G B E E A D G B E E A D G B E B E A D F♯ B A D G C E A D A D G B E E♭ A♭ …" at bounding box center [551, 181] width 58 height 13
click at [539, 130] on span "C - Major / Ionian" at bounding box center [523, 126] width 126 height 12
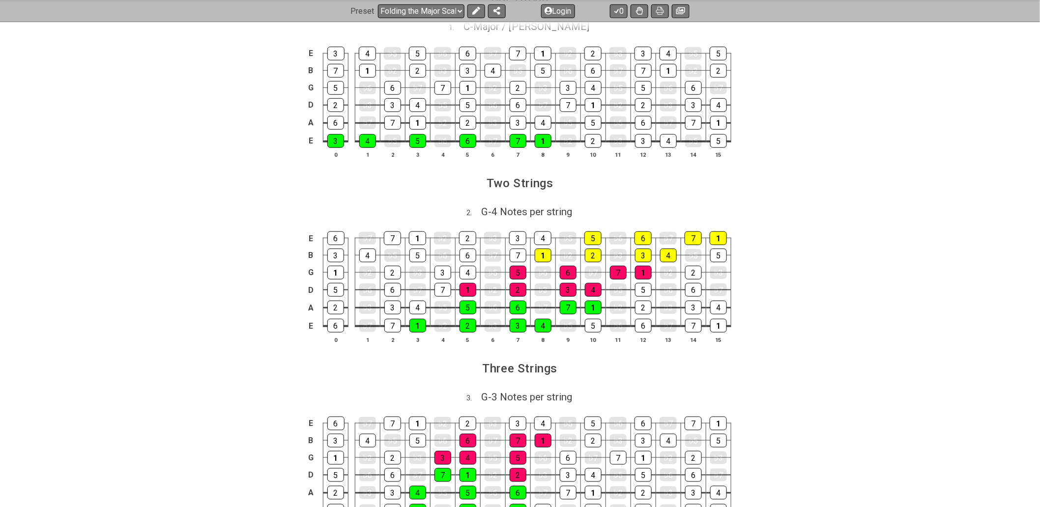
scroll to position [273, 0]
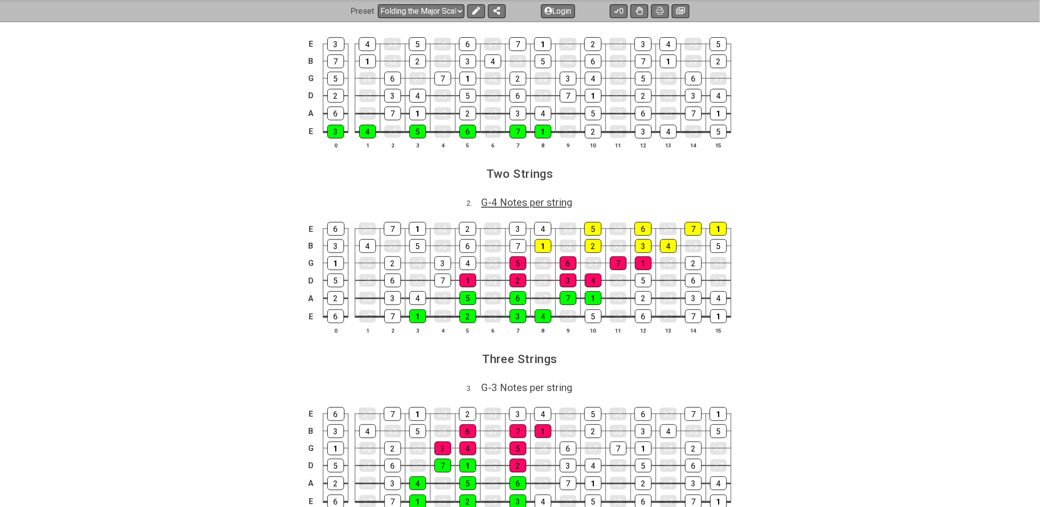
click at [542, 200] on span "G - 4 Notes per string" at bounding box center [526, 203] width 91 height 12
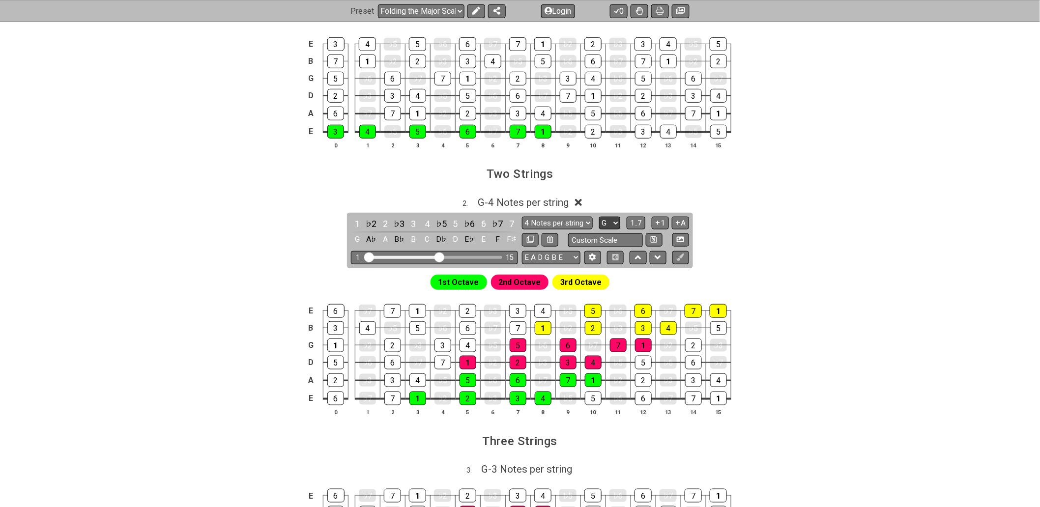
click at [615, 222] on select "A♭ A A♯ B♭ B C C♯ D♭ D D♯ E♭ E F F♯ G♭ G G♯" at bounding box center [609, 223] width 21 height 13
select select "C"
click at [599, 217] on select "A♭ A A♯ B♭ B C C♯ D♭ D D♯ E♭ E F F♯ G♭ G G♯" at bounding box center [609, 223] width 21 height 13
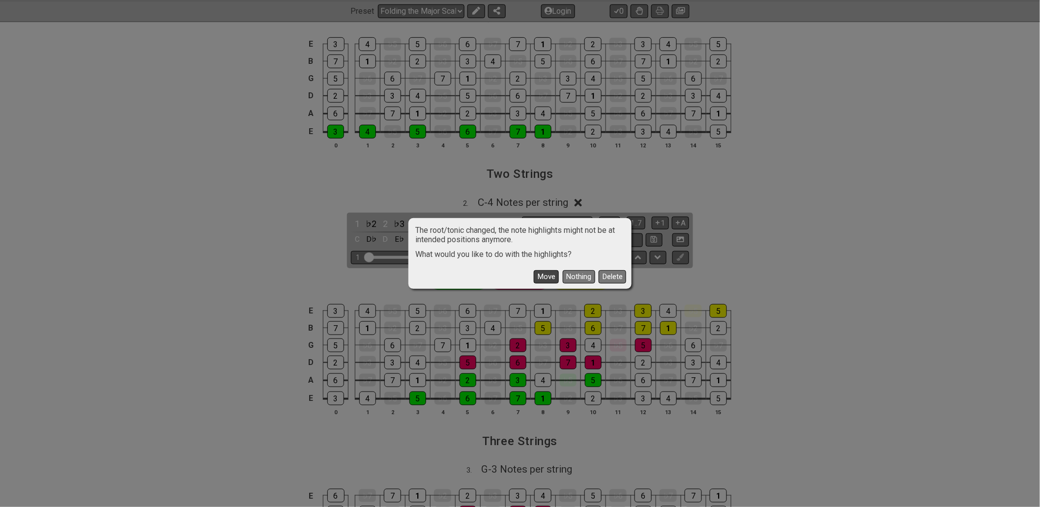
click at [543, 277] on button "Move" at bounding box center [546, 276] width 25 height 13
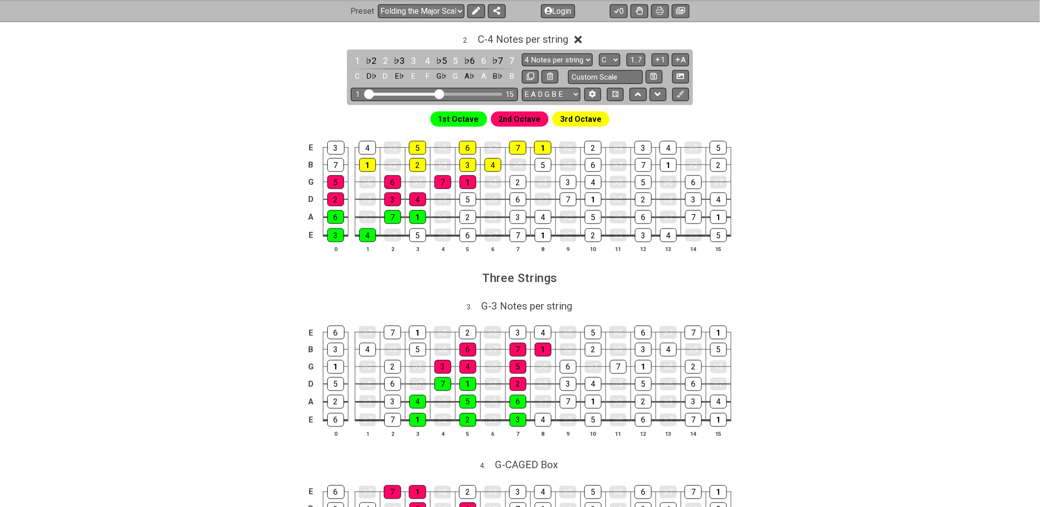
scroll to position [436, 0]
click at [529, 306] on span "G - 3 Notes per string" at bounding box center [526, 306] width 91 height 12
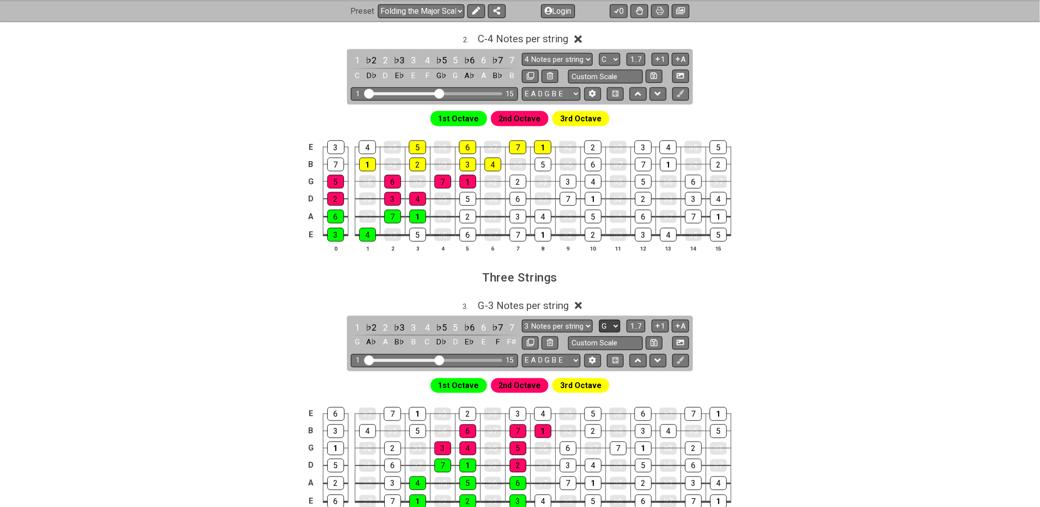
click at [606, 330] on select "A♭ A A♯ B♭ B C C♯ D♭ D D♯ E♭ E F F♯ G♭ G G♯" at bounding box center [609, 326] width 21 height 13
select select "C"
click at [599, 322] on select "A♭ A A♯ B♭ B C C♯ D♭ D D♯ E♭ E F F♯ G♭ G G♯" at bounding box center [609, 326] width 21 height 13
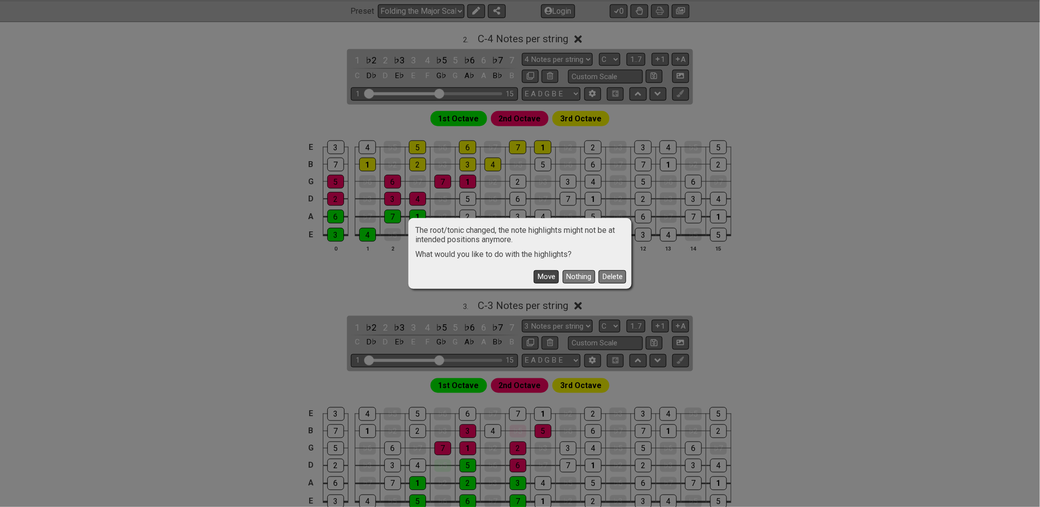
click at [546, 273] on button "Move" at bounding box center [546, 276] width 25 height 13
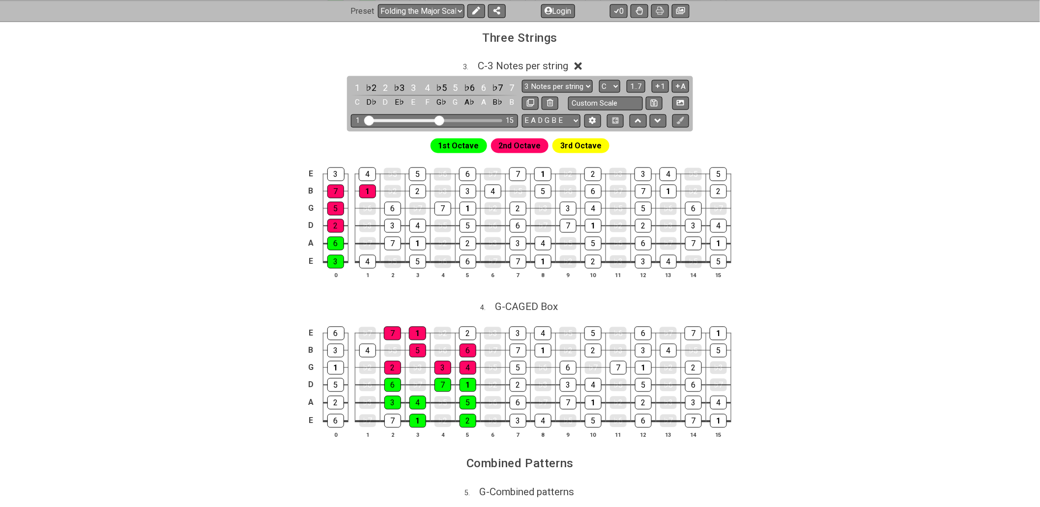
scroll to position [710, 0]
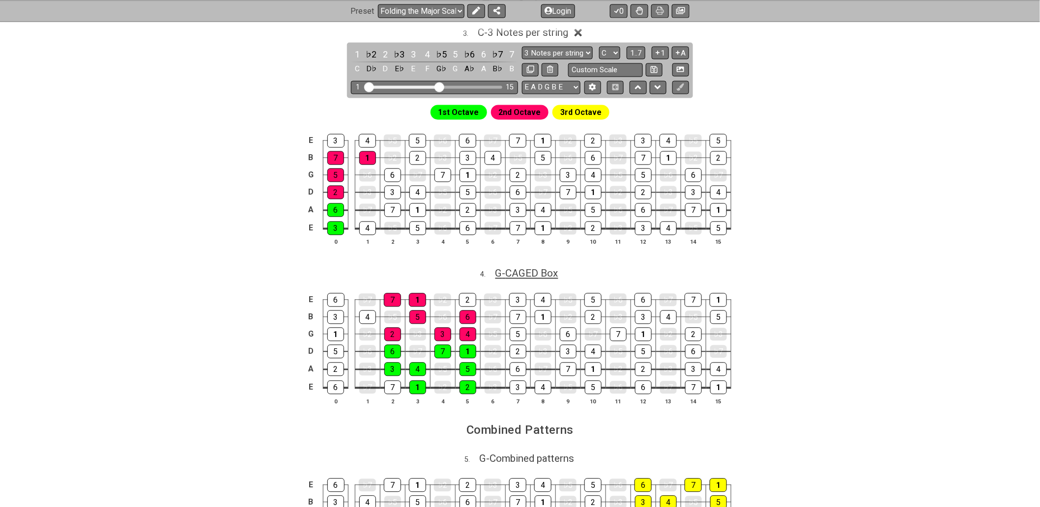
click at [534, 280] on span "G - CAGED Box" at bounding box center [526, 274] width 63 height 12
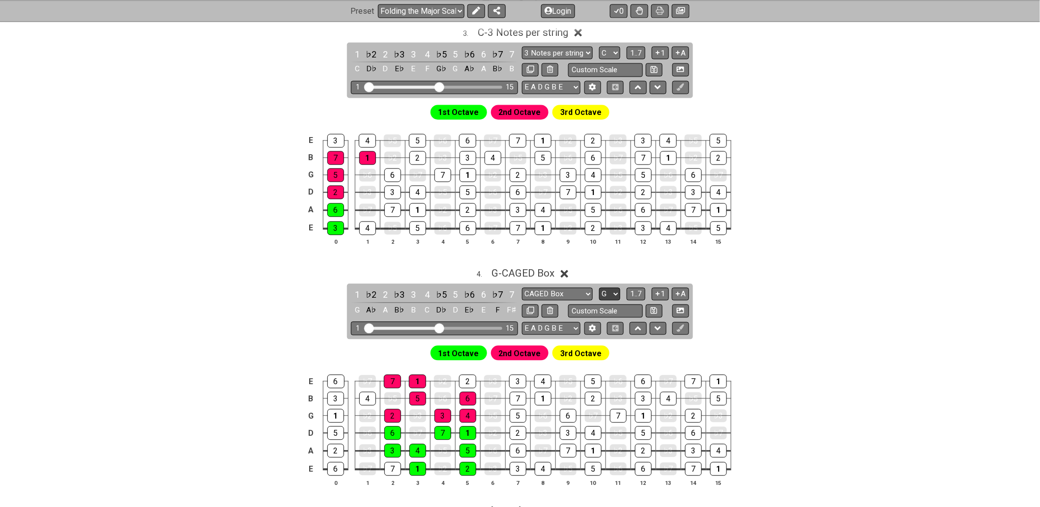
click at [612, 297] on select "A♭ A A♯ B♭ B C C♯ D♭ D D♯ E♭ E F F♯ G♭ G G♯" at bounding box center [609, 294] width 21 height 13
select select "C"
click at [599, 292] on select "A♭ A A♯ B♭ B C C♯ D♭ D D♯ E♭ E F F♯ G♭ G G♯" at bounding box center [609, 294] width 21 height 13
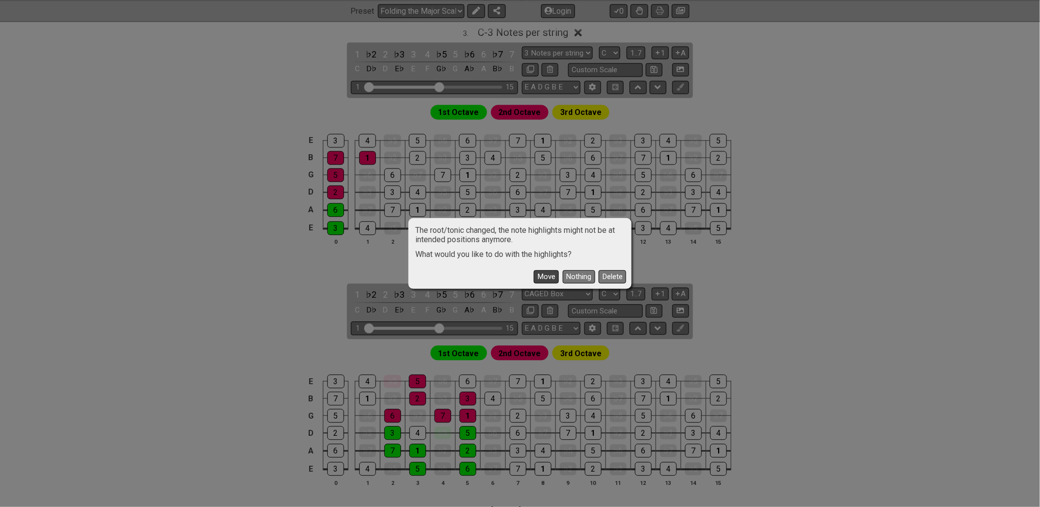
click at [541, 278] on button "Move" at bounding box center [546, 276] width 25 height 13
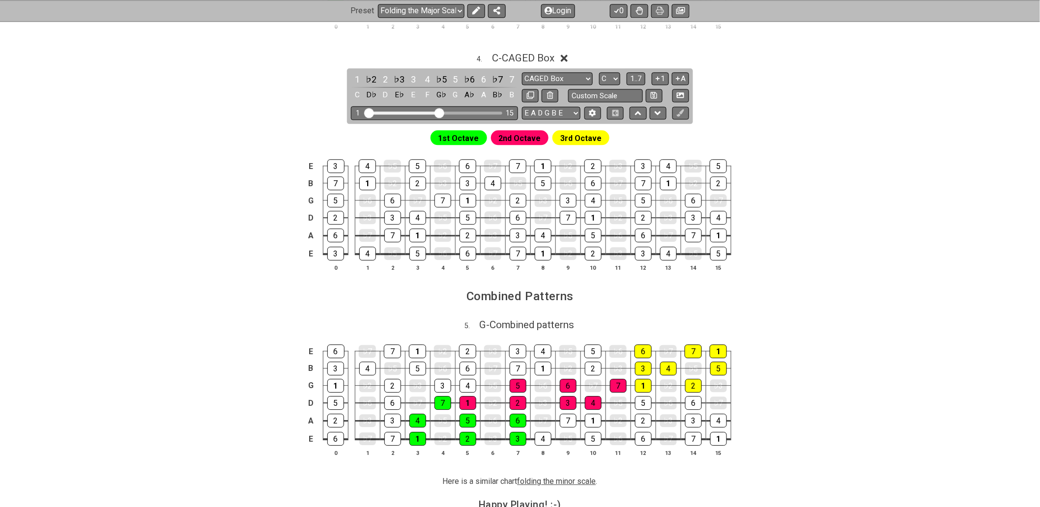
scroll to position [928, 0]
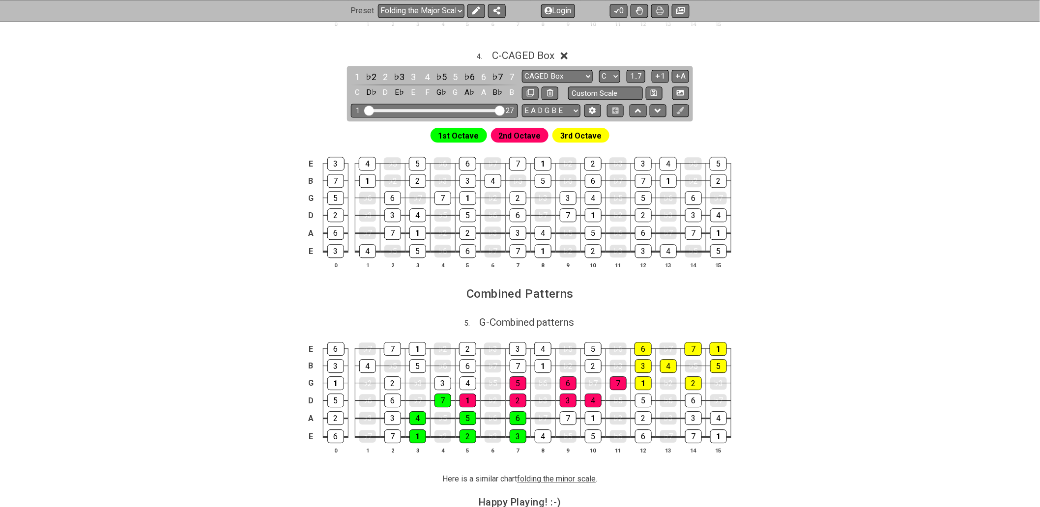
drag, startPoint x: 439, startPoint y: 113, endPoint x: 503, endPoint y: 114, distance: 63.9
click at [503, 110] on input "Visible fret range" at bounding box center [435, 110] width 140 height 0
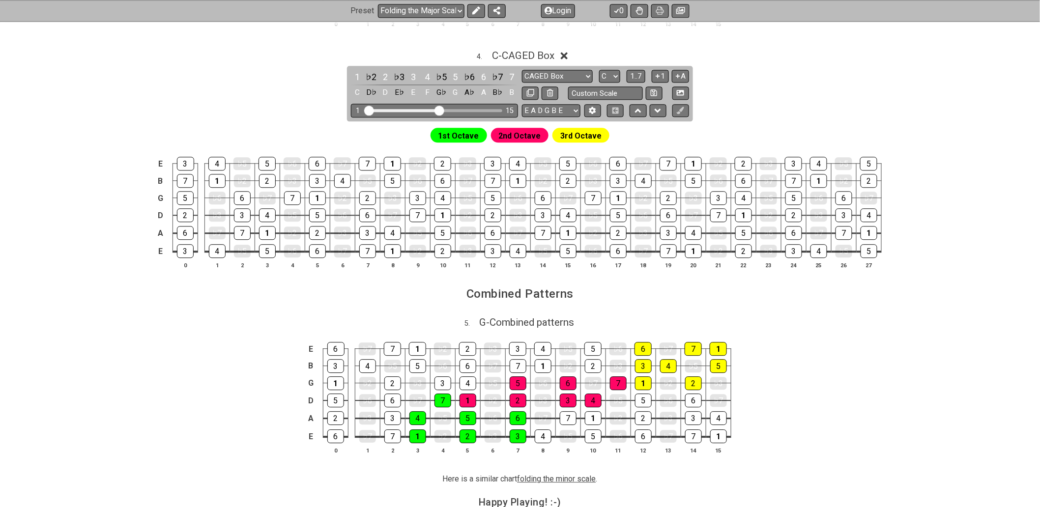
drag, startPoint x: 500, startPoint y: 115, endPoint x: 440, endPoint y: 114, distance: 59.9
click at [440, 110] on input "Visible fret range" at bounding box center [435, 110] width 140 height 0
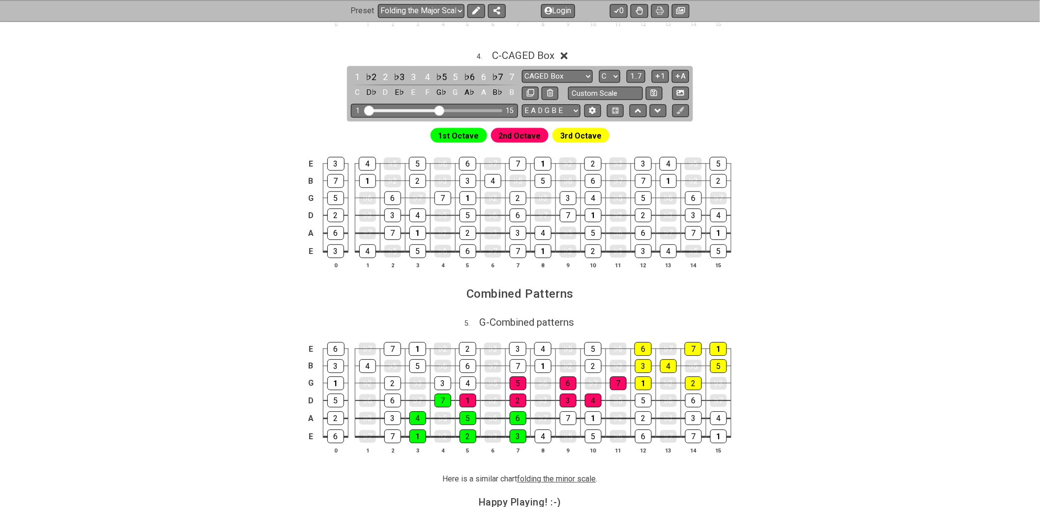
click at [510, 138] on span "2nd Octave" at bounding box center [520, 136] width 42 height 14
click at [575, 79] on select "CAGED Box CAGED Box Minor Pentatonic Major Pentatonic Minor Blues Major Blues M…" at bounding box center [557, 76] width 71 height 13
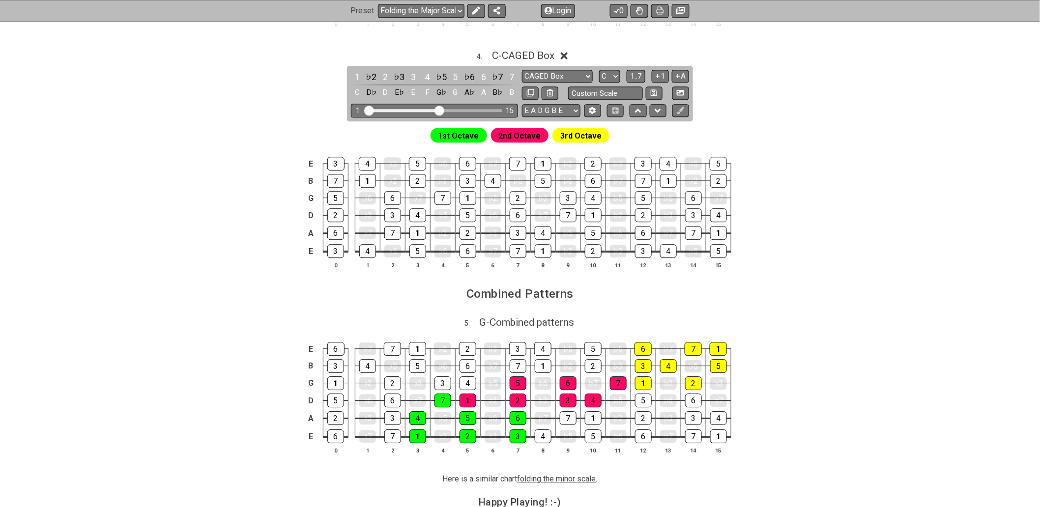
click at [774, 70] on div "4 . C - CAGED Box 1 ♭2 2 ♭3 3 4 ♭5 5 ♭6 6 ♭7 7 C D♭ D E♭ E F G♭ G A♭ A B♭ B CAG…" at bounding box center [520, 163] width 767 height 239
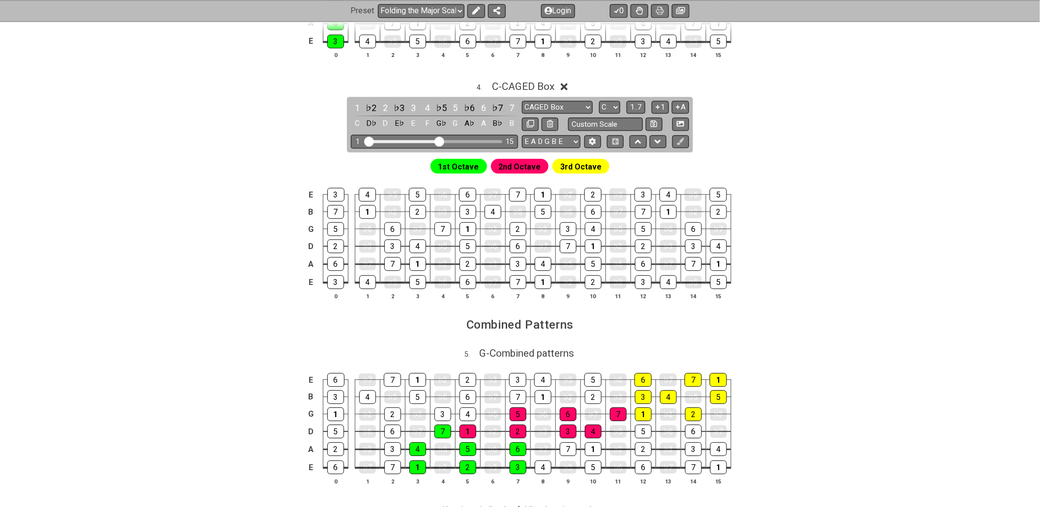
scroll to position [951, 0]
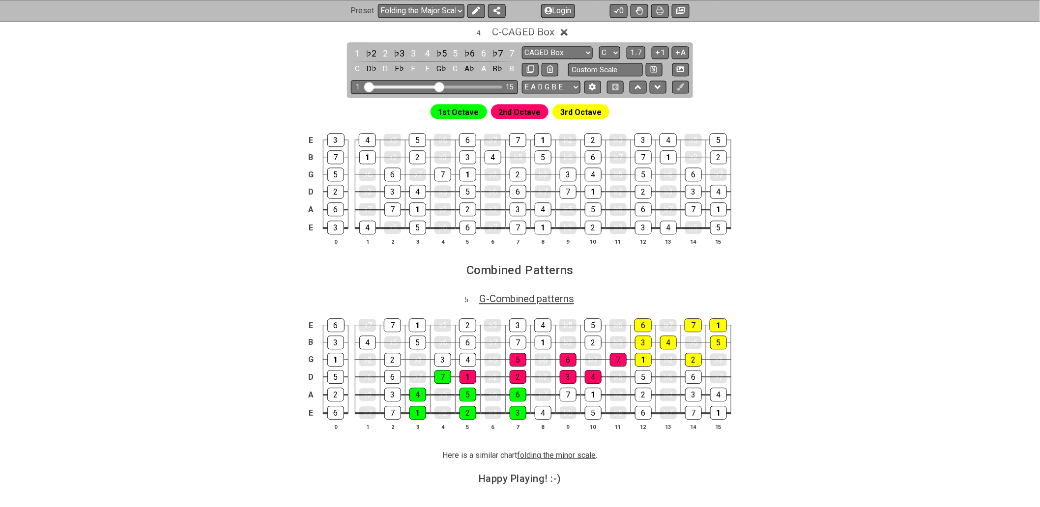
click at [507, 305] on span "G - Combined patterns" at bounding box center [526, 299] width 95 height 12
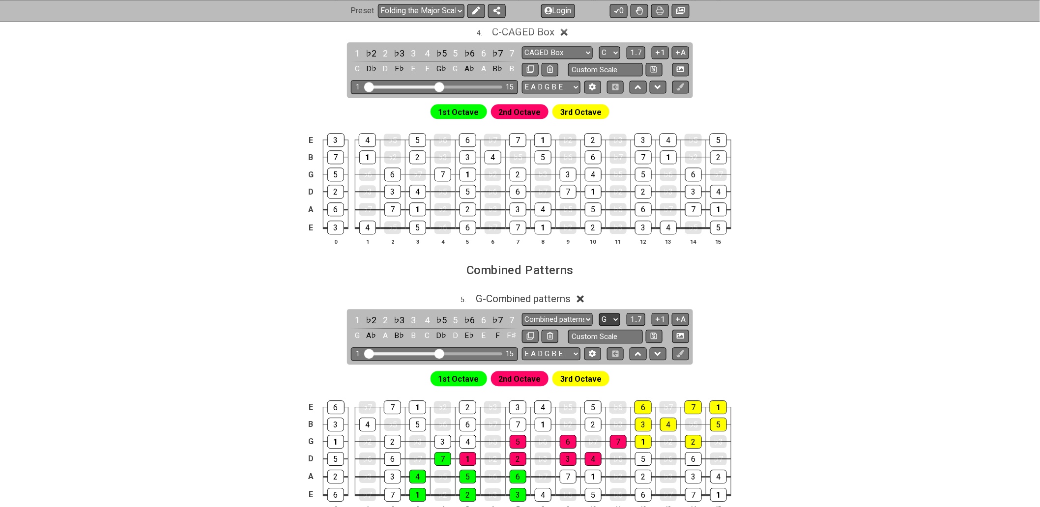
click at [612, 322] on select "A♭ A A♯ B♭ B C C♯ D♭ D D♯ E♭ E F F♯ G♭ G G♯" at bounding box center [609, 319] width 21 height 13
select select "C"
click at [599, 318] on select "A♭ A A♯ B♭ B C C♯ D♭ D D♯ E♭ E F F♯ G♭ G G♯" at bounding box center [609, 319] width 21 height 13
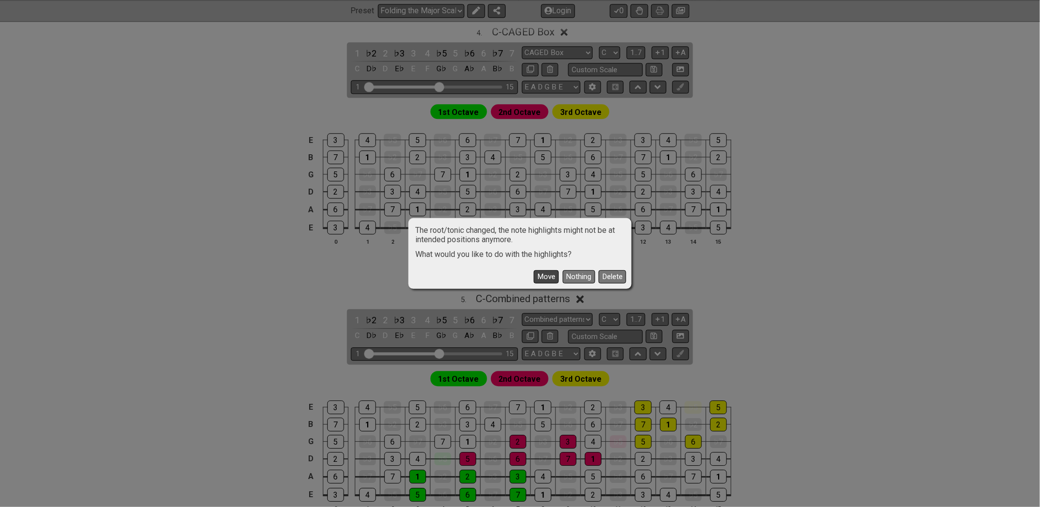
click at [542, 280] on button "Move" at bounding box center [546, 276] width 25 height 13
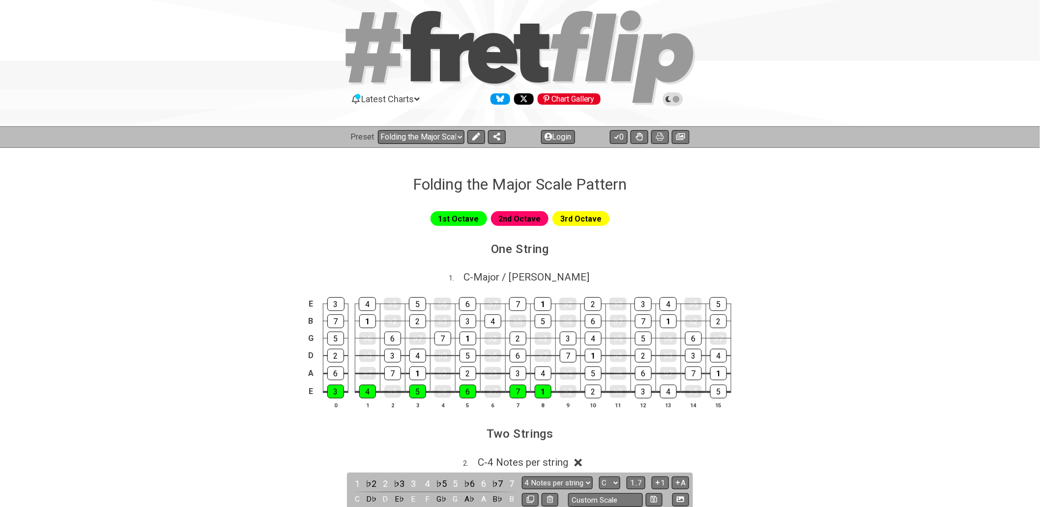
scroll to position [0, 0]
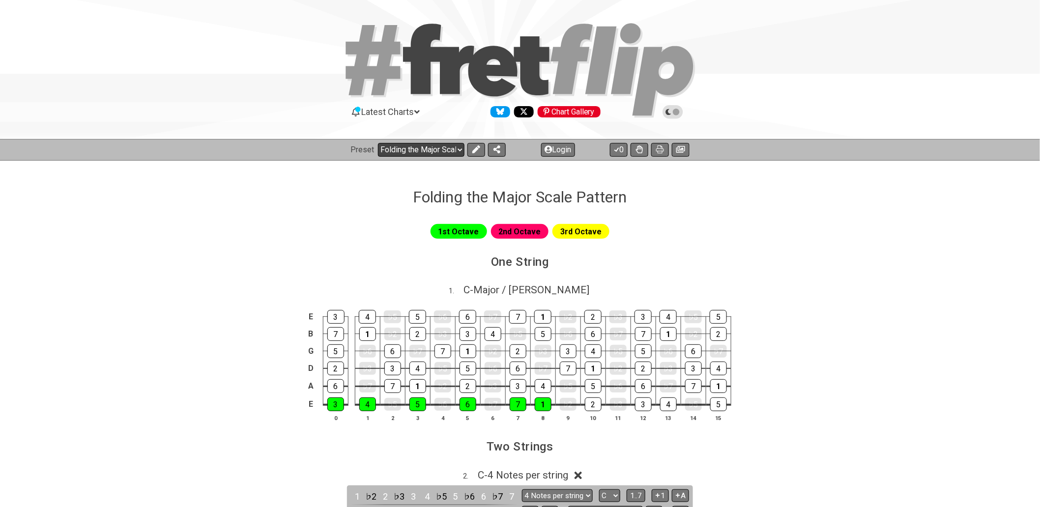
click at [457, 148] on select "Welcome to #fretflip! Folding the Major Scale Pattern Custom Preset Minor Penta…" at bounding box center [421, 150] width 86 height 14
click at [665, 255] on section "One String" at bounding box center [520, 266] width 767 height 26
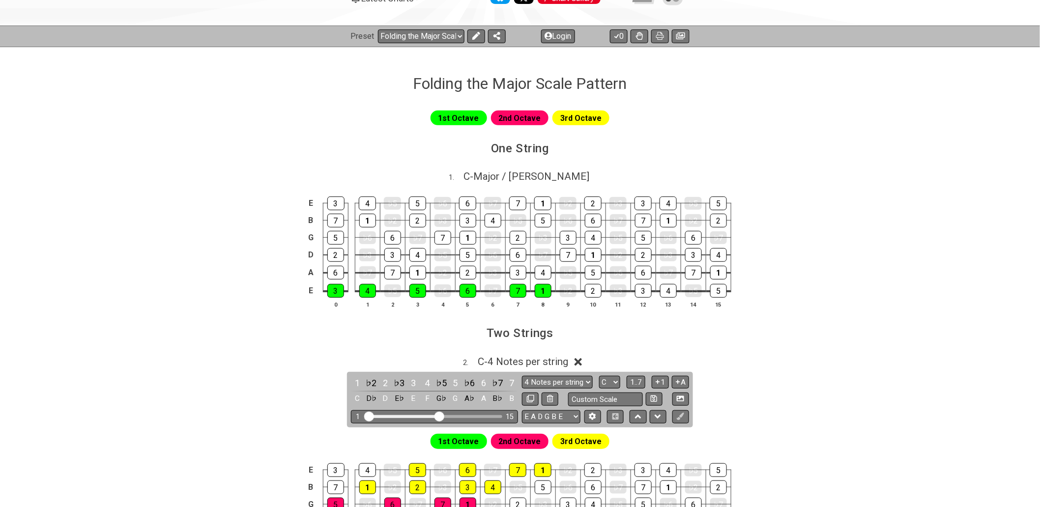
scroll to position [109, 0]
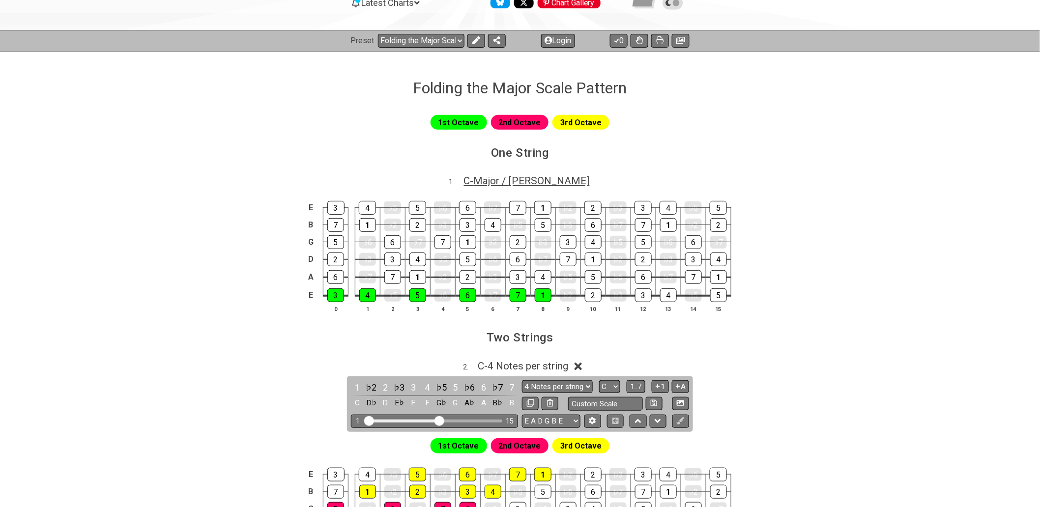
click at [527, 182] on span "C - Major / Ionian" at bounding box center [527, 181] width 126 height 12
select select "C"
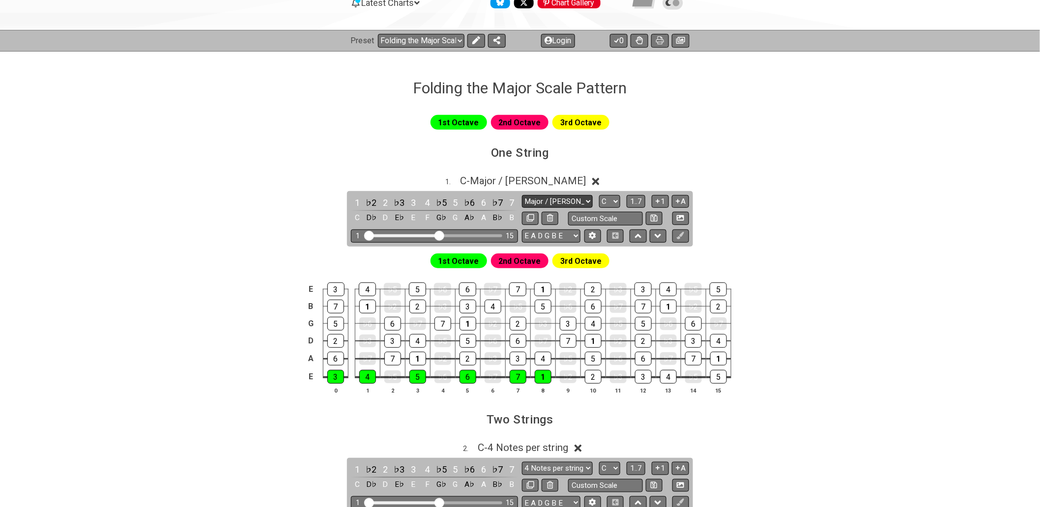
click at [584, 199] on select "Major / [PERSON_NAME] Minor Pentatonic Major Pentatonic Minor Blues Major Blues…" at bounding box center [557, 201] width 71 height 13
select select "Major / [PERSON_NAME]"
click at [522, 195] on select "Major / [PERSON_NAME] Minor Pentatonic Major Pentatonic Minor Blues Major Blues…" at bounding box center [557, 201] width 71 height 13
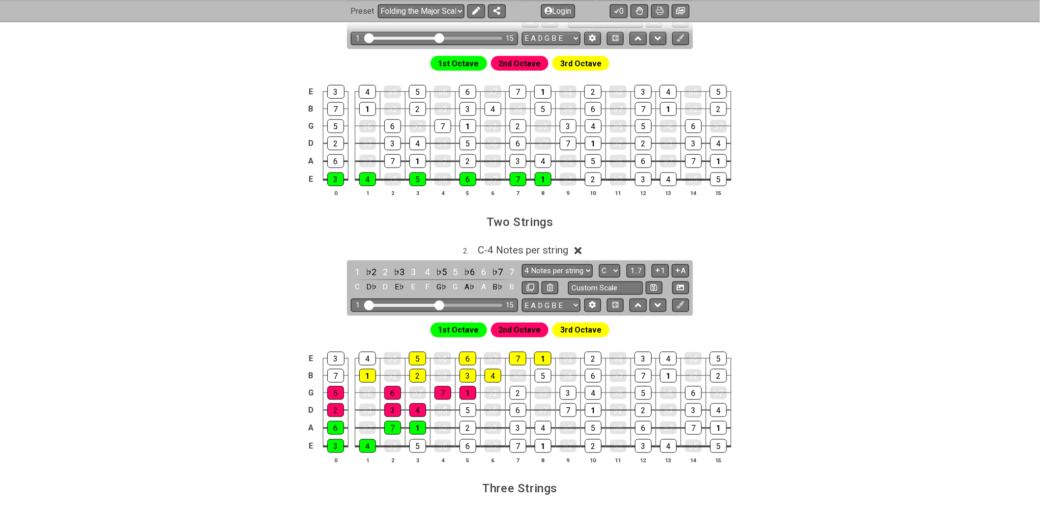
scroll to position [327, 0]
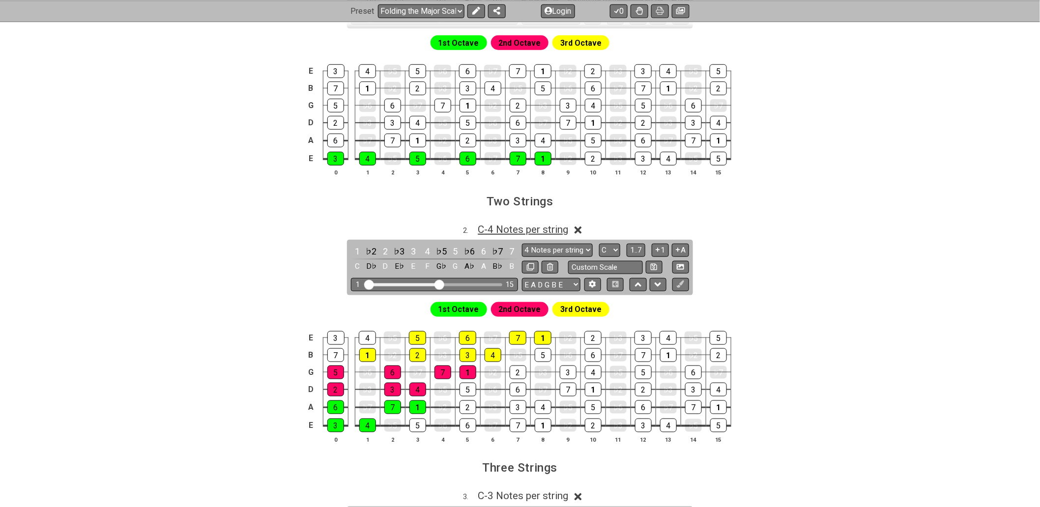
click at [550, 231] on span "C - 4 Notes per string" at bounding box center [523, 230] width 90 height 12
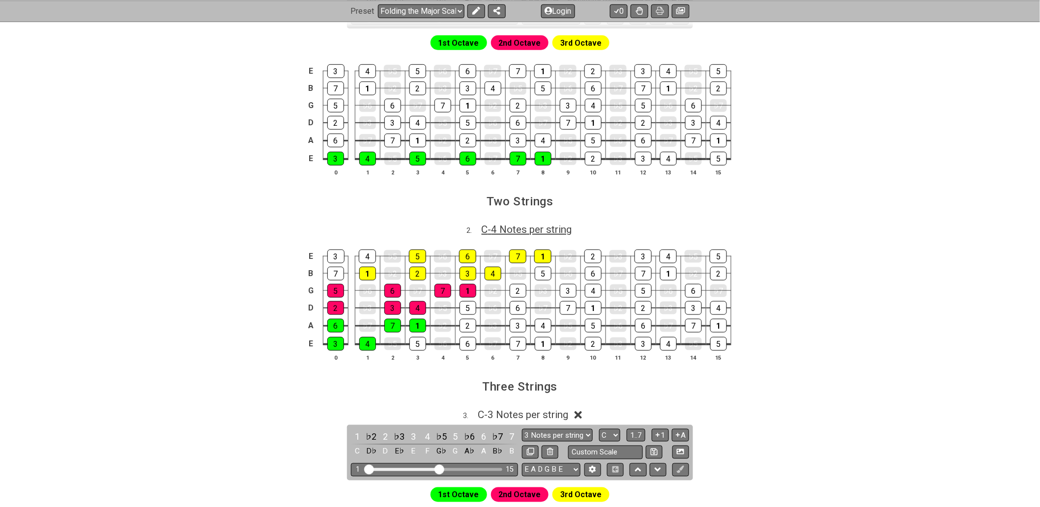
click at [548, 233] on span "C - 4 Notes per string" at bounding box center [527, 230] width 90 height 12
select select "C"
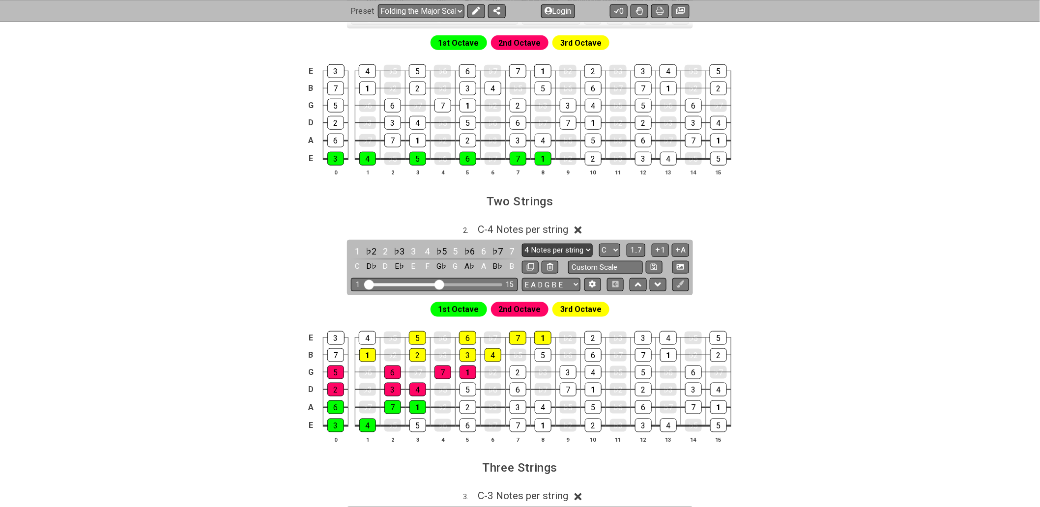
click at [584, 248] on select "4 Notes per string 4 Notes per string Minor Pentatonic Major Pentatonic Minor B…" at bounding box center [557, 250] width 71 height 13
select select "Major / [PERSON_NAME]"
click at [522, 245] on select "4 Notes per string 4 Notes per string Minor Pentatonic Major Pentatonic Minor B…" at bounding box center [557, 250] width 71 height 13
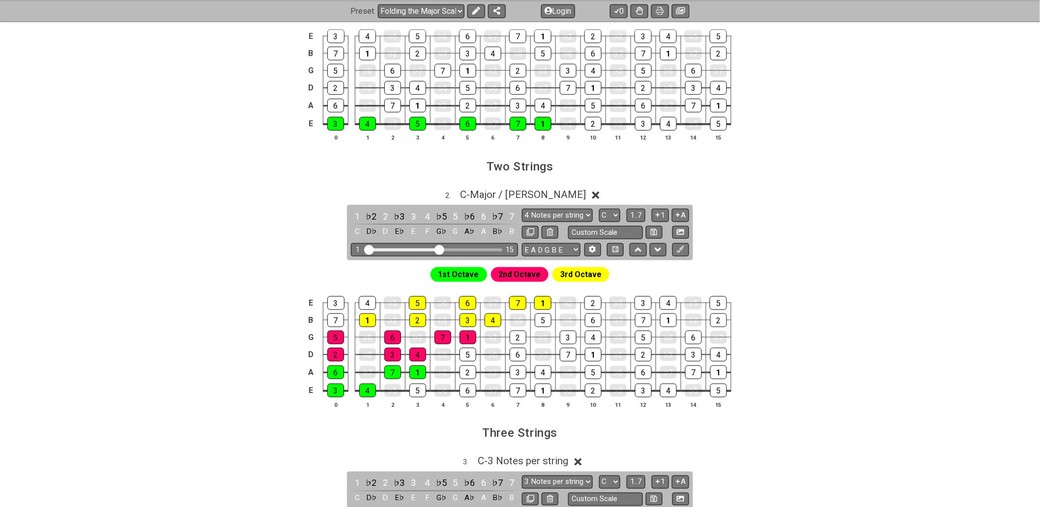
scroll to position [382, 0]
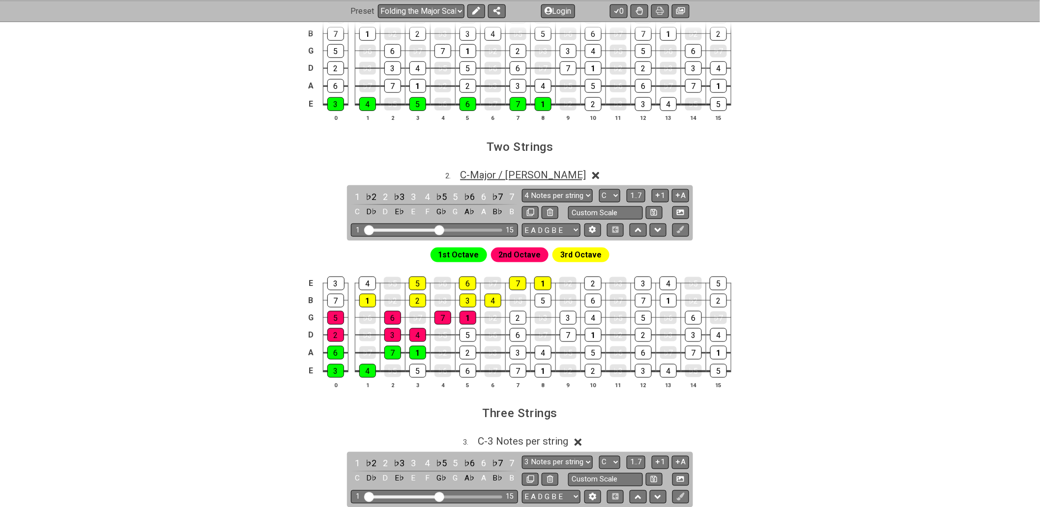
click at [540, 174] on span "C - Major / Ionian" at bounding box center [523, 175] width 126 height 12
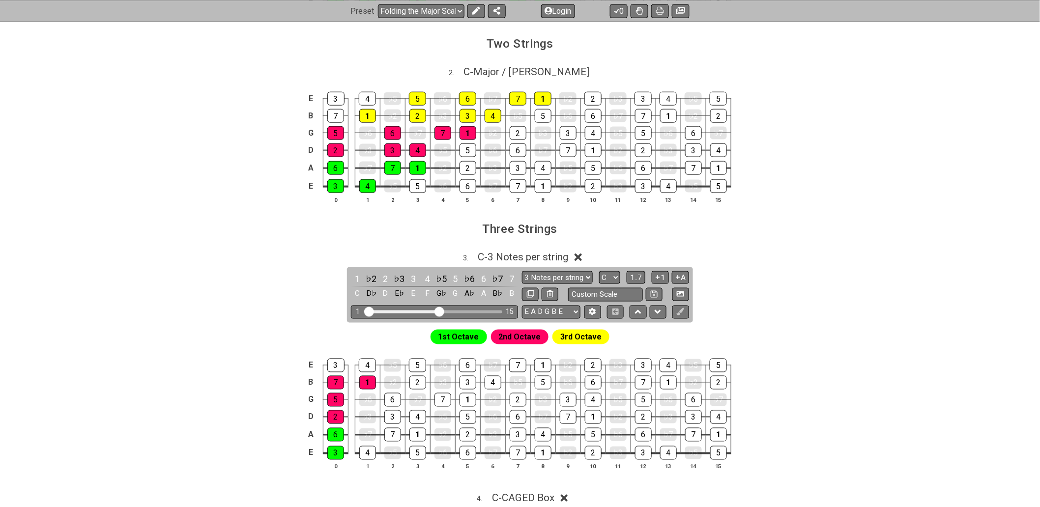
scroll to position [546, 0]
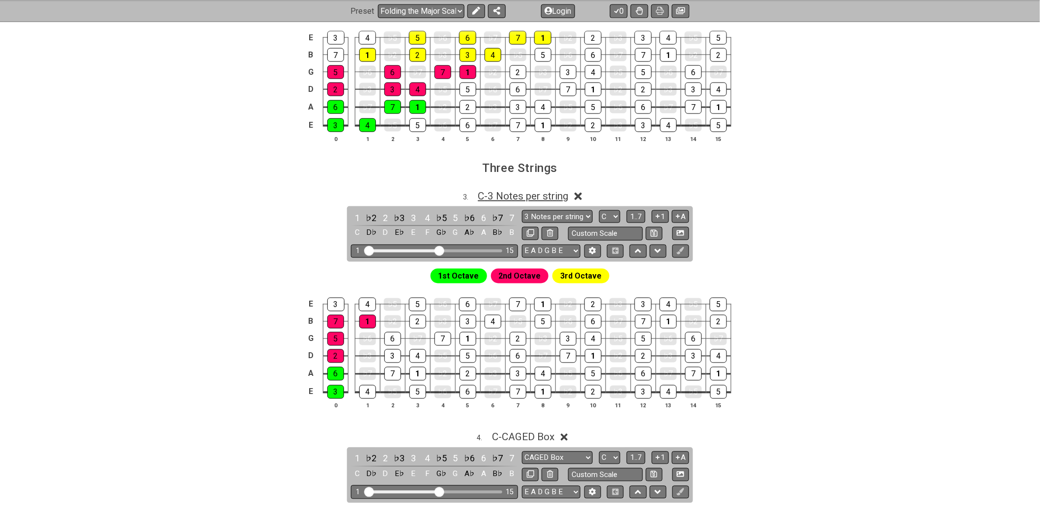
click at [540, 198] on span "C - 3 Notes per string" at bounding box center [523, 196] width 90 height 12
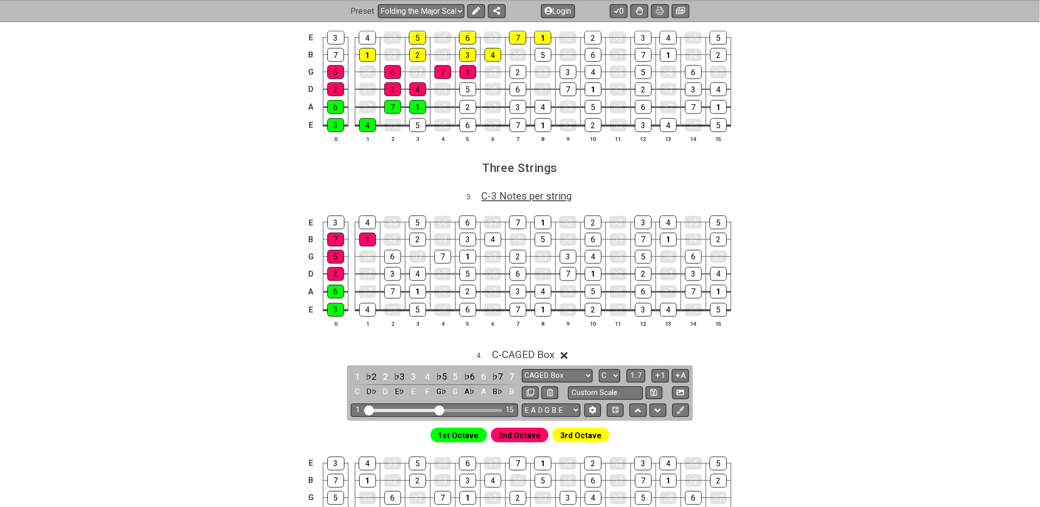
click at [540, 199] on span "C - 3 Notes per string" at bounding box center [527, 196] width 90 height 12
select select "C"
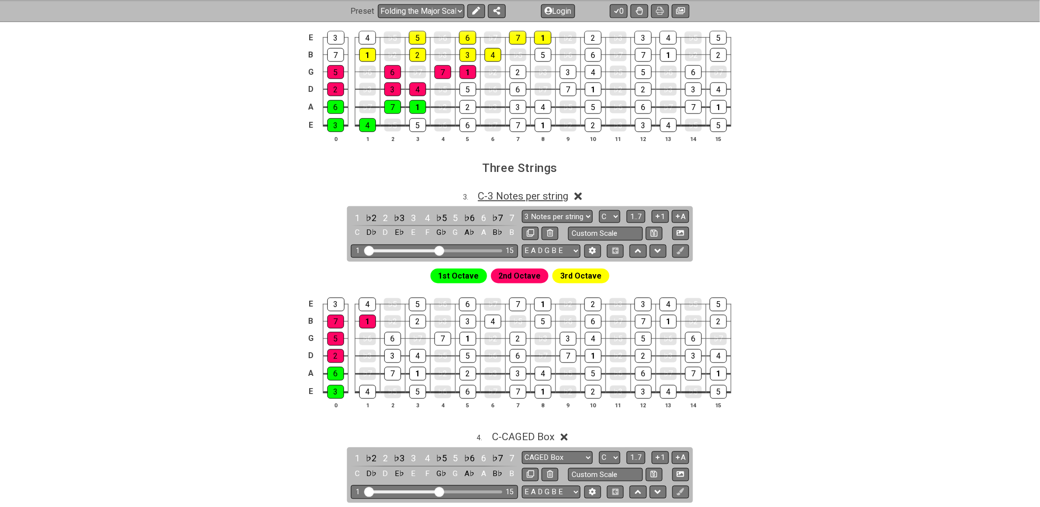
click at [554, 198] on span "C - 3 Notes per string" at bounding box center [523, 196] width 90 height 12
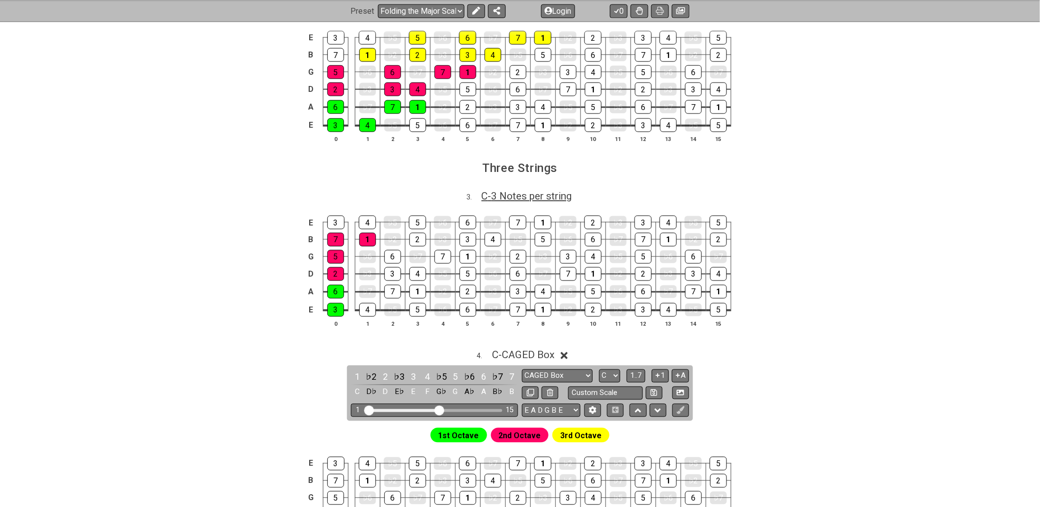
click at [556, 199] on span "C - 3 Notes per string" at bounding box center [527, 196] width 90 height 12
select select "C"
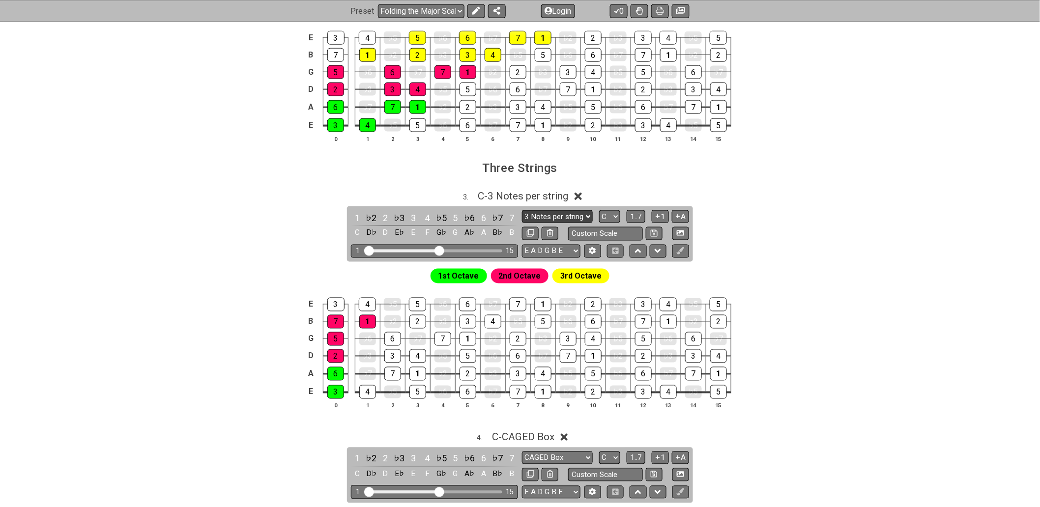
click at [568, 219] on select "3 Notes per string 3 Notes per string Minor Pentatonic Major Pentatonic Minor B…" at bounding box center [557, 216] width 71 height 13
select select "Major / [PERSON_NAME]"
click at [522, 213] on select "3 Notes per string 3 Notes per string Minor Pentatonic Major Pentatonic Minor B…" at bounding box center [557, 216] width 71 height 13
click at [592, 198] on icon at bounding box center [595, 196] width 7 height 7
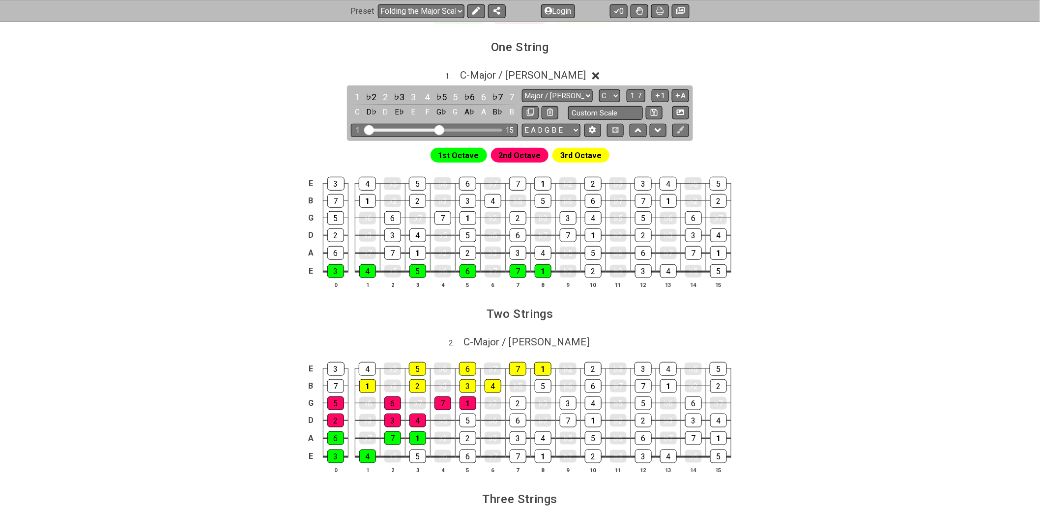
scroll to position [164, 0]
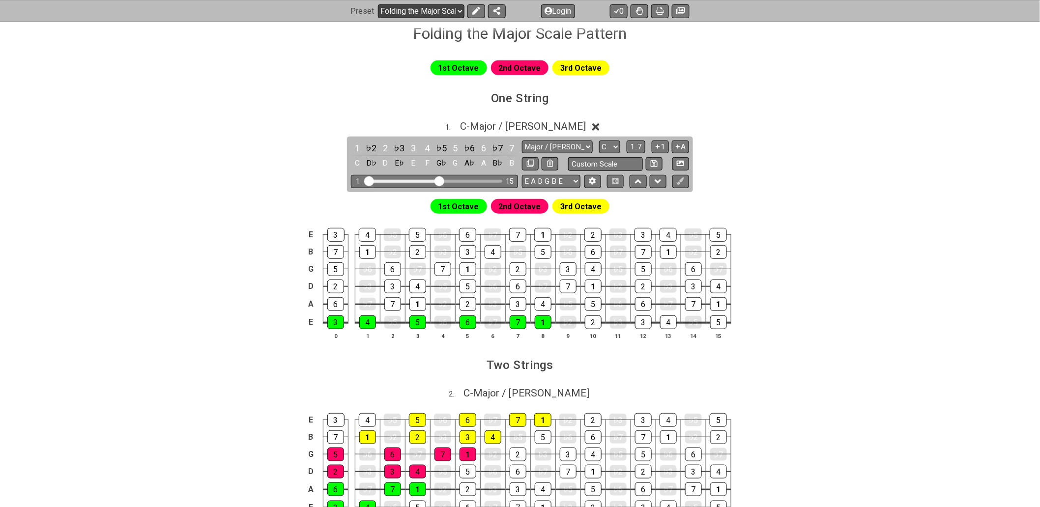
click at [459, 9] on select "Welcome to #fretflip! Folding the Major Scale Pattern Custom Preset Minor Penta…" at bounding box center [421, 11] width 86 height 14
click at [378, 4] on select "Welcome to #fretflip! Folding the Major Scale Pattern Custom Preset Minor Penta…" at bounding box center [421, 11] width 86 height 14
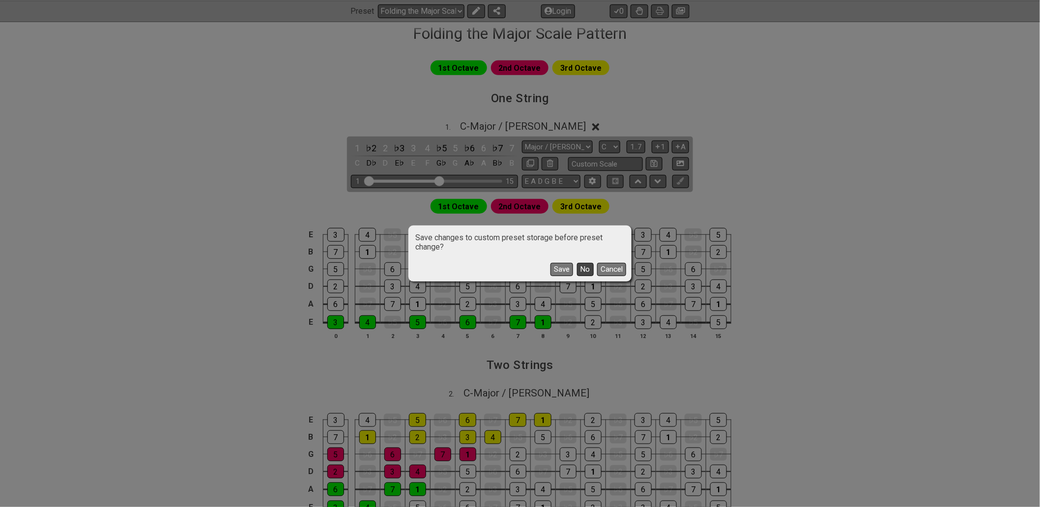
click at [585, 272] on button "No" at bounding box center [585, 269] width 17 height 13
select select "/3nps-caged-shapes"
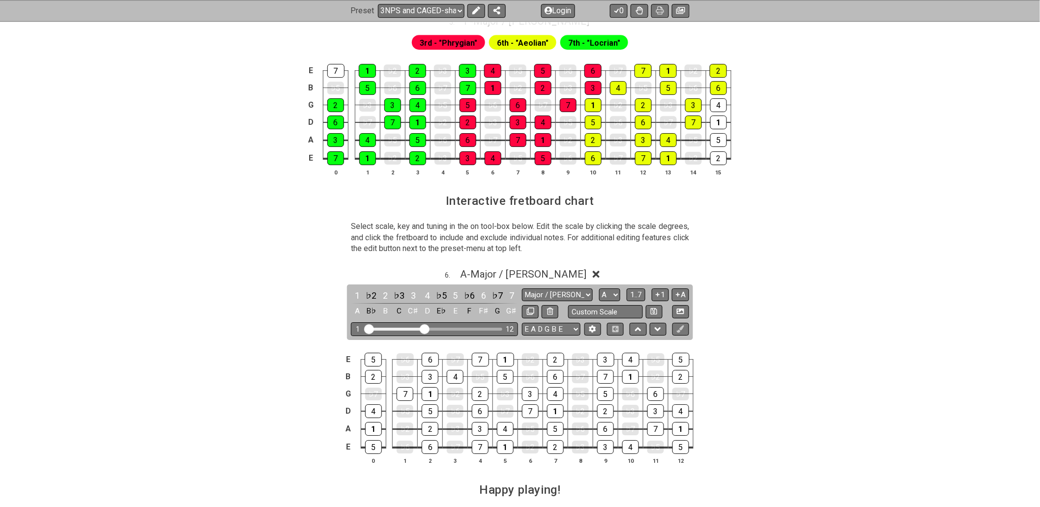
scroll to position [1255, 0]
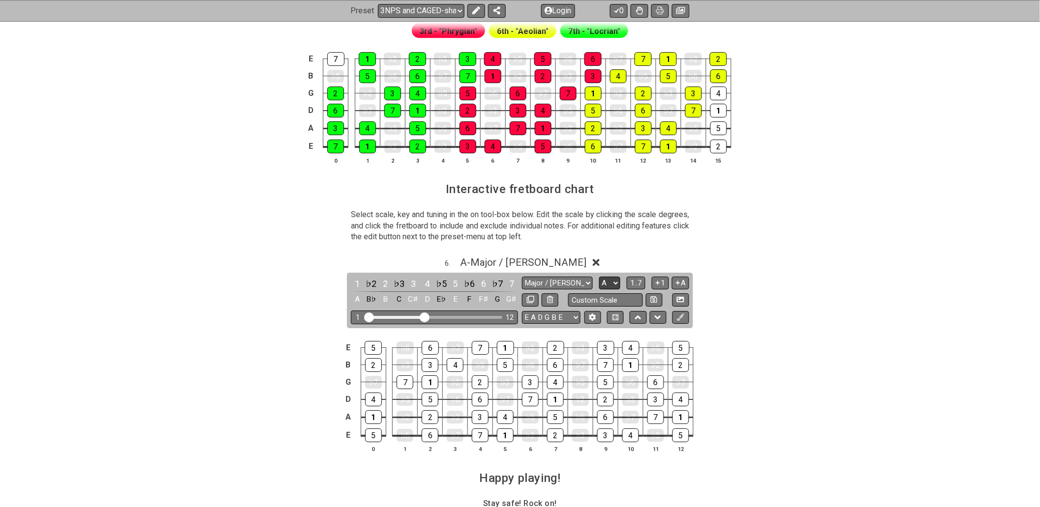
click at [610, 286] on select "A♭ A A♯ B♭ B C C♯ D♭ D D♯ E♭ E F F♯ G♭ G G♯" at bounding box center [609, 283] width 21 height 13
select select "F"
click at [599, 283] on select "A♭ A A♯ B♭ B C C♯ D♭ D D♯ E♭ E F F♯ G♭ G G♯" at bounding box center [609, 283] width 21 height 13
click at [777, 227] on section "Select scale, key and tuning in the on tool-box below. Edit the scale by clicki…" at bounding box center [520, 227] width 767 height 45
click at [538, 263] on span "F - Major / Ionian" at bounding box center [522, 262] width 125 height 12
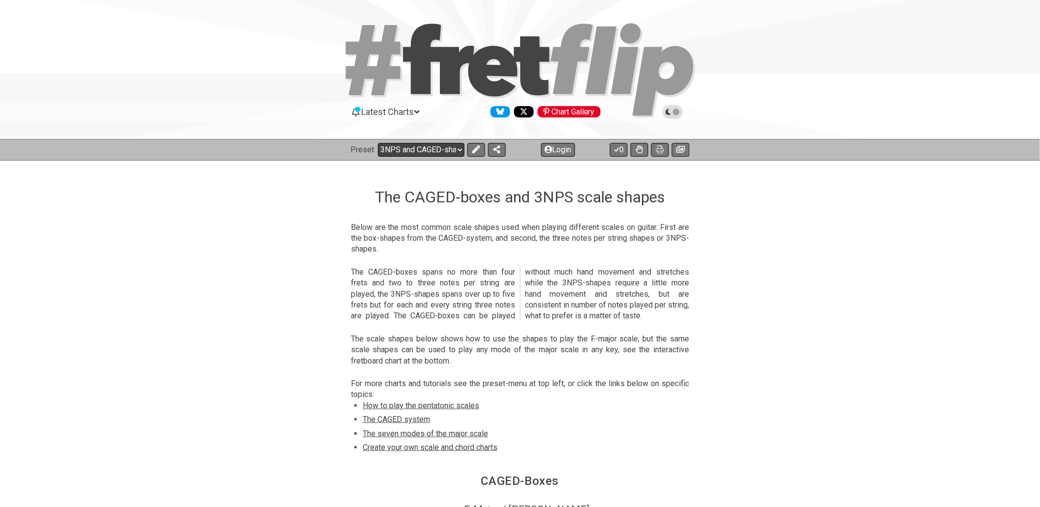
click at [442, 151] on select "Welcome to #fretflip! Folding the Major Scale Pattern Custom Preset Minor Penta…" at bounding box center [421, 150] width 86 height 14
click at [378, 143] on select "Welcome to #fretflip! Folding the Major Scale Pattern Custom Preset Minor Penta…" at bounding box center [421, 150] width 86 height 14
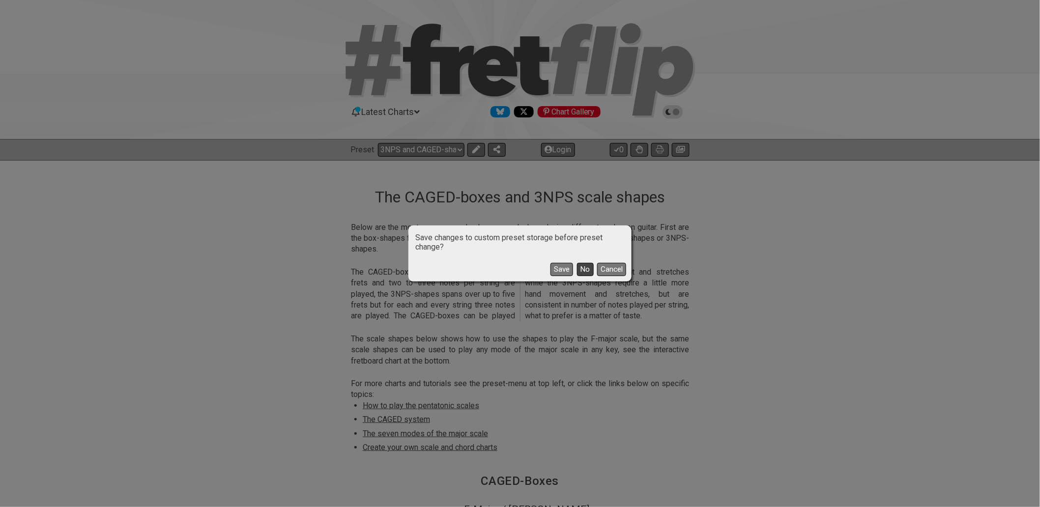
click at [587, 274] on button "No" at bounding box center [585, 269] width 17 height 13
select select "/guitar-scales"
select select "C"
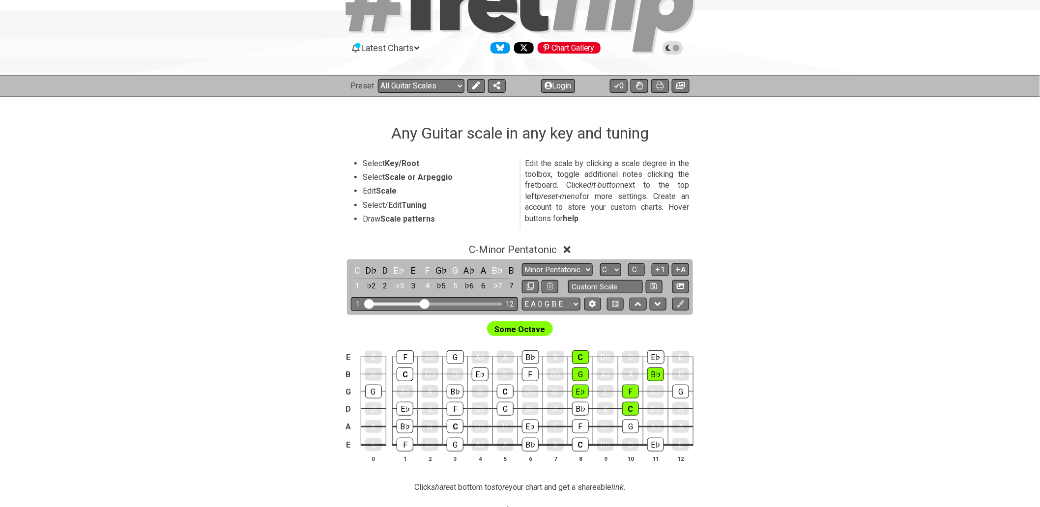
scroll to position [55, 0]
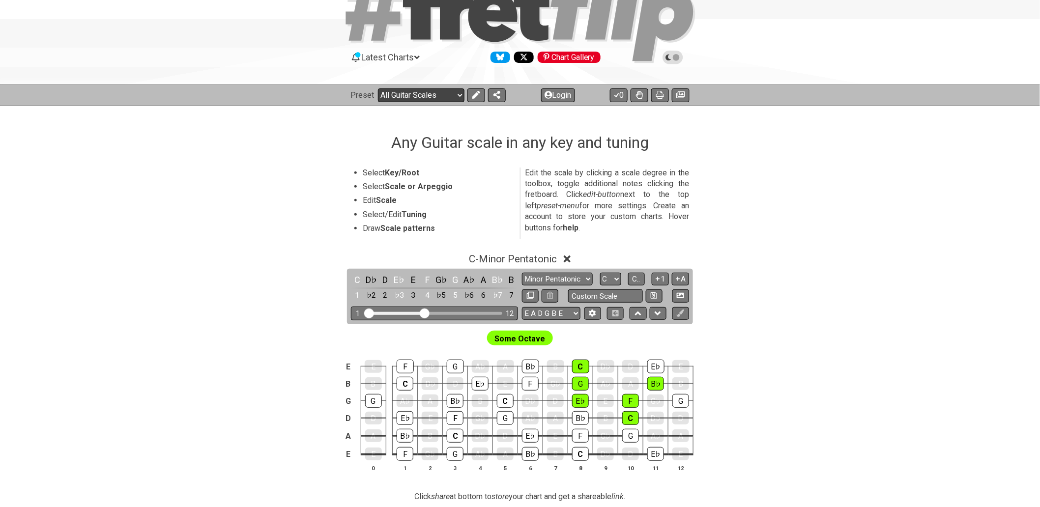
click at [454, 95] on select "Welcome to #fretflip! Folding the Major Scale Pattern Custom Preset Minor Penta…" at bounding box center [421, 95] width 86 height 14
click at [378, 88] on select "Welcome to #fretflip! Folding the Major Scale Pattern Custom Preset Minor Penta…" at bounding box center [421, 95] width 86 height 14
select select "/the-7-modes"
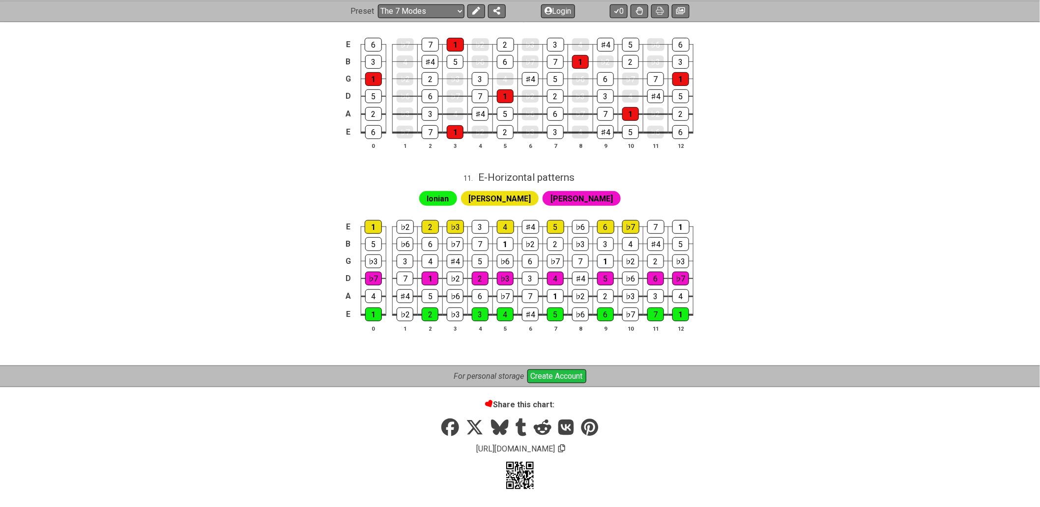
scroll to position [1806, 0]
